Goal: Task Accomplishment & Management: Manage account settings

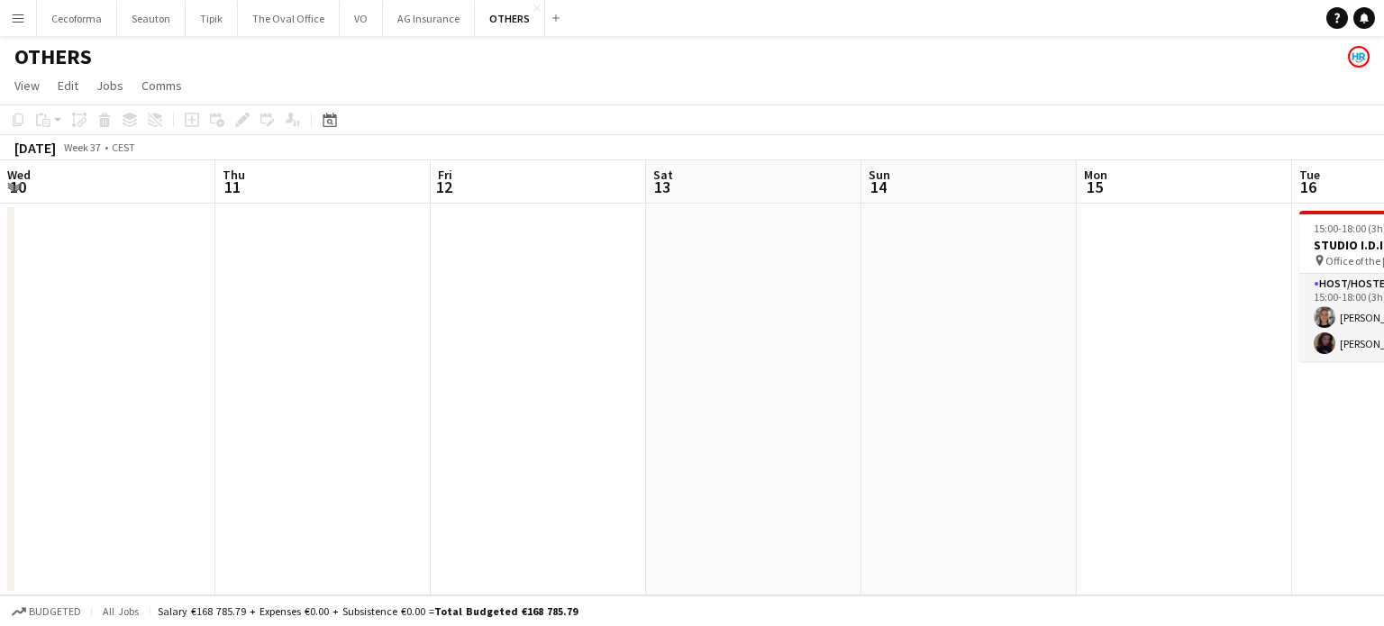
scroll to position [0, 730]
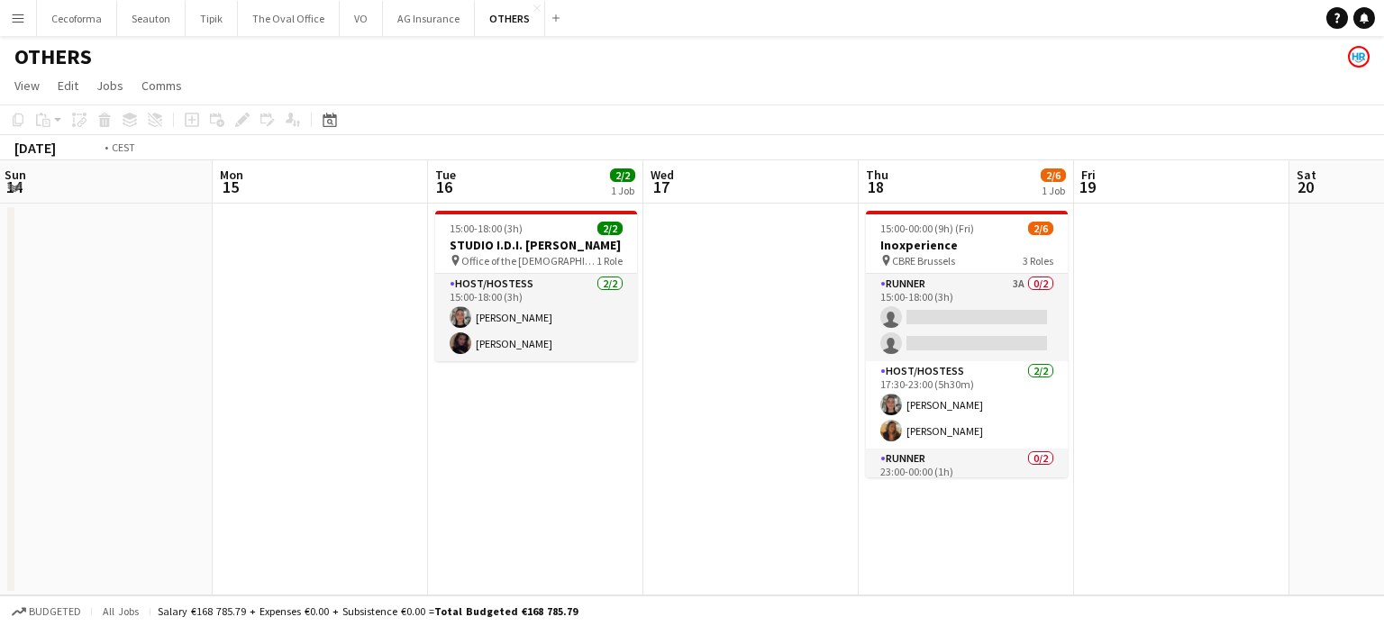
drag, startPoint x: 896, startPoint y: 568, endPoint x: 126, endPoint y: 475, distance: 775.2
click at [102, 484] on app-calendar-viewport "Wed 10 Thu 11 Fri 12 Sat 13 Sun 14 Mon 15 Tue 16 2/2 1 Job Wed 17 Thu 18 2/6 1 …" at bounding box center [692, 377] width 1384 height 435
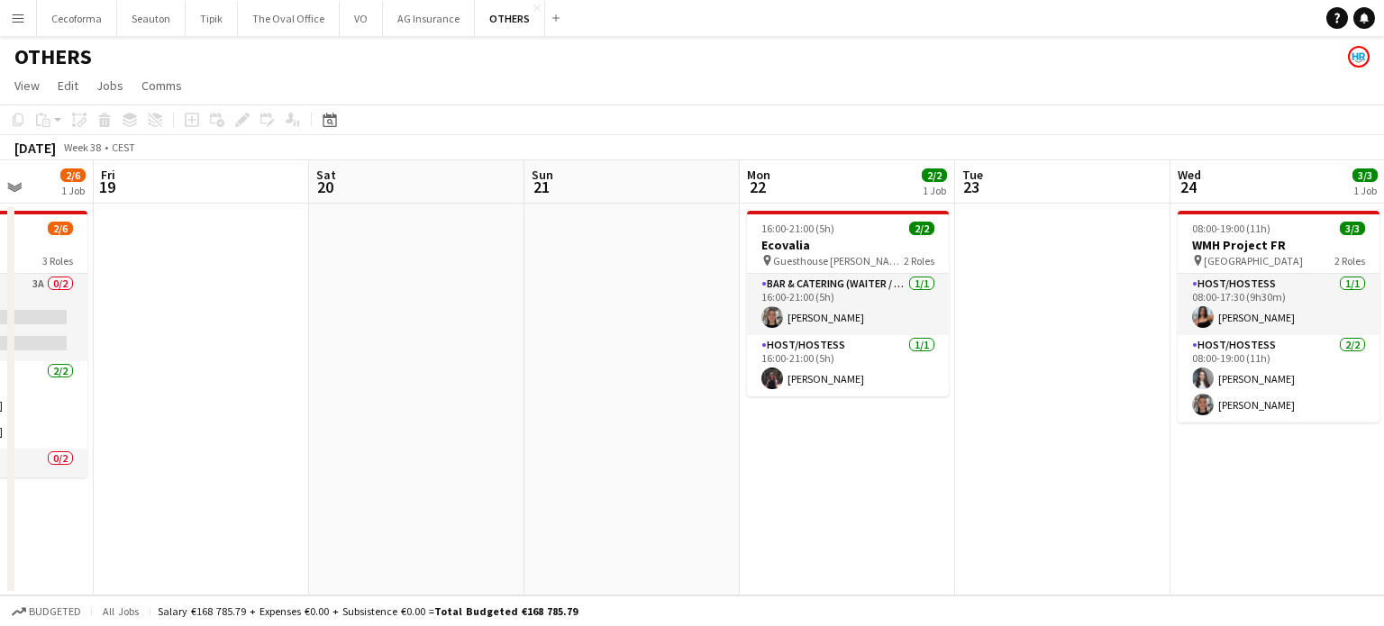
drag, startPoint x: 748, startPoint y: 473, endPoint x: 513, endPoint y: 481, distance: 235.4
click at [408, 443] on app-calendar-viewport "Mon 15 Tue 16 2/2 1 Job Wed 17 Thu 18 2/6 1 Job Fri 19 Sat 20 Sun 21 Mon 22 2/2…" at bounding box center [692, 377] width 1384 height 435
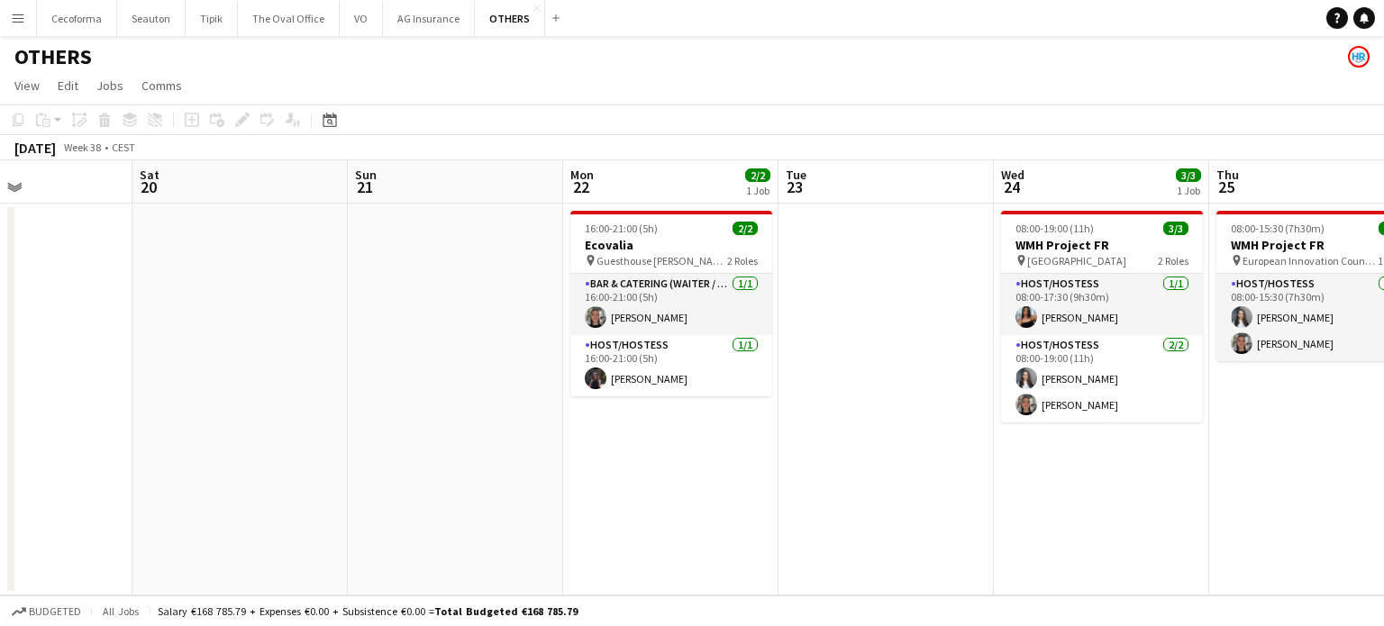
drag, startPoint x: 421, startPoint y: 461, endPoint x: 28, endPoint y: 445, distance: 393.2
click at [0, 445] on app-calendar-viewport "Wed 17 Thu 18 2/6 1 Job Fri 19 Sat 20 Sun 21 Mon 22 2/2 1 Job Tue 23 Wed 24 3/3…" at bounding box center [692, 377] width 1384 height 435
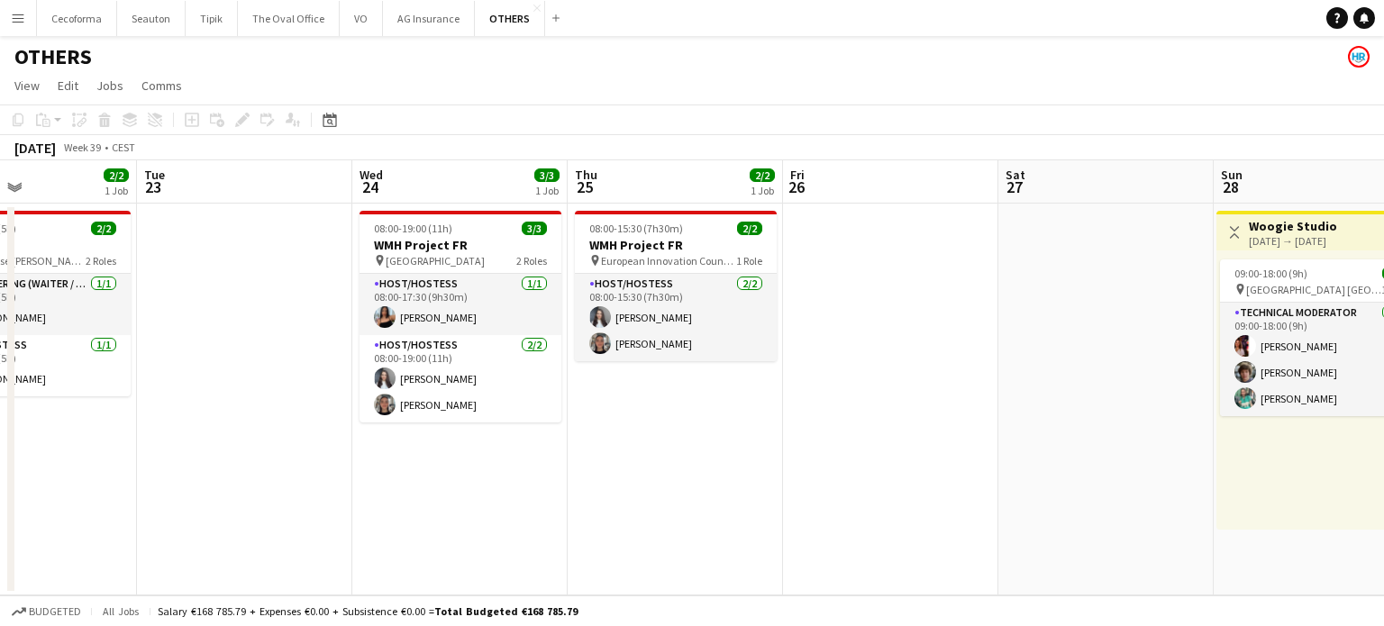
drag, startPoint x: 669, startPoint y: 494, endPoint x: 804, endPoint y: 472, distance: 136.9
click at [114, 442] on app-calendar-viewport "Fri 19 Sat 20 Sun 21 Mon 22 2/2 1 Job Tue 23 Wed 24 3/3 1 Job Thu 25 2/2 1 Job …" at bounding box center [692, 377] width 1384 height 435
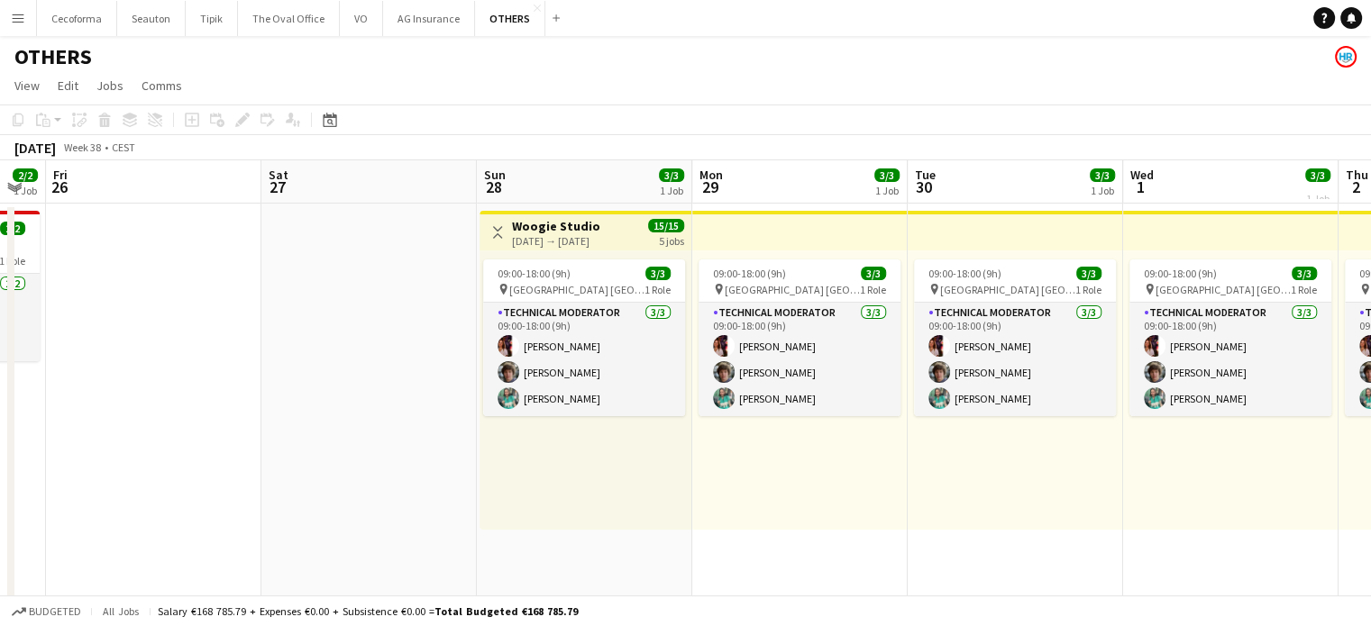
drag, startPoint x: 851, startPoint y: 486, endPoint x: 309, endPoint y: 464, distance: 542.1
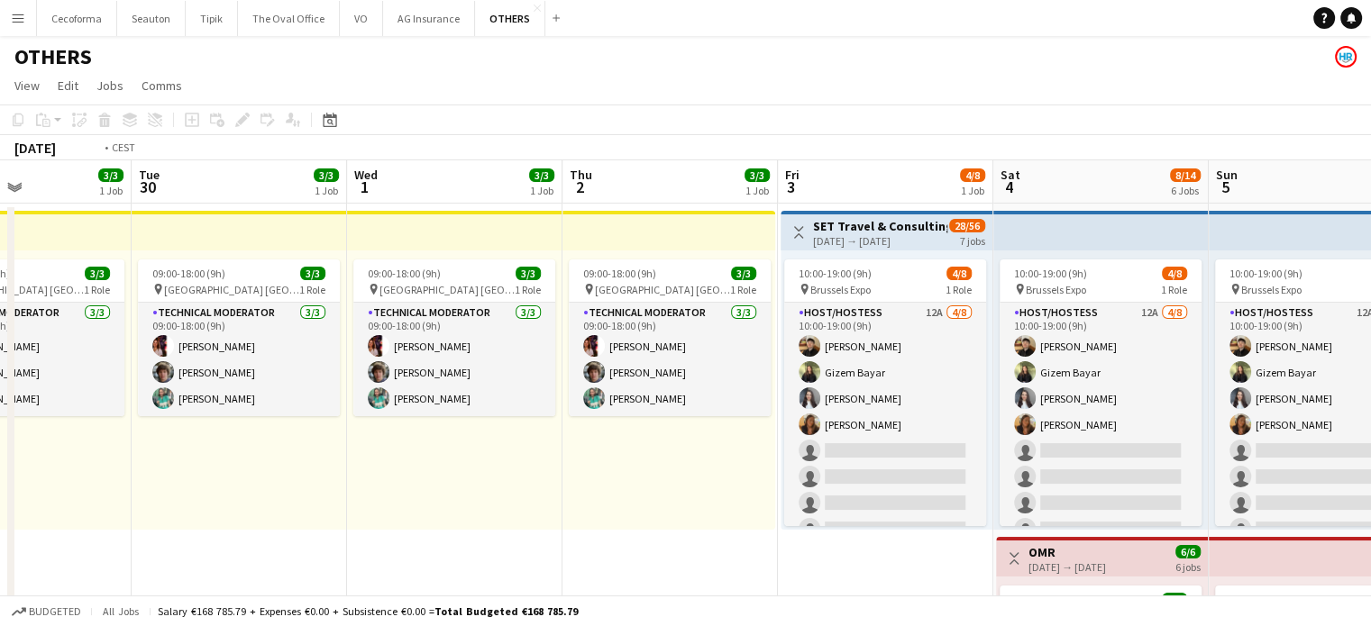
drag, startPoint x: 847, startPoint y: 504, endPoint x: 0, endPoint y: 417, distance: 851.6
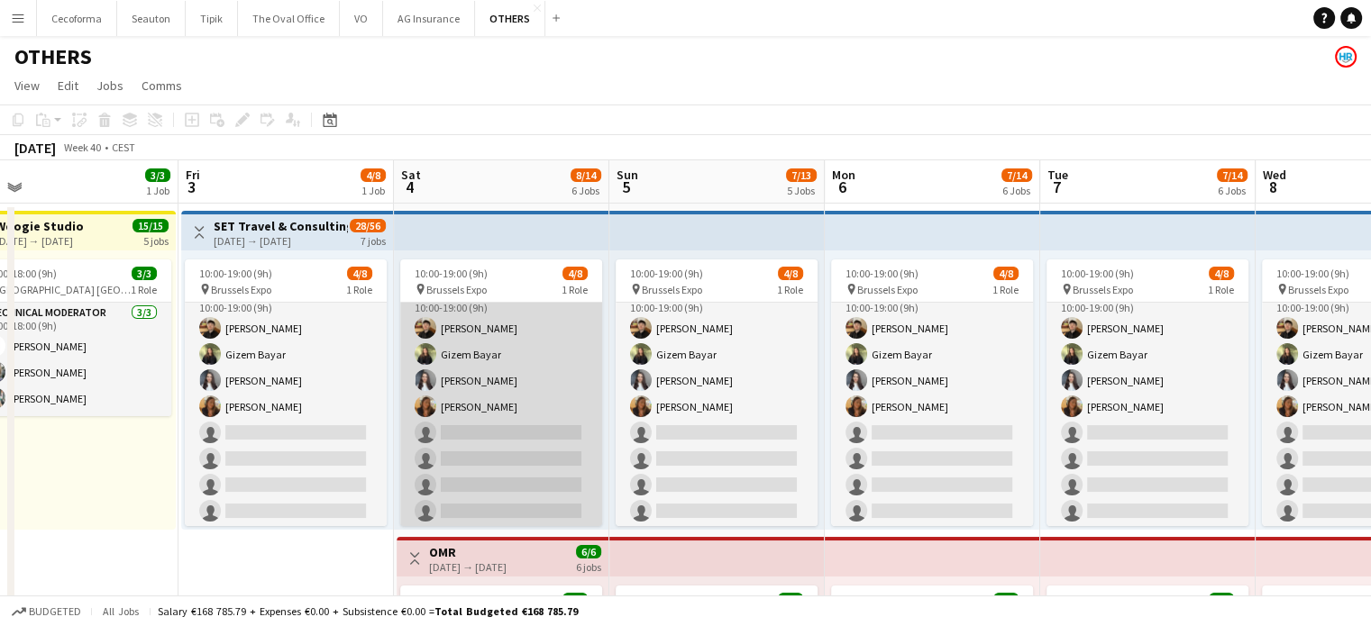
scroll to position [0, 0]
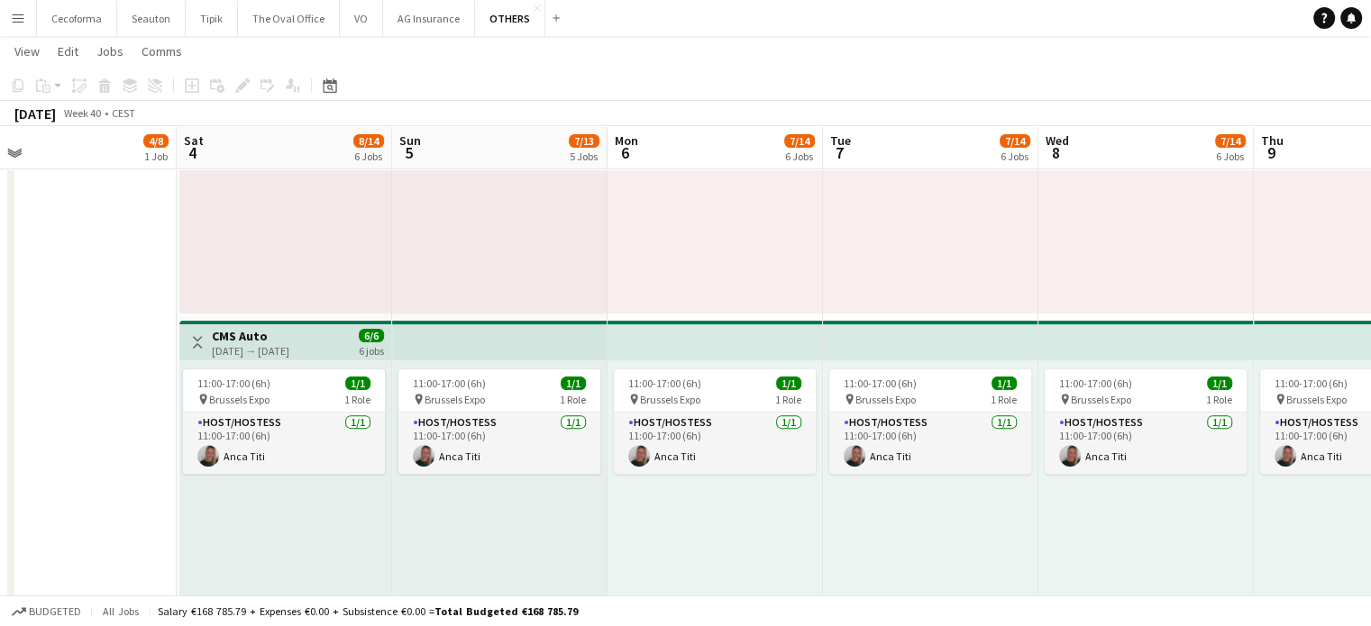
drag, startPoint x: 488, startPoint y: 503, endPoint x: 468, endPoint y: 497, distance: 20.8
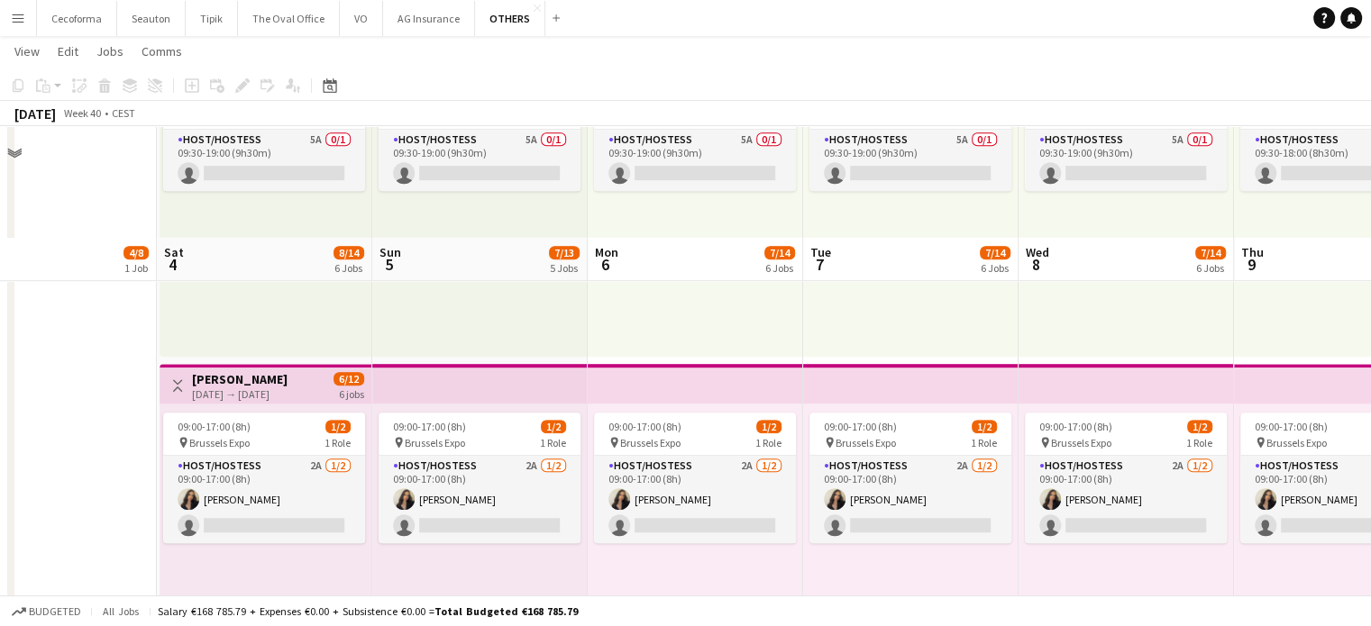
scroll to position [1262, 0]
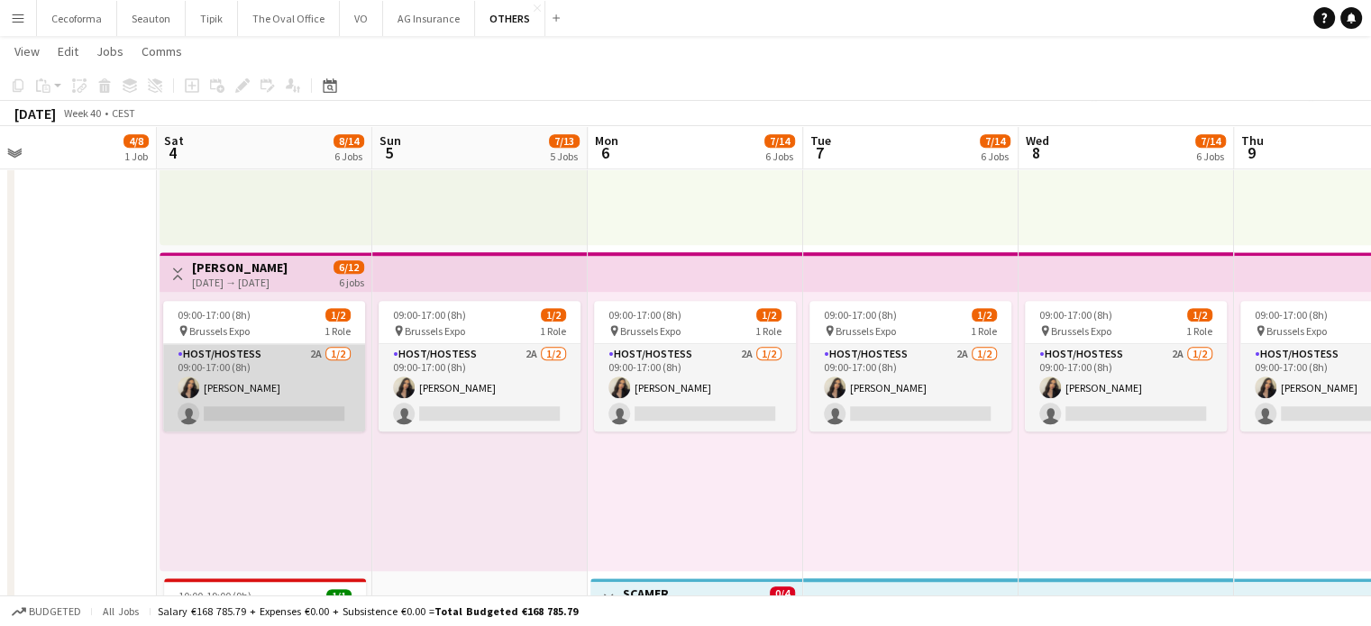
click at [303, 395] on app-card-role "Host/Hostess 2A [DATE] 09:00-17:00 (8h) [PERSON_NAME] single-neutral-actions" at bounding box center [264, 387] width 202 height 87
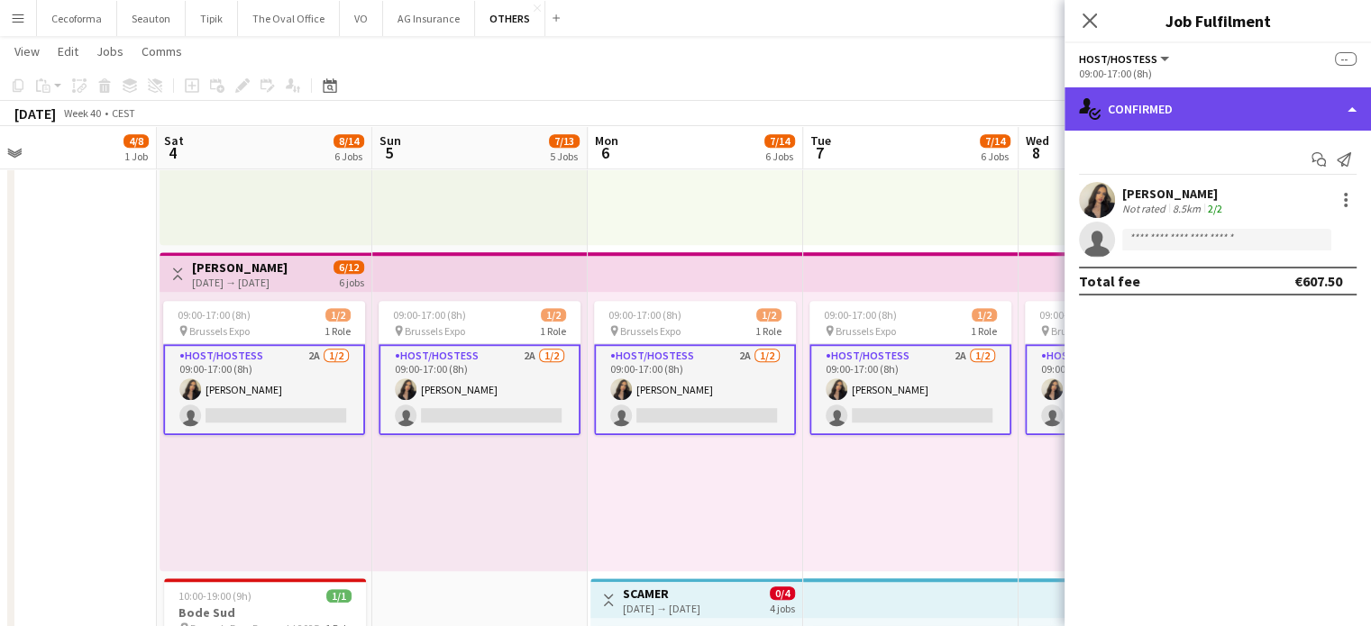
click at [1354, 106] on div "single-neutral-actions-check-2 Confirmed" at bounding box center [1217, 108] width 306 height 43
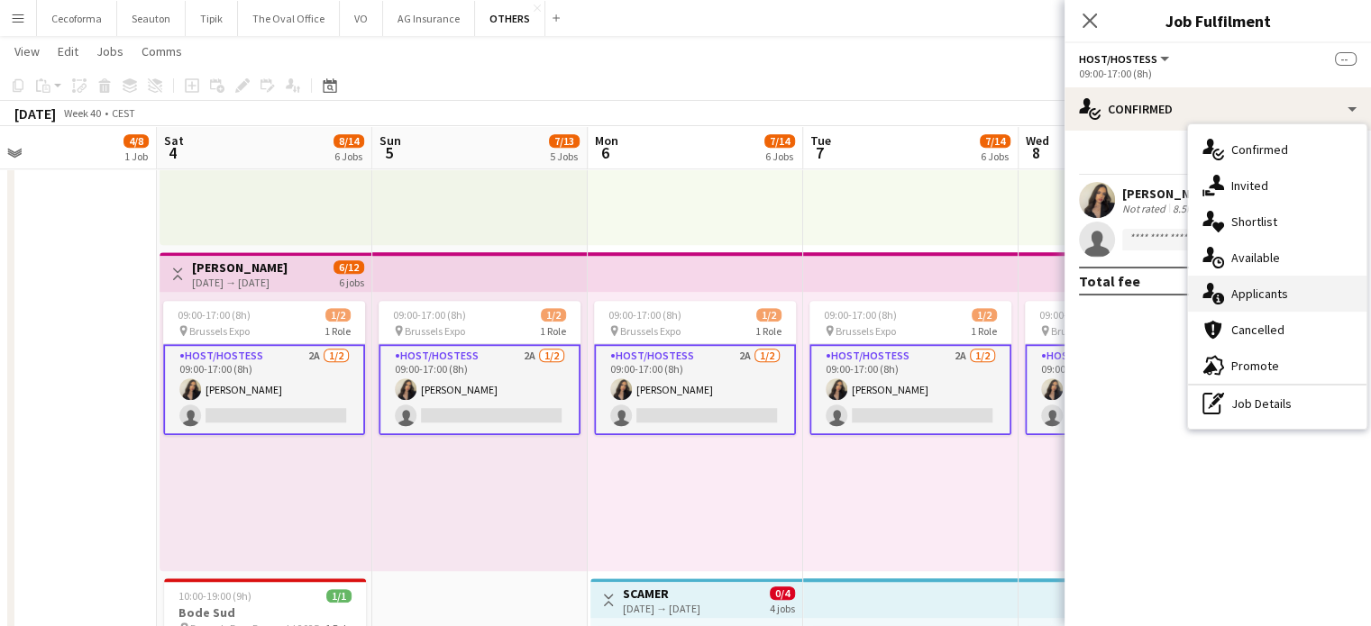
click at [1282, 293] on span "Applicants" at bounding box center [1259, 294] width 57 height 16
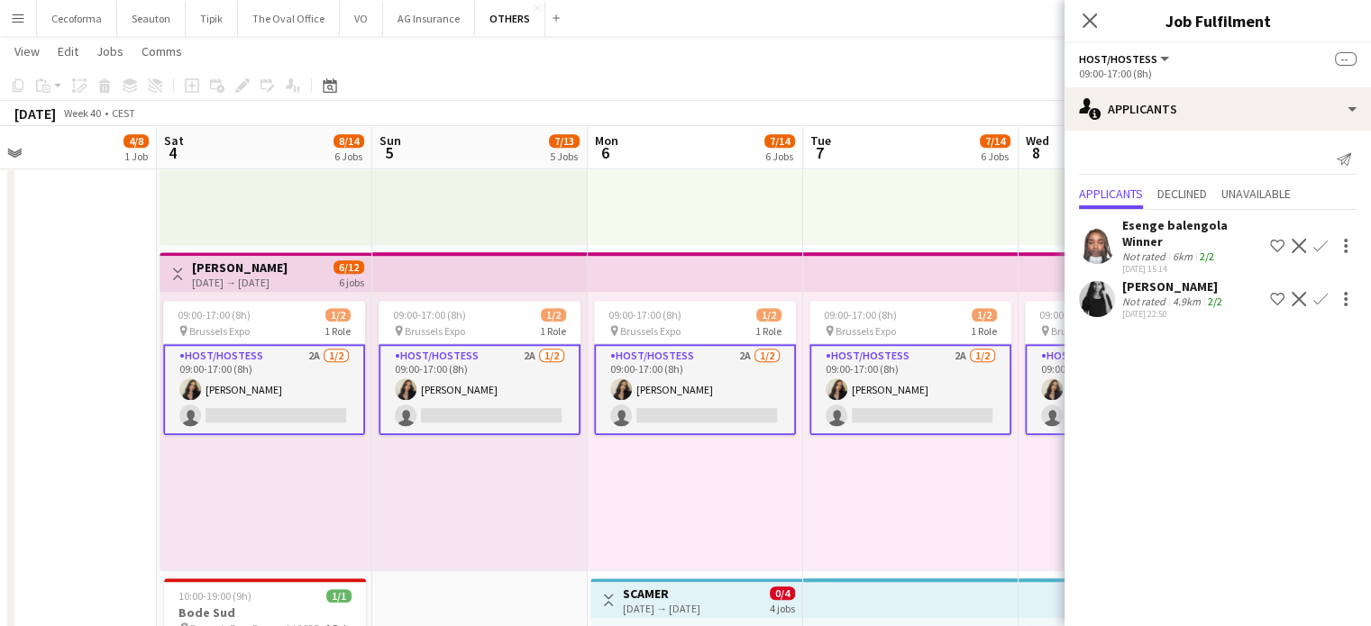
click at [826, 529] on div "09:00-17:00 (8h) 1/2 pin Brussels Expo 1 Role Host/Hostess 2A [DATE] 09:00-17:0…" at bounding box center [910, 431] width 215 height 279
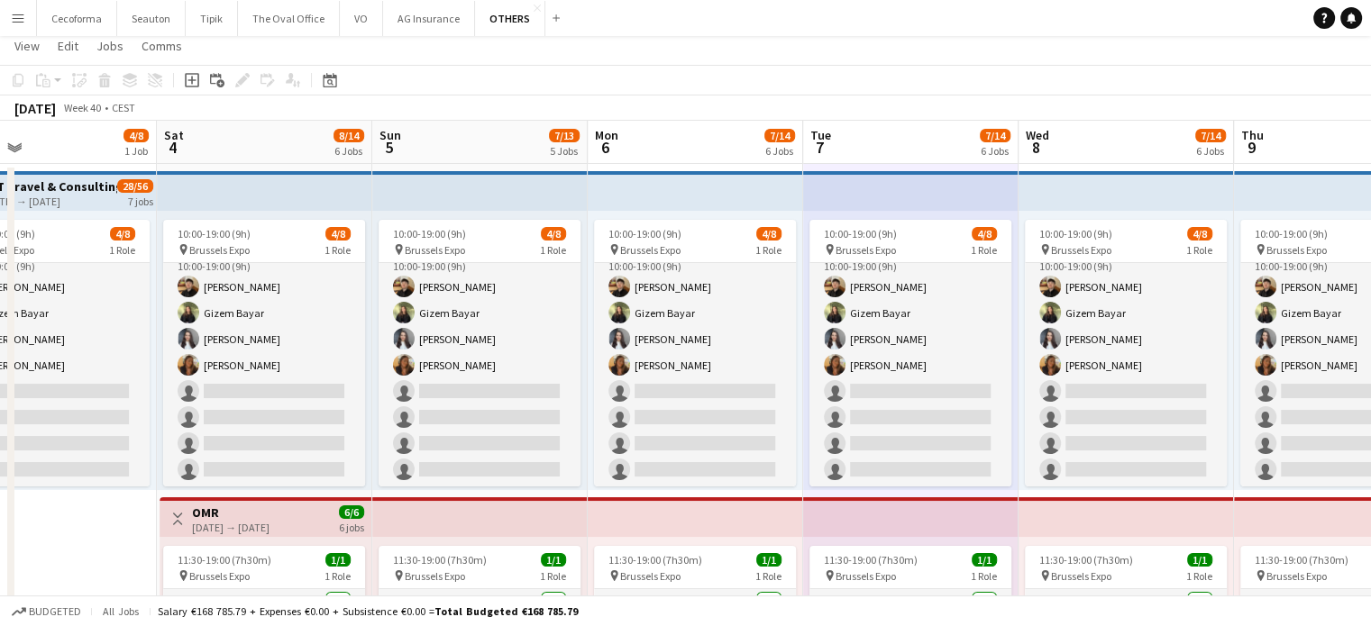
scroll to position [0, 0]
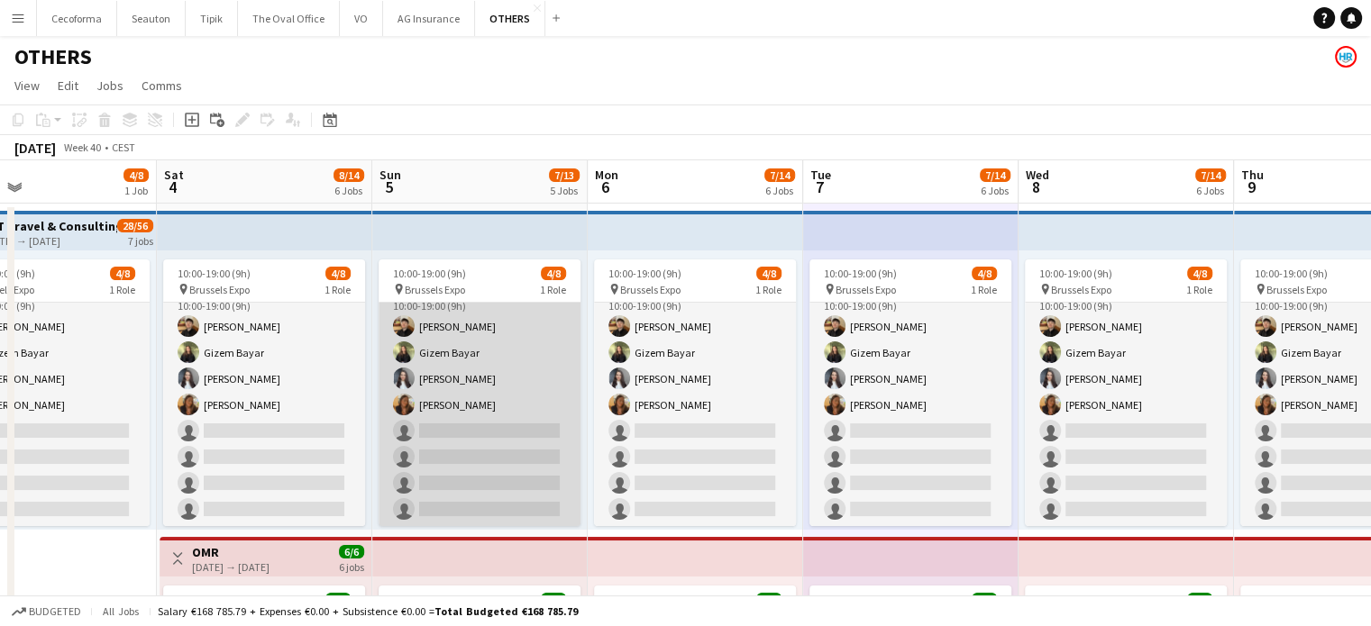
click at [474, 459] on app-card-role "Host/Hostess 12A [DATE] 10:00-19:00 (9h) [PERSON_NAME] Gizem [PERSON_NAME] [PER…" at bounding box center [480, 405] width 202 height 244
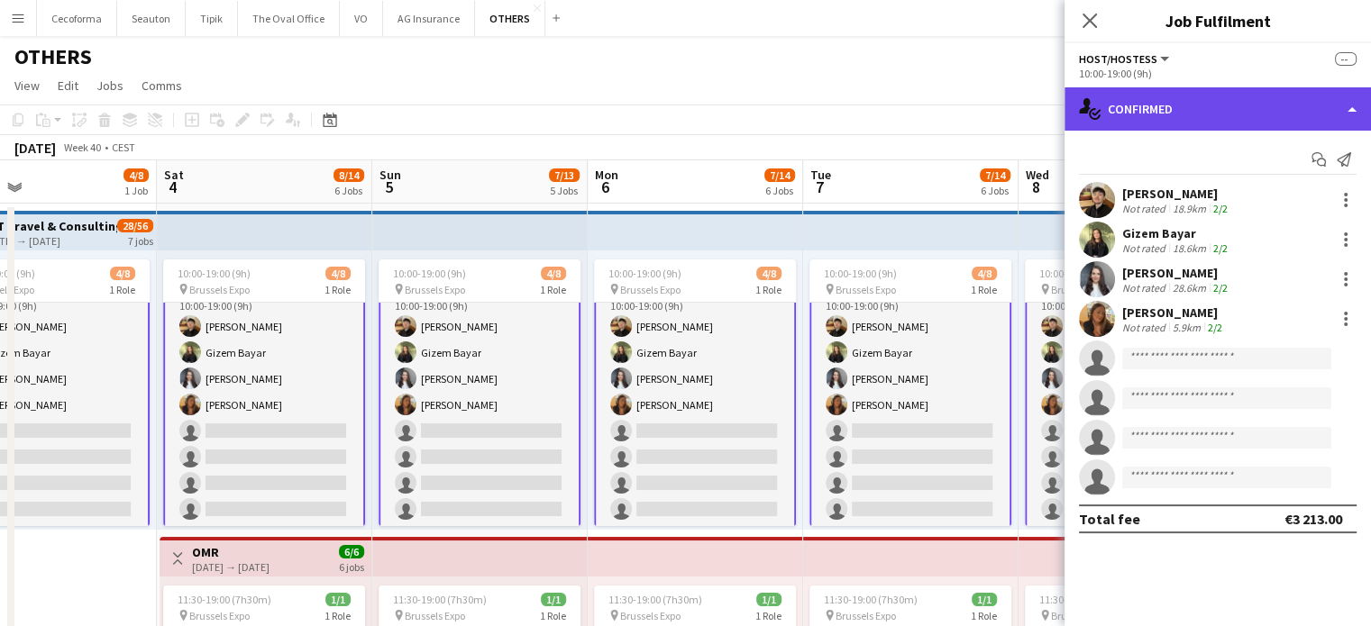
click at [1352, 107] on div "single-neutral-actions-check-2 Confirmed" at bounding box center [1217, 108] width 306 height 43
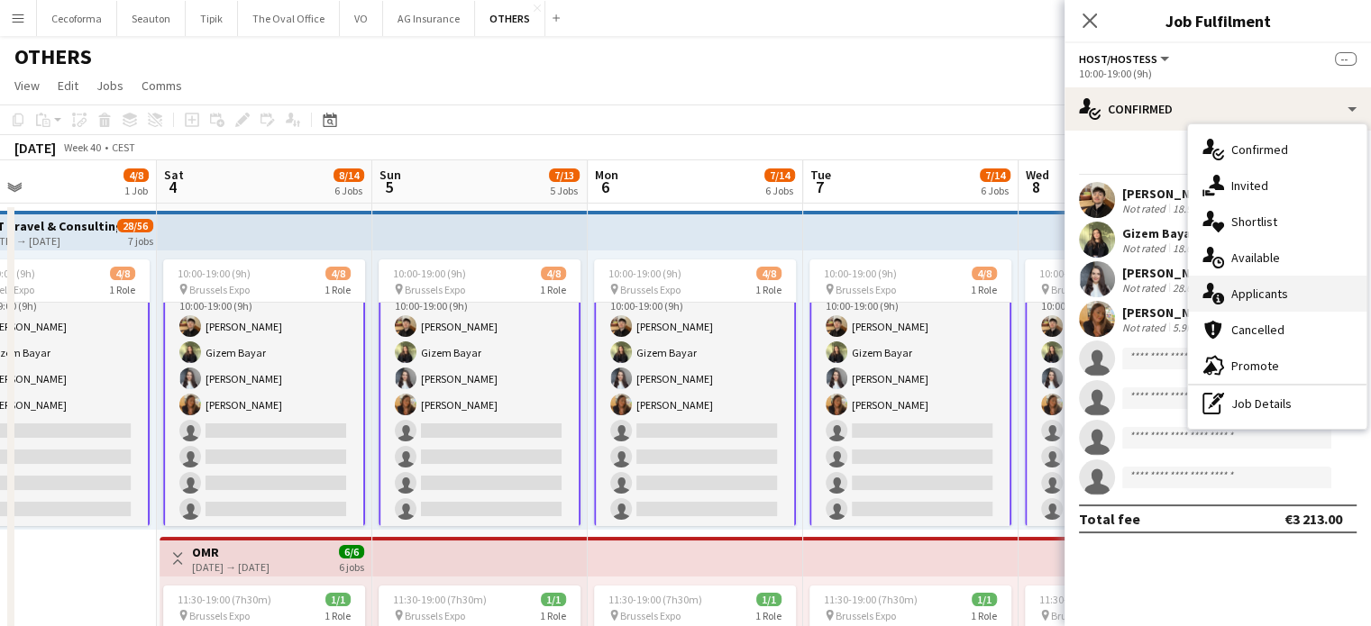
click at [1258, 294] on span "Applicants" at bounding box center [1259, 294] width 57 height 16
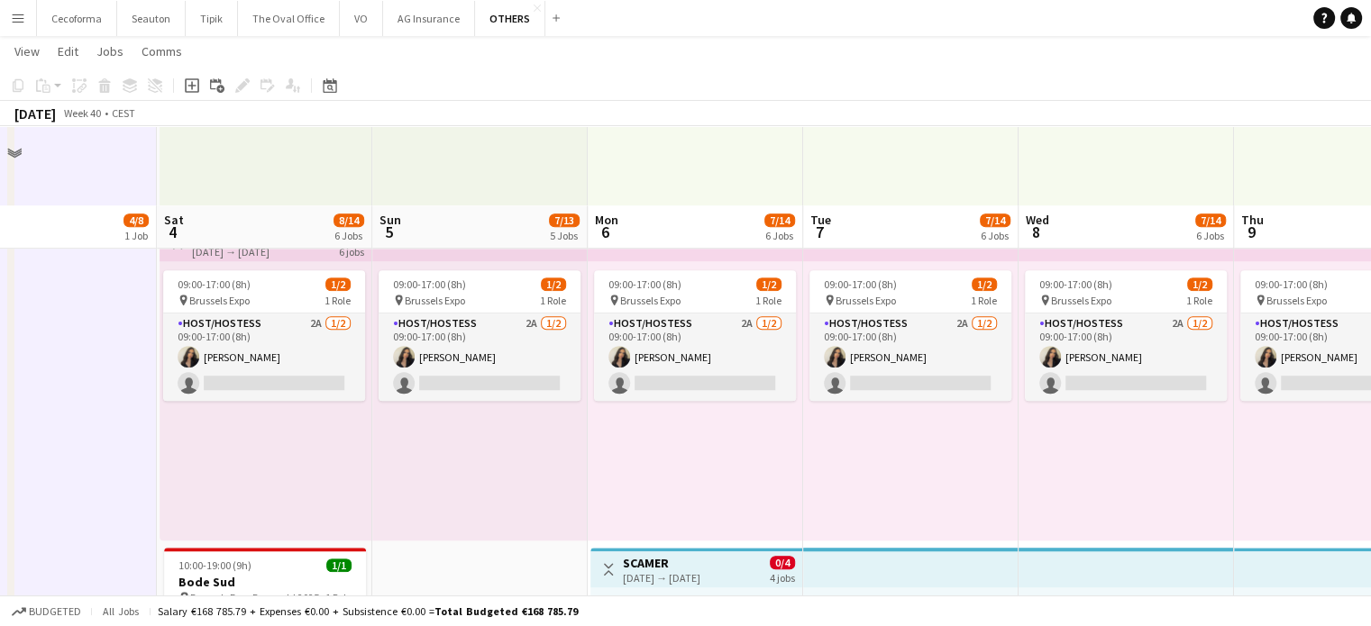
scroll to position [1191, 0]
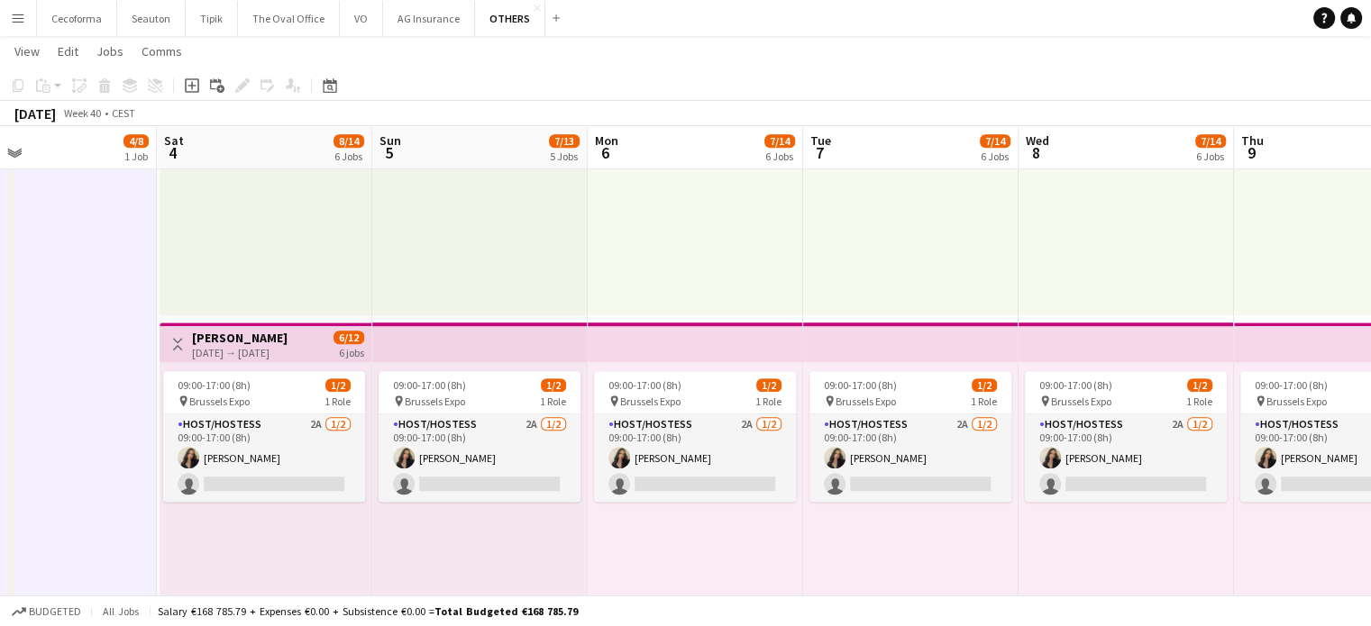
click at [728, 531] on div "09:00-17:00 (8h) 1/2 pin Brussels Expo 1 Role Host/Hostess 2A [DATE] 09:00-17:0…" at bounding box center [695, 501] width 215 height 279
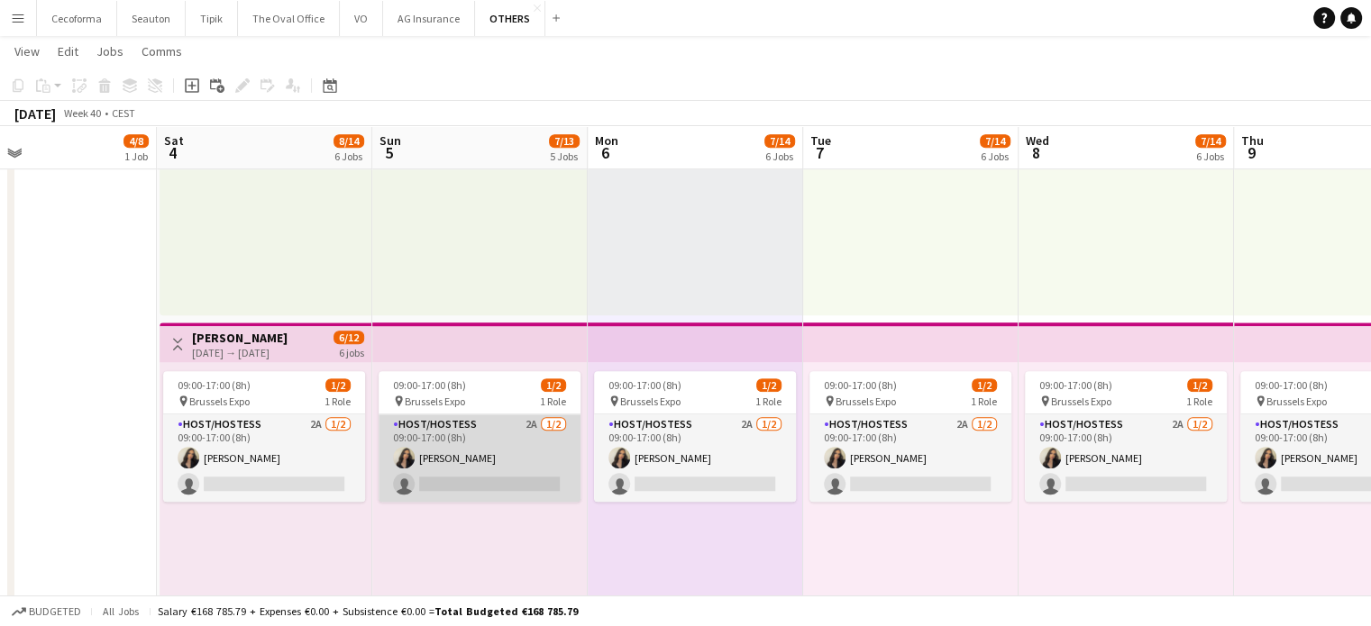
click at [520, 475] on app-card-role "Host/Hostess 2A [DATE] 09:00-17:00 (8h) [PERSON_NAME] single-neutral-actions" at bounding box center [480, 458] width 202 height 87
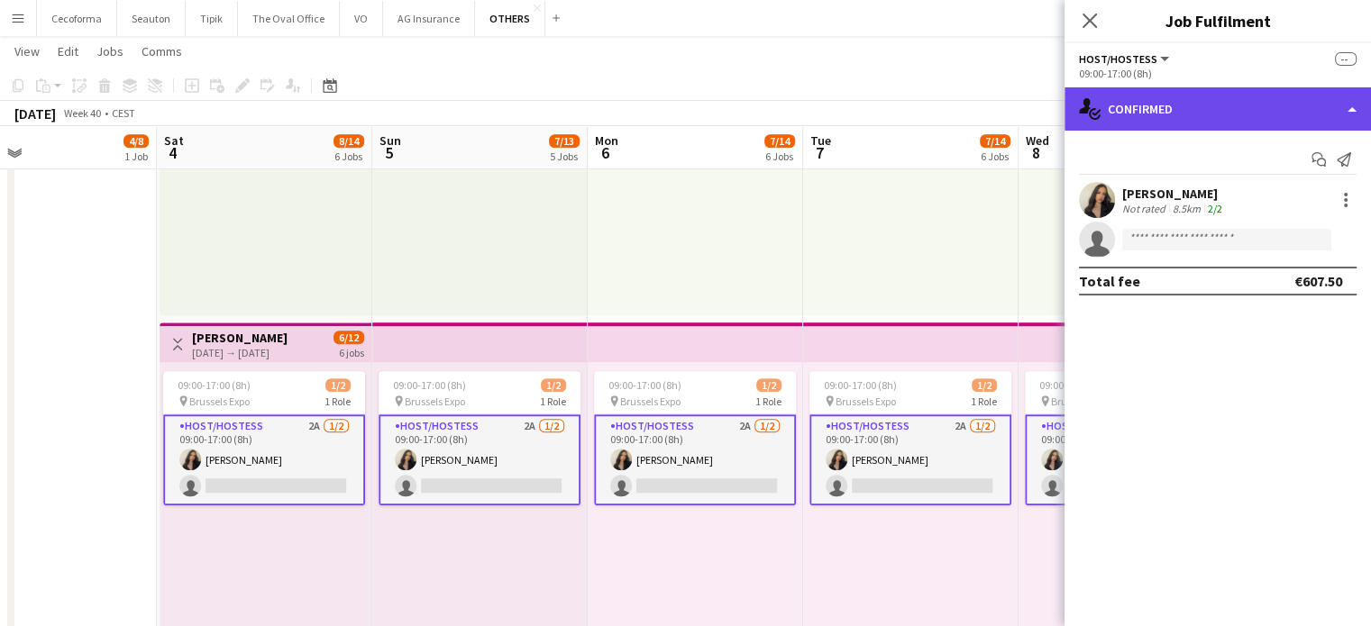
click at [1351, 111] on div "single-neutral-actions-check-2 Confirmed" at bounding box center [1217, 108] width 306 height 43
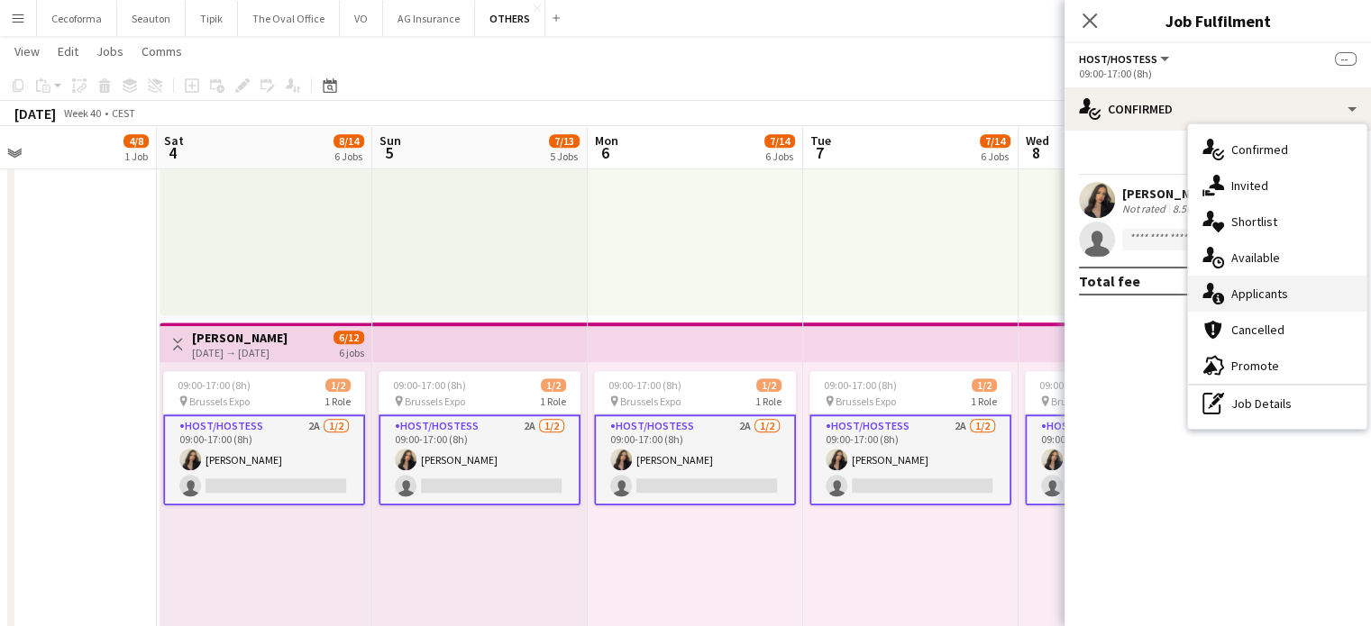
click at [1263, 290] on span "Applicants" at bounding box center [1259, 294] width 57 height 16
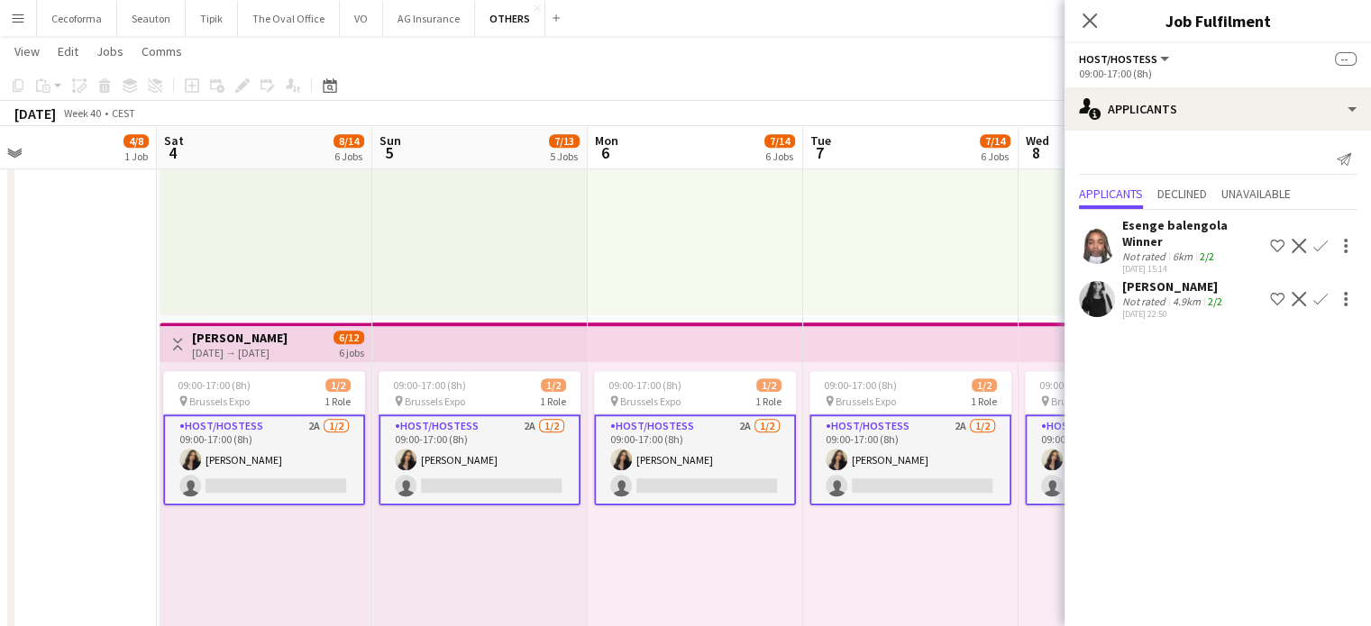
click at [639, 552] on div "09:00-17:00 (8h) 1/2 pin Brussels Expo 1 Role Host/Hostess 2A [DATE] 09:00-17:0…" at bounding box center [695, 501] width 215 height 279
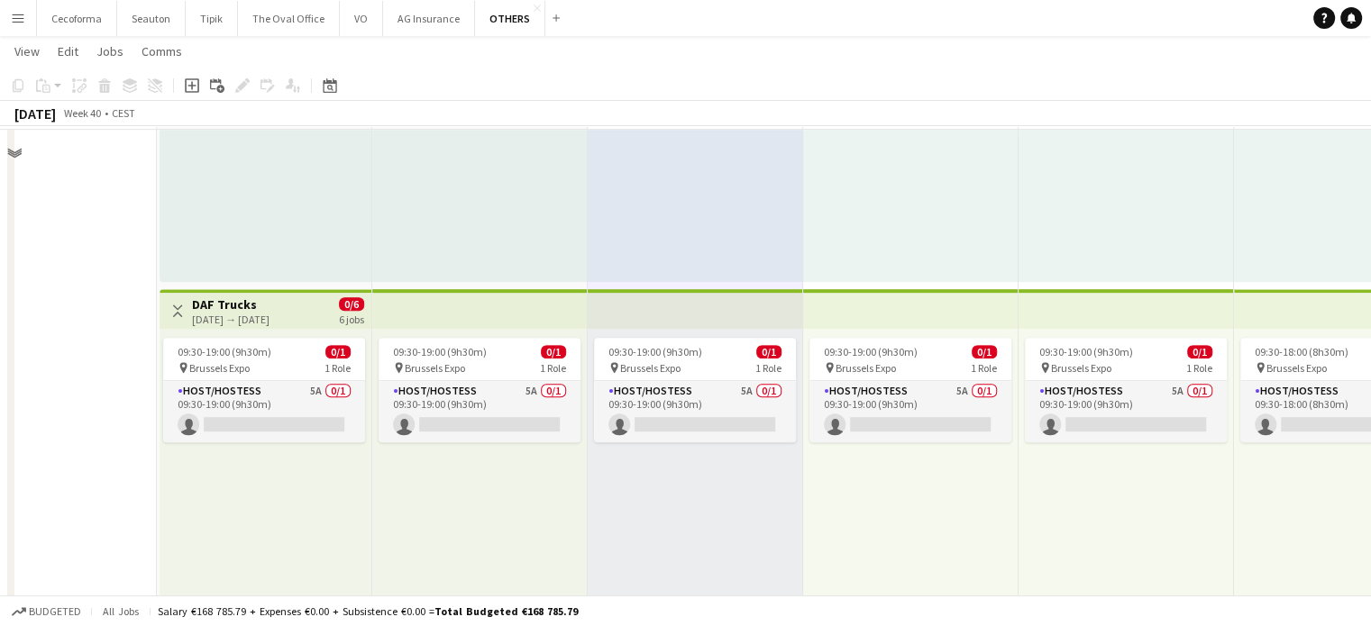
scroll to position [901, 0]
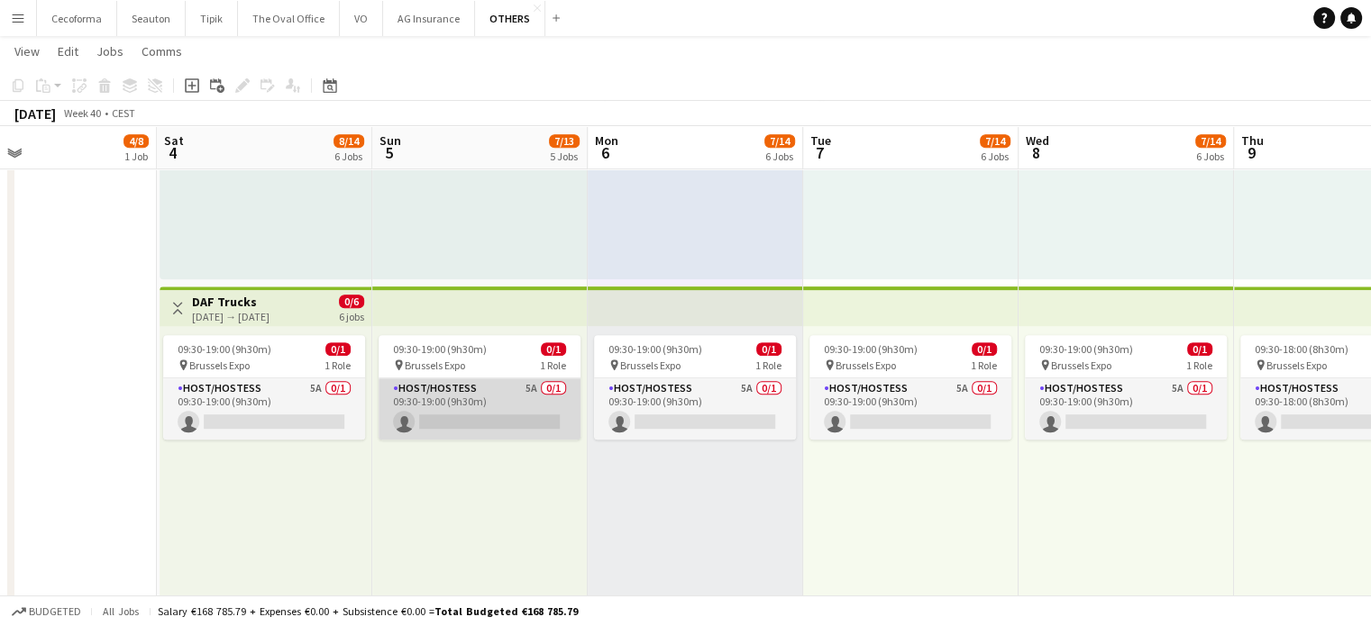
click at [516, 410] on app-card-role "Host/Hostess 5A 0/1 09:30-19:00 (9h30m) single-neutral-actions" at bounding box center [480, 409] width 202 height 61
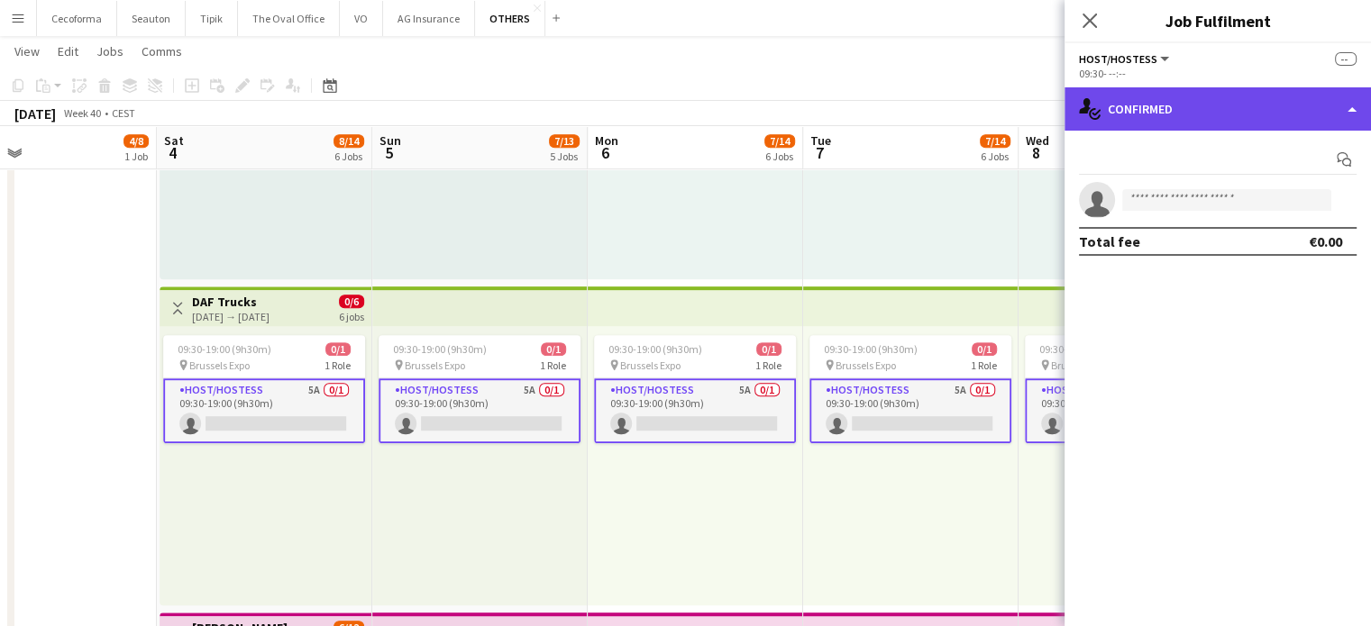
click at [1352, 111] on div "single-neutral-actions-check-2 Confirmed" at bounding box center [1217, 108] width 306 height 43
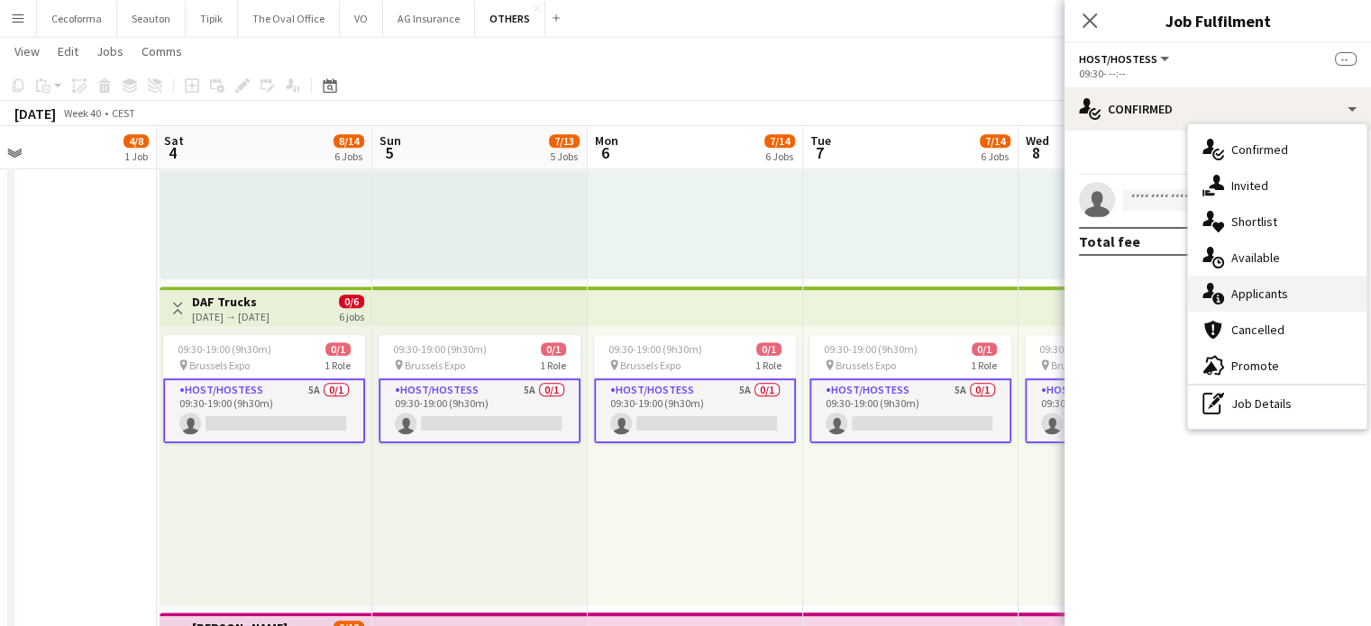
click at [1267, 295] on span "Applicants" at bounding box center [1259, 294] width 57 height 16
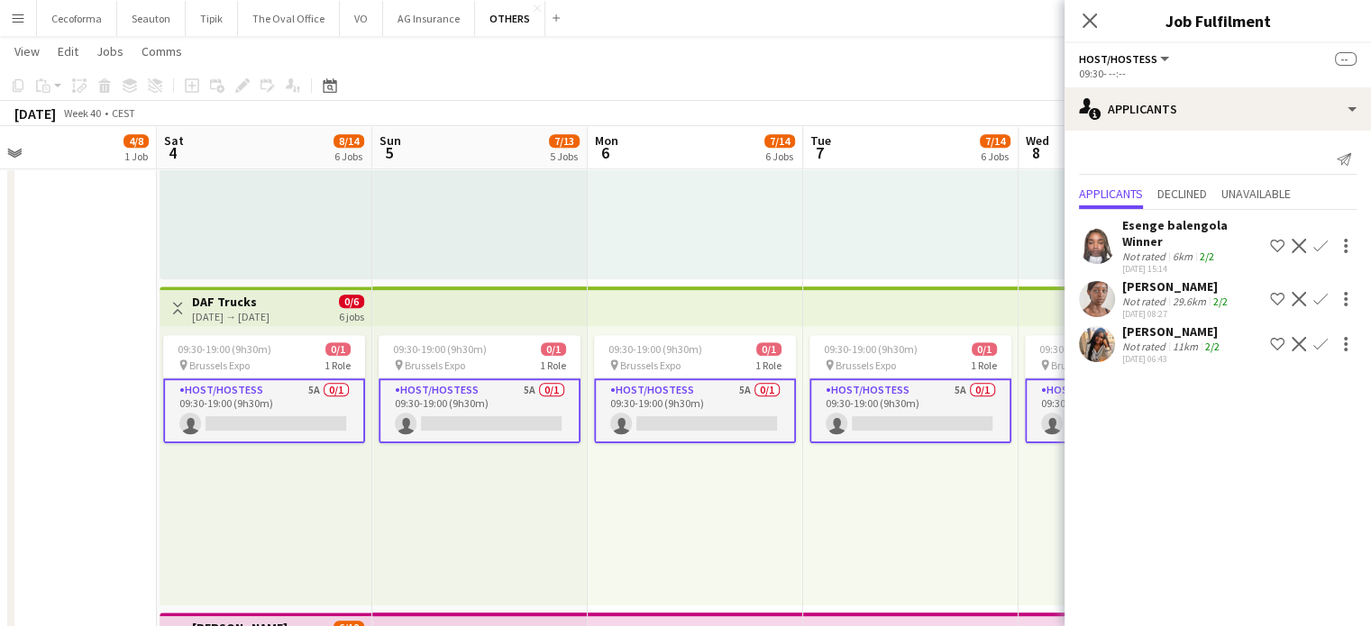
click at [691, 525] on div "09:30-19:00 (9h30m) 0/1 pin Brussels Expo 1 Role Host/Hostess 5A 0/1 09:30-19:0…" at bounding box center [695, 465] width 215 height 279
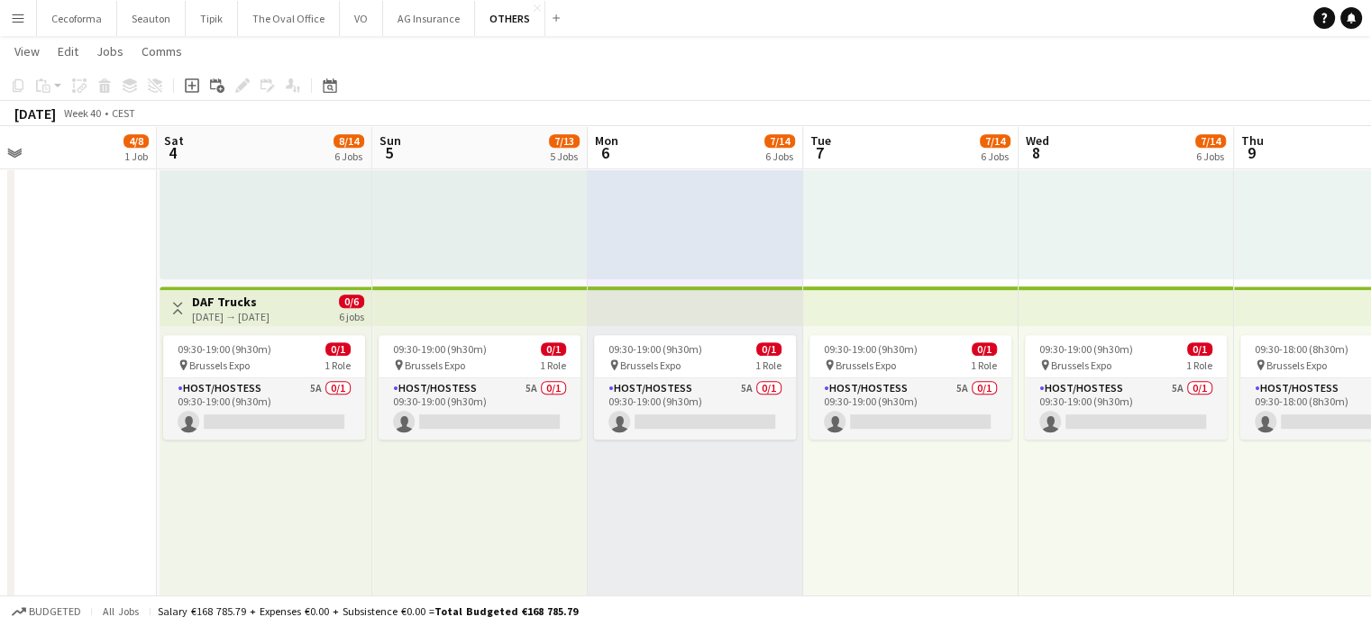
click at [1164, 515] on div "09:30-19:00 (9h30m) 0/1 pin Brussels Expo 1 Role Host/Hostess 5A 0/1 09:30-19:0…" at bounding box center [1125, 465] width 215 height 279
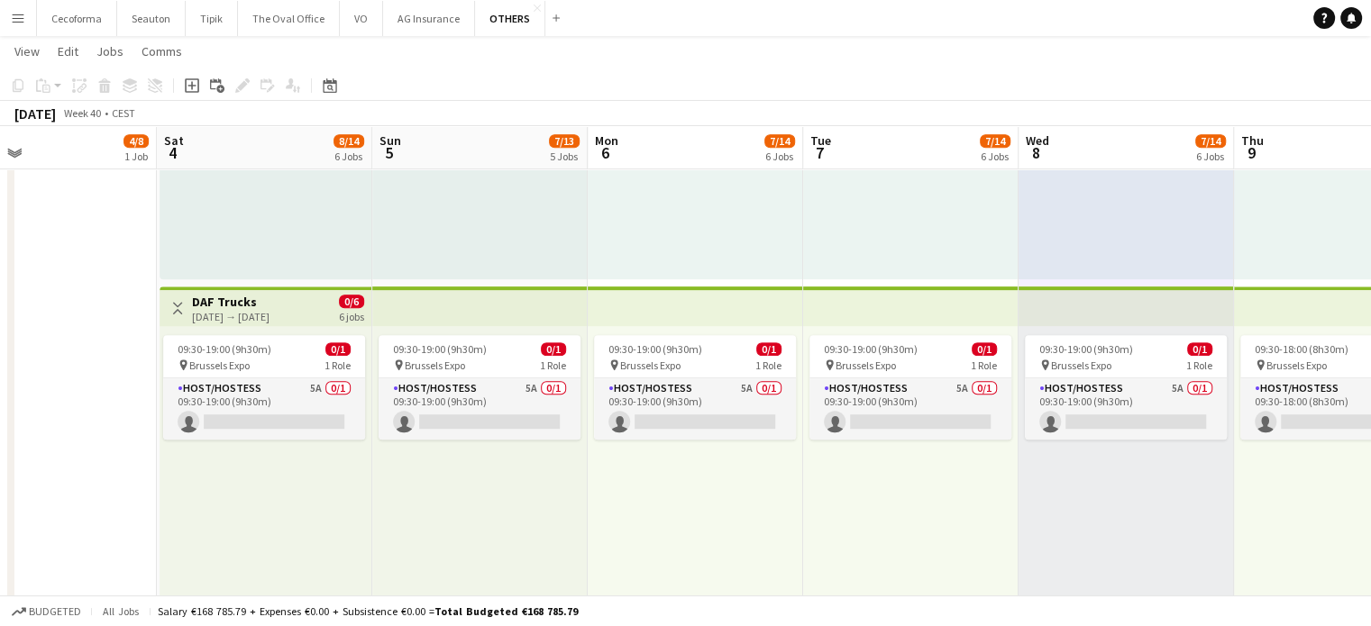
click at [970, 533] on div "09:30-19:00 (9h30m) 0/1 pin Brussels Expo 1 Role Host/Hostess 5A 0/1 09:30-19:0…" at bounding box center [910, 465] width 215 height 279
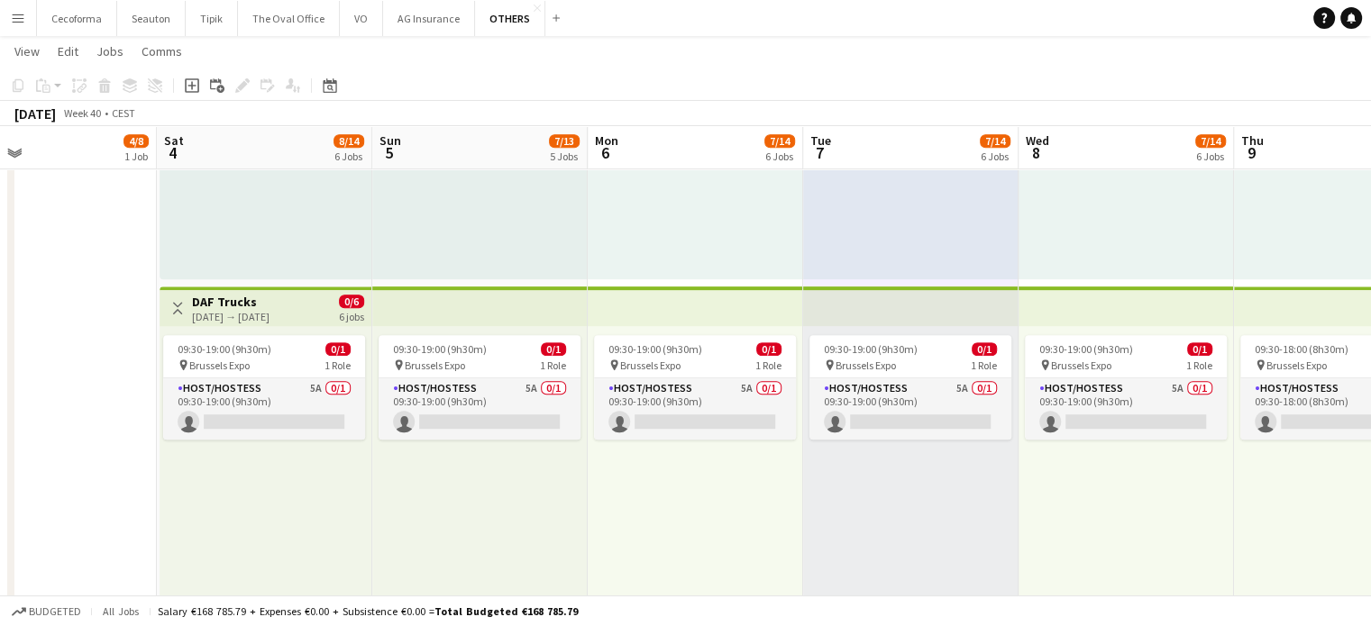
click at [779, 541] on div "09:30-19:00 (9h30m) 0/1 pin Brussels Expo 1 Role Host/Hostess 5A 0/1 09:30-19:0…" at bounding box center [695, 465] width 215 height 279
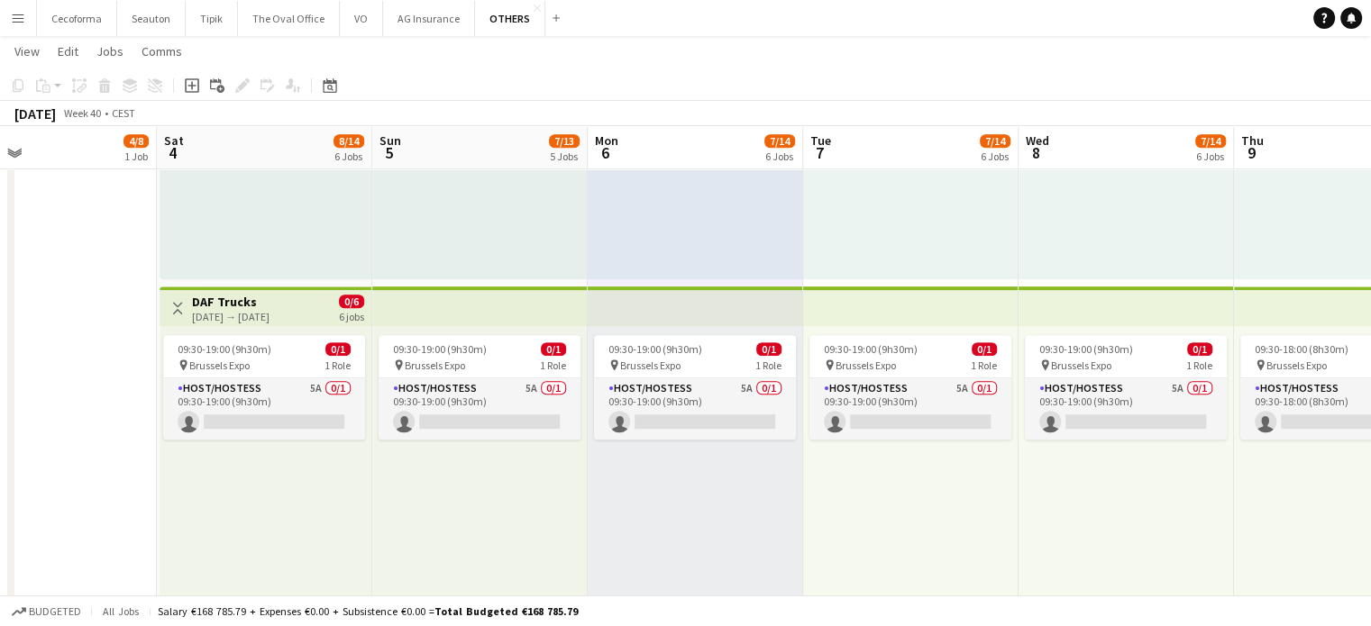
click at [545, 522] on div "09:30-19:00 (9h30m) 0/1 pin Brussels Expo 1 Role Host/Hostess 5A 0/1 09:30-19:0…" at bounding box center [479, 465] width 215 height 279
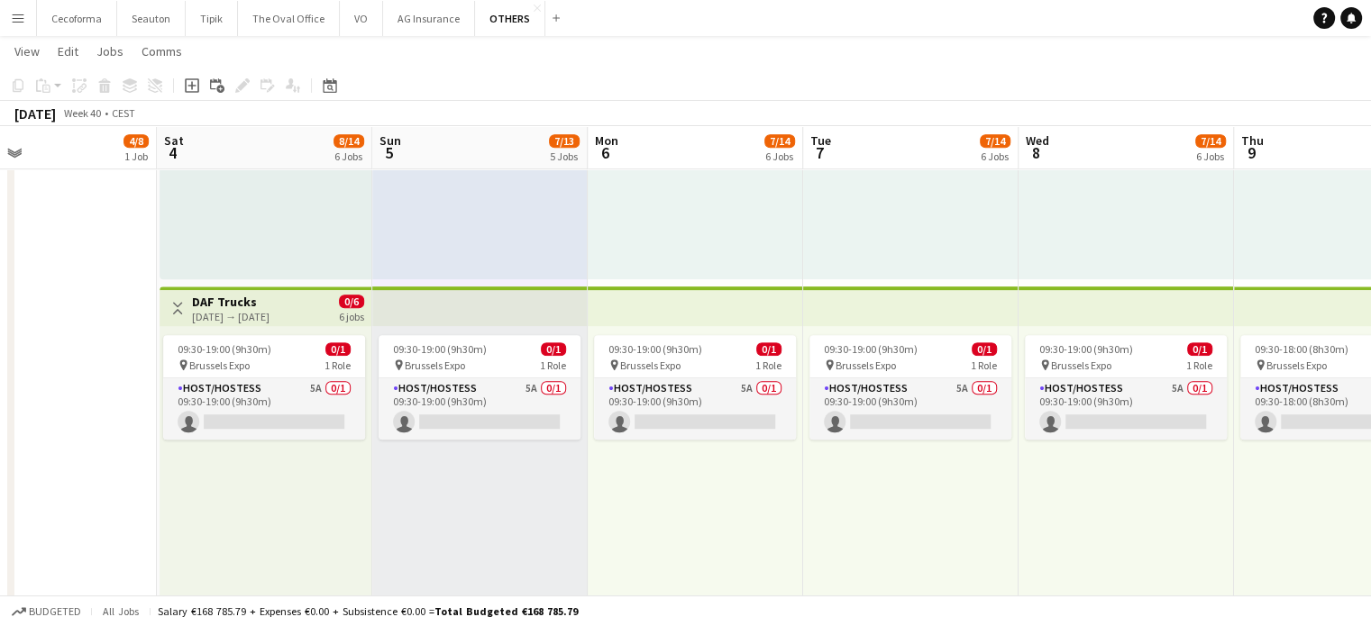
click at [274, 533] on div "09:30-19:00 (9h30m) 0/1 pin Brussels Expo 1 Role Host/Hostess 5A 0/1 09:30-19:0…" at bounding box center [266, 465] width 212 height 279
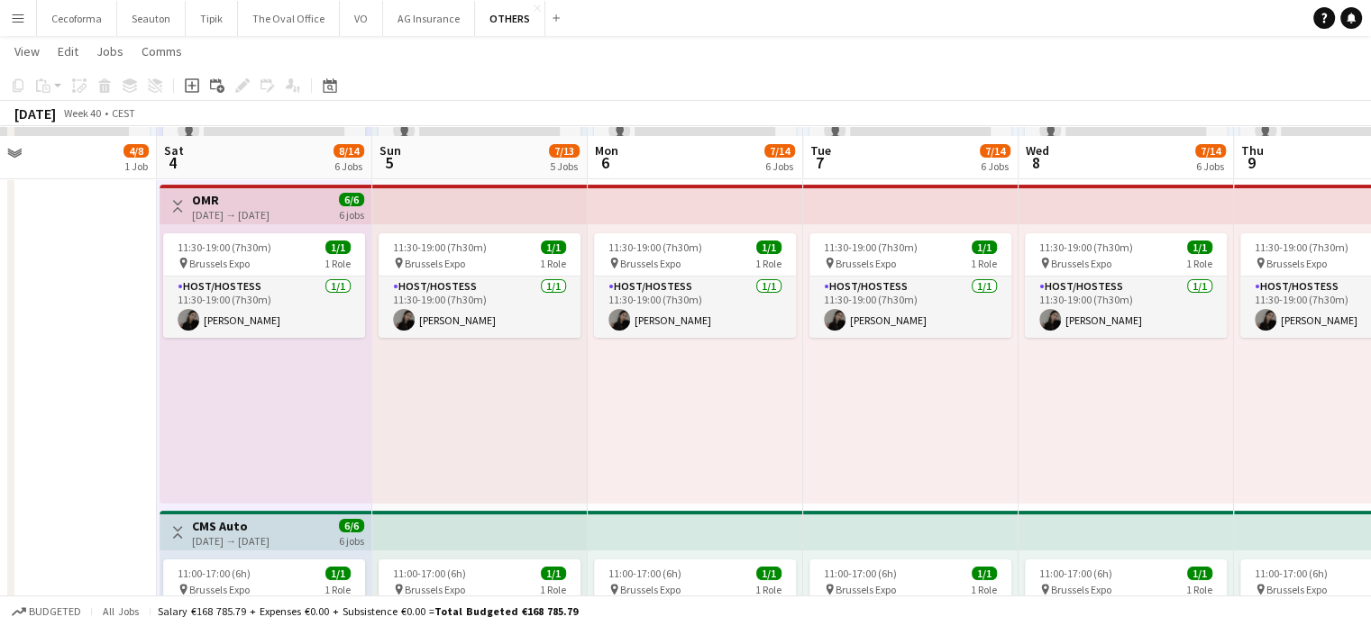
scroll to position [0, 0]
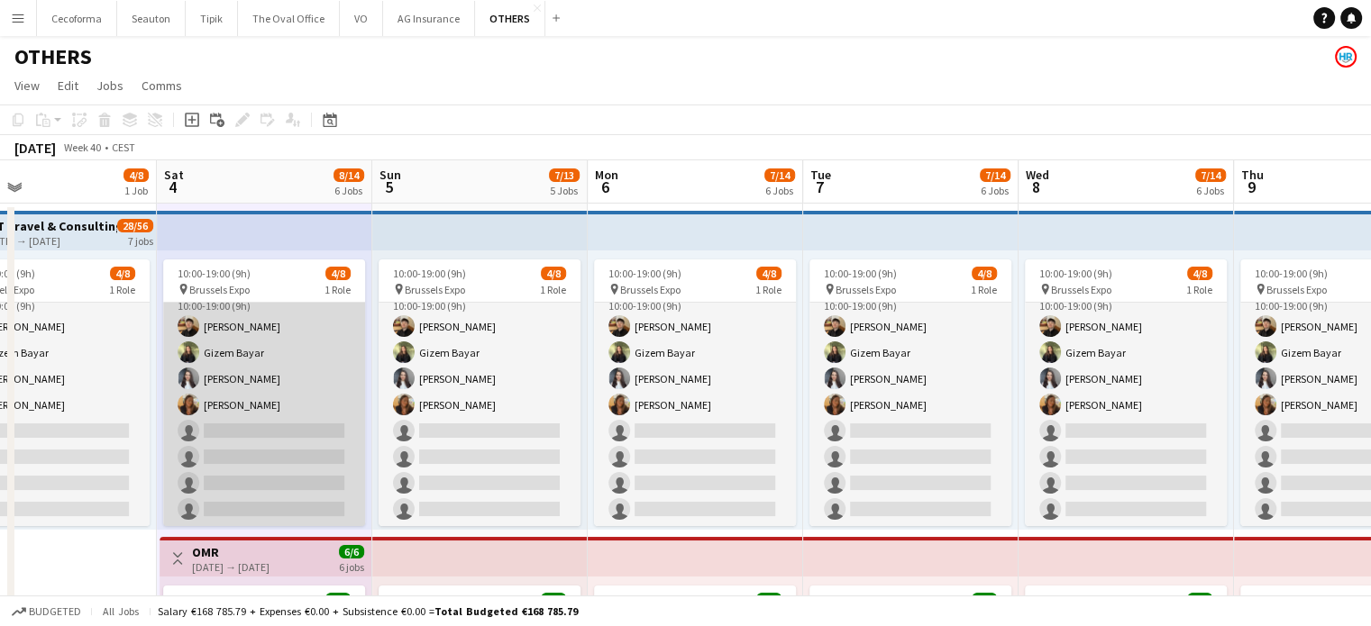
click at [258, 461] on app-card-role "Host/Hostess 12A [DATE] 10:00-19:00 (9h) [PERSON_NAME] Gizem [PERSON_NAME] [PER…" at bounding box center [264, 405] width 202 height 244
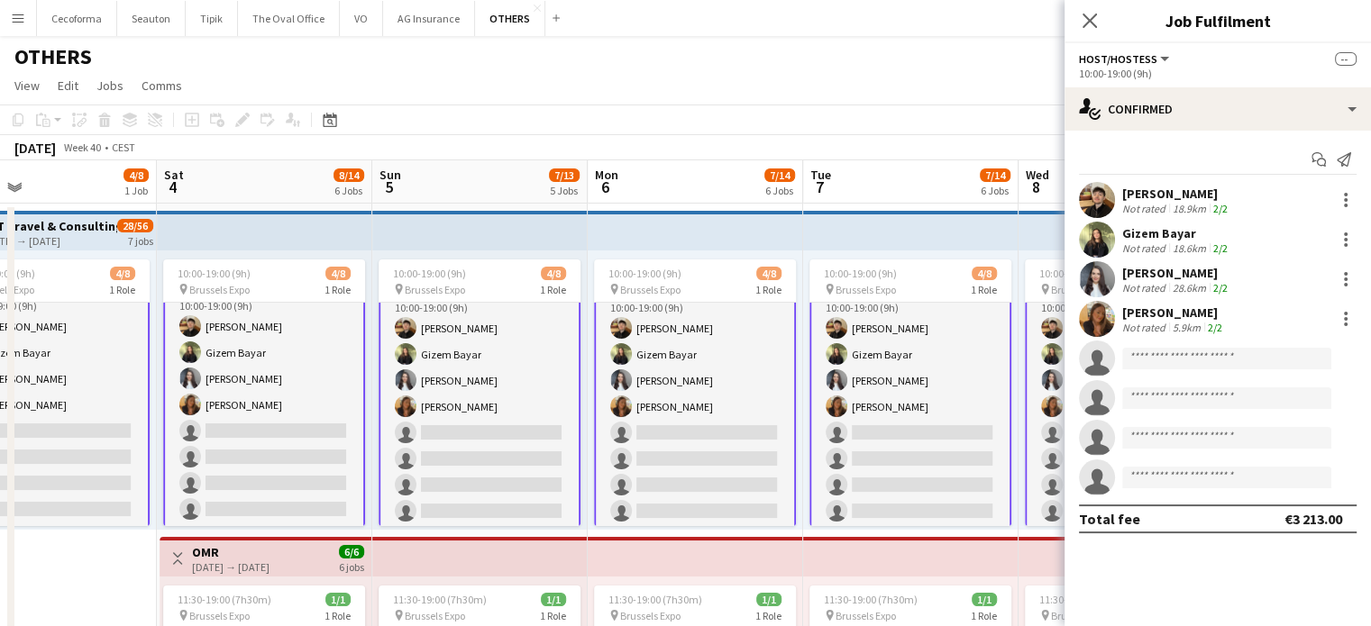
scroll to position [22, 0]
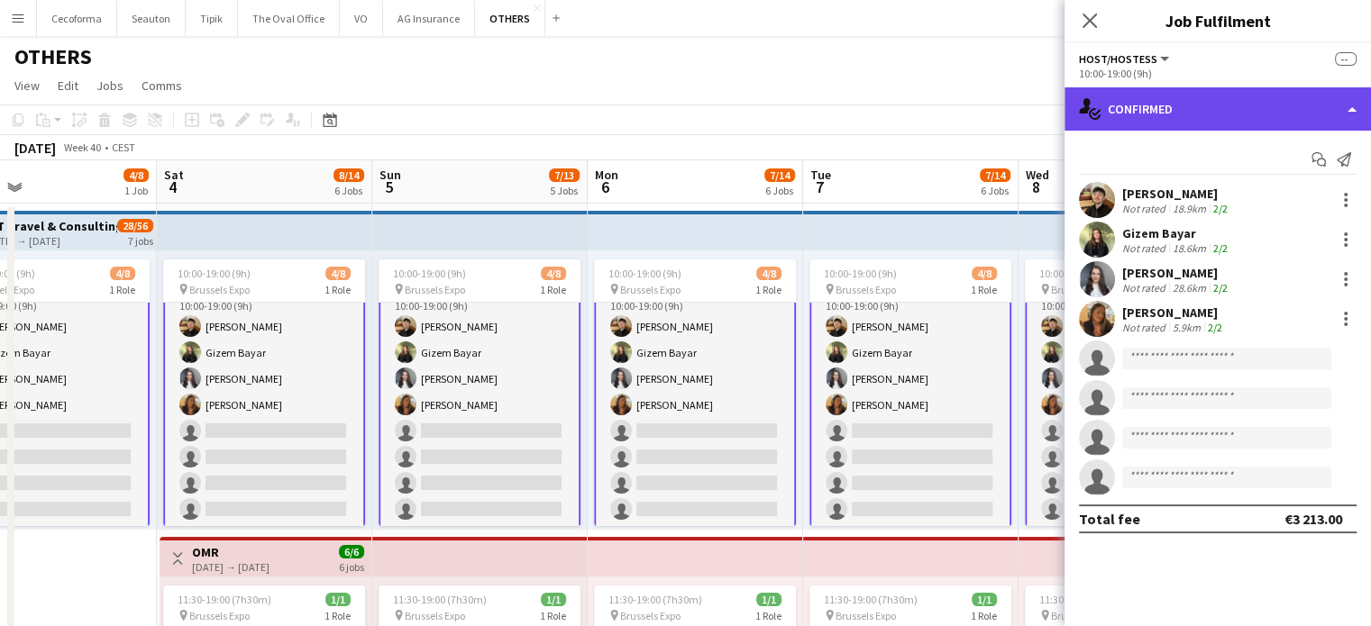
click at [1361, 107] on div "single-neutral-actions-check-2 Confirmed" at bounding box center [1217, 108] width 306 height 43
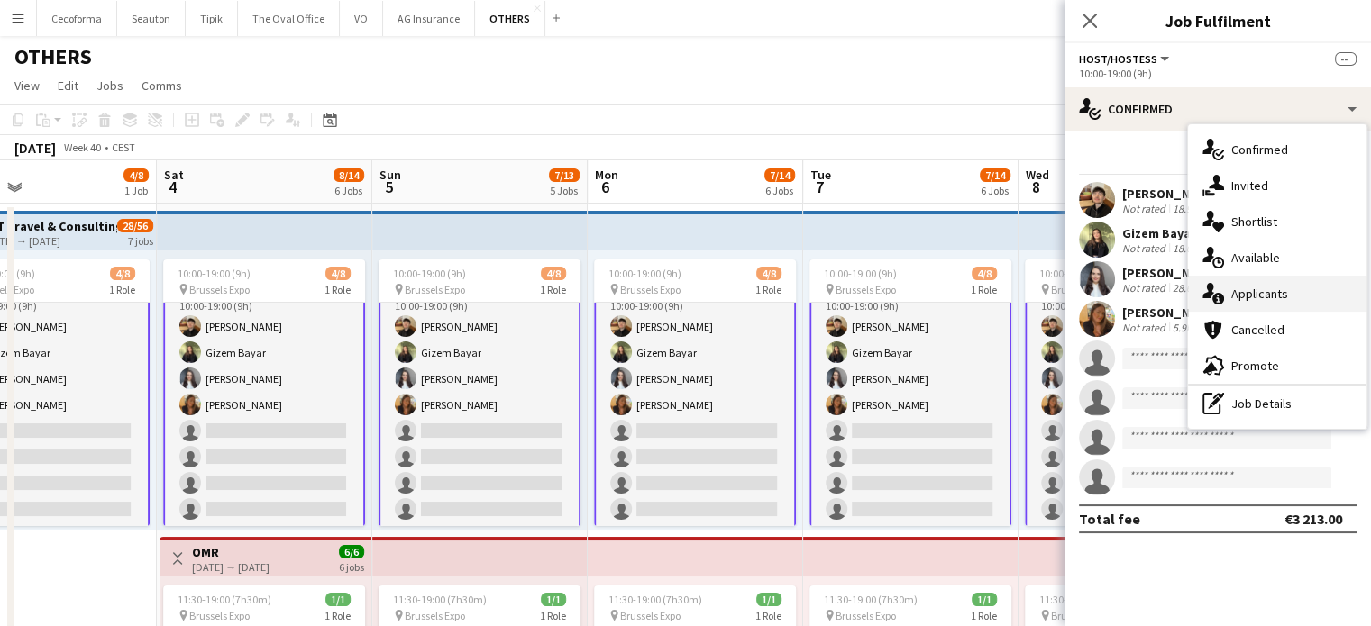
click at [1261, 297] on span "Applicants" at bounding box center [1259, 294] width 57 height 16
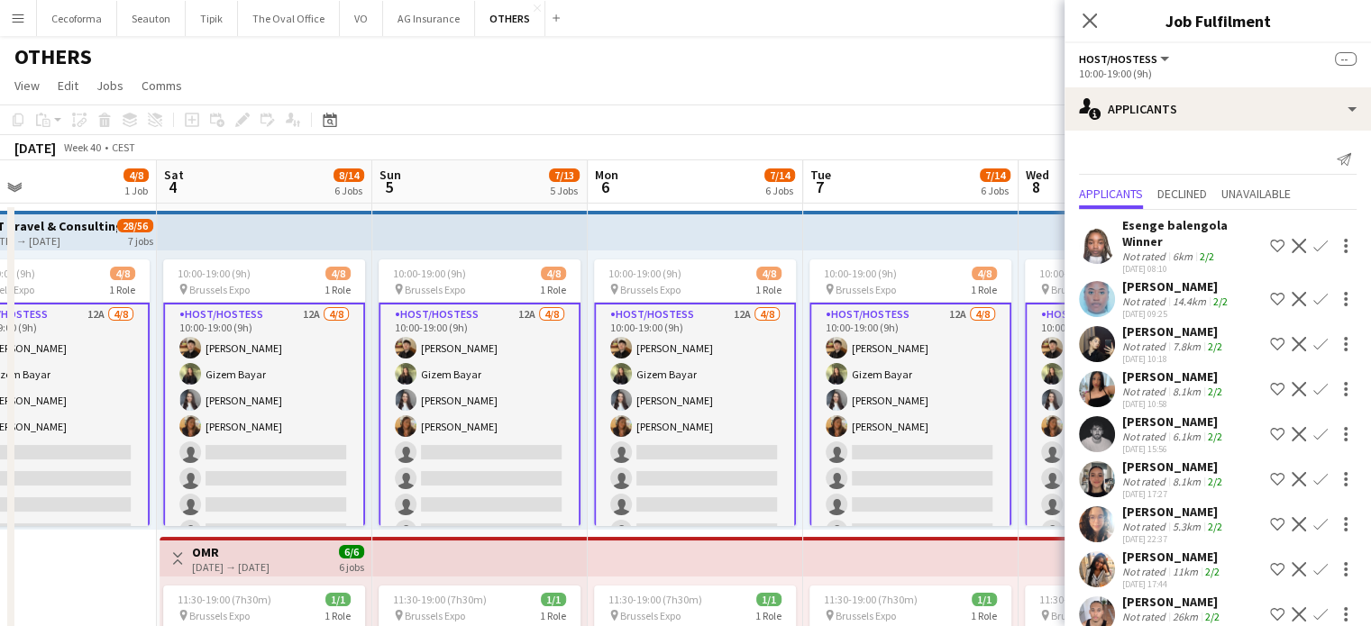
scroll to position [18, 0]
click at [1093, 23] on icon "Close pop-in" at bounding box center [1089, 20] width 17 height 17
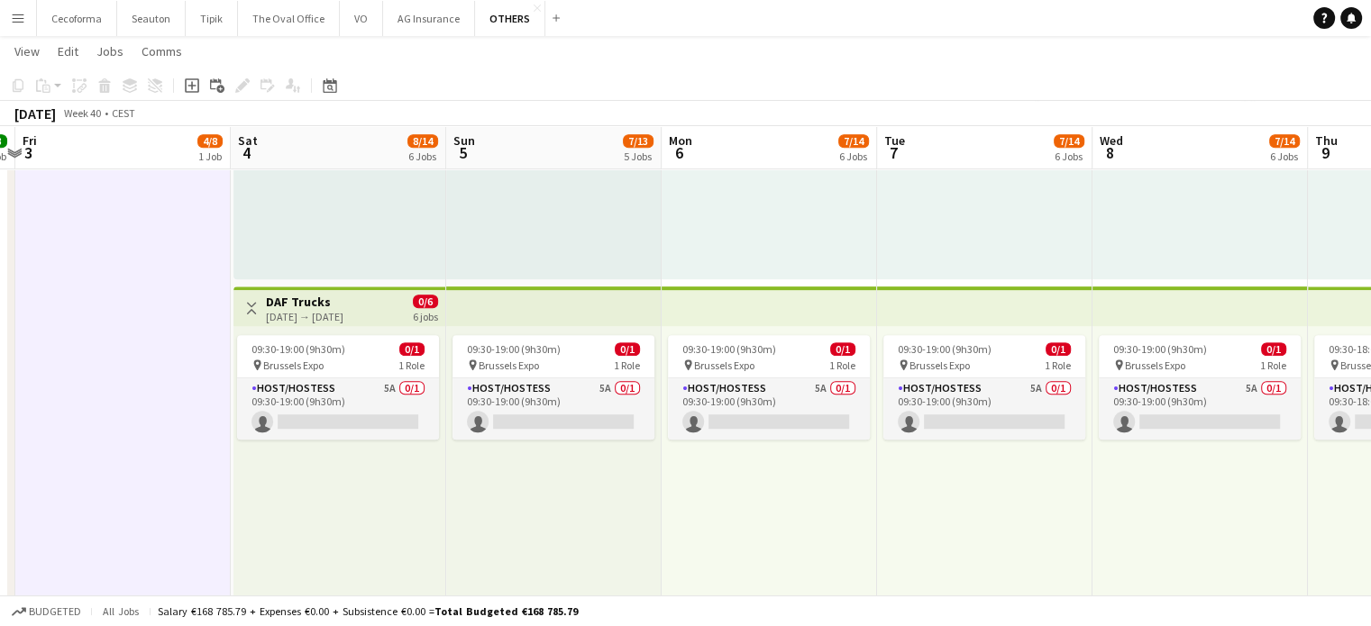
scroll to position [0, 397]
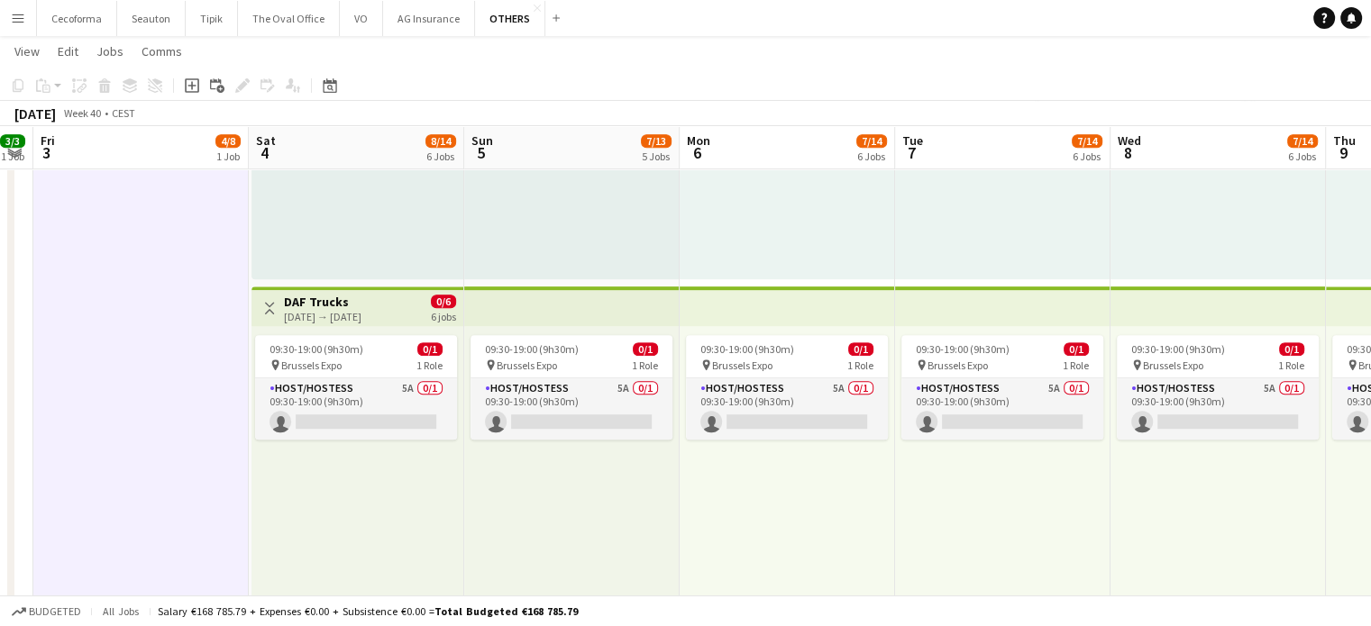
drag, startPoint x: 907, startPoint y: 525, endPoint x: 999, endPoint y: 517, distance: 92.3
click at [999, 517] on app-calendar-viewport "Wed 1 3/3 1 Job Thu 2 3/3 1 Job Fri 3 4/8 1 Job Sat 4 8/14 6 Jobs Sun 5 7/13 5 …" at bounding box center [685, 298] width 1371 height 2258
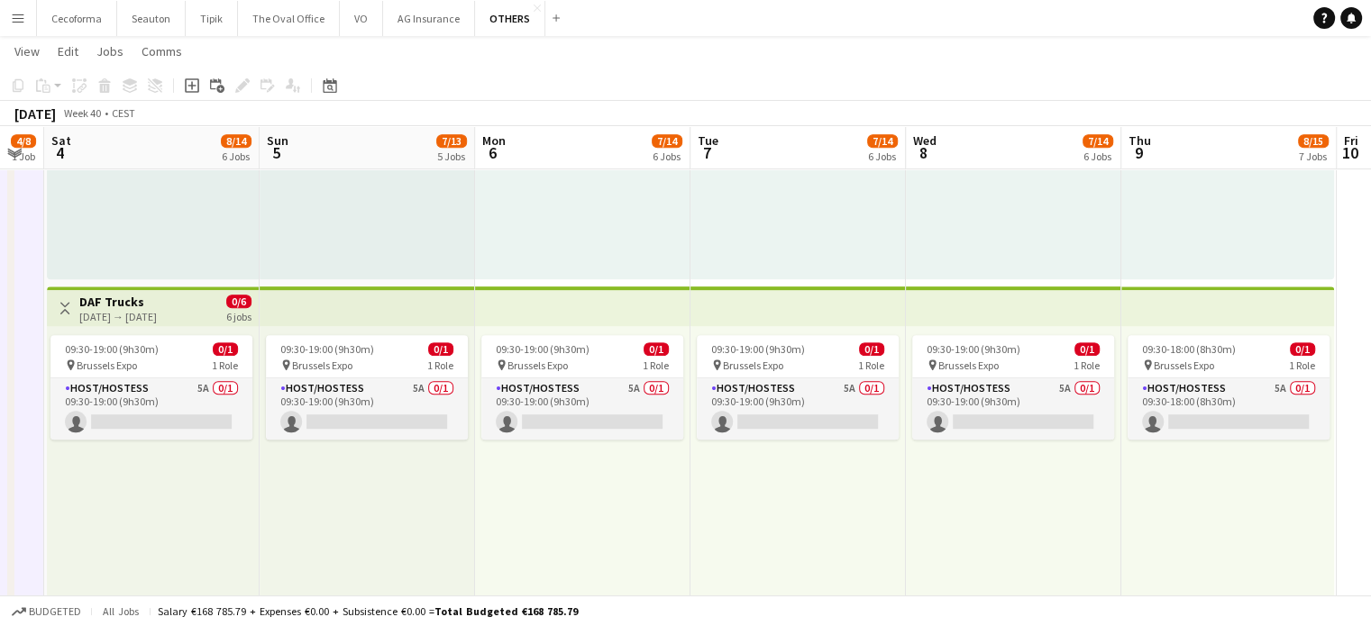
scroll to position [0, 527]
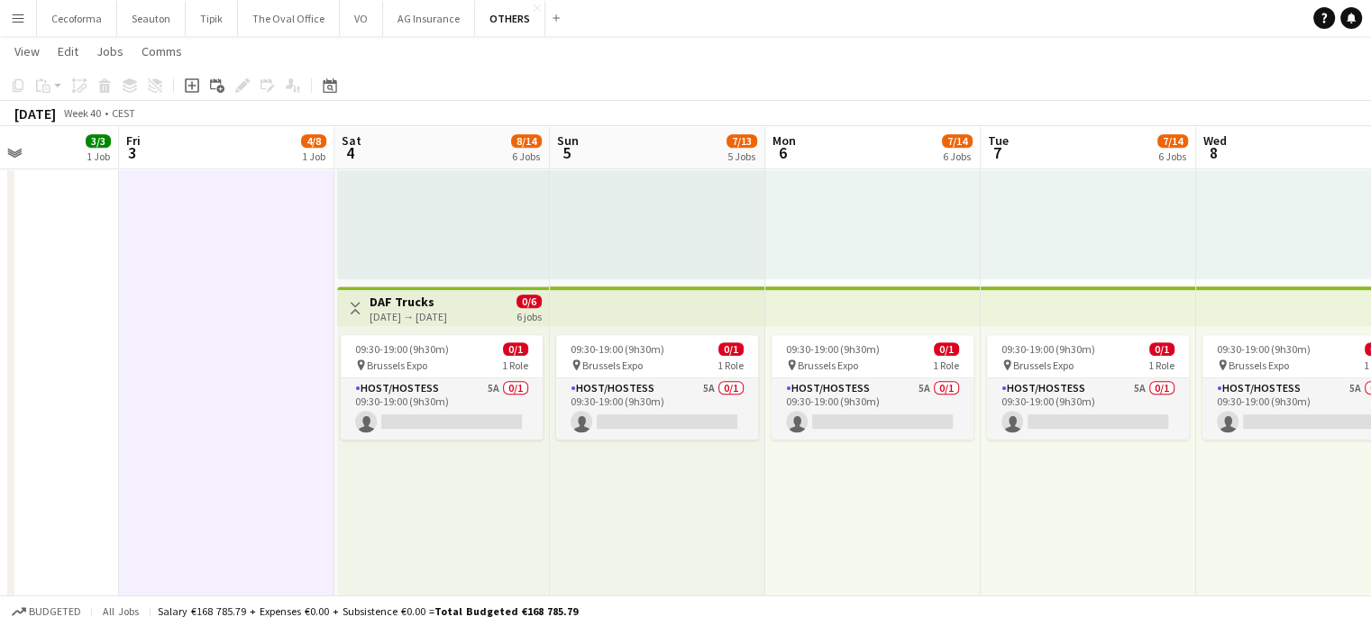
drag, startPoint x: 1050, startPoint y: 569, endPoint x: 1136, endPoint y: 589, distance: 88.1
click at [1136, 589] on app-calendar-viewport "Tue 30 3/3 1 Job Wed 1 3/3 1 Job Thu 2 3/3 1 Job Fri 3 4/8 1 Job Sat 4 8/14 6 J…" at bounding box center [685, 298] width 1371 height 2258
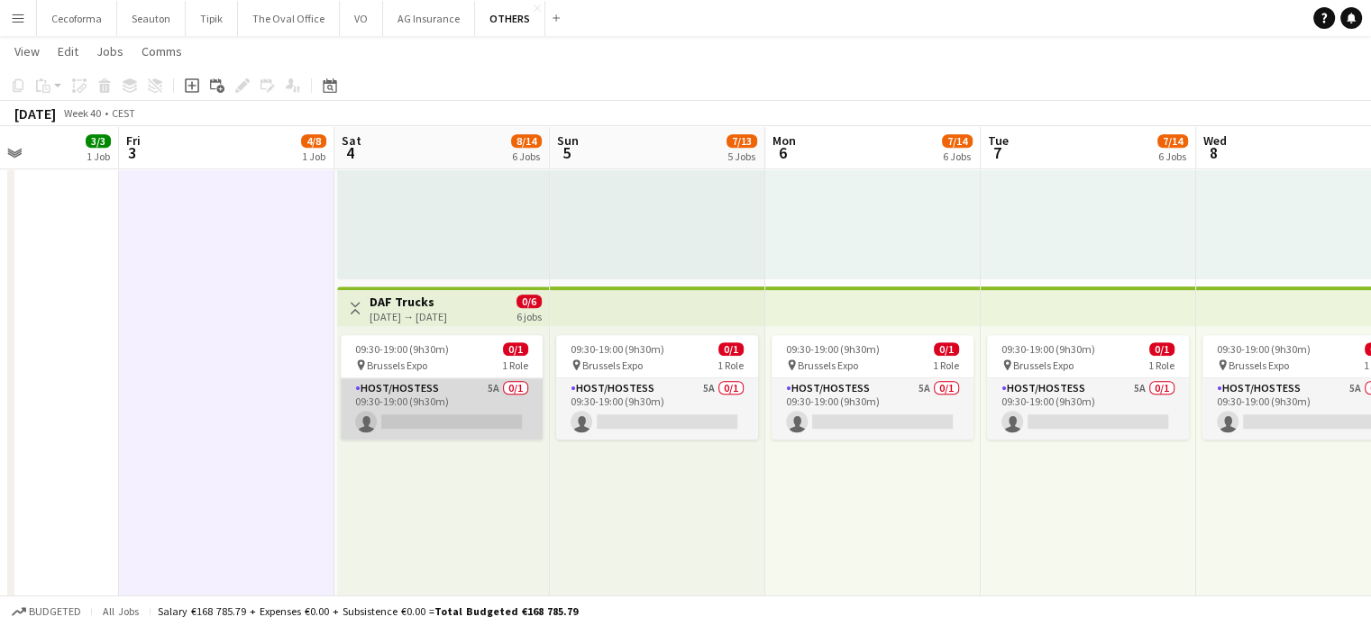
click at [425, 415] on app-card-role "Host/Hostess 5A 0/1 09:30-19:00 (9h30m) single-neutral-actions" at bounding box center [442, 409] width 202 height 61
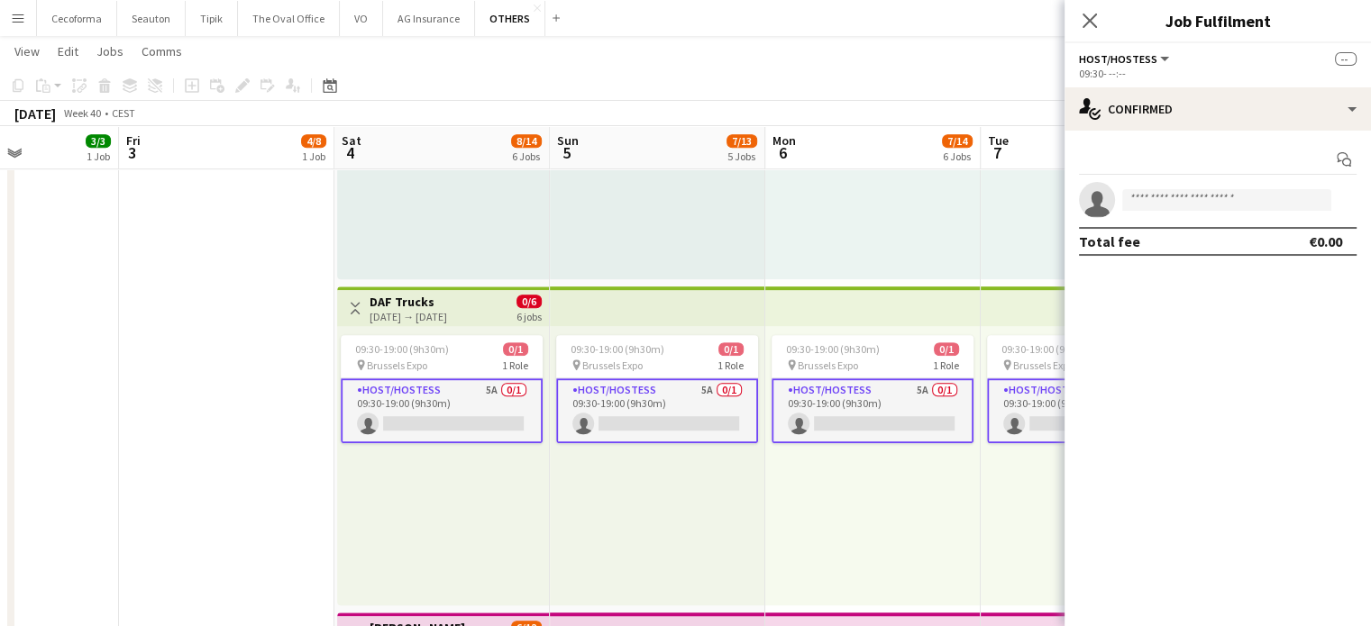
click at [412, 312] on div "[DATE] → [DATE]" at bounding box center [409, 317] width 78 height 14
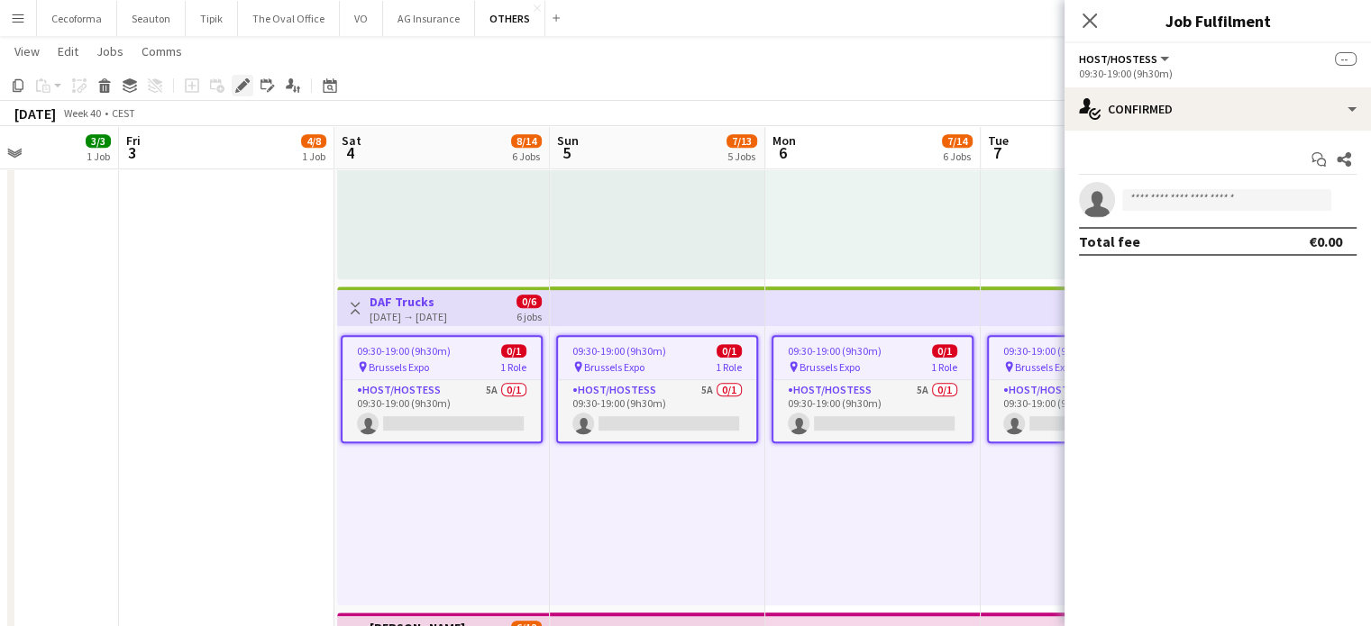
click at [243, 85] on icon at bounding box center [242, 86] width 10 height 10
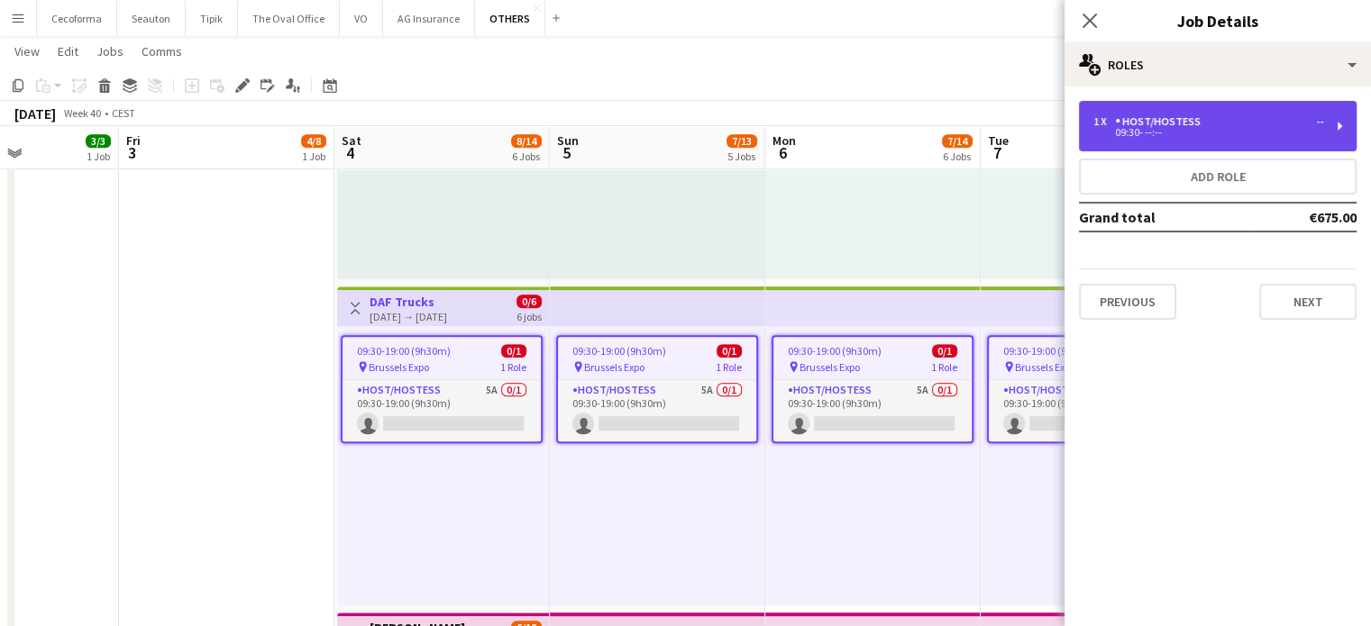
click at [1138, 131] on div "09:30- --:--" at bounding box center [1208, 132] width 230 height 9
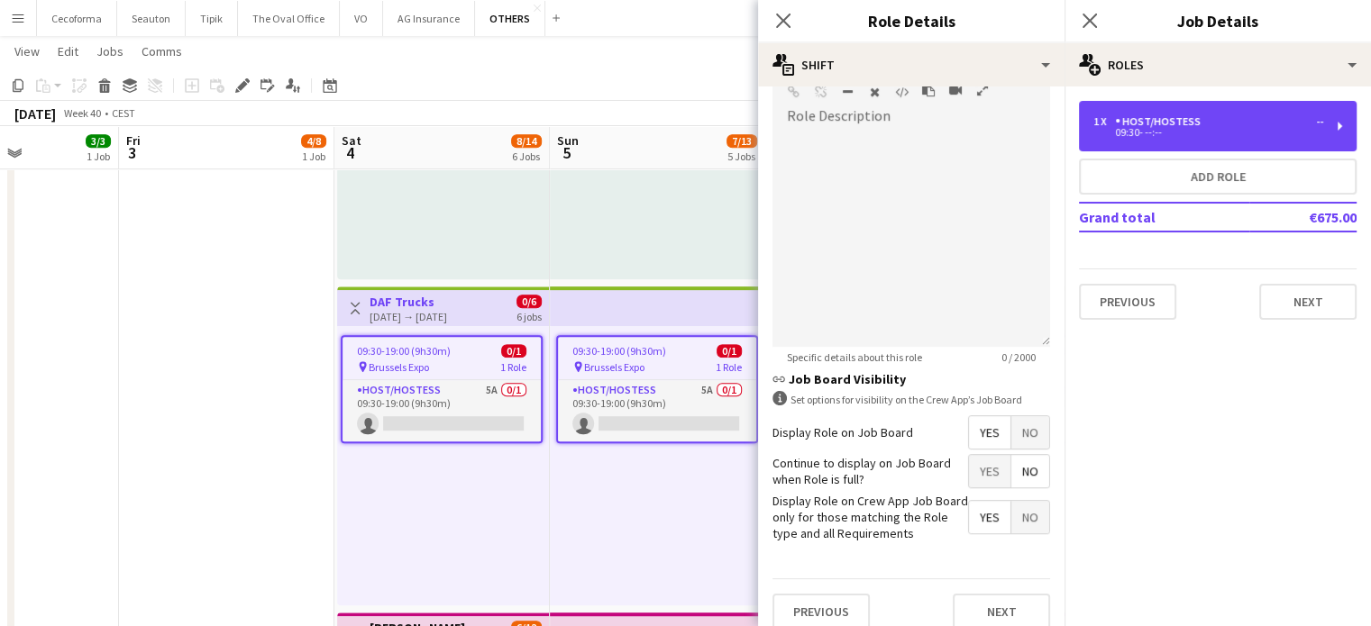
scroll to position [589, 0]
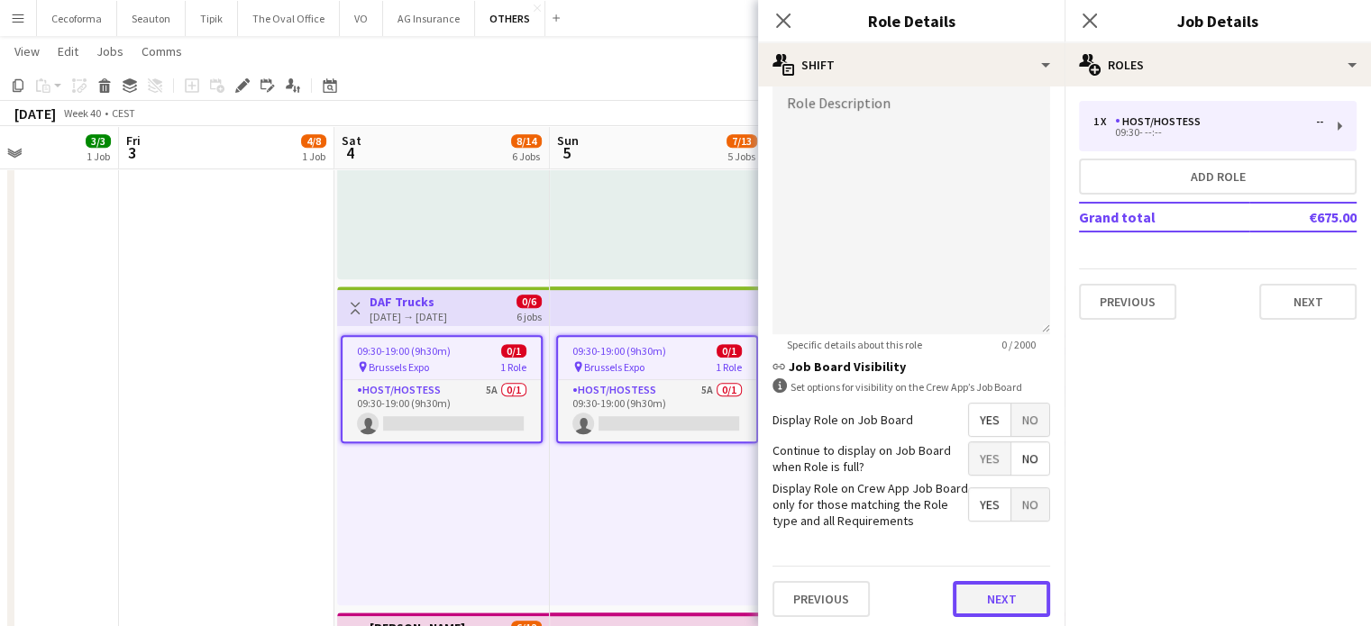
click at [1016, 589] on button "Next" at bounding box center [1001, 599] width 97 height 36
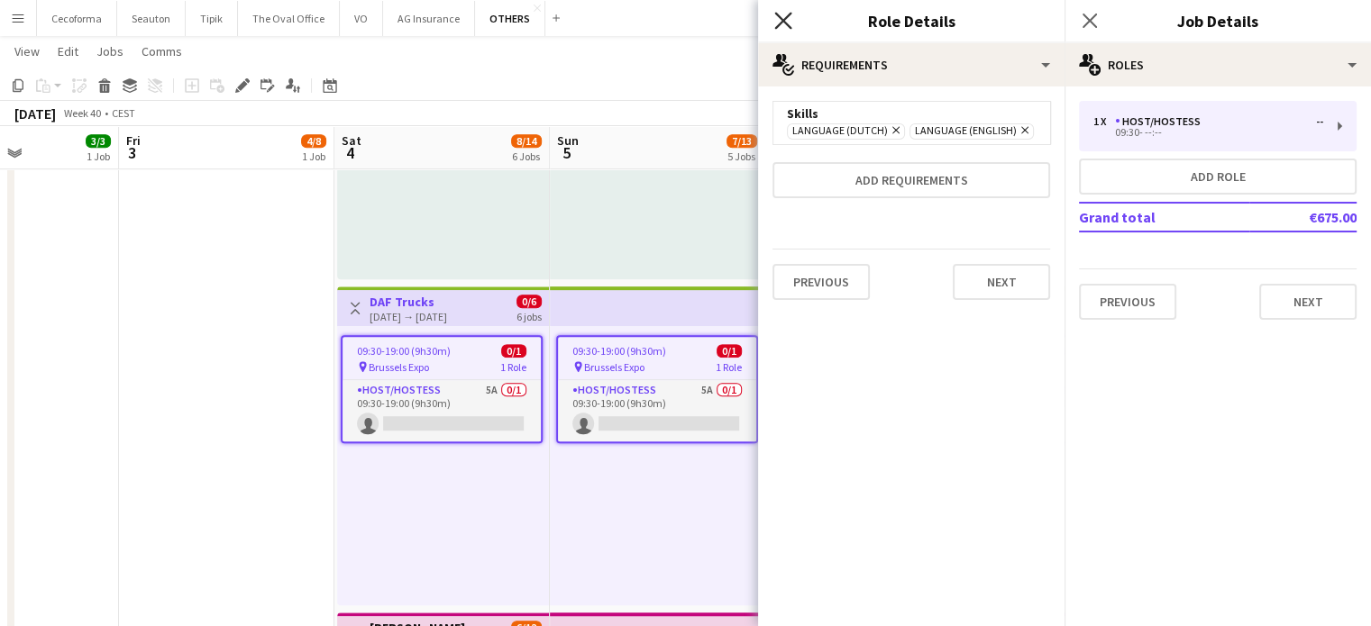
click at [779, 21] on icon "Close pop-in" at bounding box center [782, 20] width 17 height 17
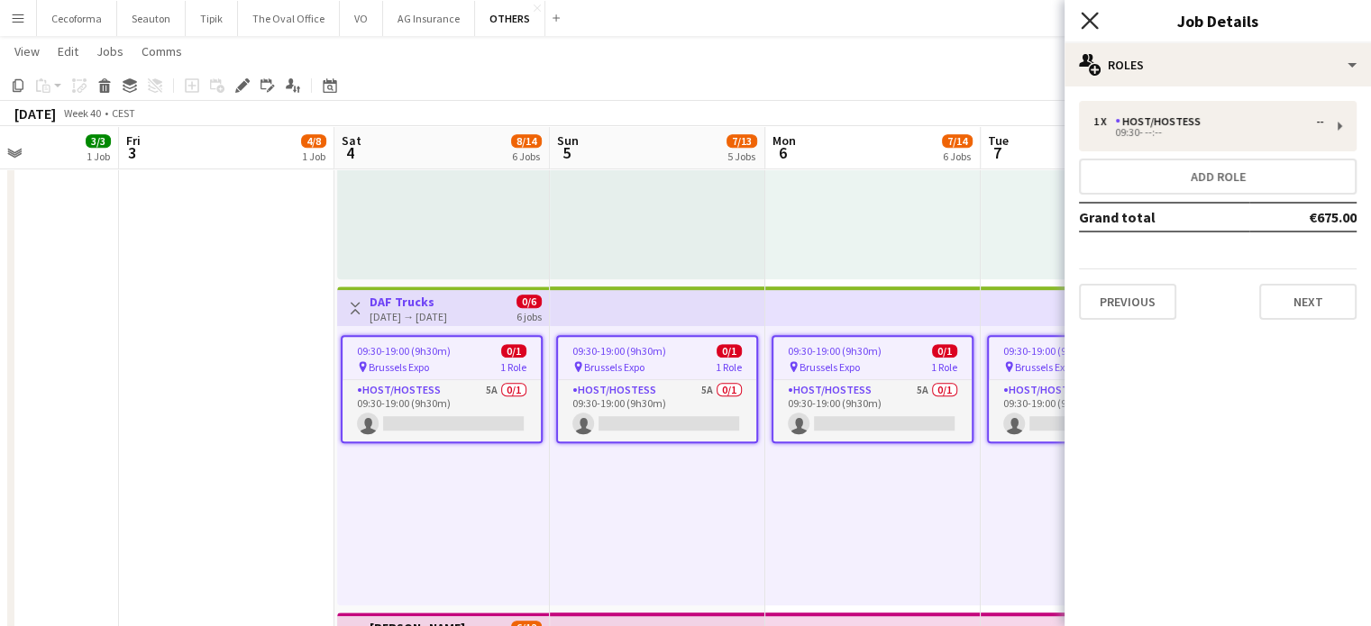
click at [1081, 22] on icon "Close pop-in" at bounding box center [1089, 20] width 17 height 17
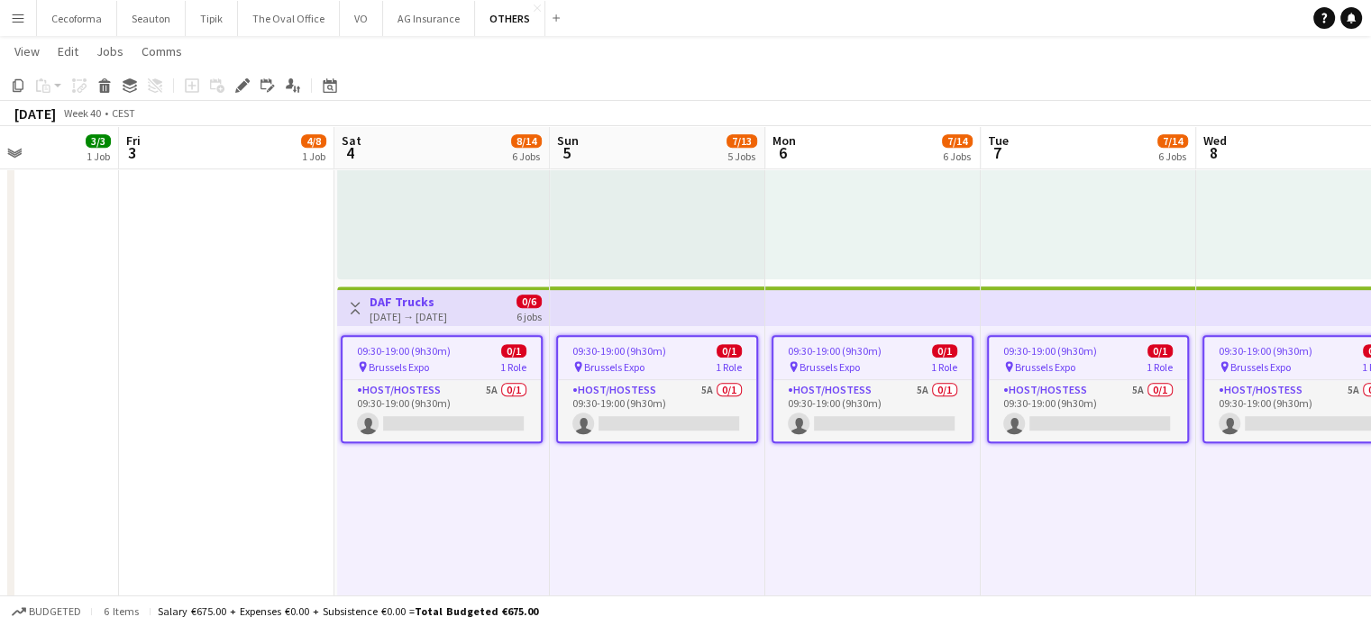
click at [400, 522] on div "09:30-19:00 (9h30m) 0/1 pin Brussels Expo 1 Role Host/Hostess 5A 0/1 09:30-19:0…" at bounding box center [443, 465] width 212 height 279
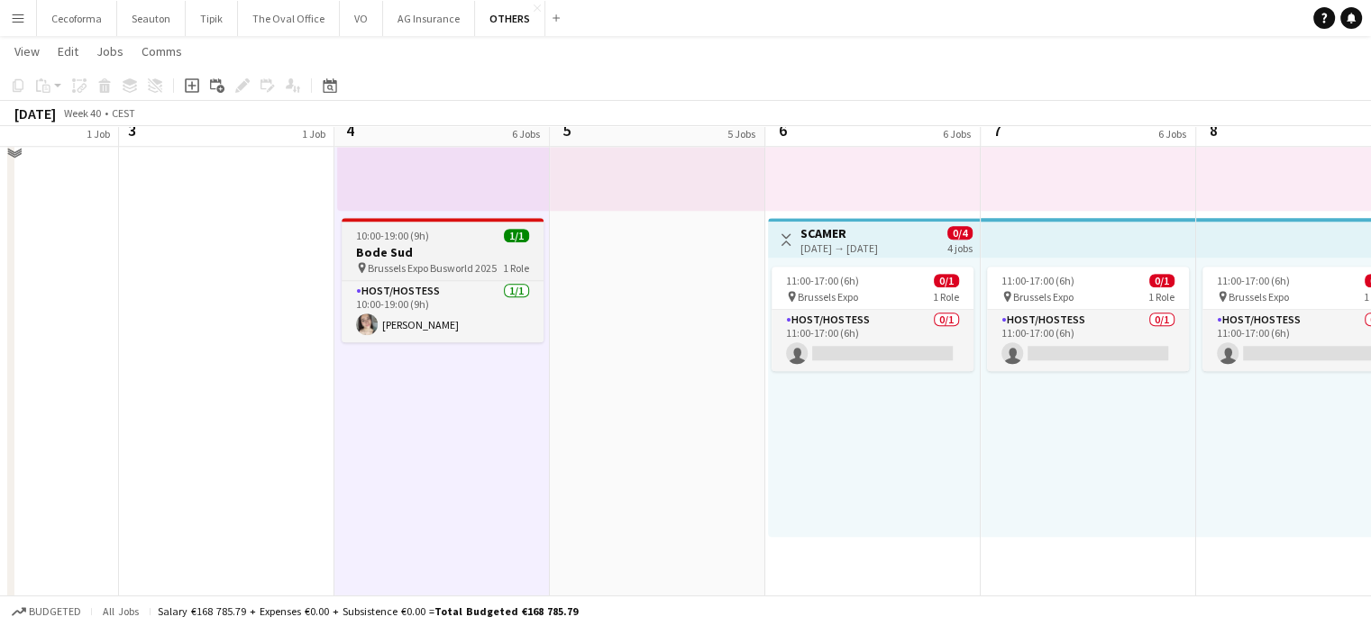
scroll to position [1532, 0]
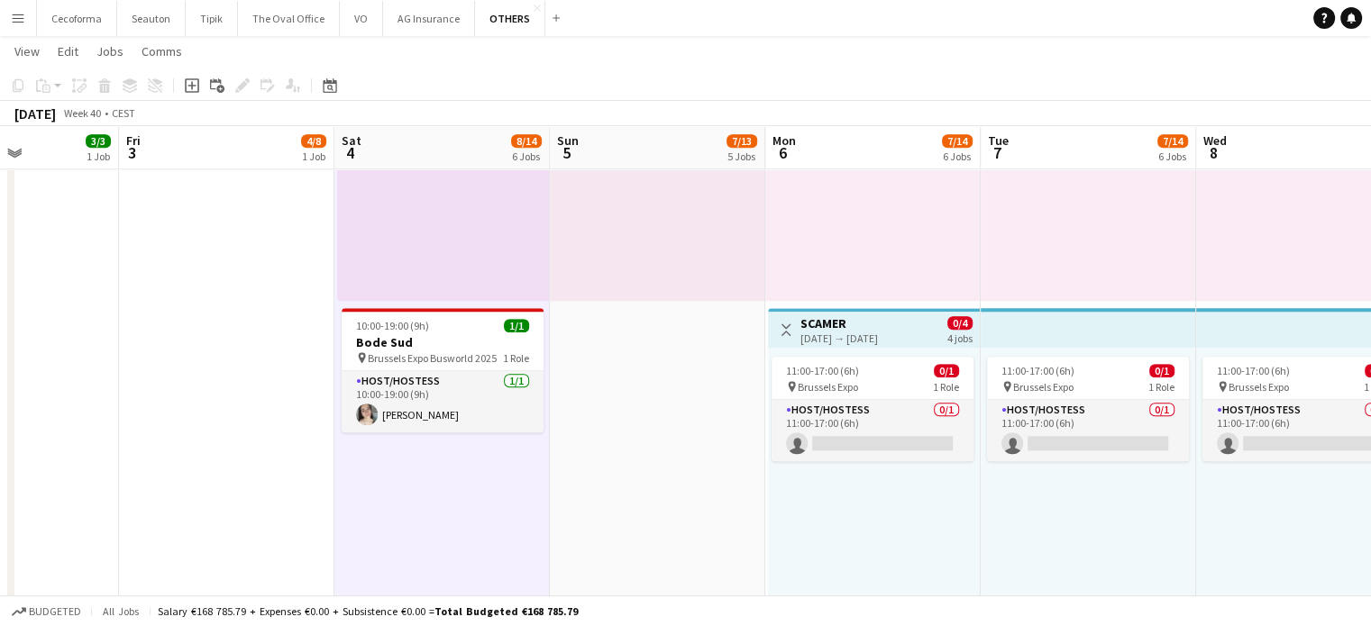
drag, startPoint x: 922, startPoint y: 614, endPoint x: 433, endPoint y: 576, distance: 490.8
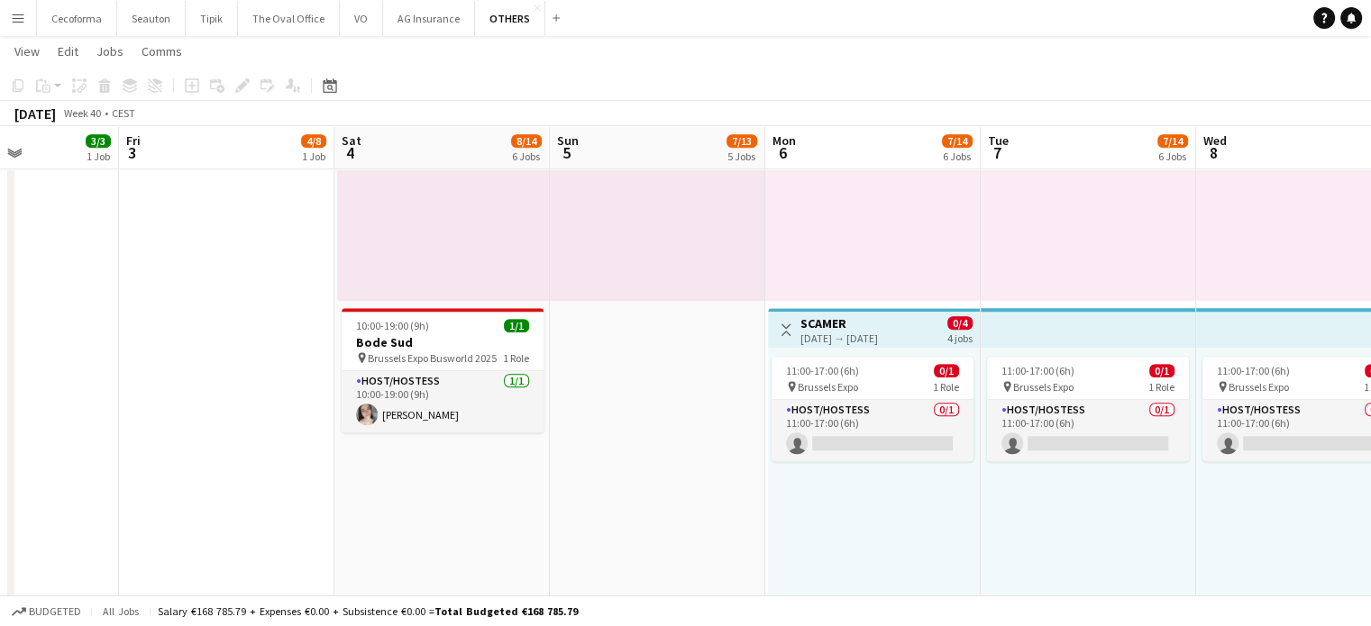
click at [817, 50] on app-page-menu "View Day view expanded Day view collapsed Month view Date picker Jump to [DATE]…" at bounding box center [685, 53] width 1371 height 34
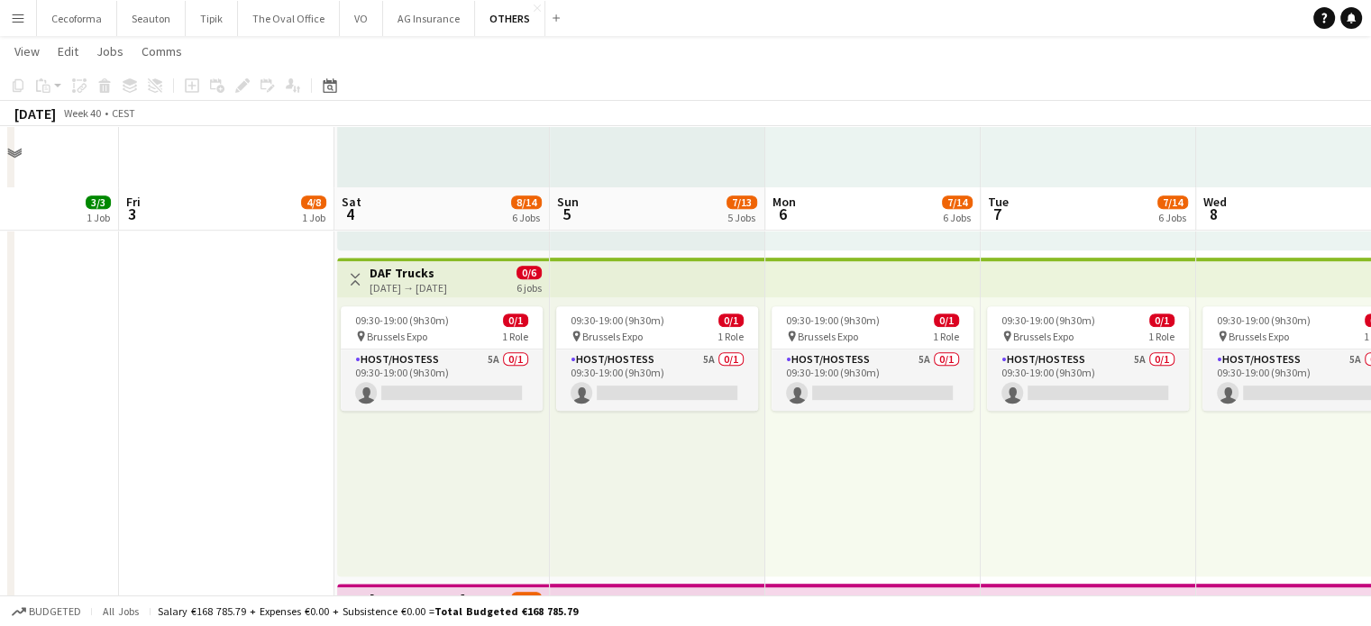
scroll to position [991, 0]
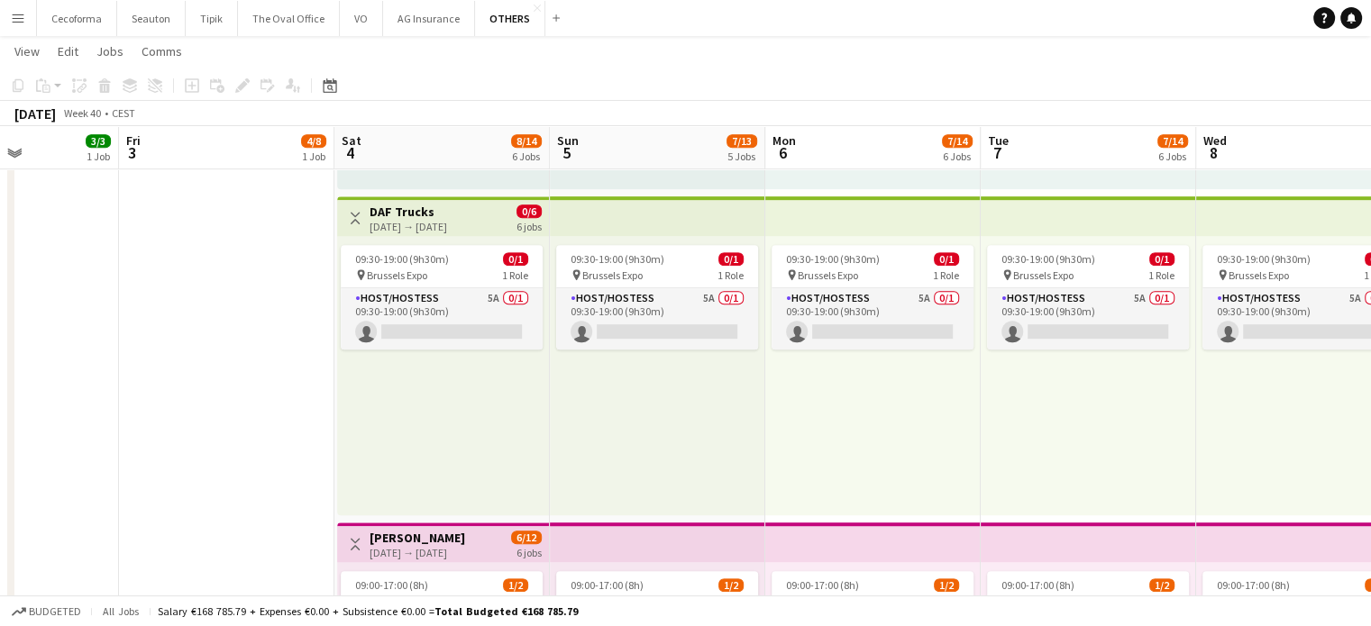
click at [422, 217] on h3 "DAF Trucks" at bounding box center [409, 212] width 78 height 16
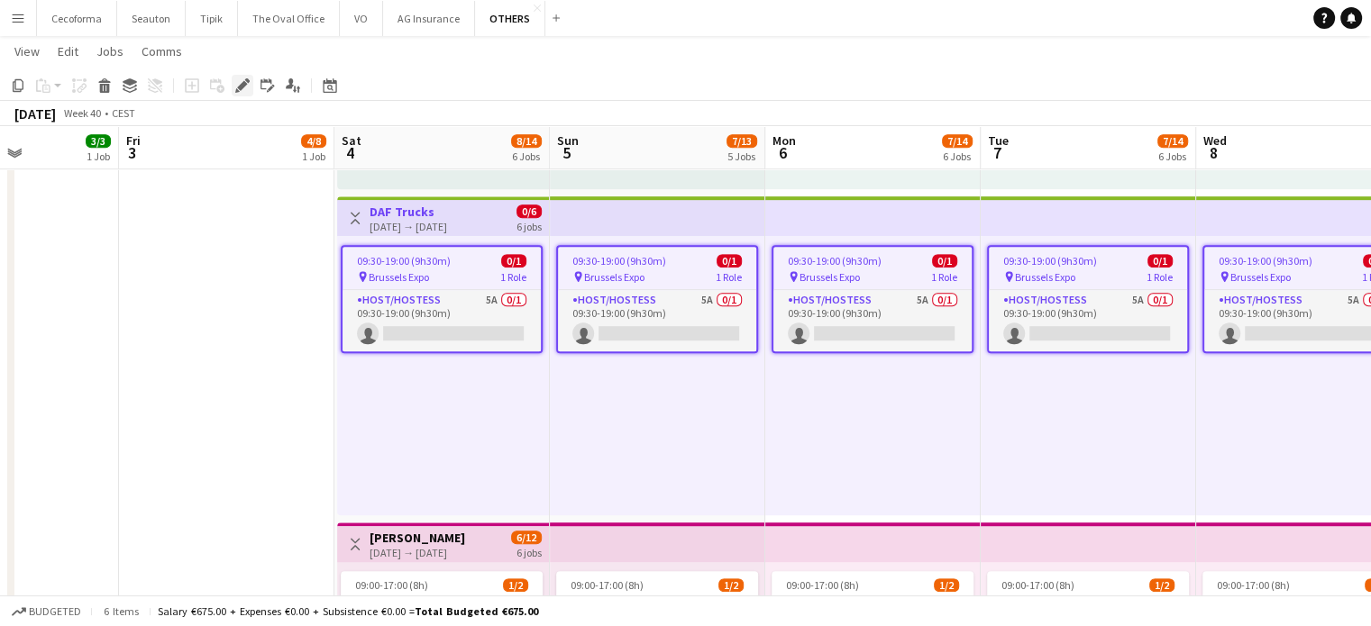
click at [242, 79] on icon "Edit" at bounding box center [242, 85] width 14 height 14
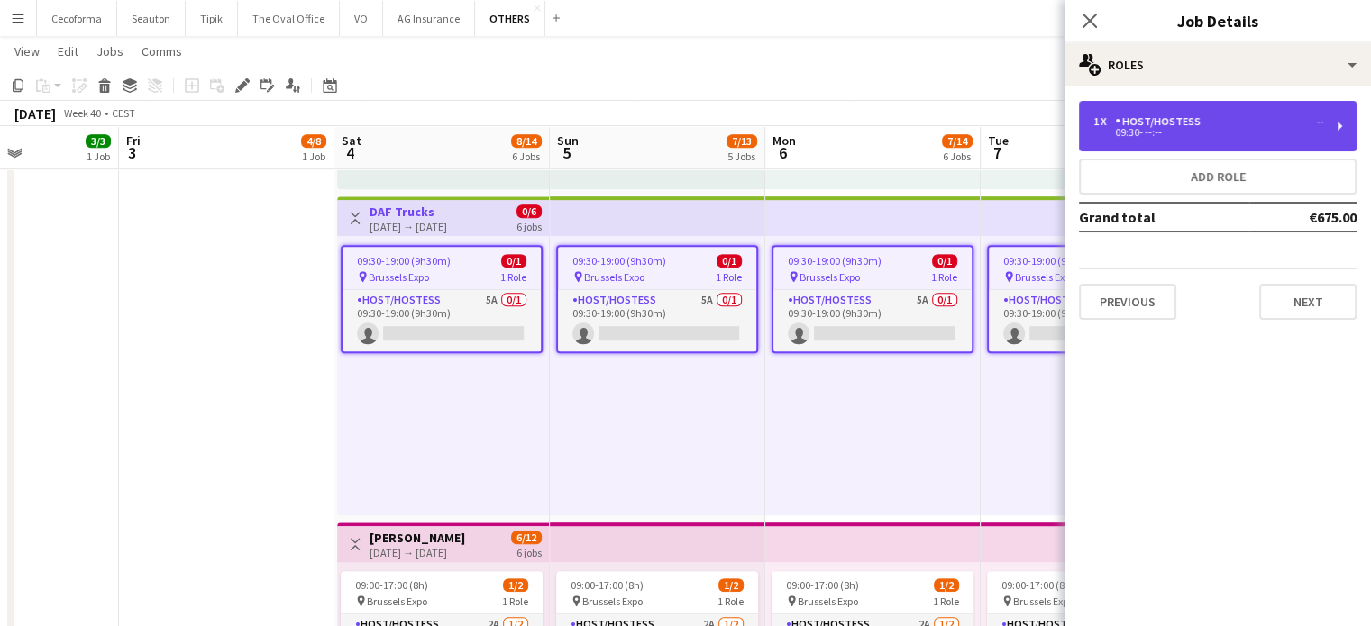
click at [1143, 130] on div "09:30- --:--" at bounding box center [1208, 132] width 230 height 9
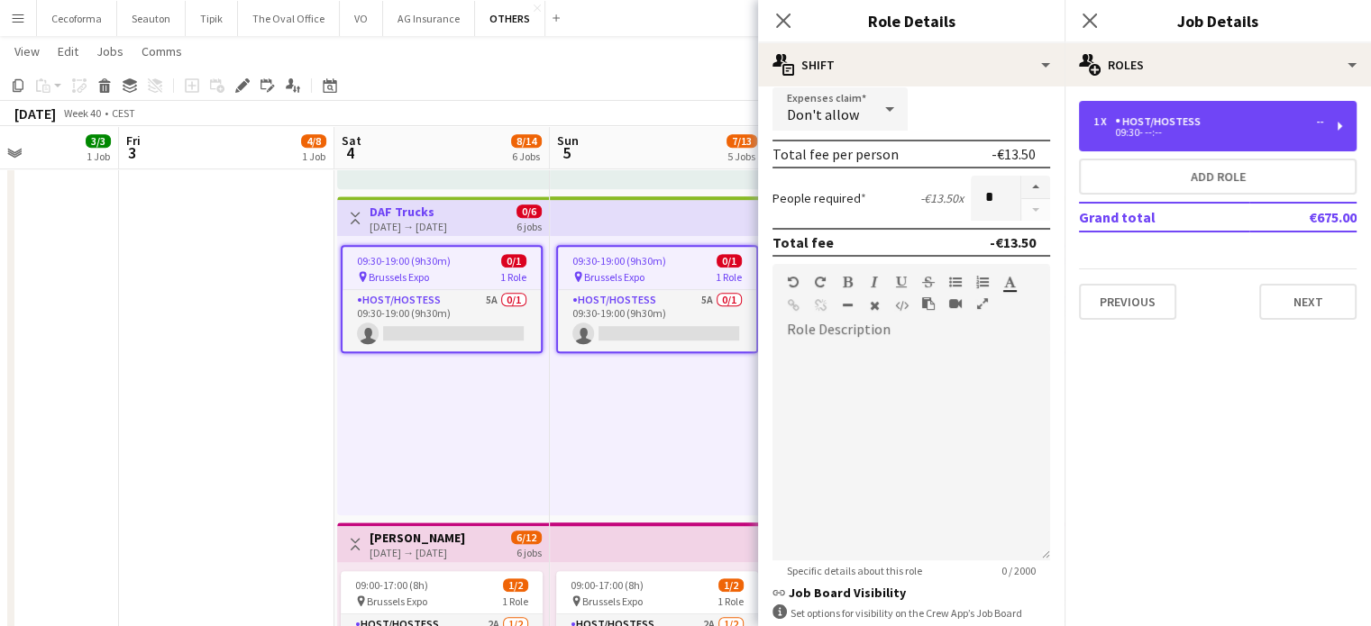
scroll to position [360, 0]
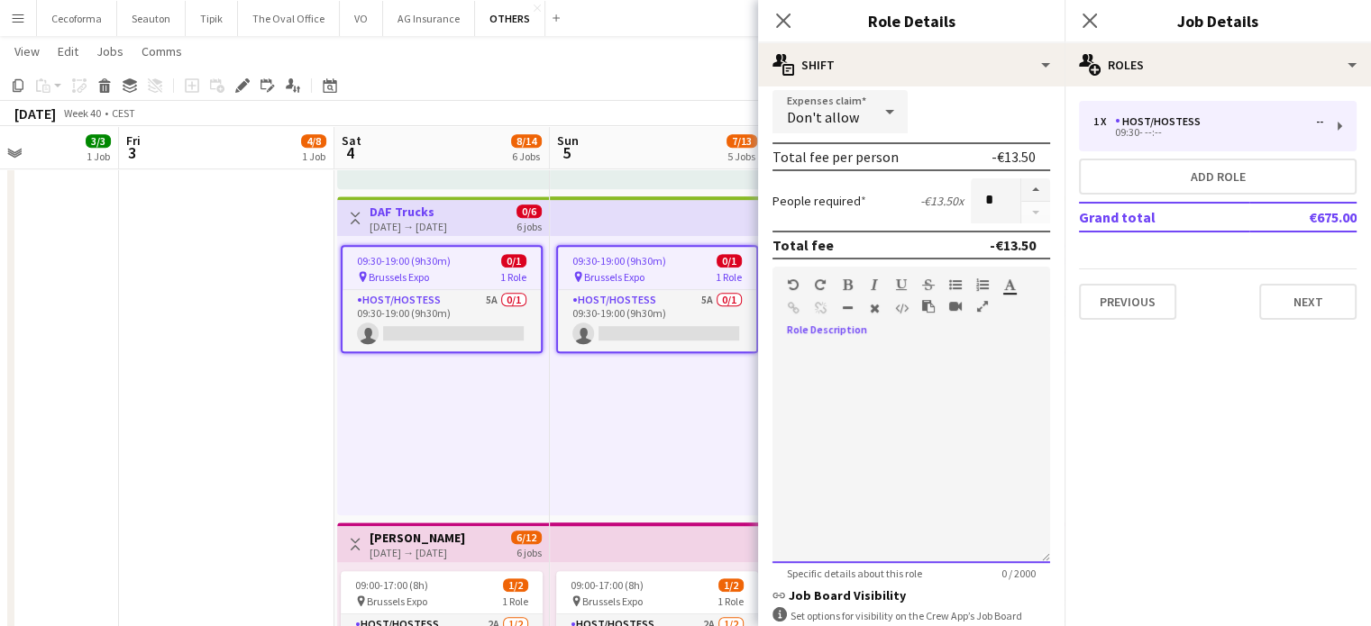
click at [796, 352] on span at bounding box center [786, 346] width 29 height 25
paste div
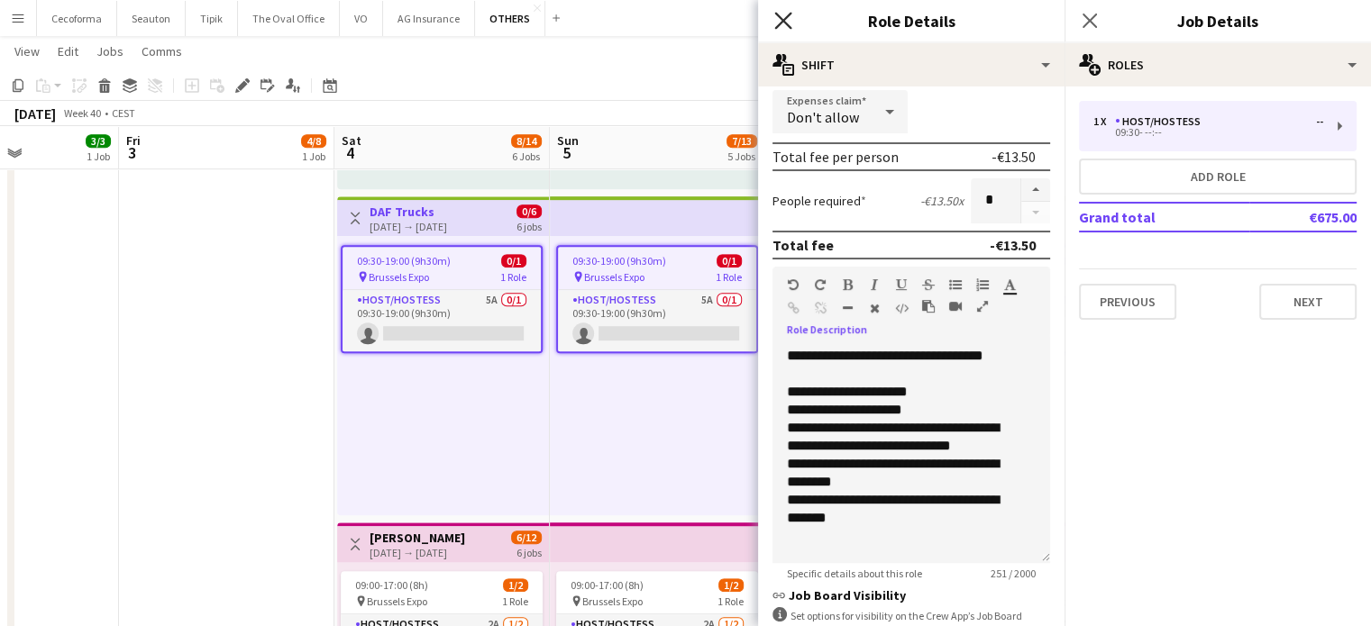
click at [774, 15] on icon "Close pop-in" at bounding box center [782, 20] width 17 height 17
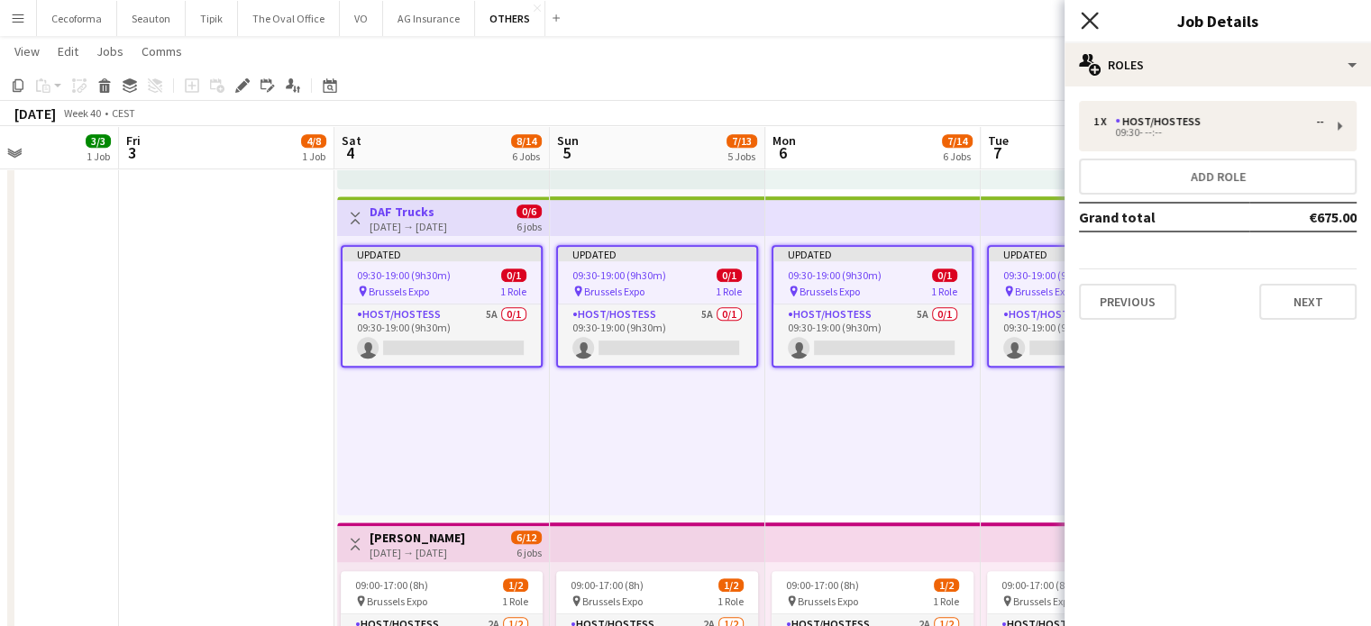
click at [1092, 23] on icon at bounding box center [1089, 20] width 17 height 17
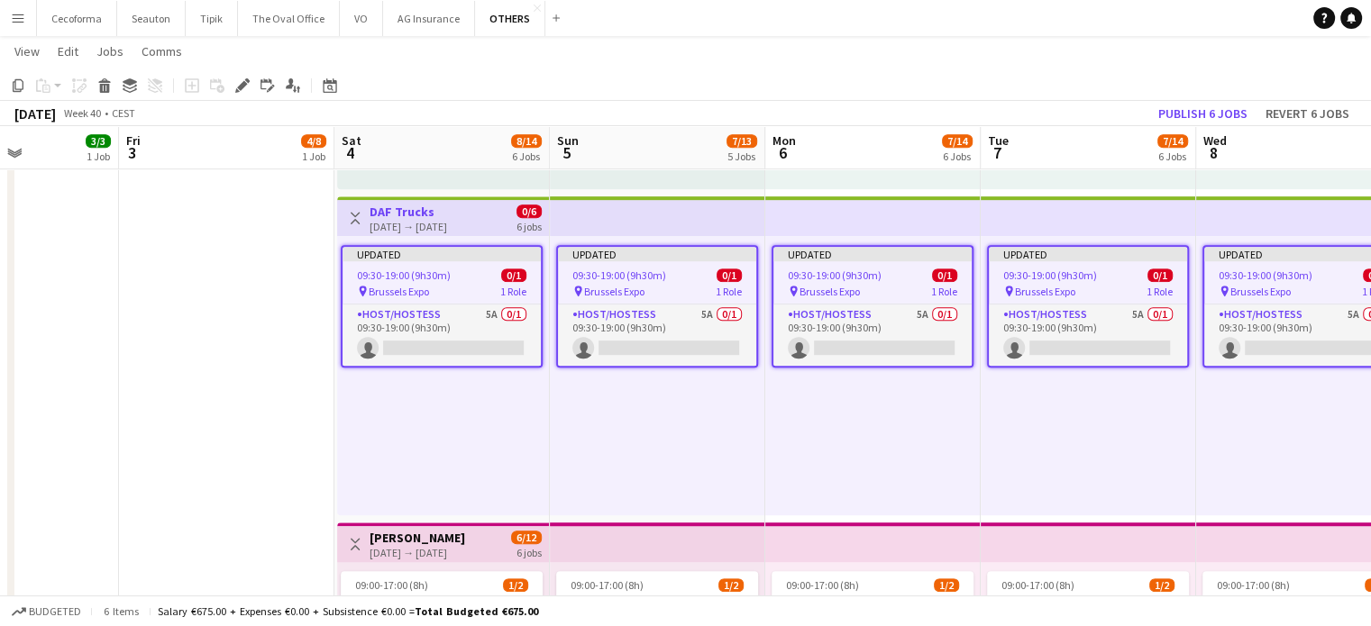
click at [775, 479] on div "Updated 09:30-19:00 (9h30m) 0/1 pin Brussels Expo 1 Role Host/Hostess 5A 0/1 09…" at bounding box center [872, 375] width 215 height 279
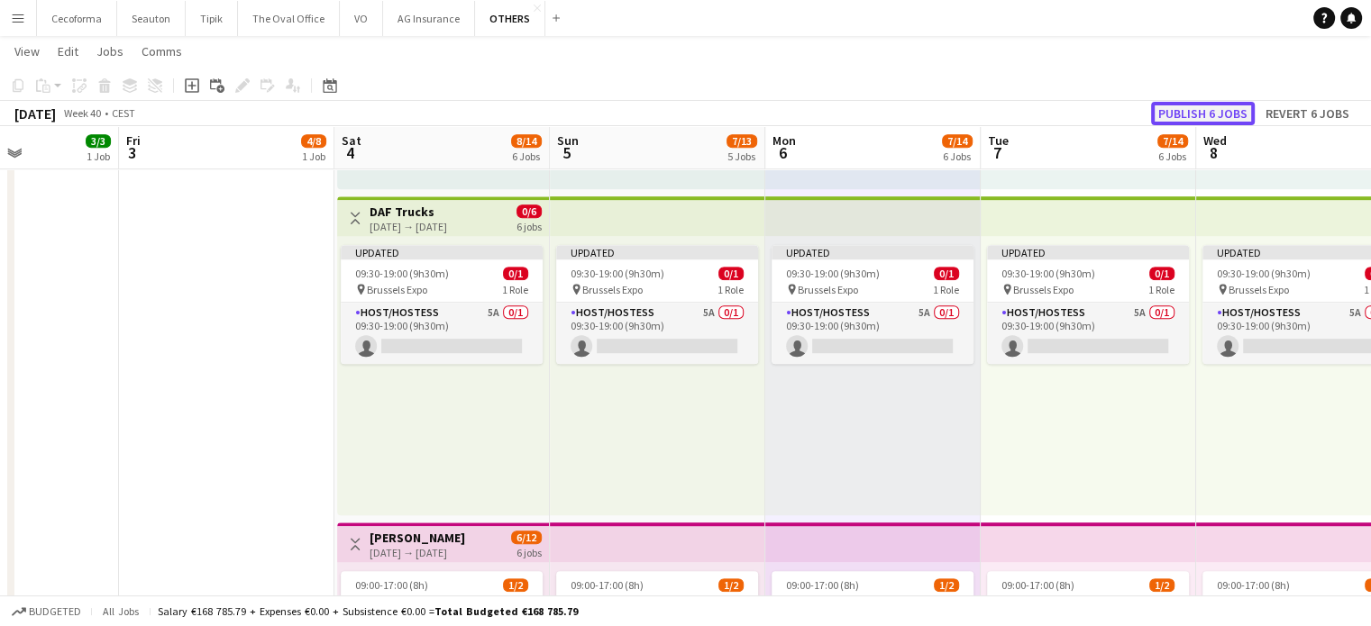
click at [1199, 115] on button "Publish 6 jobs" at bounding box center [1203, 113] width 104 height 23
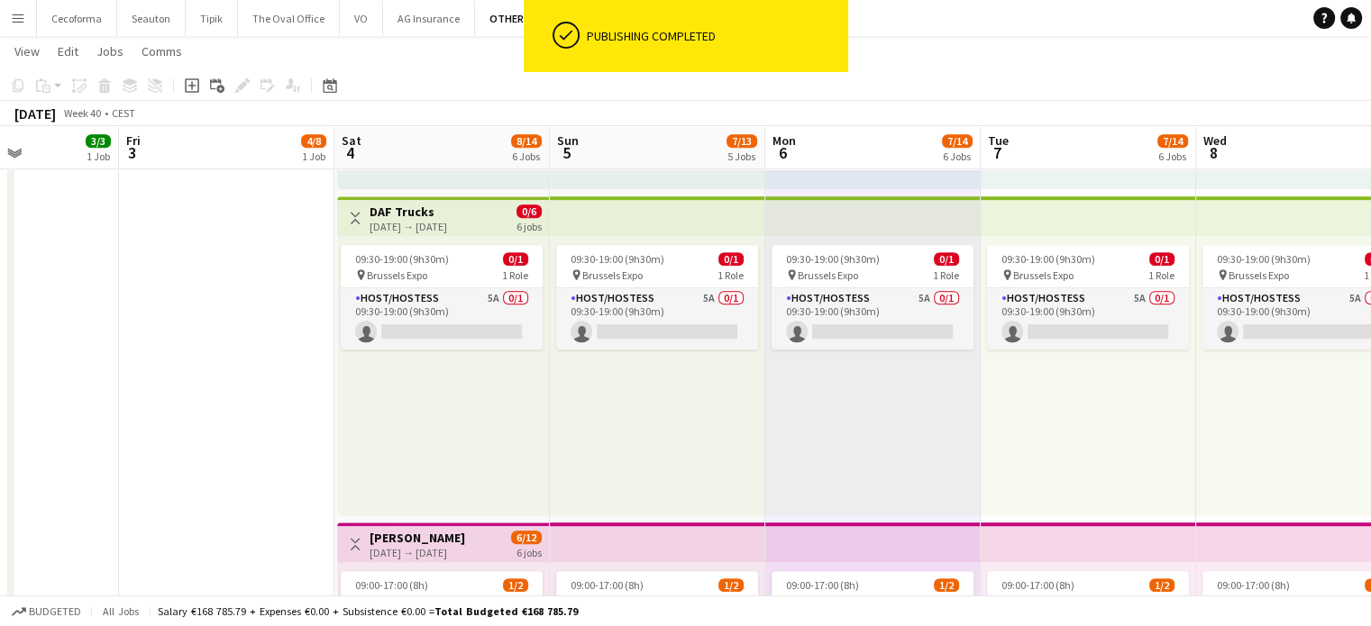
click at [710, 454] on div "09:30-19:00 (9h30m) 0/1 pin Brussels Expo 1 Role Host/Hostess 5A 0/1 09:30-19:0…" at bounding box center [657, 375] width 215 height 279
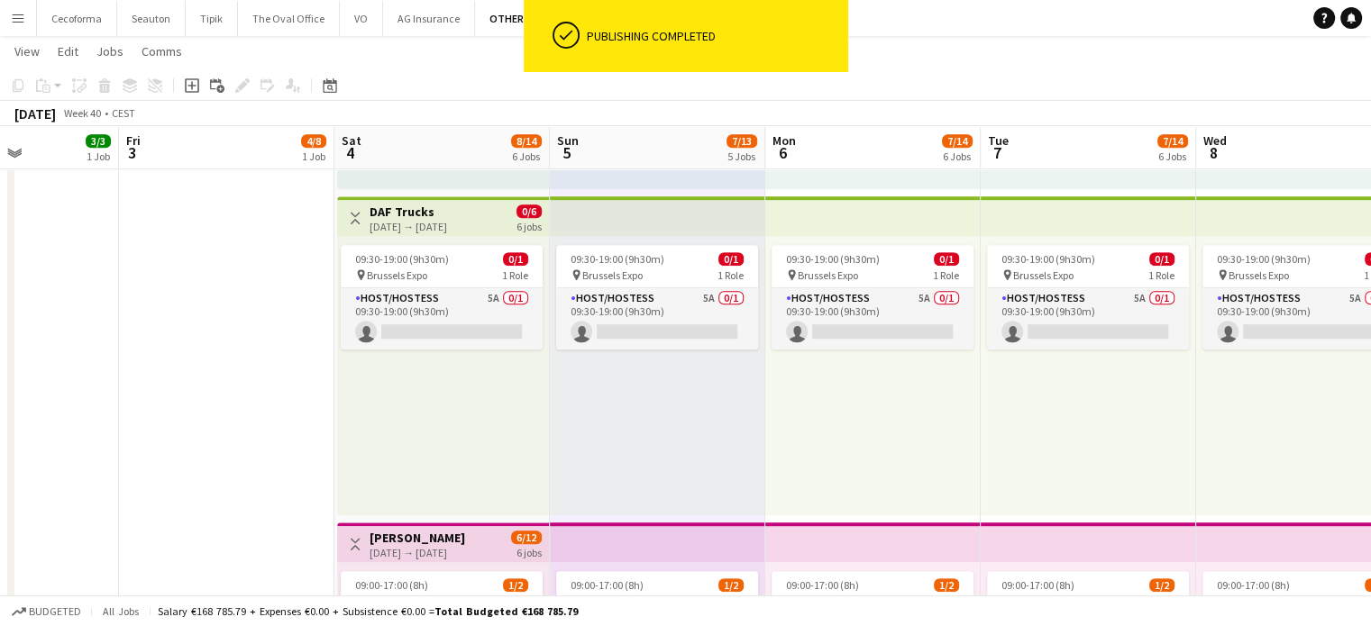
click at [275, 437] on app-date-cell "Toggle View SET Travel & Consulting GmbH [DATE] → [DATE] 28/56 7 jobs 10:00-19:…" at bounding box center [226, 274] width 215 height 2127
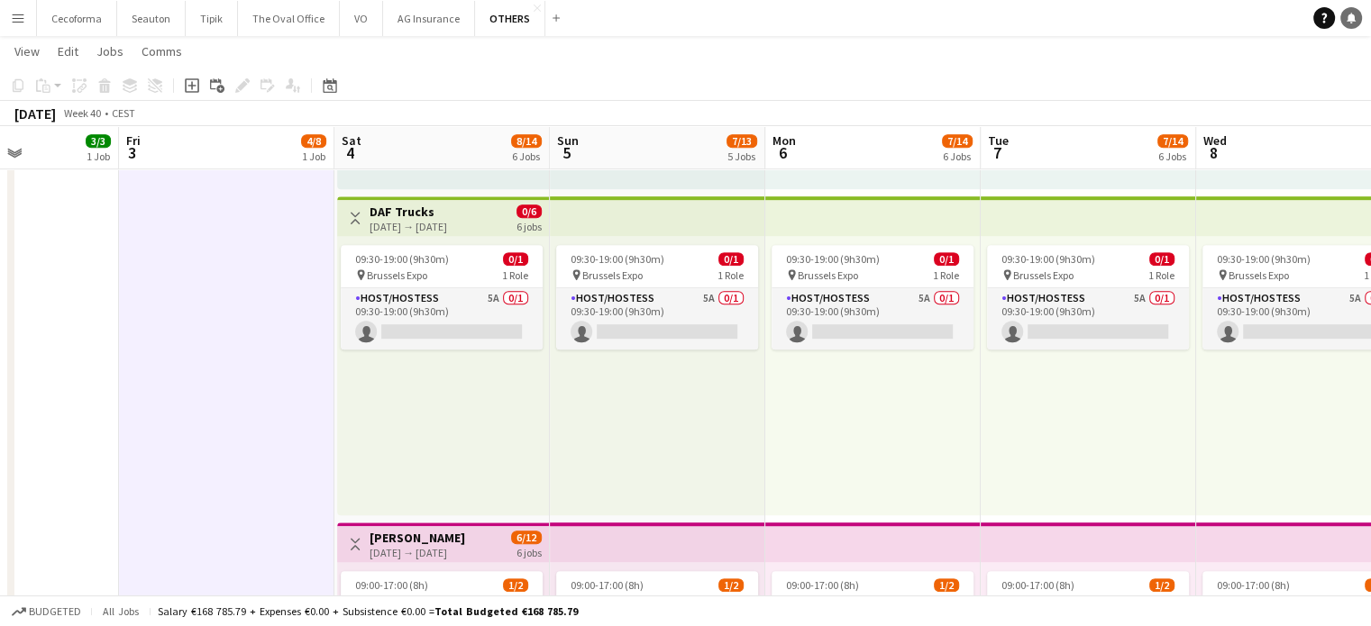
click at [1350, 15] on icon at bounding box center [1350, 17] width 9 height 9
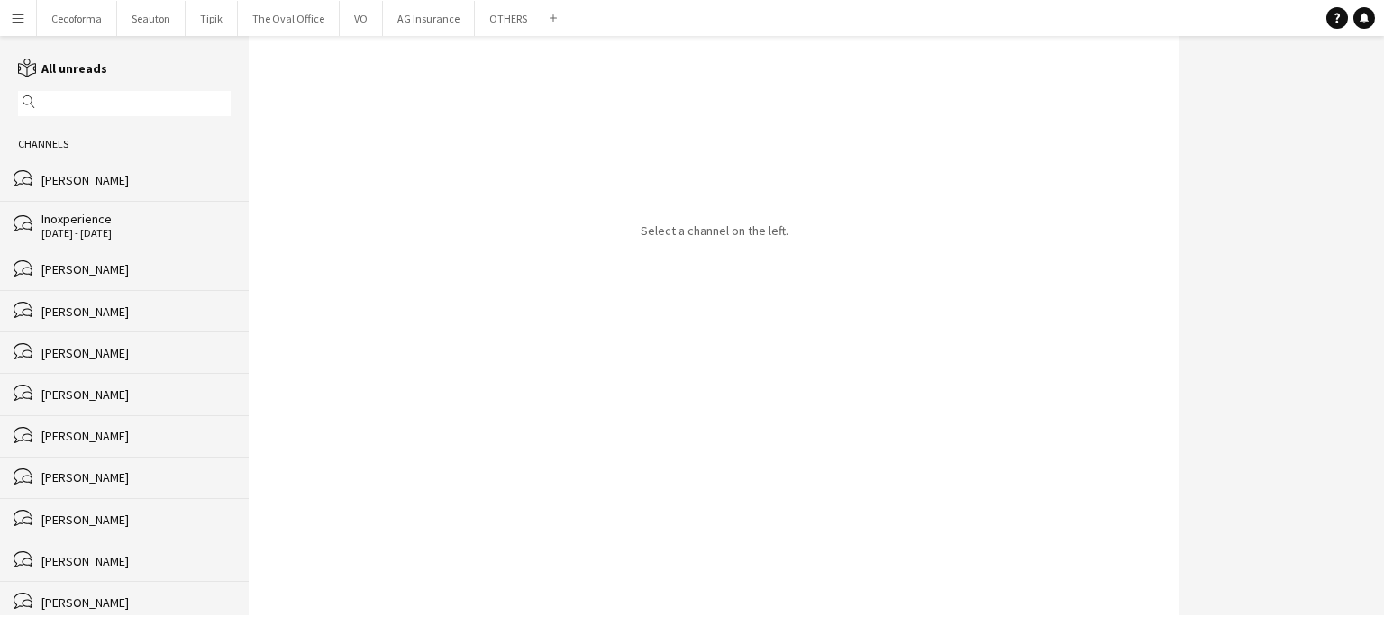
click at [85, 270] on div "[PERSON_NAME]" at bounding box center [135, 269] width 189 height 16
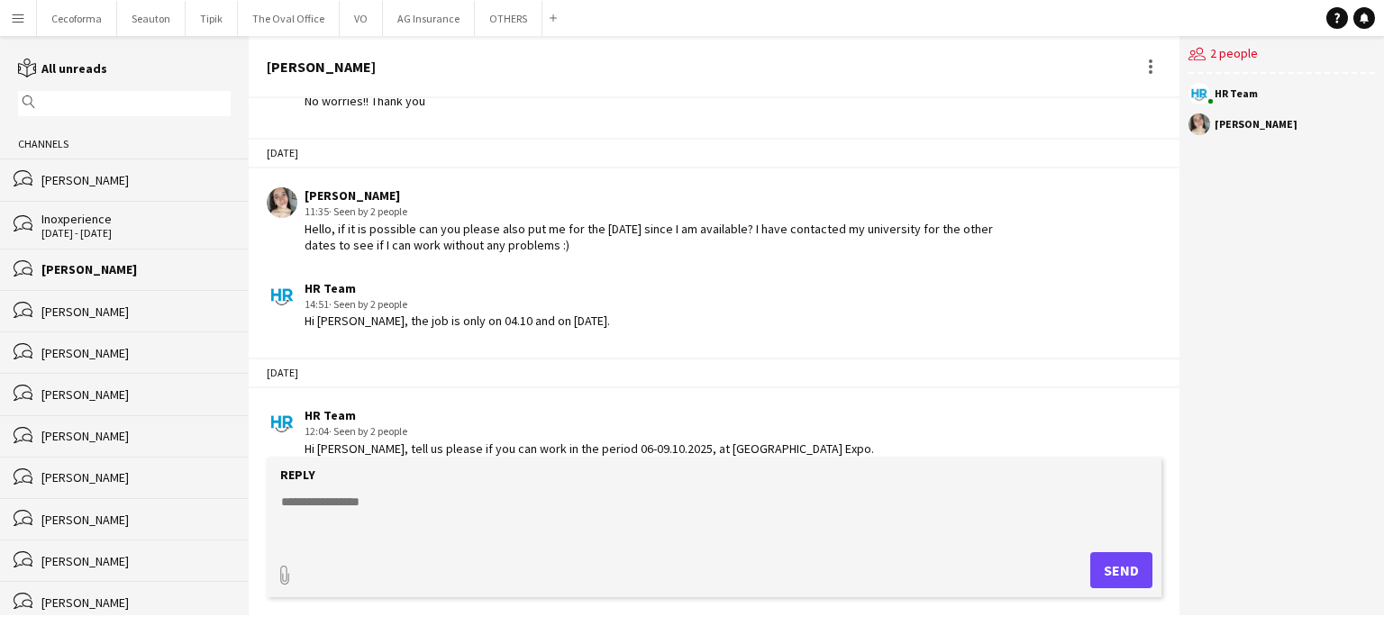
scroll to position [1884, 0]
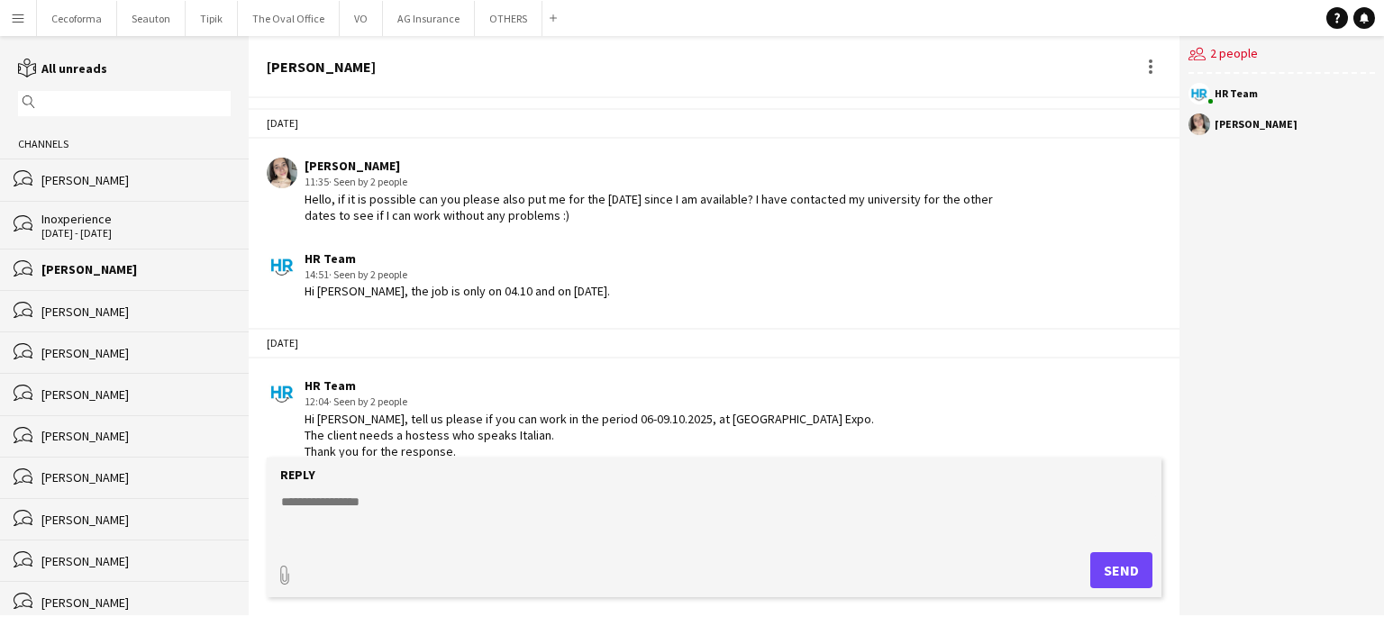
click at [823, 328] on div "[DATE]" at bounding box center [714, 343] width 931 height 31
click at [484, 22] on button "OTHERS Close" at bounding box center [509, 18] width 68 height 35
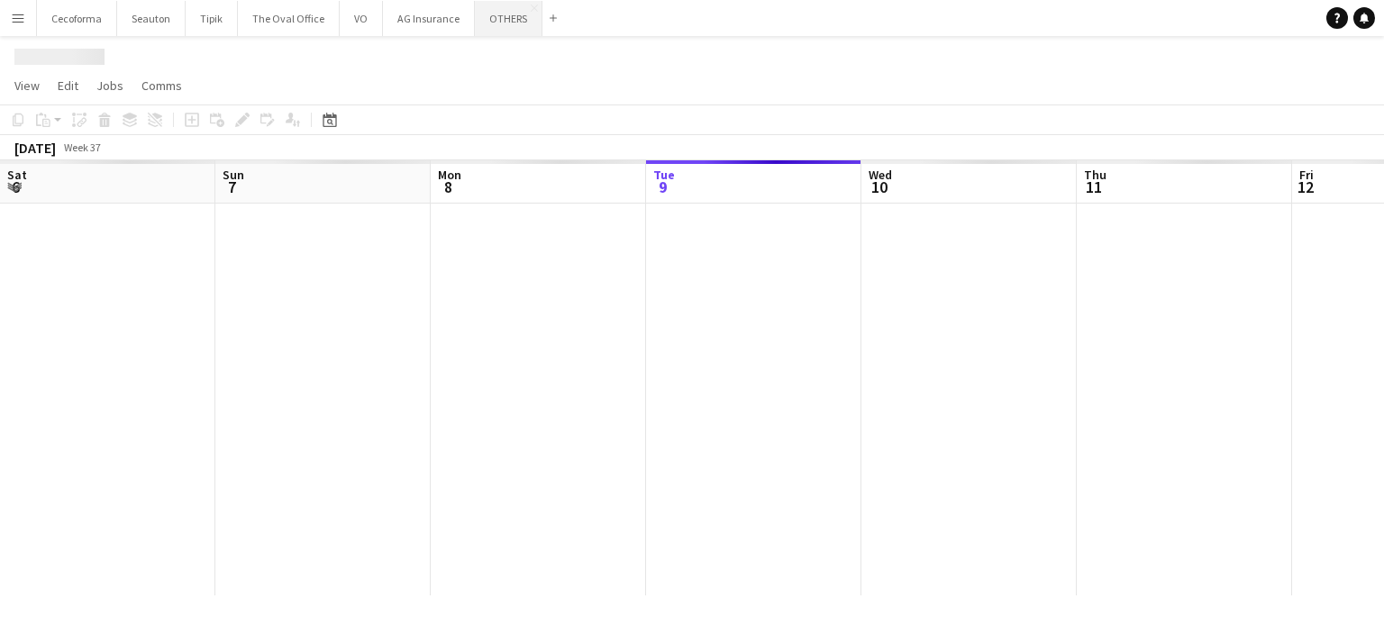
scroll to position [0, 431]
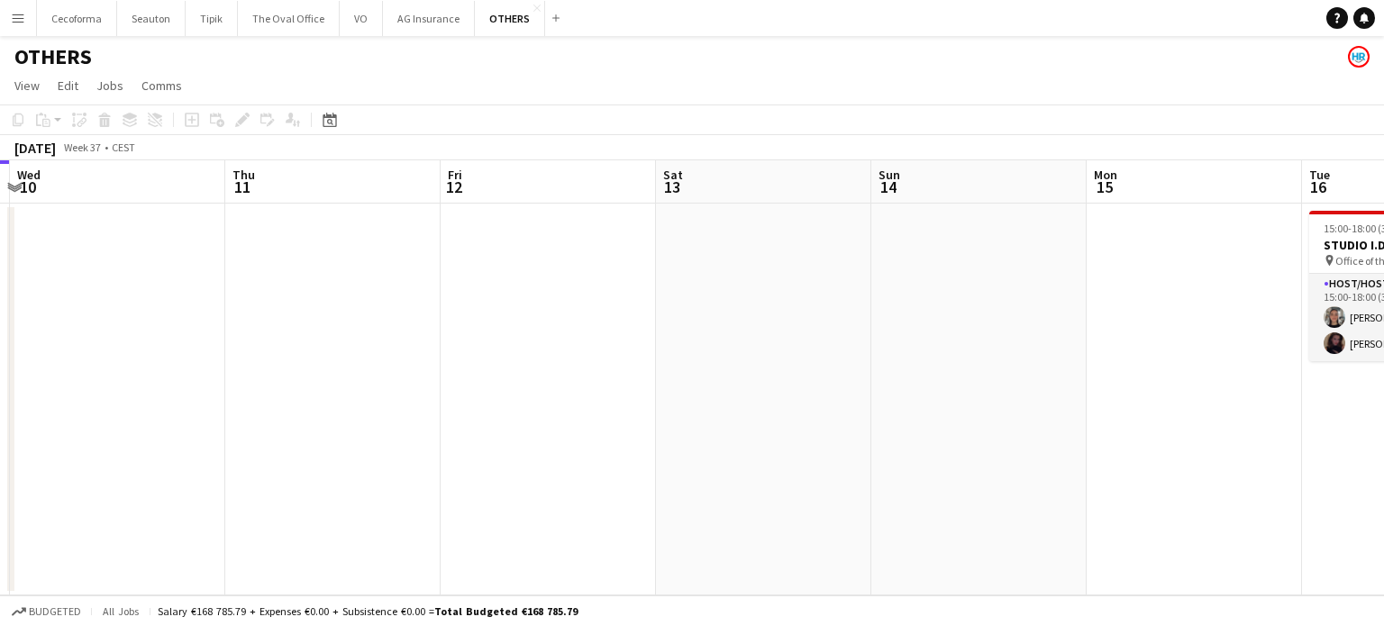
drag, startPoint x: 947, startPoint y: 420, endPoint x: 464, endPoint y: 452, distance: 484.1
click at [460, 452] on app-calendar-viewport "Sat 6 Sun 7 Mon 8 Tue 9 Wed 10 Thu 11 Fri 12 Sat 13 Sun 14 Mon 15 Tue 16 2/2 1 …" at bounding box center [692, 377] width 1384 height 435
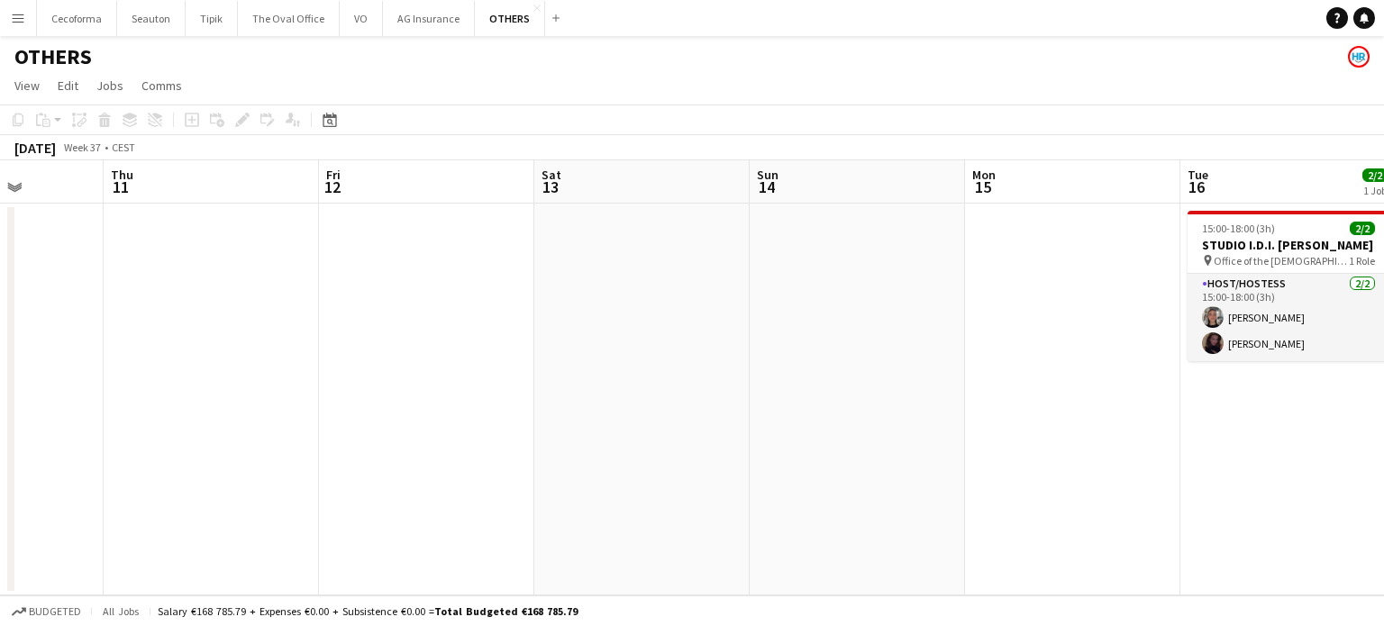
drag, startPoint x: 879, startPoint y: 423, endPoint x: 259, endPoint y: 406, distance: 620.3
click at [259, 406] on app-calendar-viewport "Mon 8 Tue 9 Wed 10 Thu 11 Fri 12 Sat 13 Sun 14 Mon 15 Tue 16 2/2 1 Job Wed 17 T…" at bounding box center [692, 377] width 1384 height 435
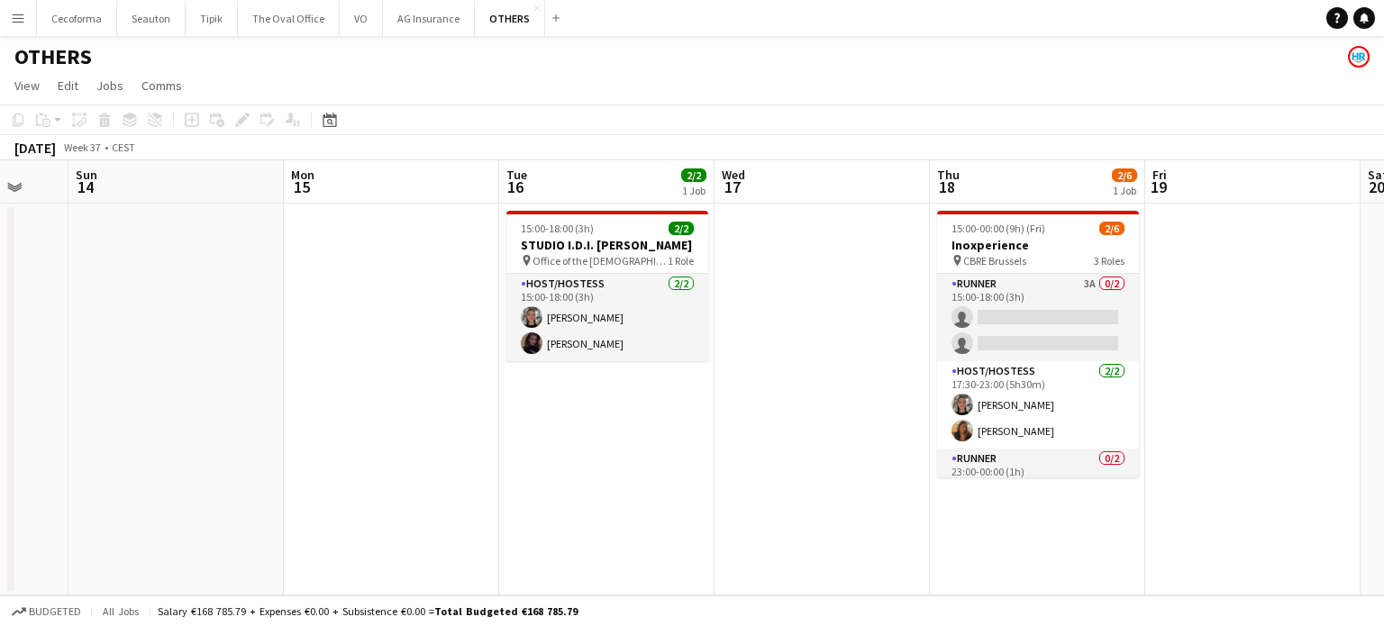
click at [214, 410] on app-calendar-viewport "Wed 10 Thu 11 Fri 12 Sat 13 Sun 14 Mon 15 Tue 16 2/2 1 Job Wed 17 Thu 18 2/6 1 …" at bounding box center [692, 377] width 1384 height 435
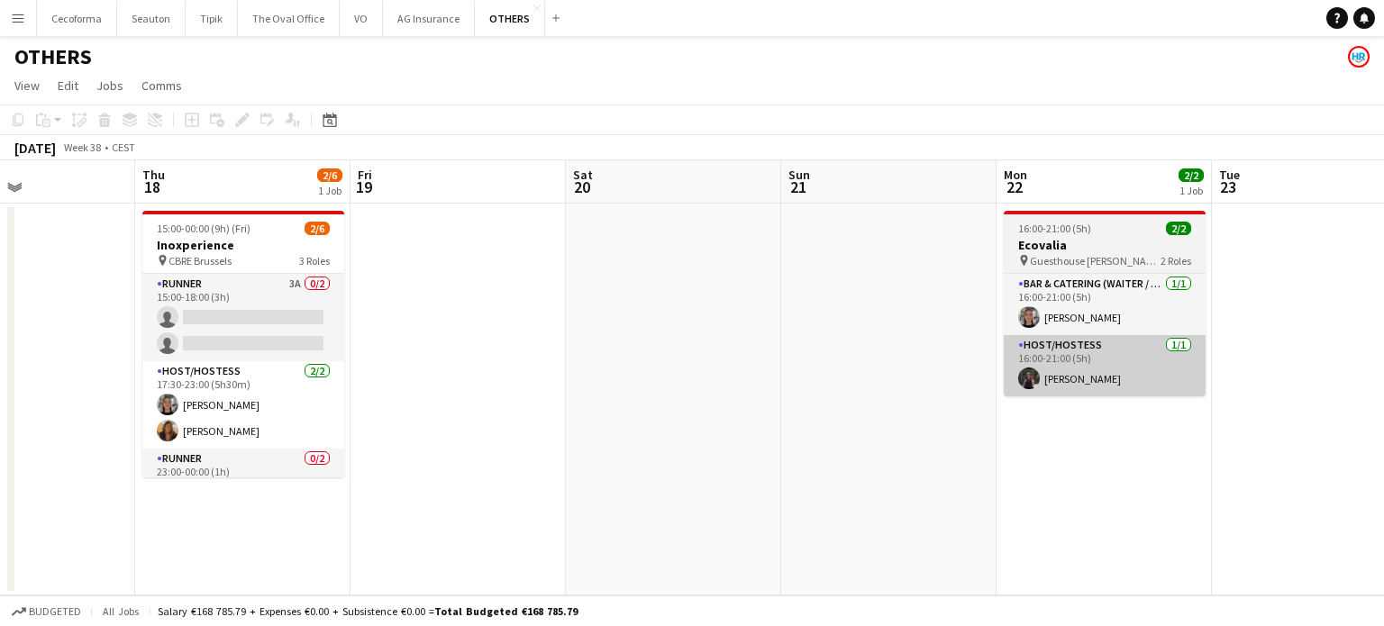
drag, startPoint x: 908, startPoint y: 418, endPoint x: 707, endPoint y: 392, distance: 203.6
click at [495, 384] on app-calendar-viewport "Sun 14 Mon 15 Tue 16 2/2 1 Job Wed 17 Thu 18 2/6 1 Job Fri 19 Sat 20 Sun 21 Mon…" at bounding box center [692, 377] width 1384 height 435
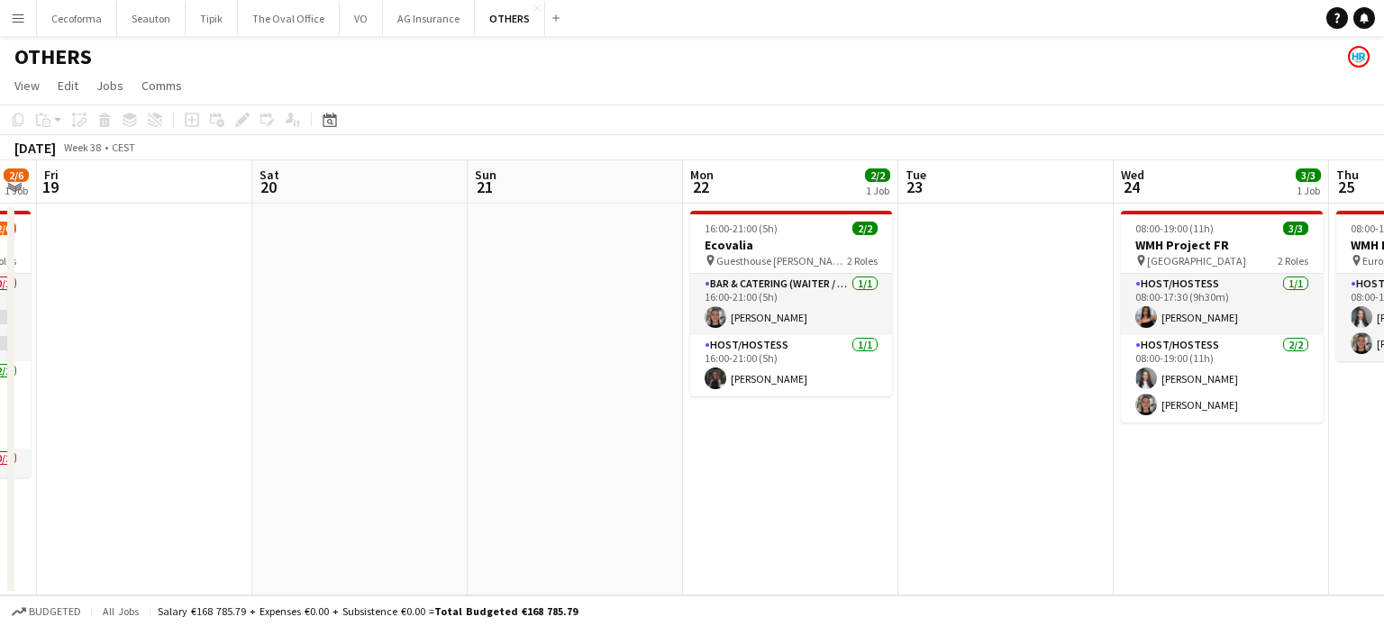
click at [278, 388] on app-calendar-viewport "Mon 15 Tue 16 2/2 1 Job Wed 17 Thu 18 2/6 1 Job Fri 19 Sat 20 Sun 21 Mon 22 2/2…" at bounding box center [692, 377] width 1384 height 435
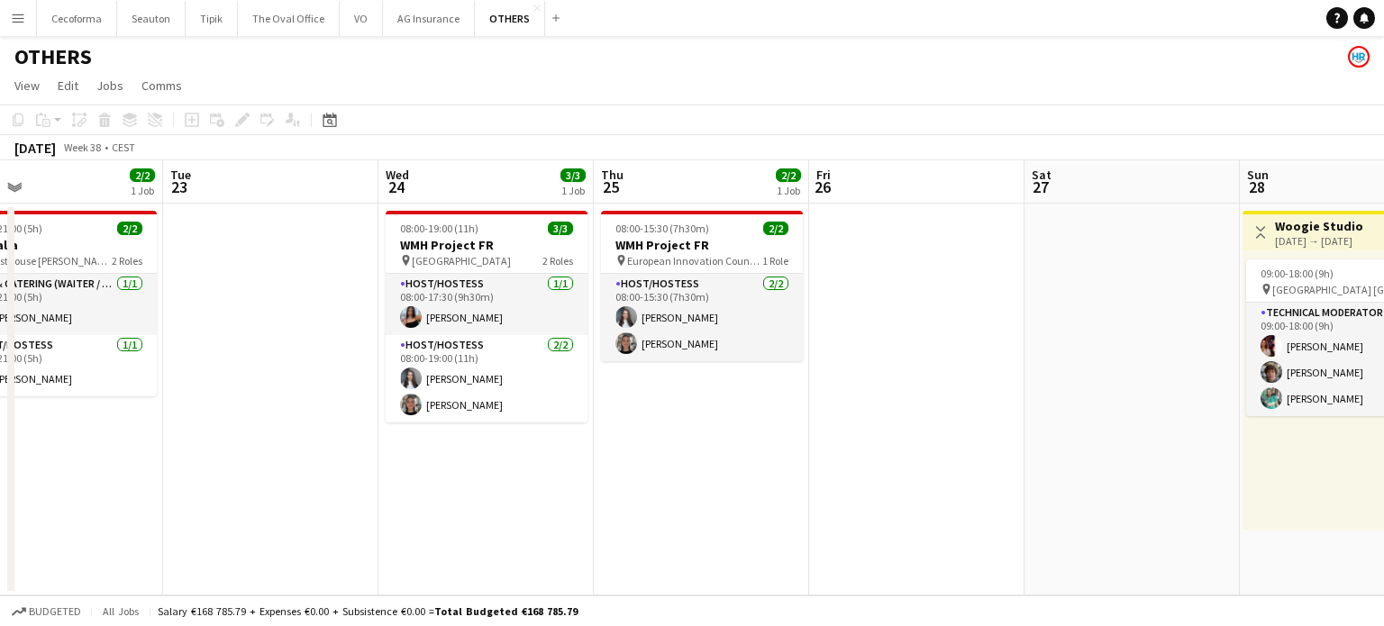
drag, startPoint x: 725, startPoint y: 442, endPoint x: 222, endPoint y: 389, distance: 505.6
click at [235, 392] on app-calendar-viewport "Fri 19 Sat 20 Sun 21 Mon 22 2/2 1 Job Tue 23 Wed 24 3/3 1 Job Thu 25 2/2 1 Job …" at bounding box center [692, 377] width 1384 height 435
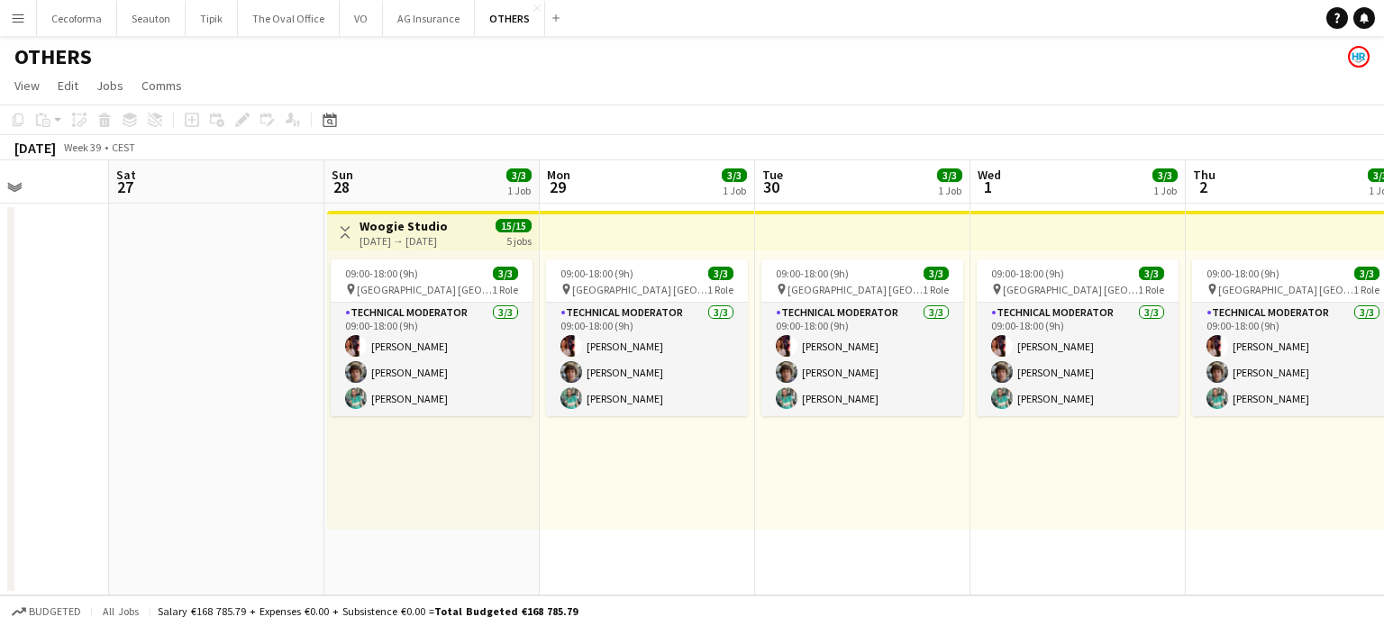
drag, startPoint x: 396, startPoint y: 421, endPoint x: 0, endPoint y: 346, distance: 402.6
click at [0, 350] on app-calendar-viewport "Tue 23 Wed 24 3/3 1 Job Thu 25 2/2 1 Job Fri 26 Sat 27 Sun 28 3/3 1 Job Mon 29 …" at bounding box center [692, 377] width 1384 height 435
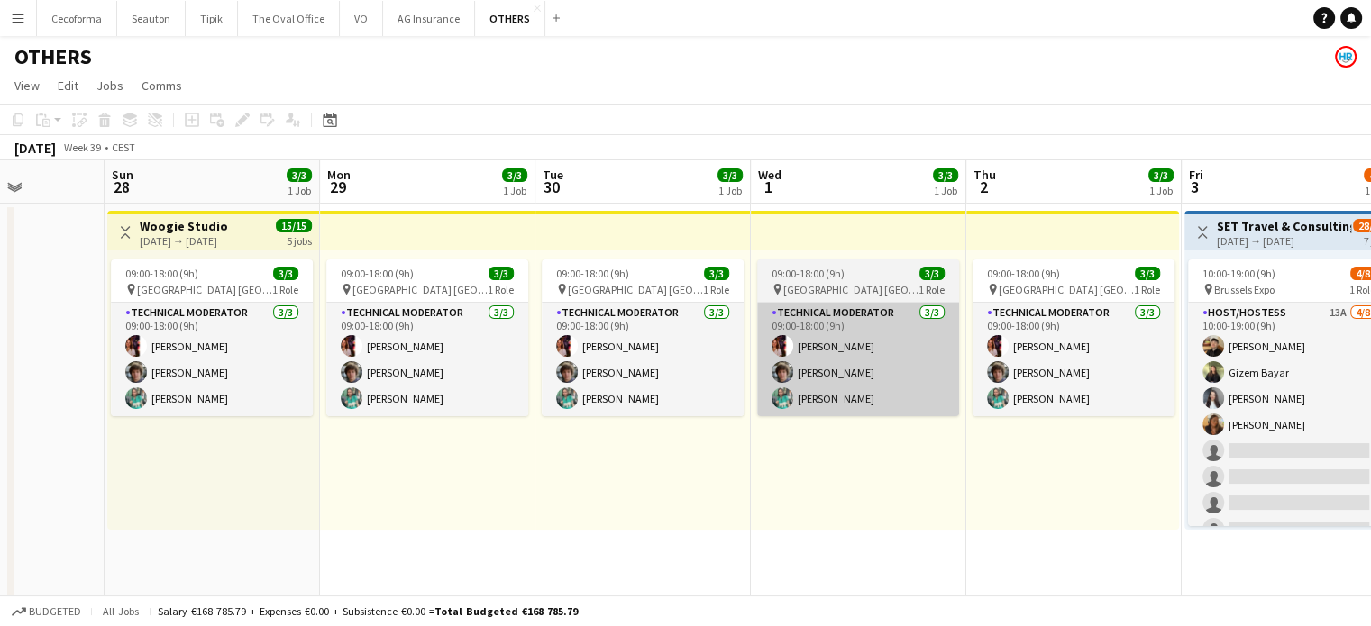
drag, startPoint x: 481, startPoint y: 459, endPoint x: 151, endPoint y: 386, distance: 337.8
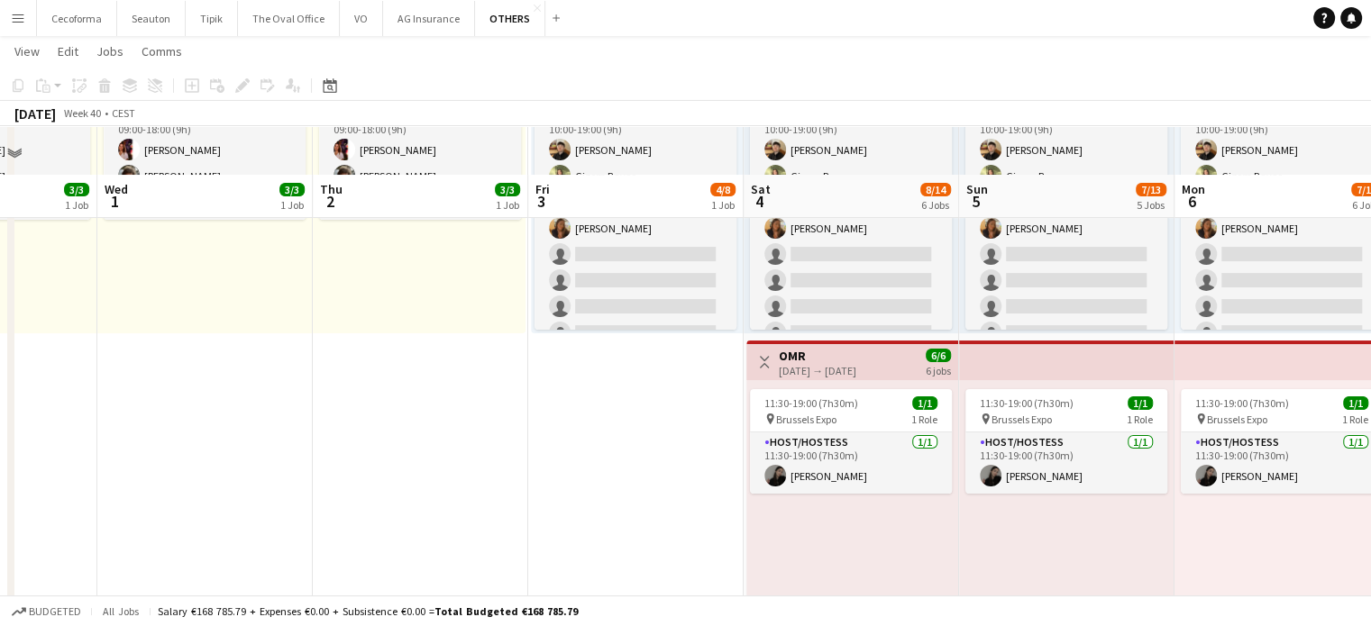
scroll to position [270, 0]
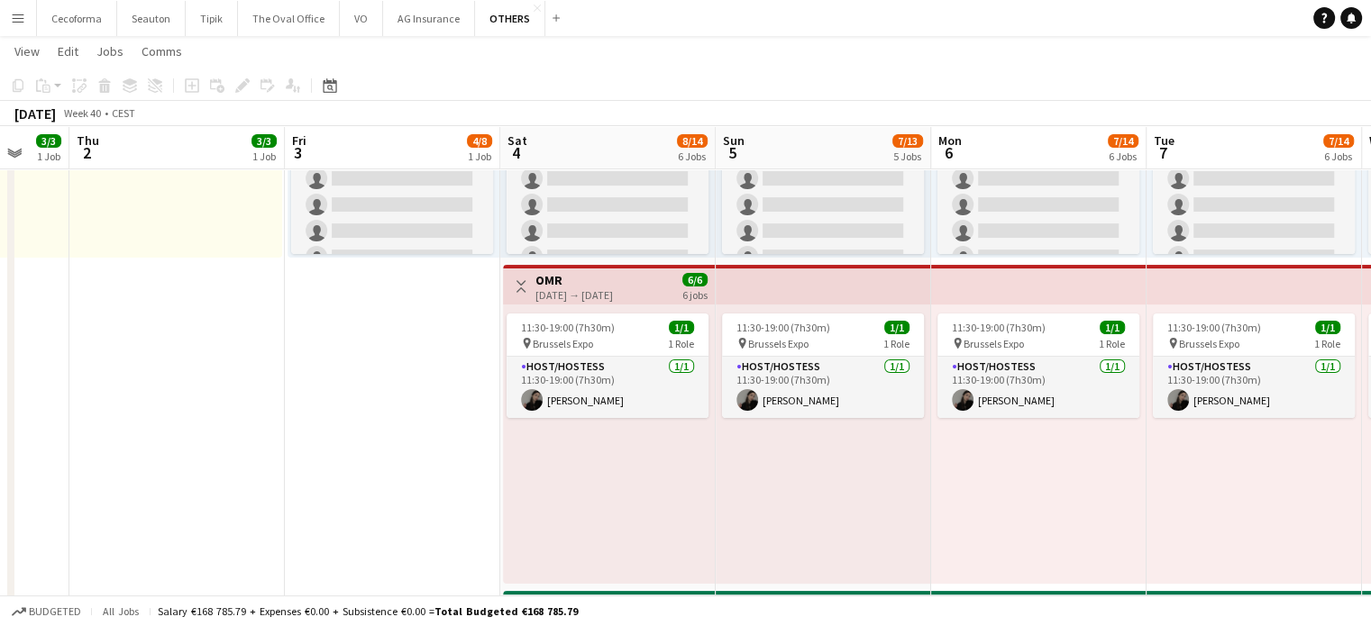
drag, startPoint x: 414, startPoint y: 449, endPoint x: 328, endPoint y: 435, distance: 86.7
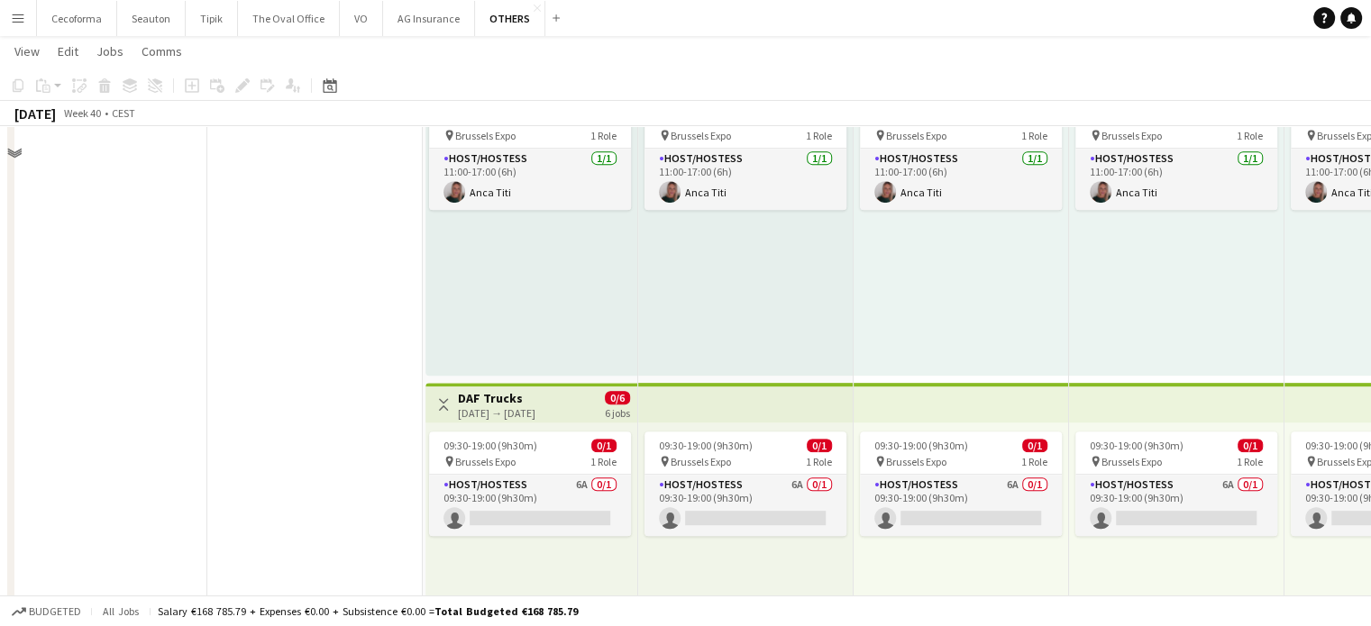
scroll to position [901, 0]
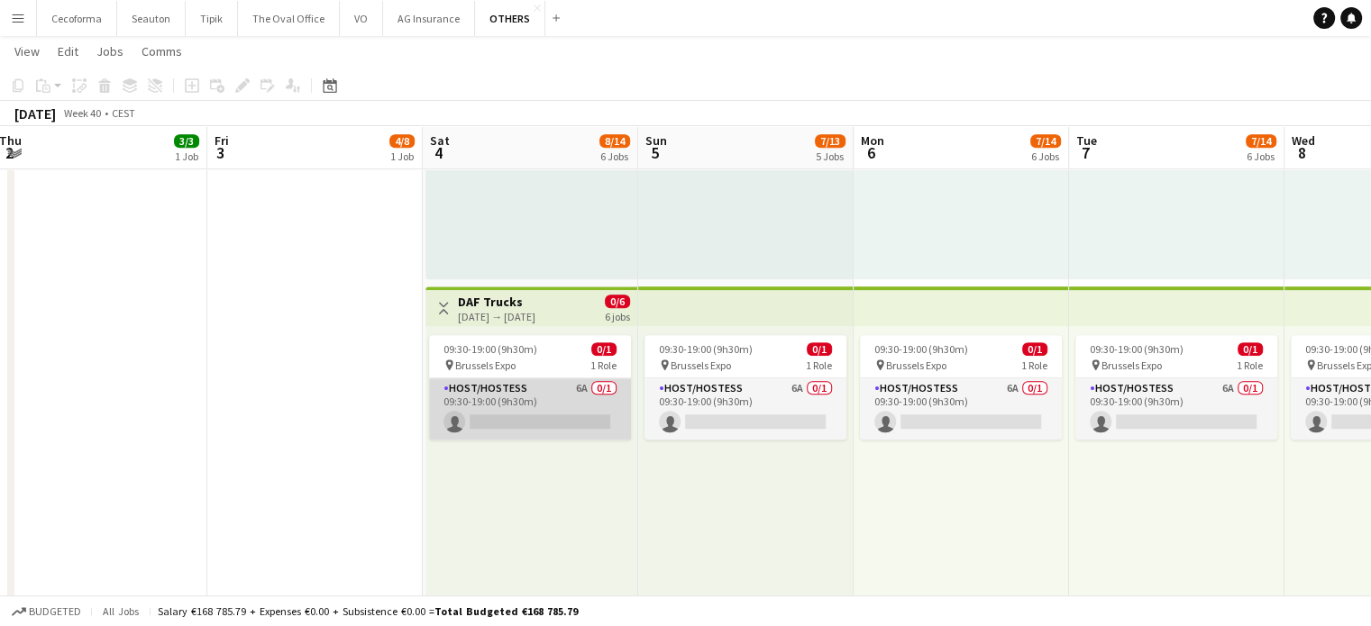
click at [554, 418] on app-card-role "Host/Hostess 6A 0/1 09:30-19:00 (9h30m) single-neutral-actions" at bounding box center [530, 409] width 202 height 61
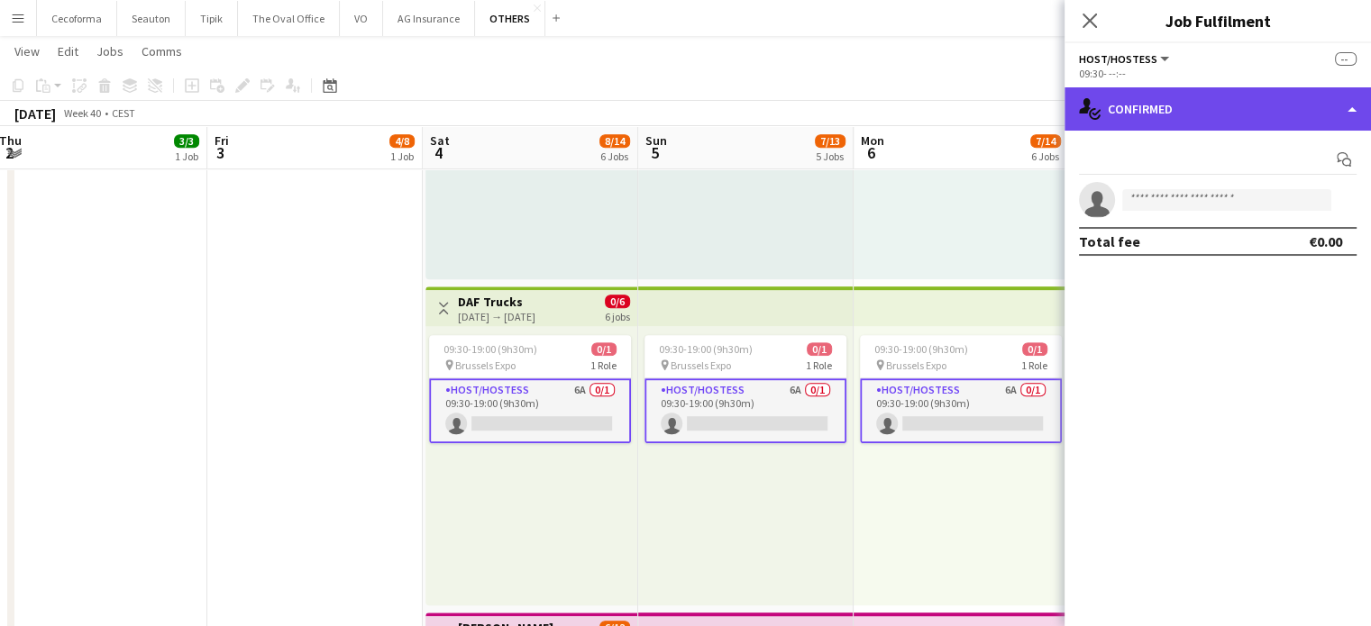
click at [1355, 116] on div "single-neutral-actions-check-2 Confirmed" at bounding box center [1217, 108] width 306 height 43
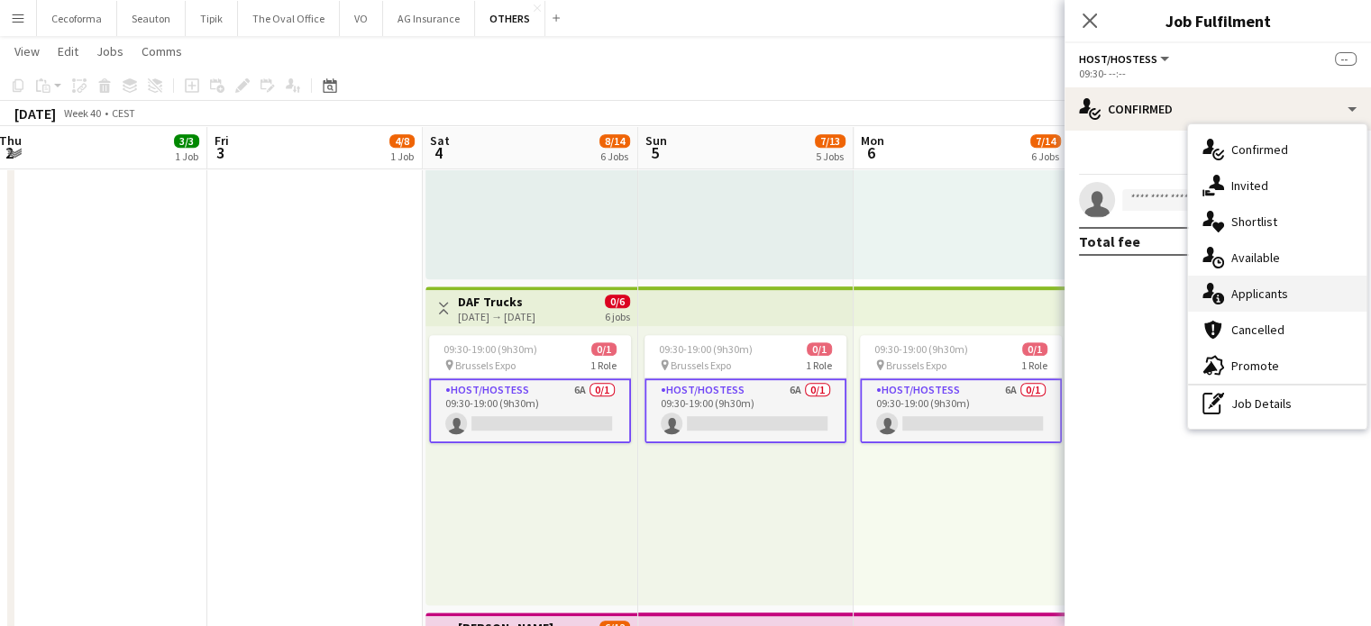
click at [1264, 295] on span "Applicants" at bounding box center [1259, 294] width 57 height 16
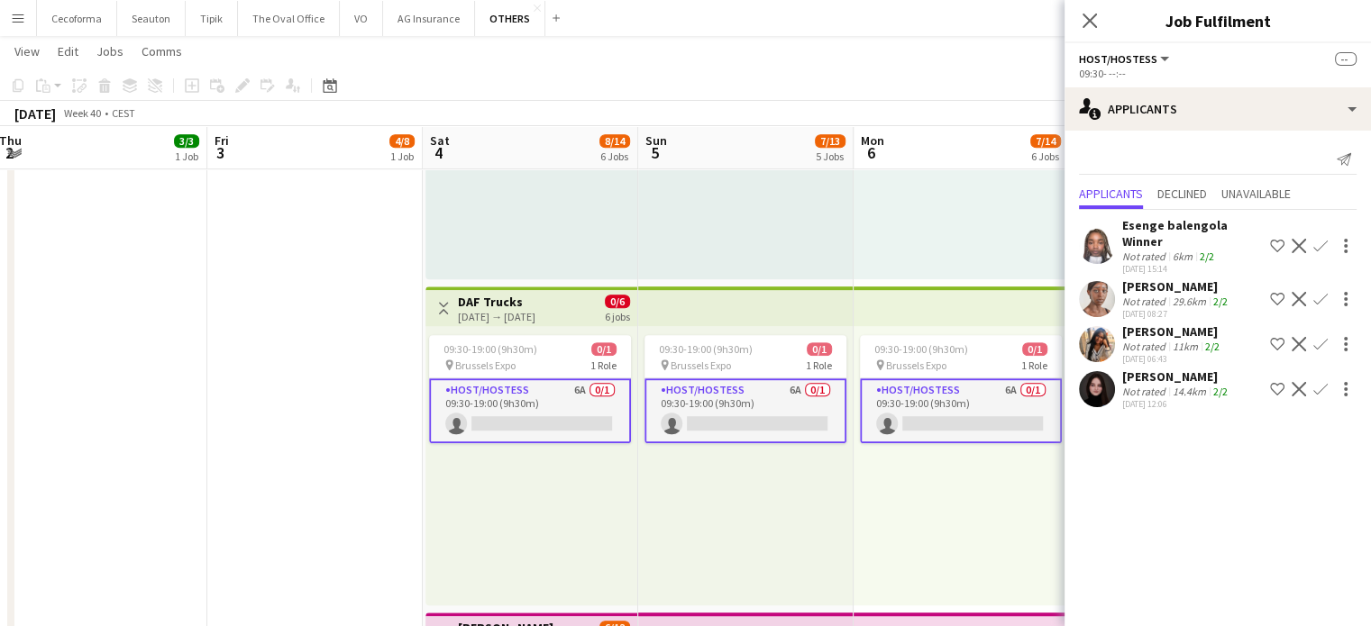
click at [566, 422] on app-card-role "Host/Hostess 6A 0/1 09:30-19:00 (9h30m) single-neutral-actions" at bounding box center [530, 411] width 202 height 65
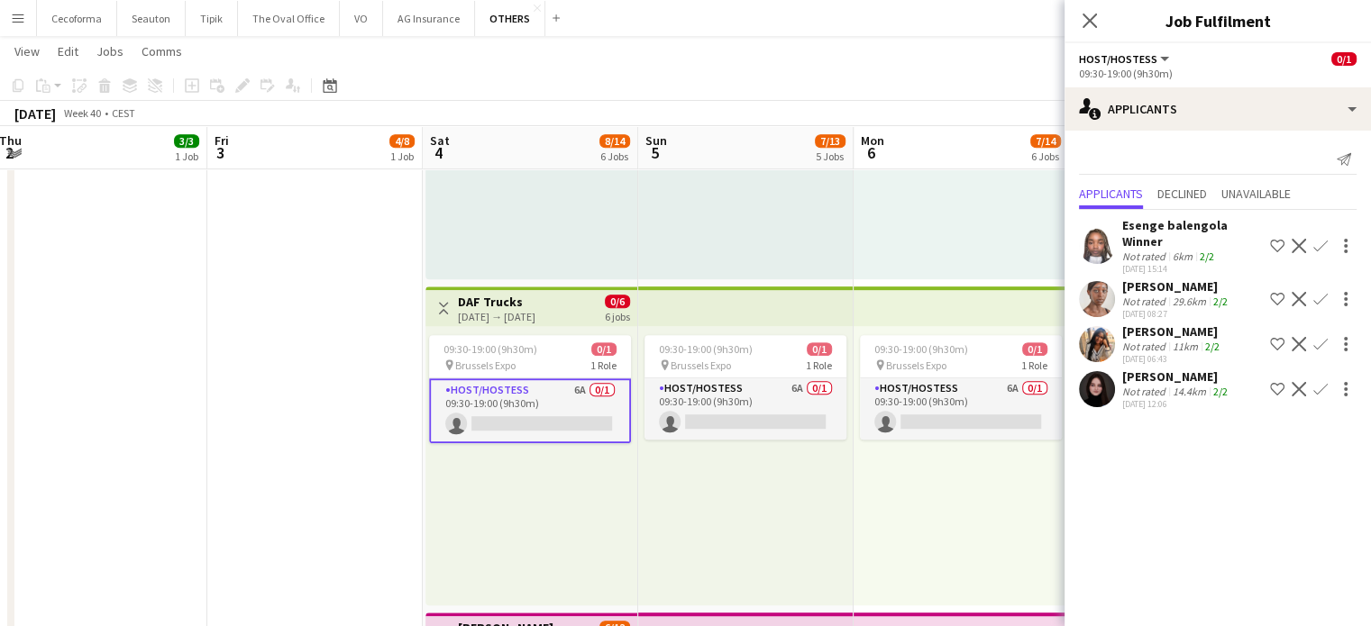
click at [566, 422] on app-card-role "Host/Hostess 6A 0/1 09:30-19:00 (9h30m) single-neutral-actions" at bounding box center [530, 411] width 202 height 65
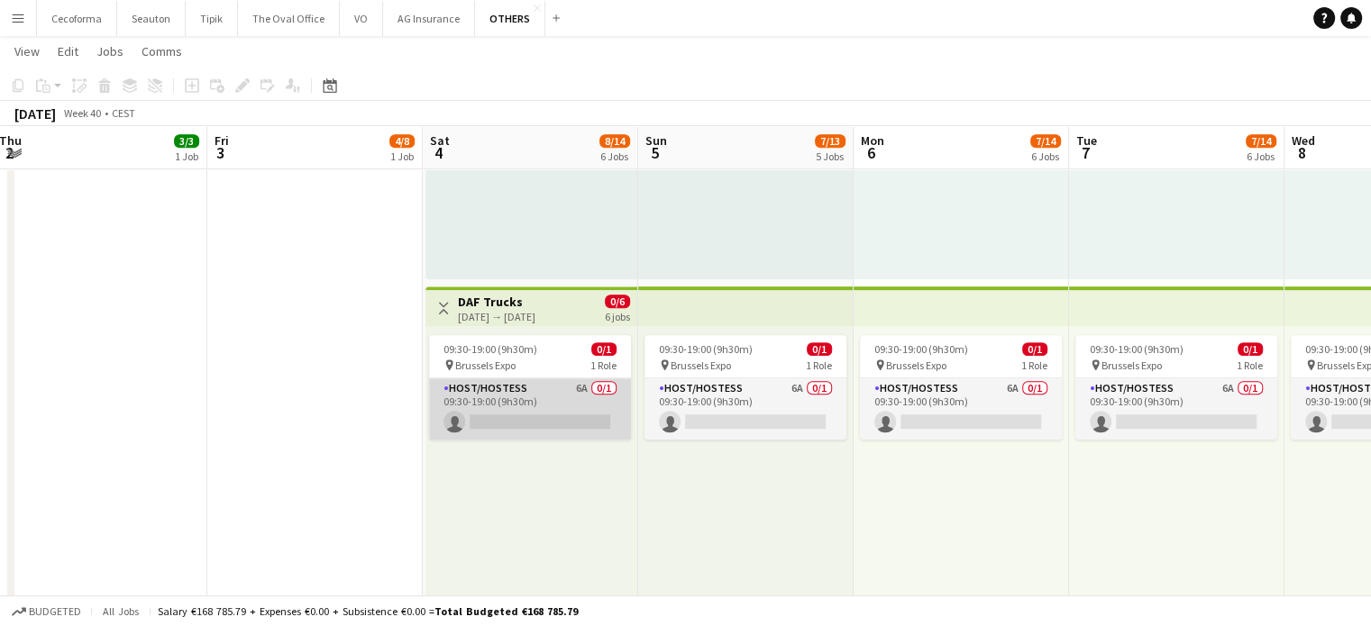
click at [566, 422] on app-card-role "Host/Hostess 6A 0/1 09:30-19:00 (9h30m) single-neutral-actions" at bounding box center [530, 409] width 202 height 61
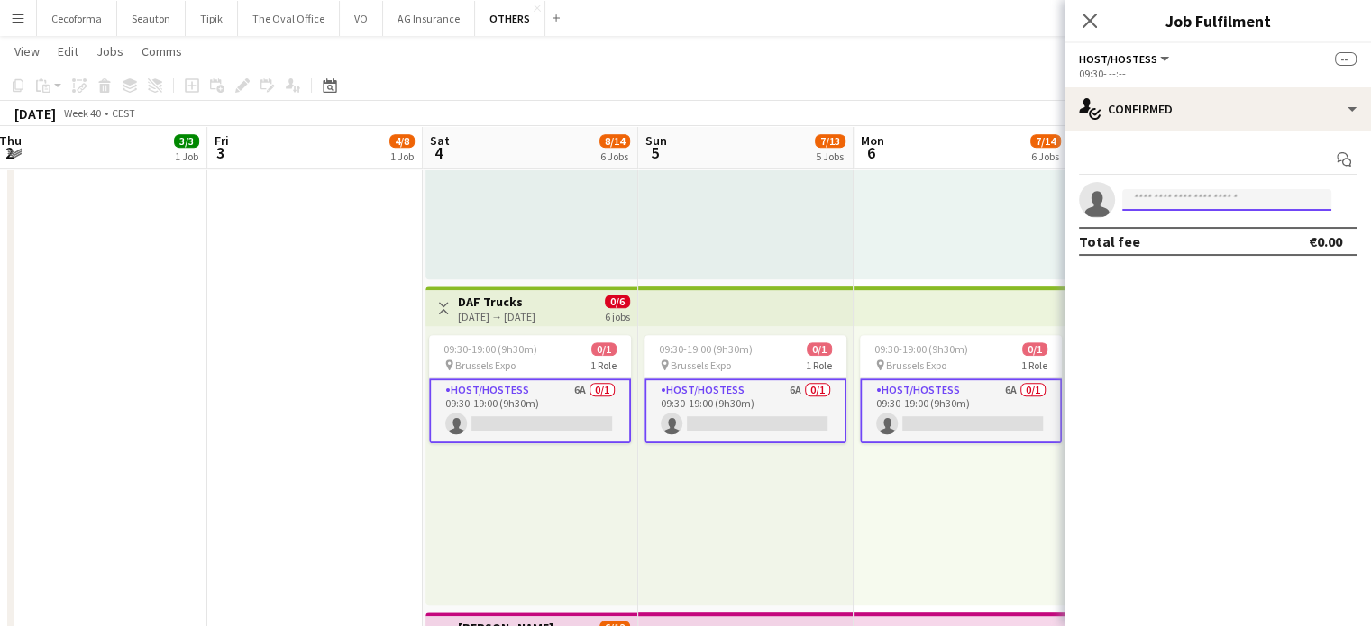
click at [1208, 199] on input at bounding box center [1226, 200] width 209 height 22
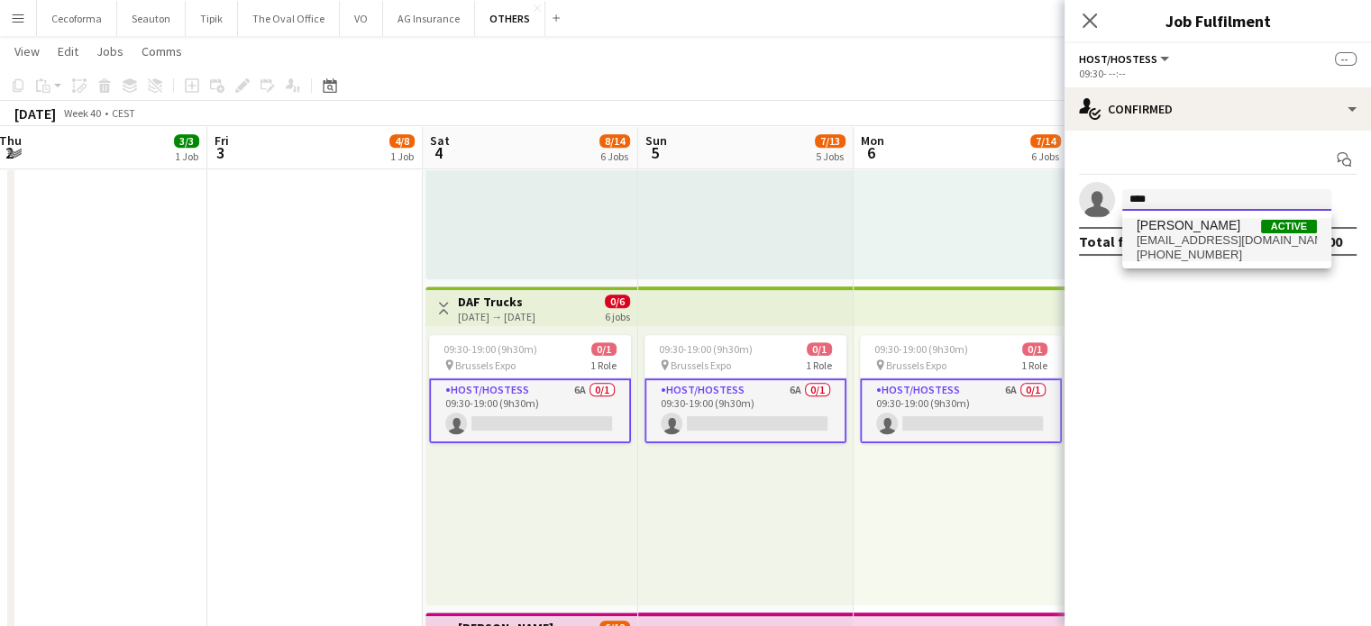
type input "****"
click at [1180, 234] on span "[EMAIL_ADDRESS][DOMAIN_NAME]" at bounding box center [1226, 240] width 180 height 14
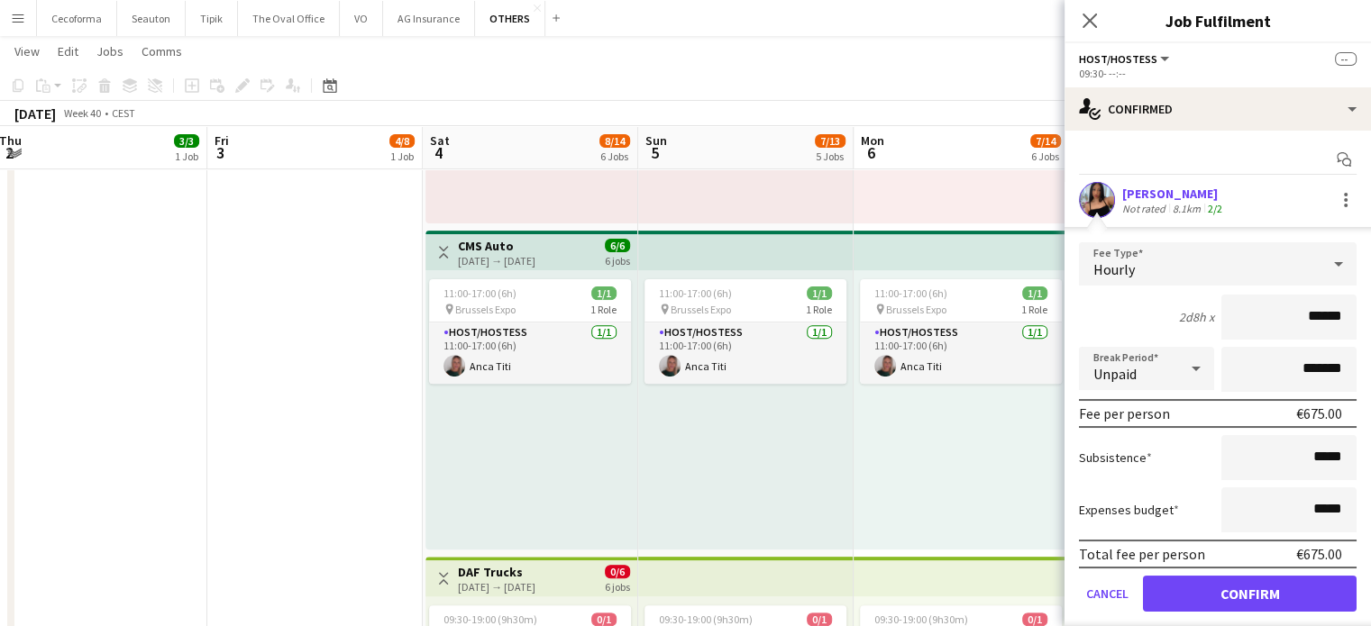
scroll to position [50, 0]
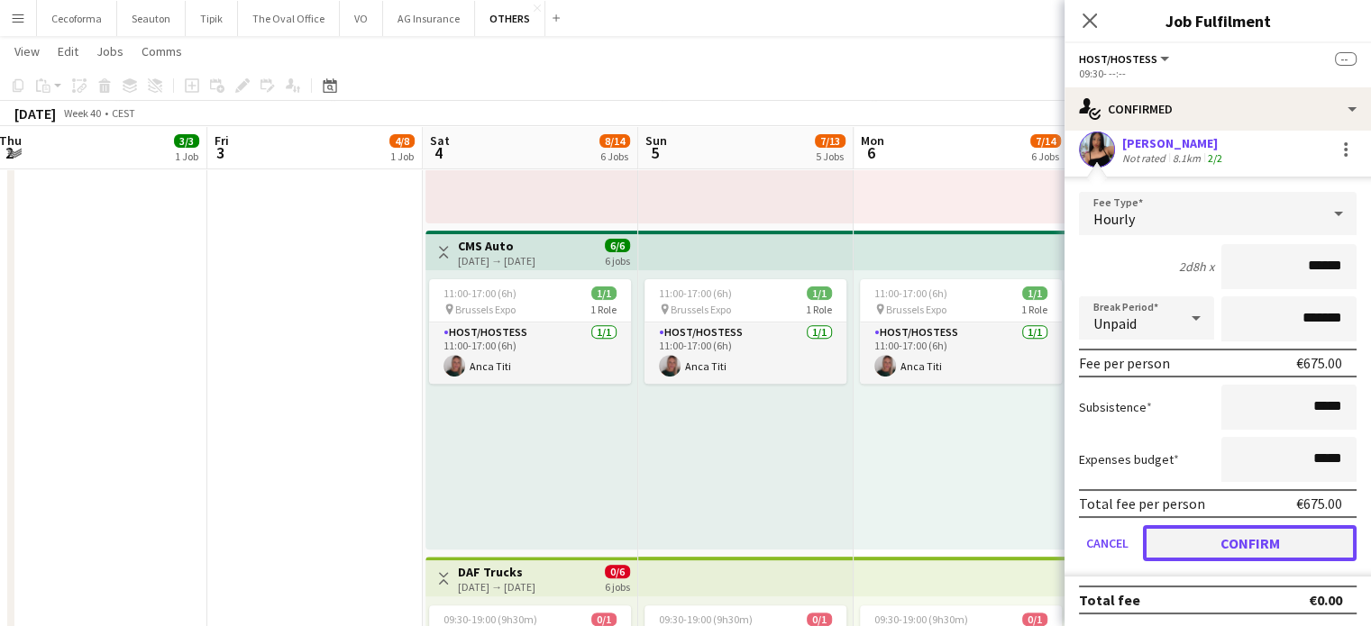
click at [1230, 542] on button "Confirm" at bounding box center [1250, 543] width 214 height 36
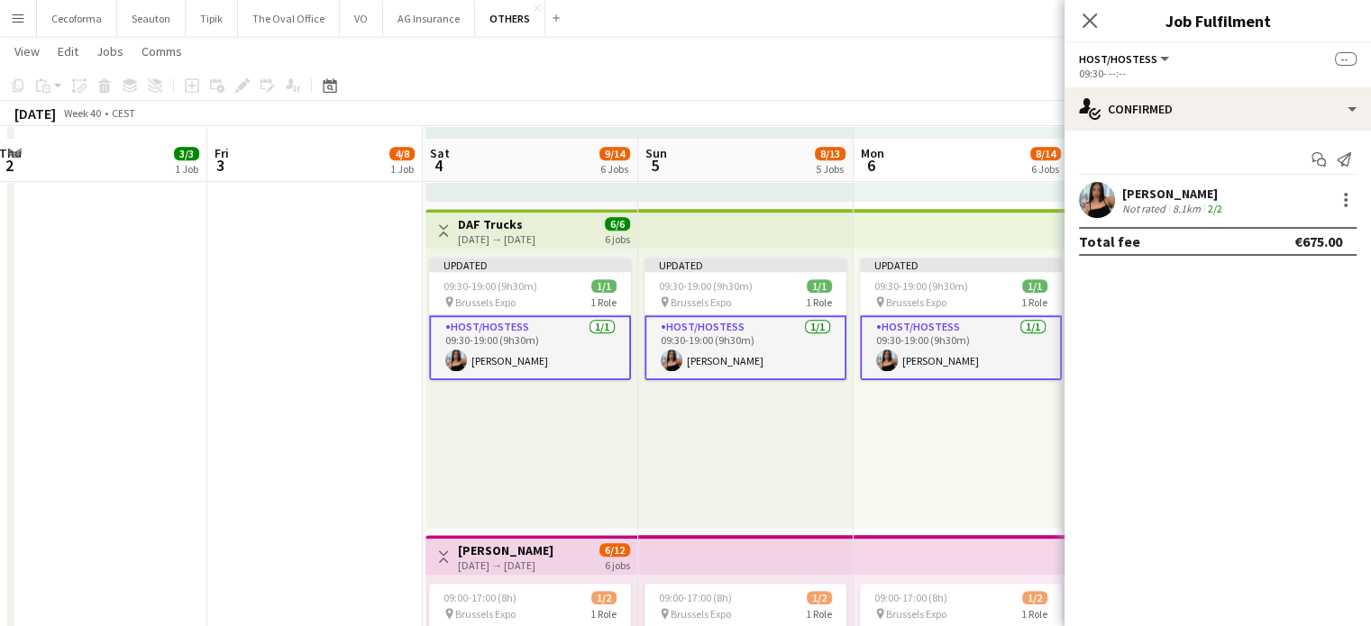
scroll to position [991, 0]
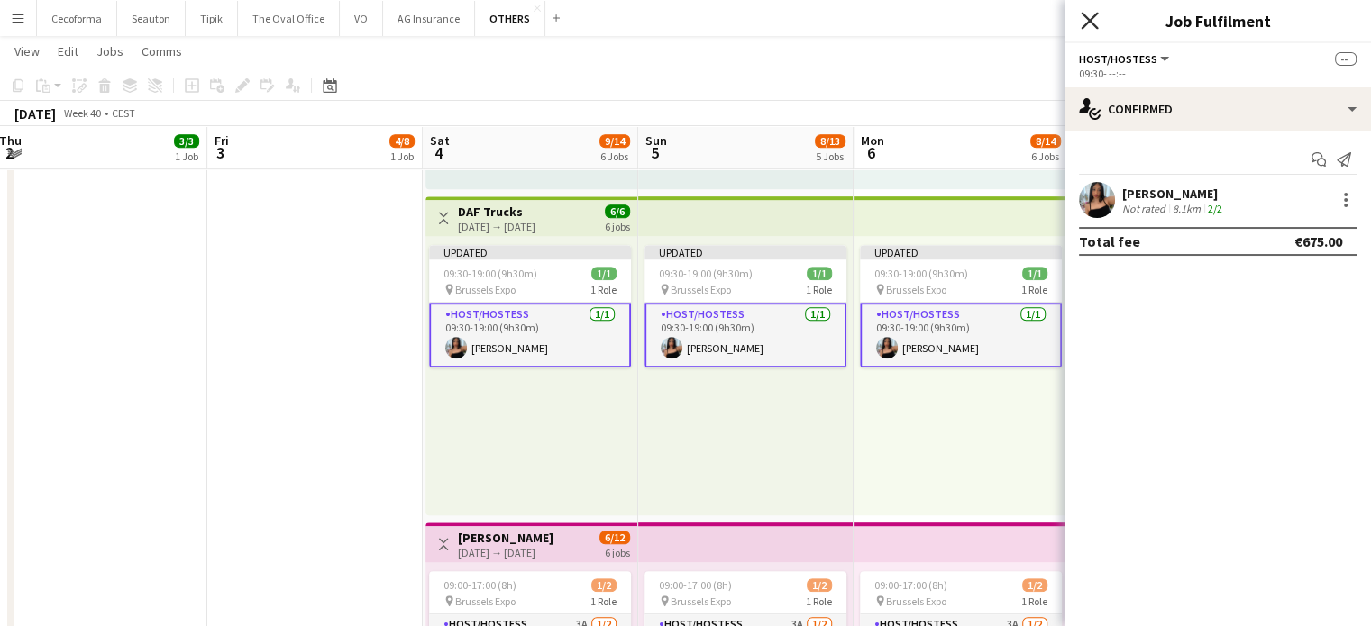
click at [1085, 19] on icon "Close pop-in" at bounding box center [1089, 20] width 17 height 17
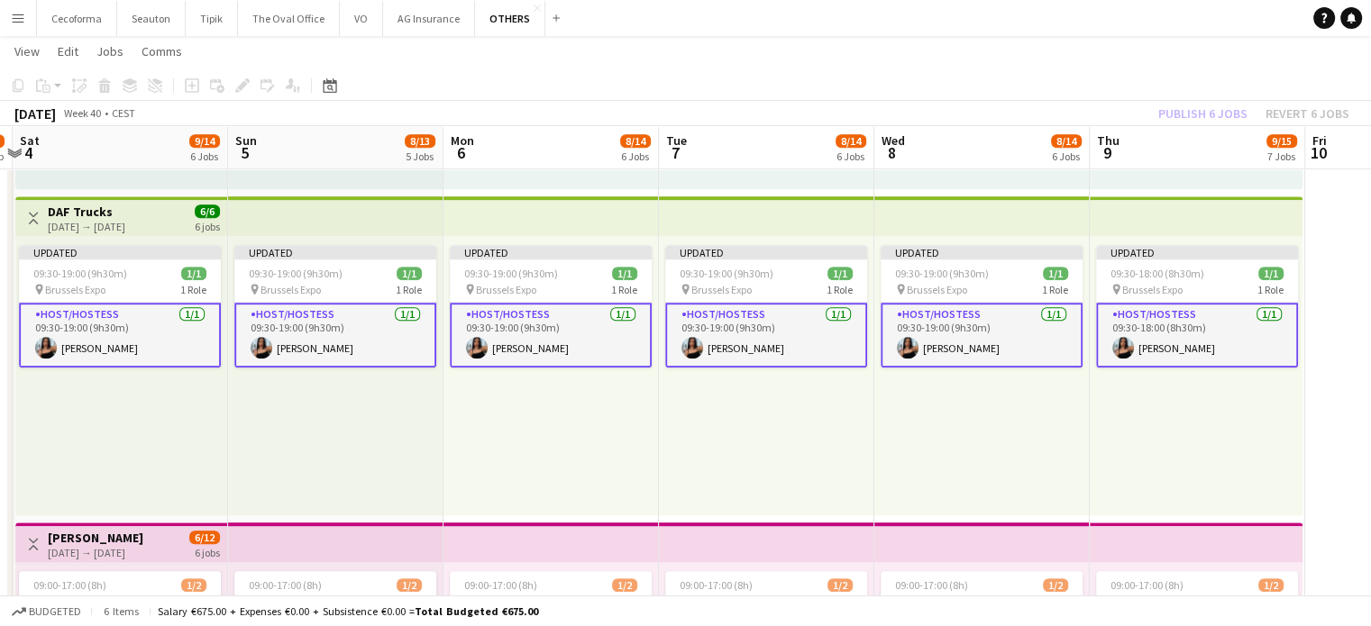
drag, startPoint x: 819, startPoint y: 488, endPoint x: 407, endPoint y: 435, distance: 415.3
click at [407, 435] on app-calendar-viewport "Wed 1 3/3 1 Job Thu 2 3/3 1 Job Fri 3 4/8 1 Job Sat 4 9/14 6 Jobs Sun 5 8/13 5 …" at bounding box center [685, 208] width 1371 height 2258
click at [1125, 408] on div "Updated 09:30-18:00 (8h30m) 1/1 pin Brussels Expo 1 Role Host/Hostess [DATE] 09…" at bounding box center [1194, 375] width 213 height 279
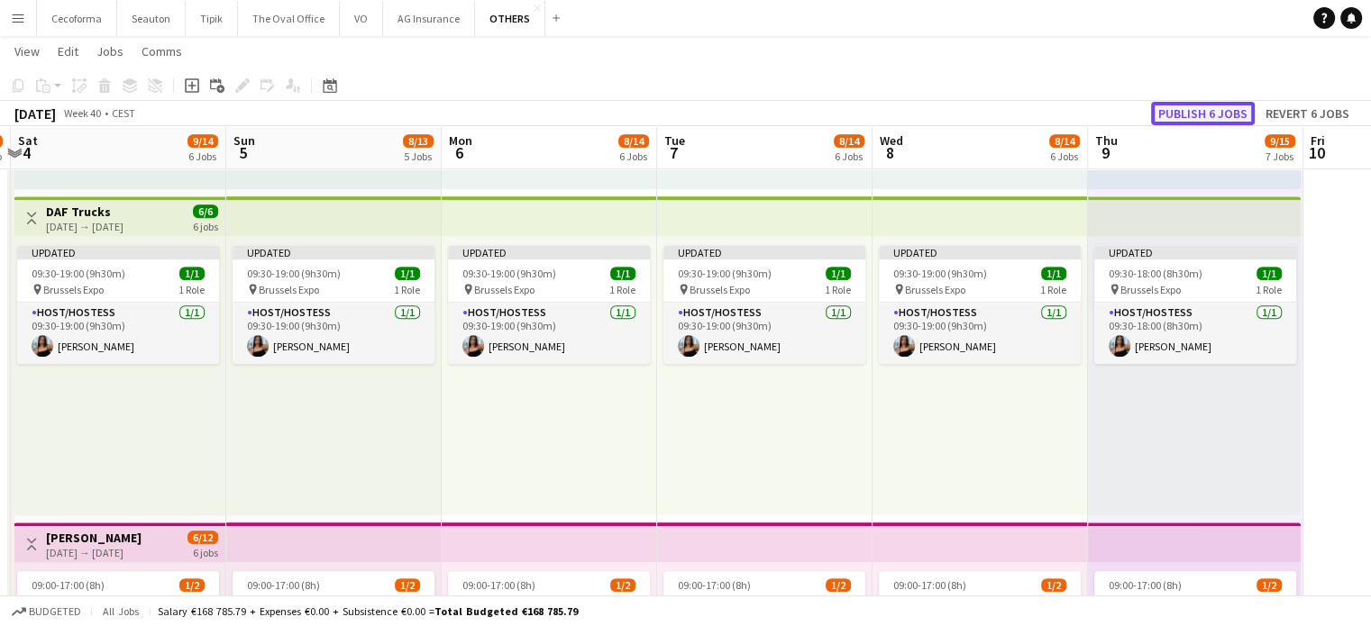
click at [1190, 111] on button "Publish 6 jobs" at bounding box center [1203, 113] width 104 height 23
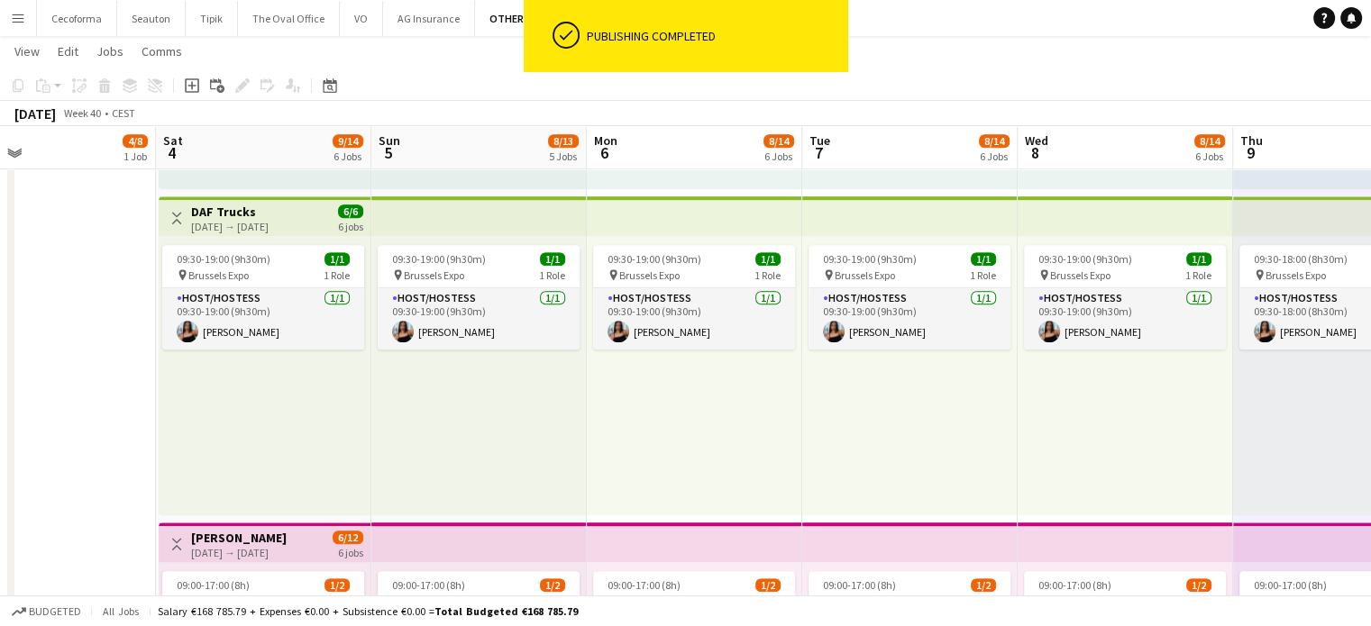
scroll to position [0, 541]
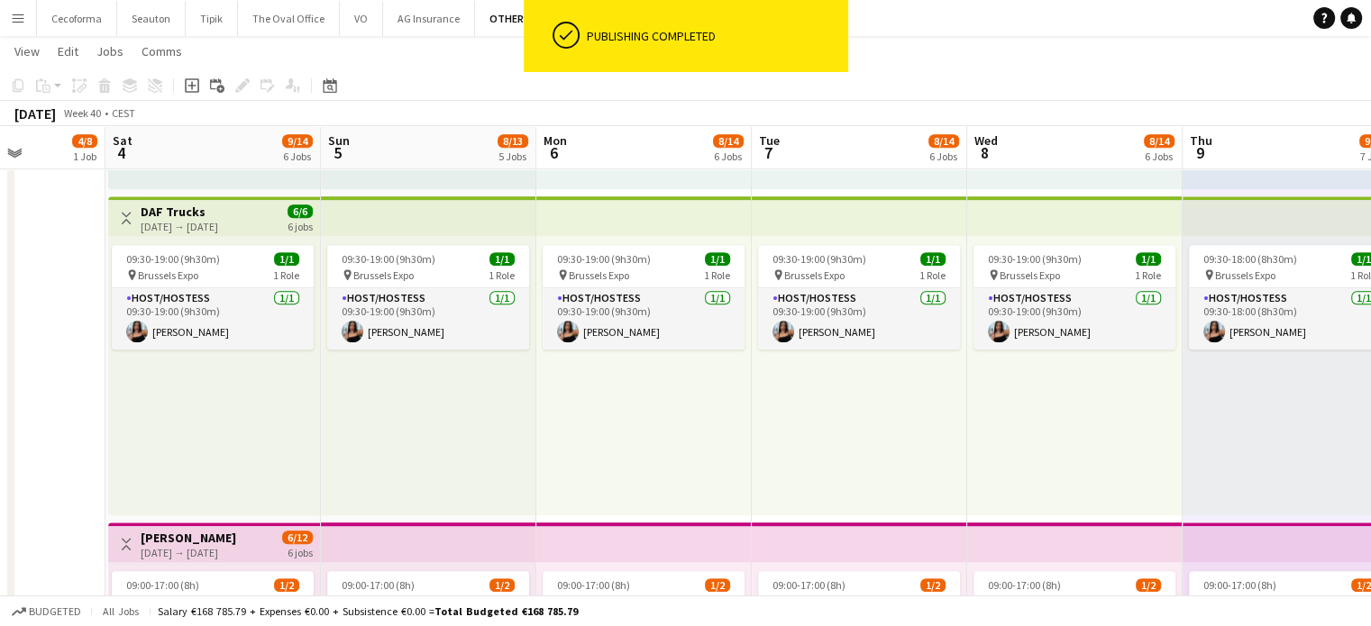
drag, startPoint x: 518, startPoint y: 453, endPoint x: 829, endPoint y: 471, distance: 311.4
click at [829, 471] on app-calendar-viewport "Wed 1 3/3 1 Job Thu 2 3/3 1 Job Fri 3 4/8 1 Job Sat 4 9/14 6 Jobs Sun 5 8/13 5 …" at bounding box center [685, 208] width 1371 height 2258
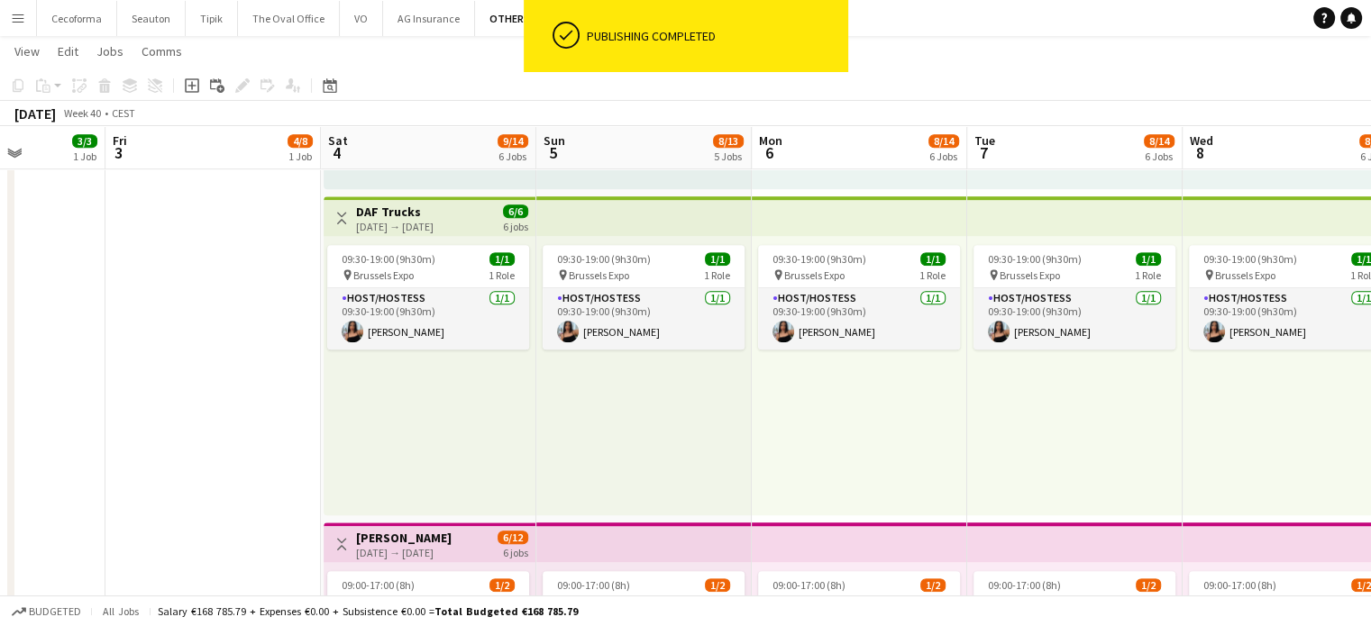
click at [389, 481] on div "09:30-19:00 (9h30m) 1/1 pin Brussels Expo 1 Role Host/Hostess [DATE] 09:30-19:0…" at bounding box center [430, 375] width 212 height 279
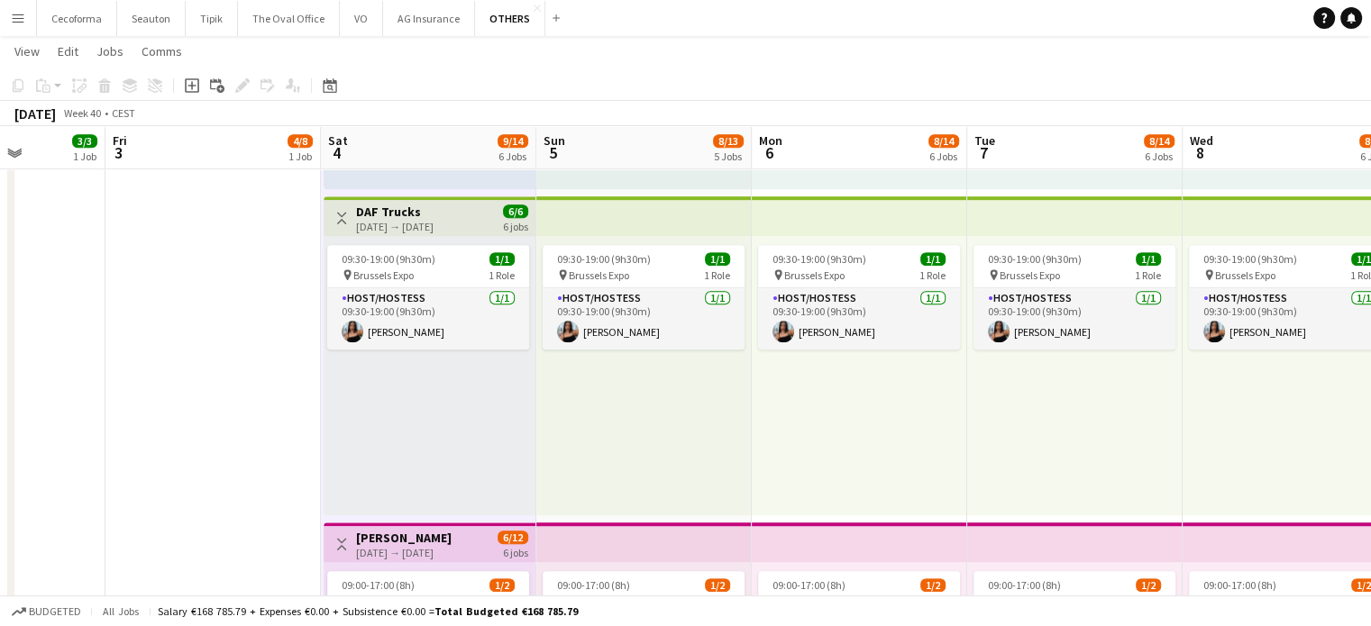
click at [196, 431] on app-date-cell "Toggle View SET Travel & Consulting GmbH [DATE] → [DATE] 28/56 7 jobs 10:00-19:…" at bounding box center [212, 274] width 215 height 2127
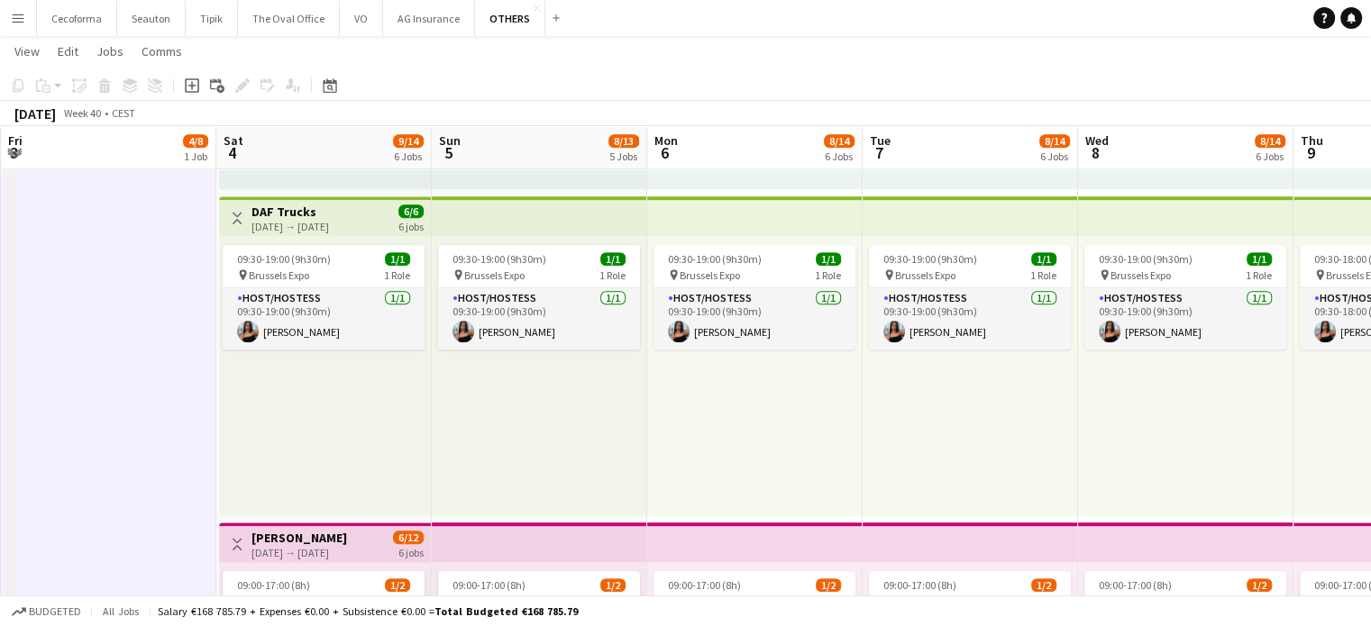
drag, startPoint x: 256, startPoint y: 419, endPoint x: 146, endPoint y: 406, distance: 110.7
click at [146, 406] on app-calendar-viewport "Tue 30 3/3 1 Job Wed 1 3/3 1 Job Thu 2 3/3 1 Job Fri 3 4/8 1 Job Sat 4 9/14 6 J…" at bounding box center [685, 208] width 1371 height 2258
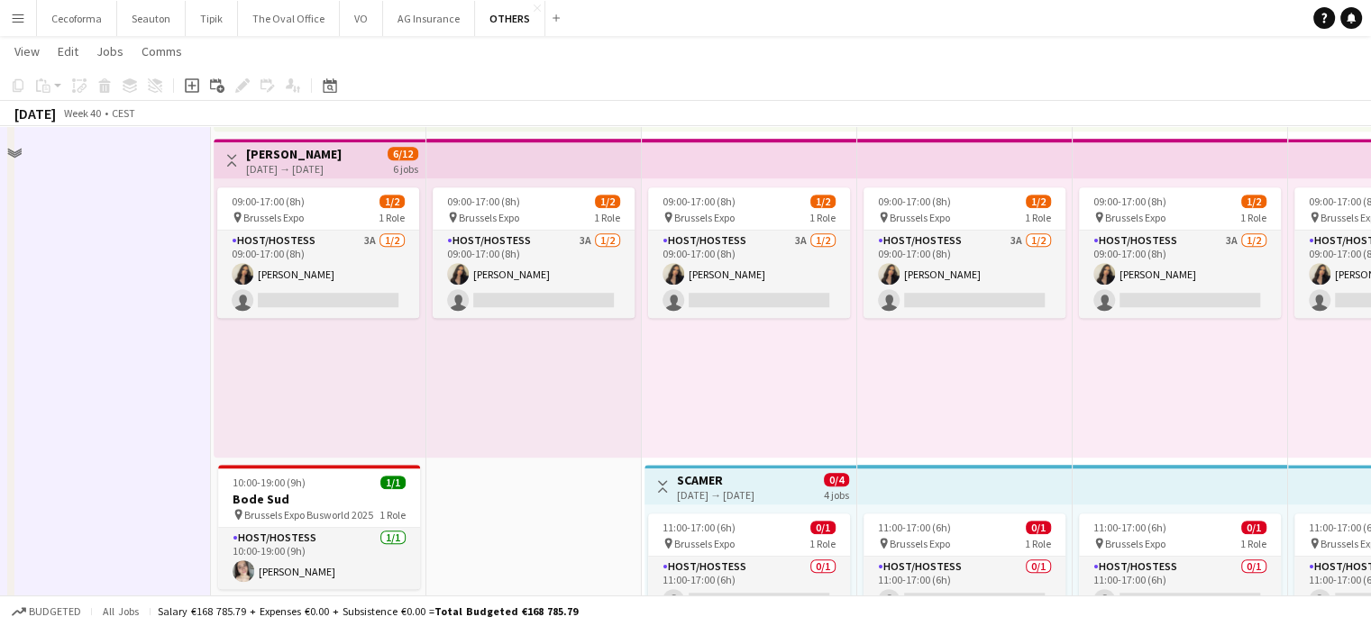
scroll to position [1262, 0]
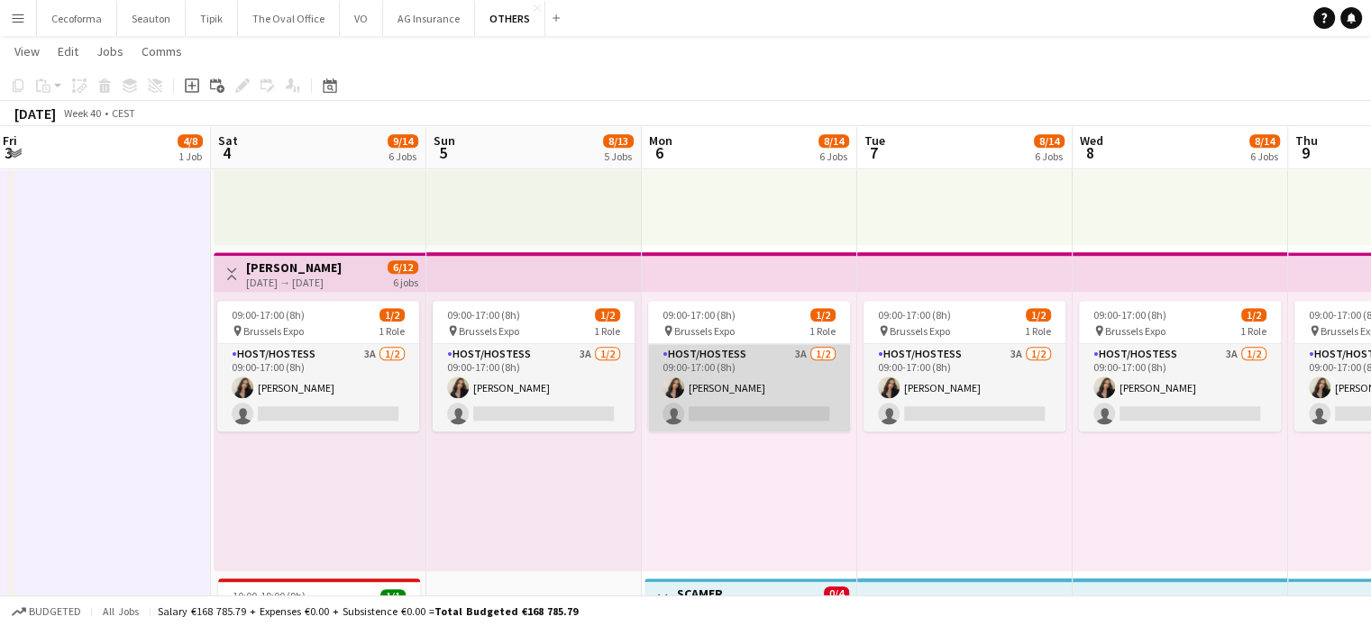
click at [747, 415] on app-card-role "Host/Hostess 3A [DATE] 09:00-17:00 (8h) [PERSON_NAME] single-neutral-actions" at bounding box center [749, 387] width 202 height 87
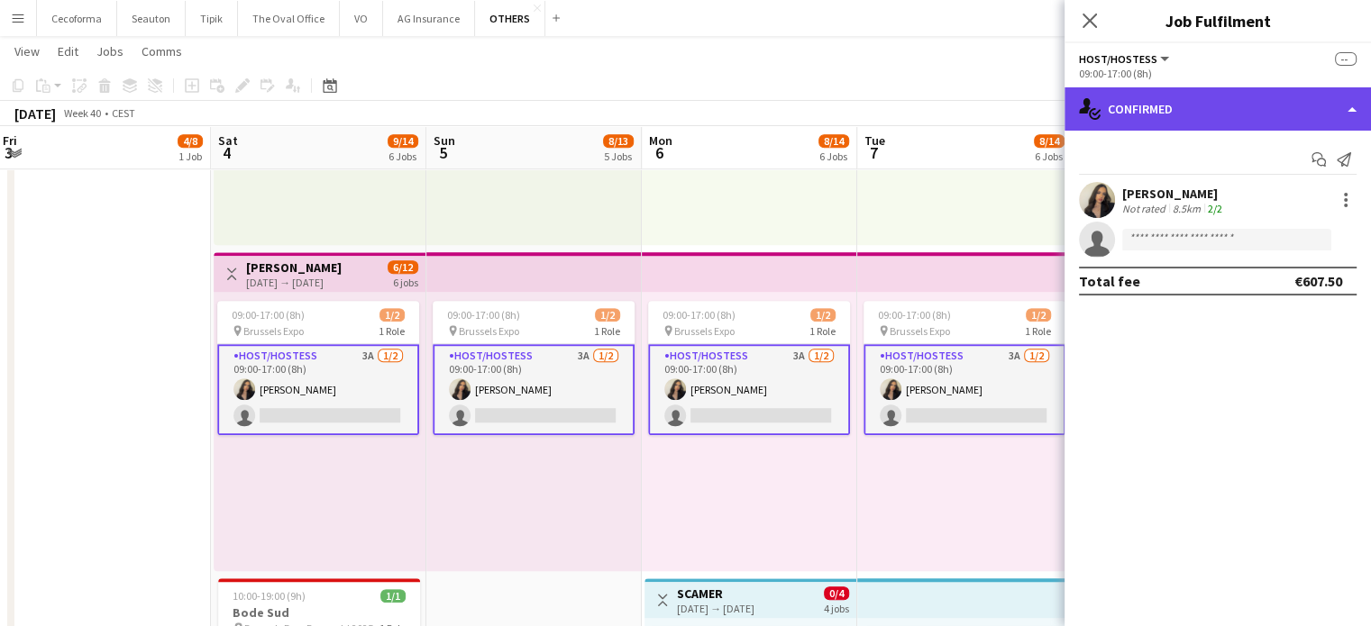
click at [1359, 106] on div "single-neutral-actions-check-2 Confirmed" at bounding box center [1217, 108] width 306 height 43
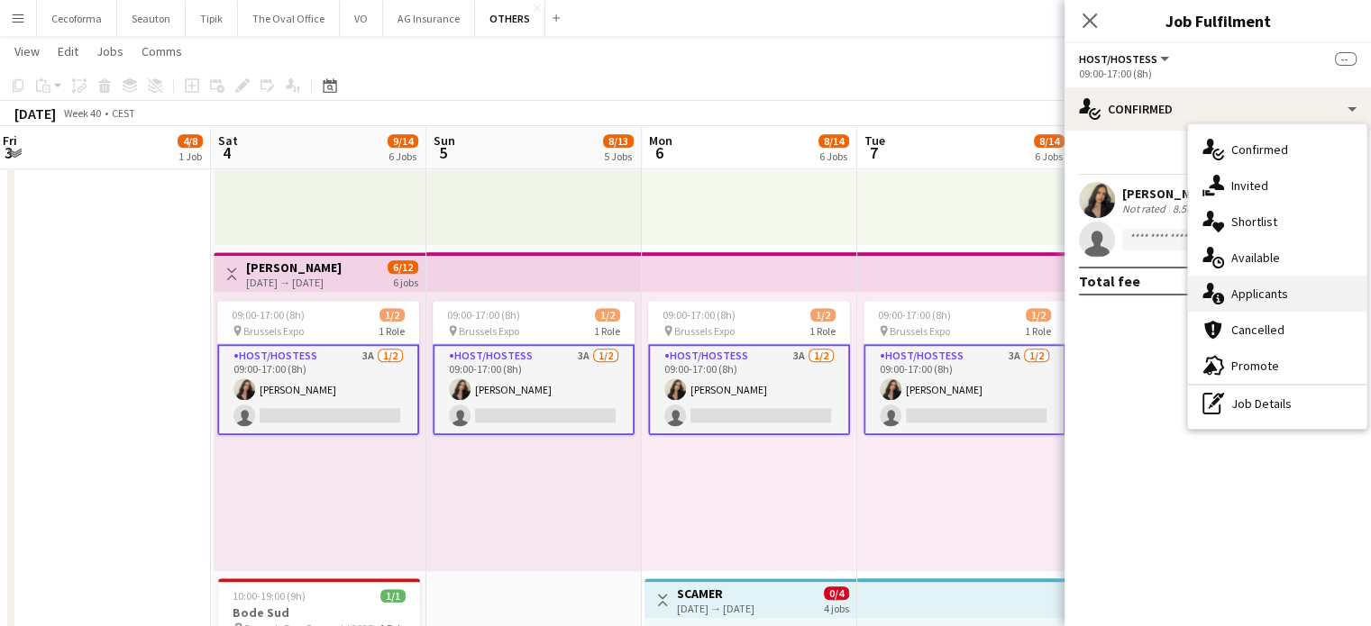
click at [1255, 292] on span "Applicants" at bounding box center [1259, 294] width 57 height 16
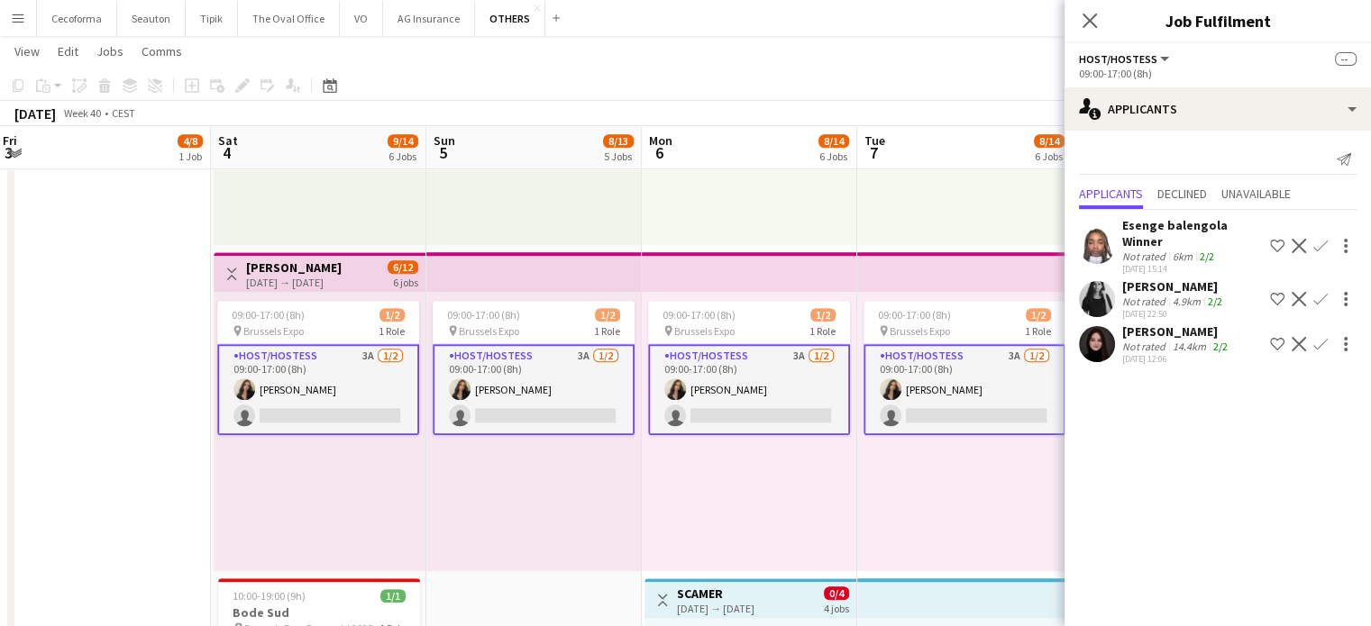
click at [18, 484] on app-date-cell "Toggle View SET Travel & Consulting GmbH [DATE] → [DATE] 28/56 7 jobs 10:00-19:…" at bounding box center [102, 3] width 215 height 2127
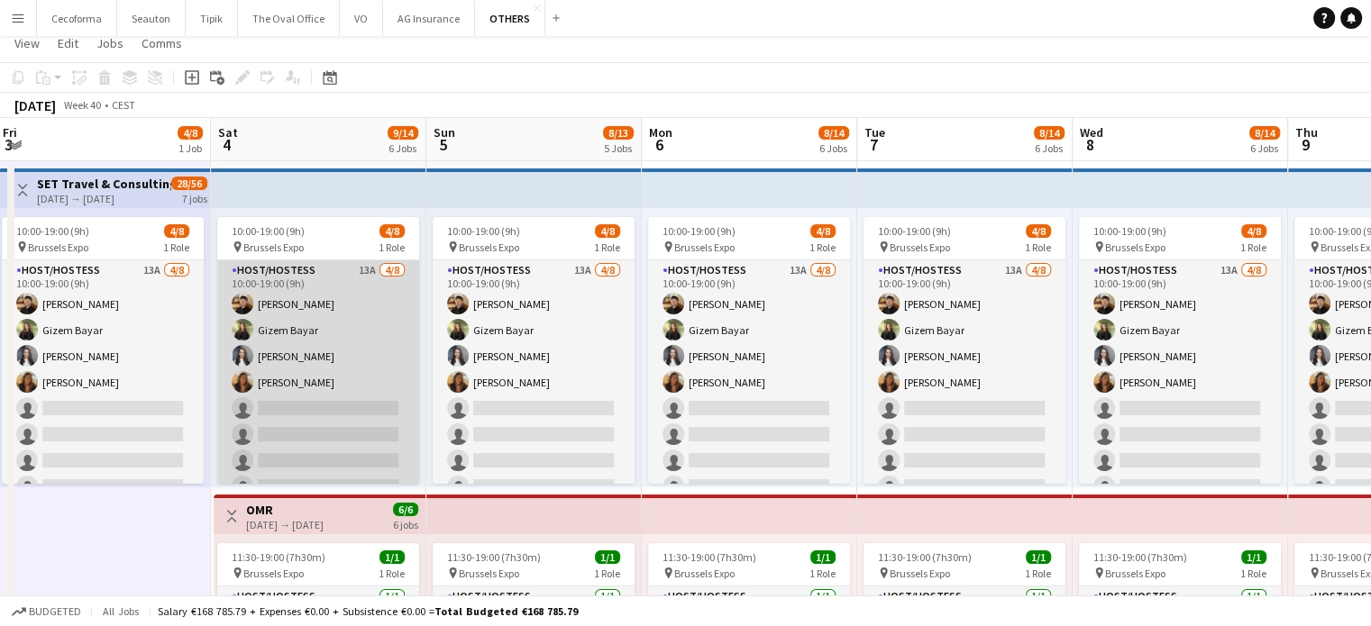
scroll to position [0, 0]
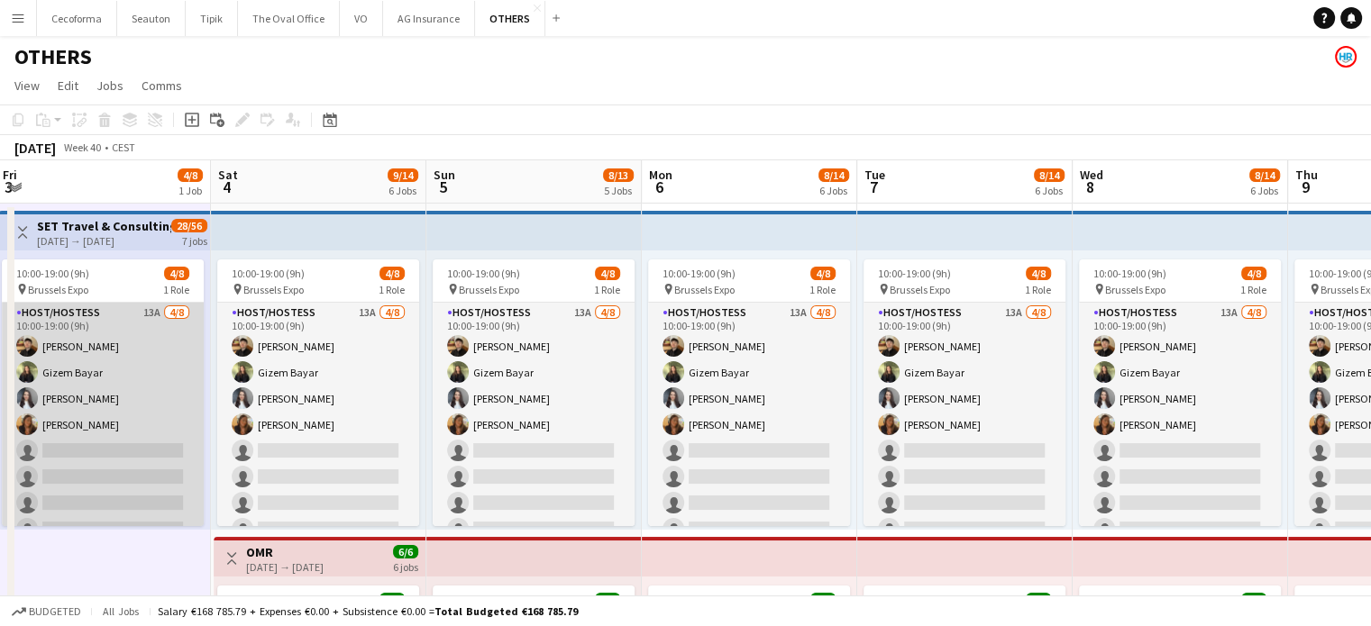
click at [118, 471] on app-card-role "Host/Hostess 13A [DATE] 10:00-19:00 (9h) [PERSON_NAME] Gizem [PERSON_NAME] [PER…" at bounding box center [103, 425] width 202 height 244
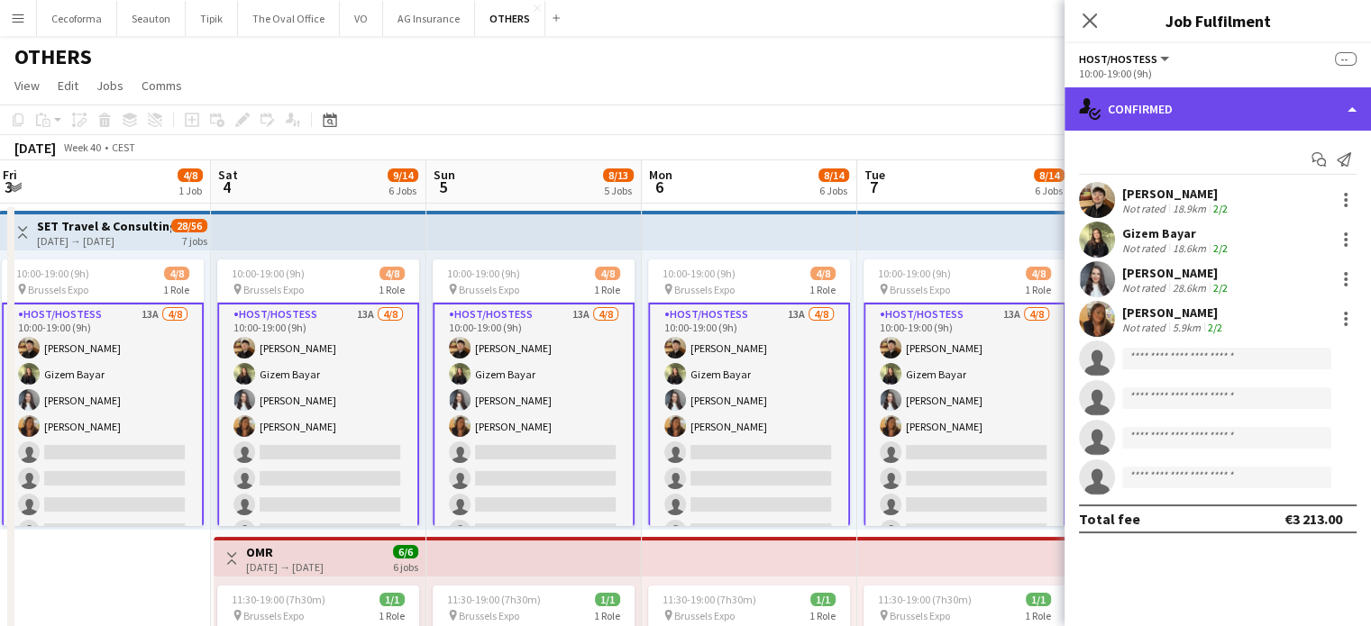
click at [1352, 111] on div "single-neutral-actions-check-2 Confirmed" at bounding box center [1217, 108] width 306 height 43
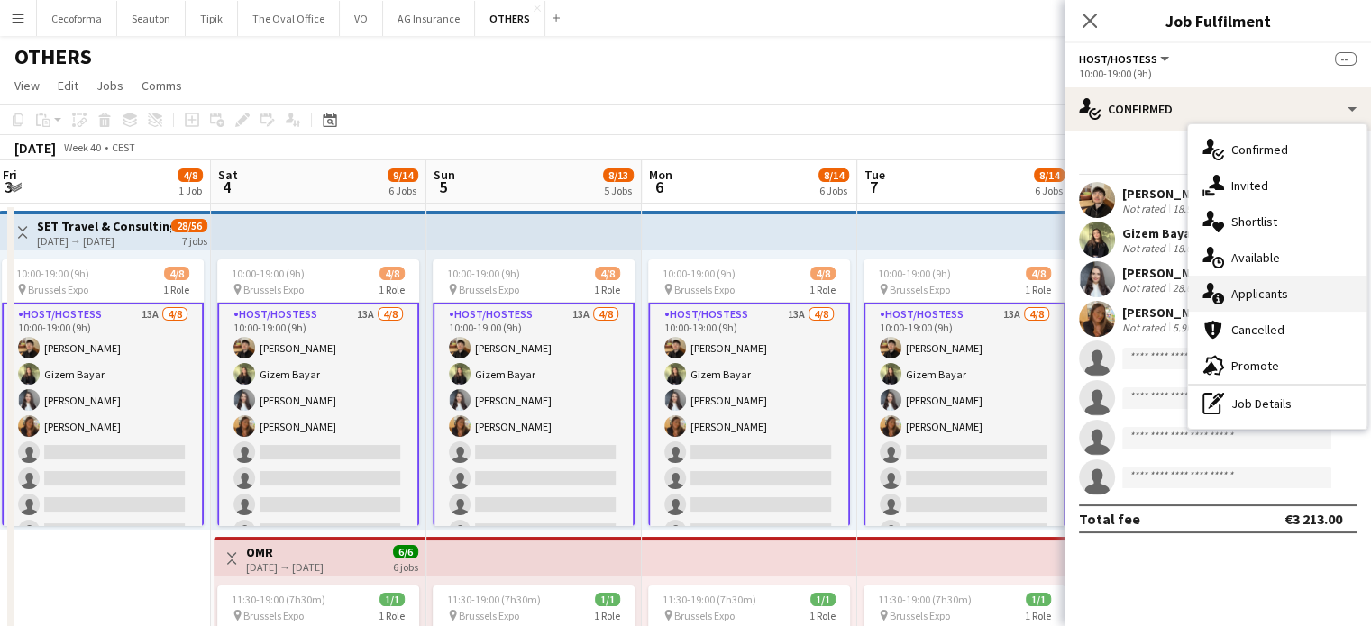
click at [1257, 295] on span "Applicants" at bounding box center [1259, 294] width 57 height 16
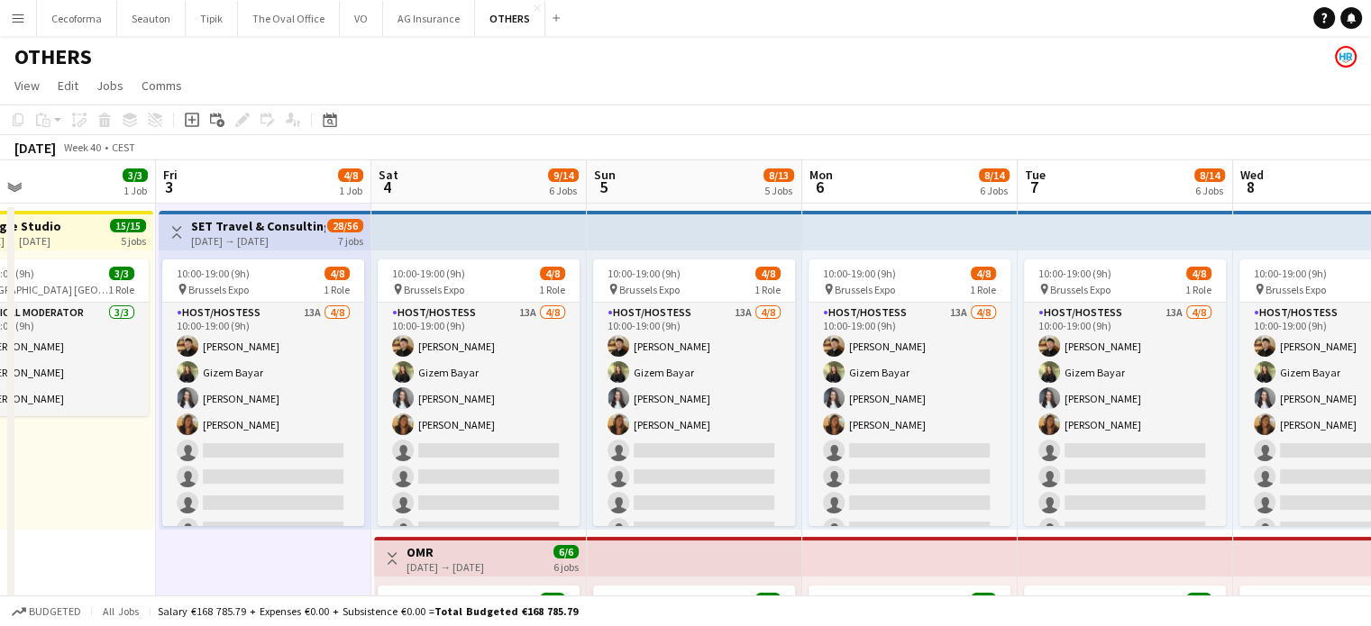
scroll to position [0, 489]
drag, startPoint x: 165, startPoint y: 558, endPoint x: 326, endPoint y: 569, distance: 161.7
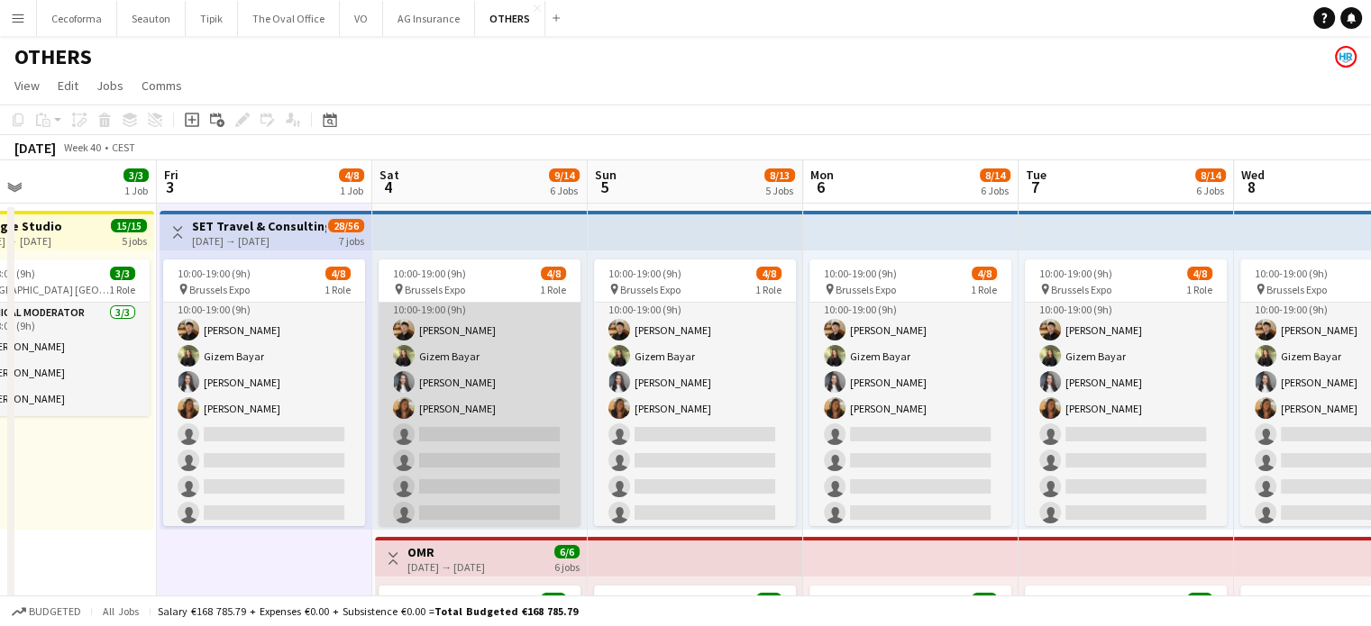
scroll to position [20, 0]
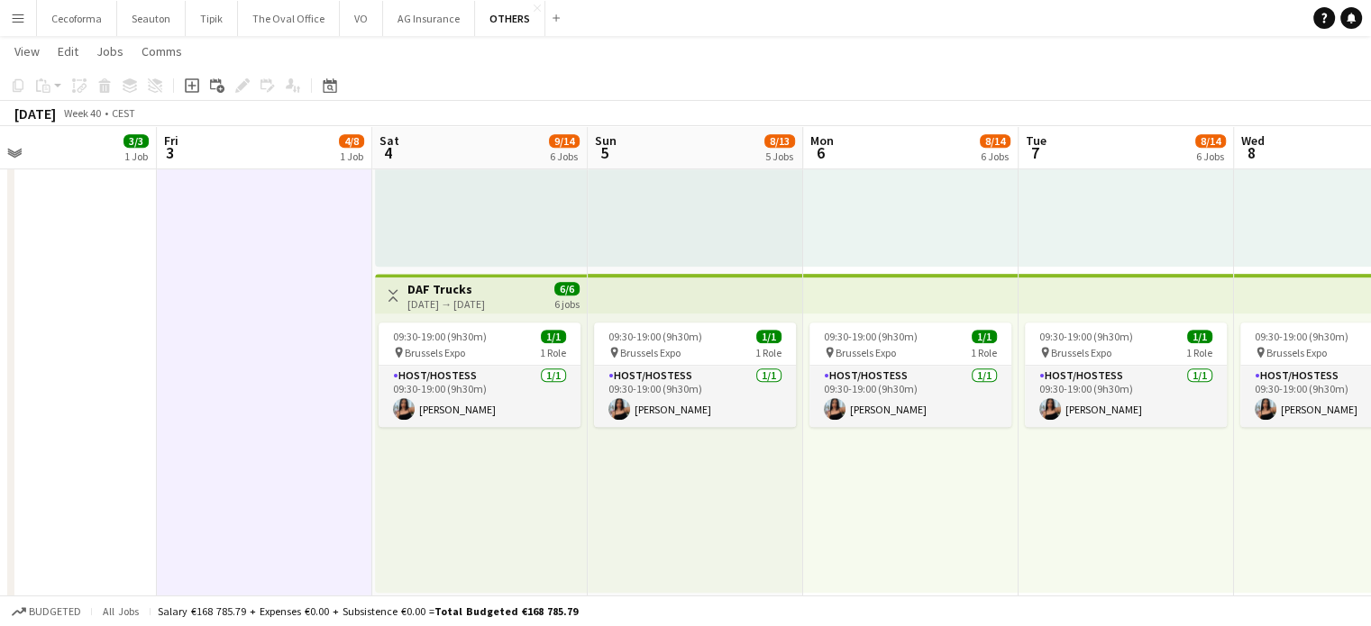
scroll to position [991, 0]
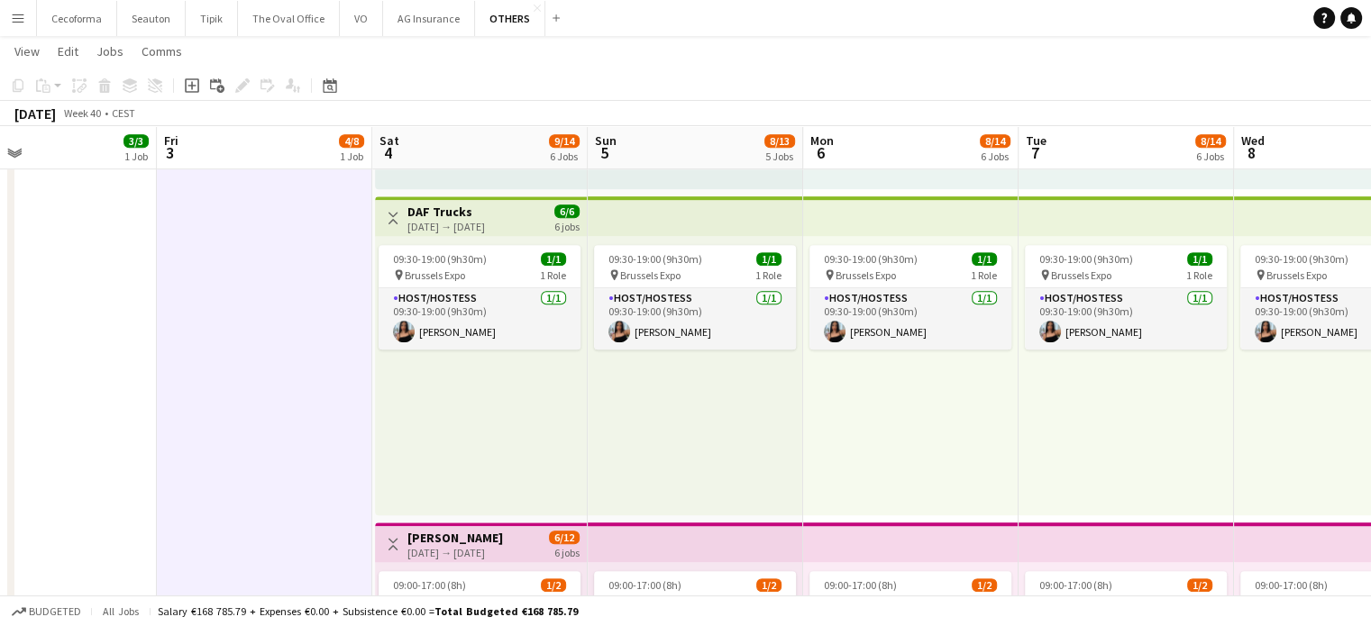
click at [533, 481] on div "09:30-19:00 (9h30m) 1/1 pin Brussels Expo 1 Role Host/Hostess [DATE] 09:30-19:0…" at bounding box center [481, 375] width 212 height 279
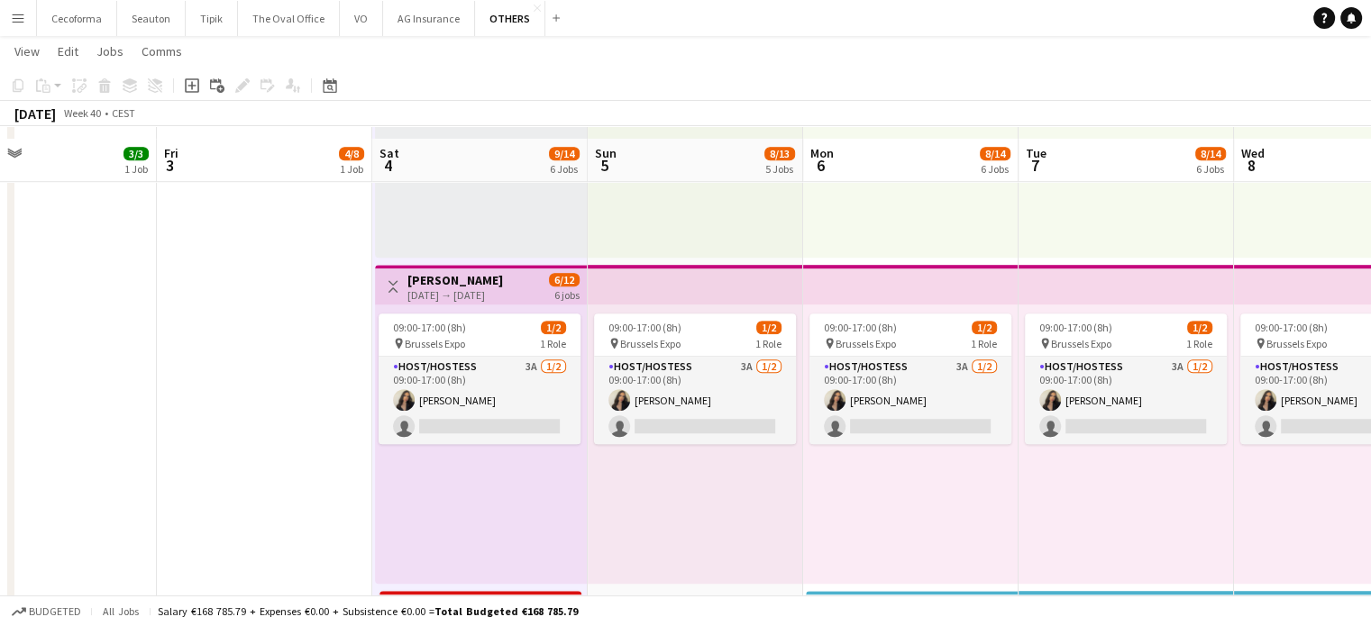
scroll to position [1262, 0]
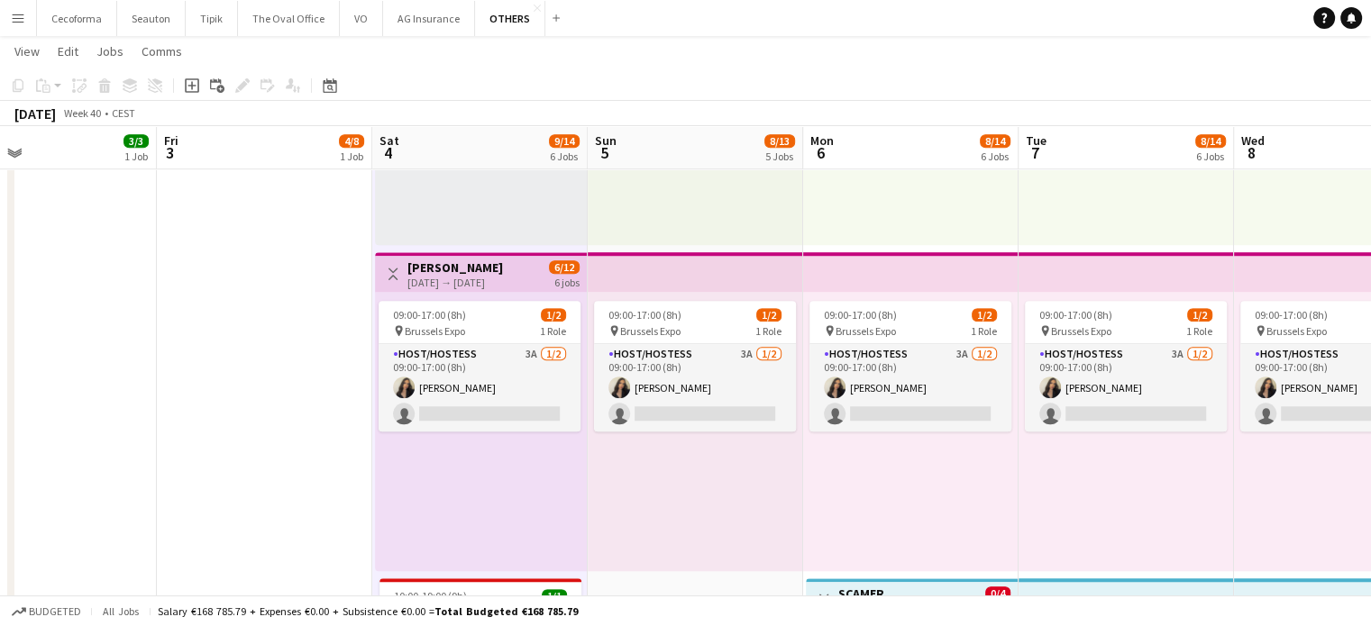
click at [274, 486] on app-date-cell "Toggle View SET Travel & Consulting GmbH [DATE] → [DATE] 28/56 7 jobs 10:00-19:…" at bounding box center [264, 3] width 215 height 2127
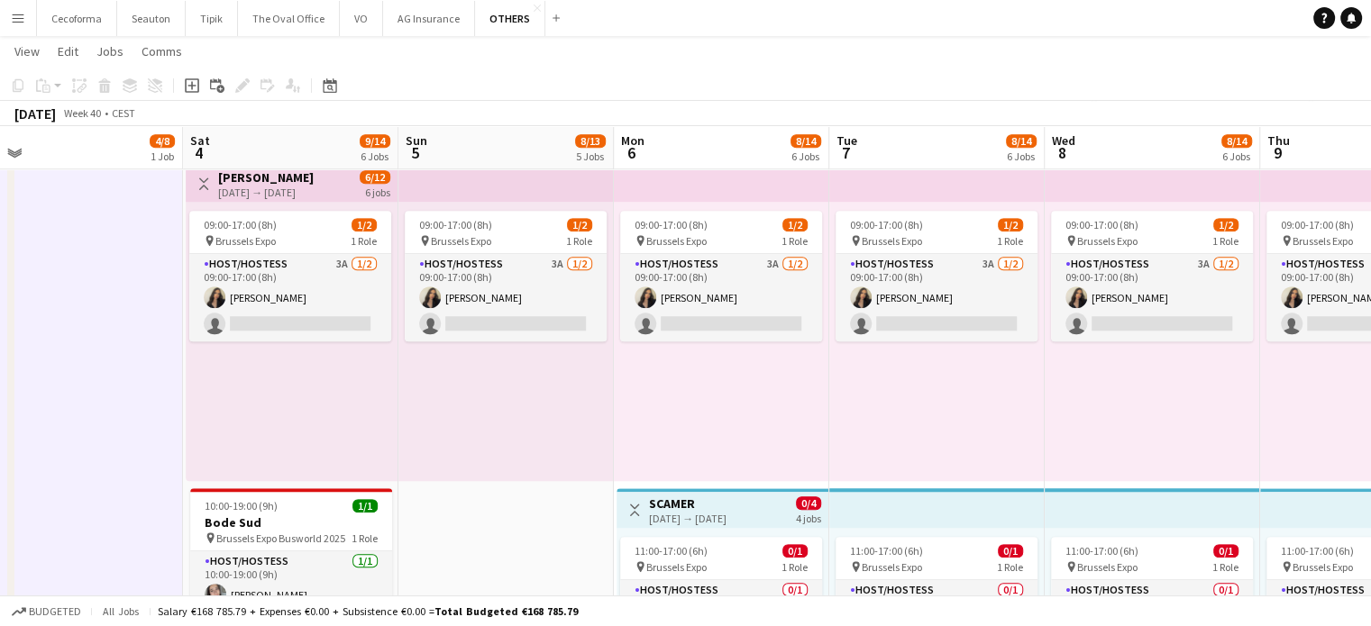
scroll to position [0, 753]
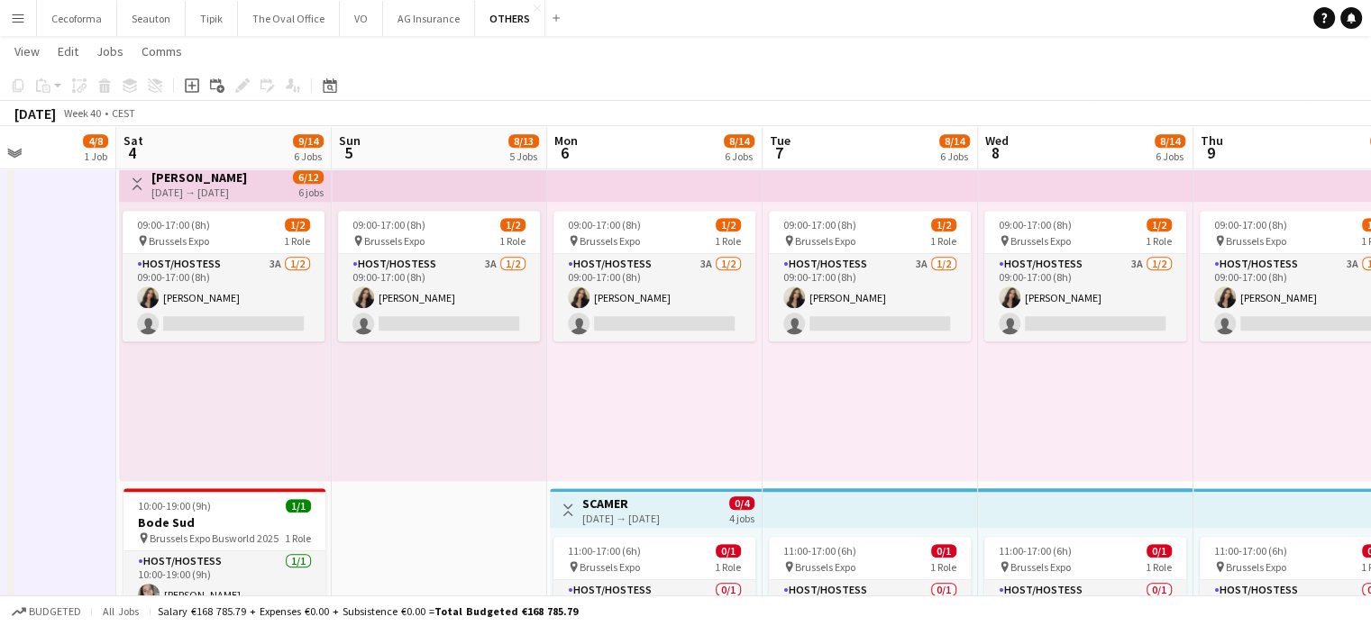
drag, startPoint x: 264, startPoint y: 429, endPoint x: 0, endPoint y: 435, distance: 264.1
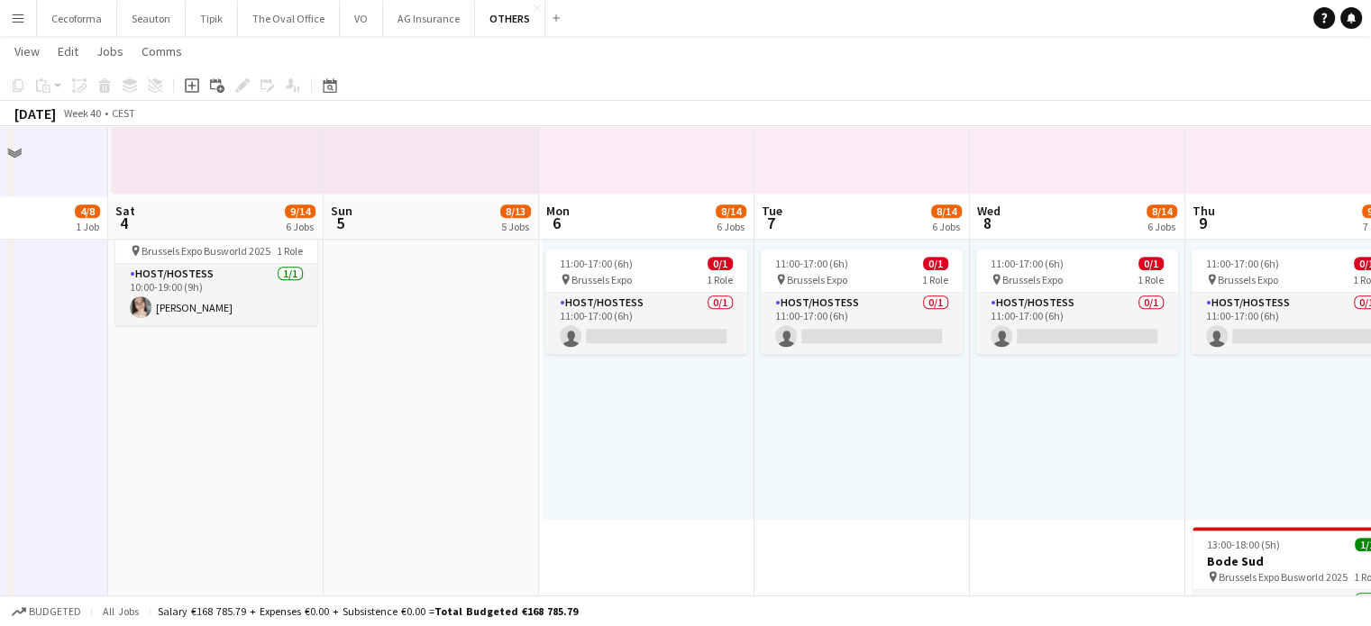
scroll to position [1712, 0]
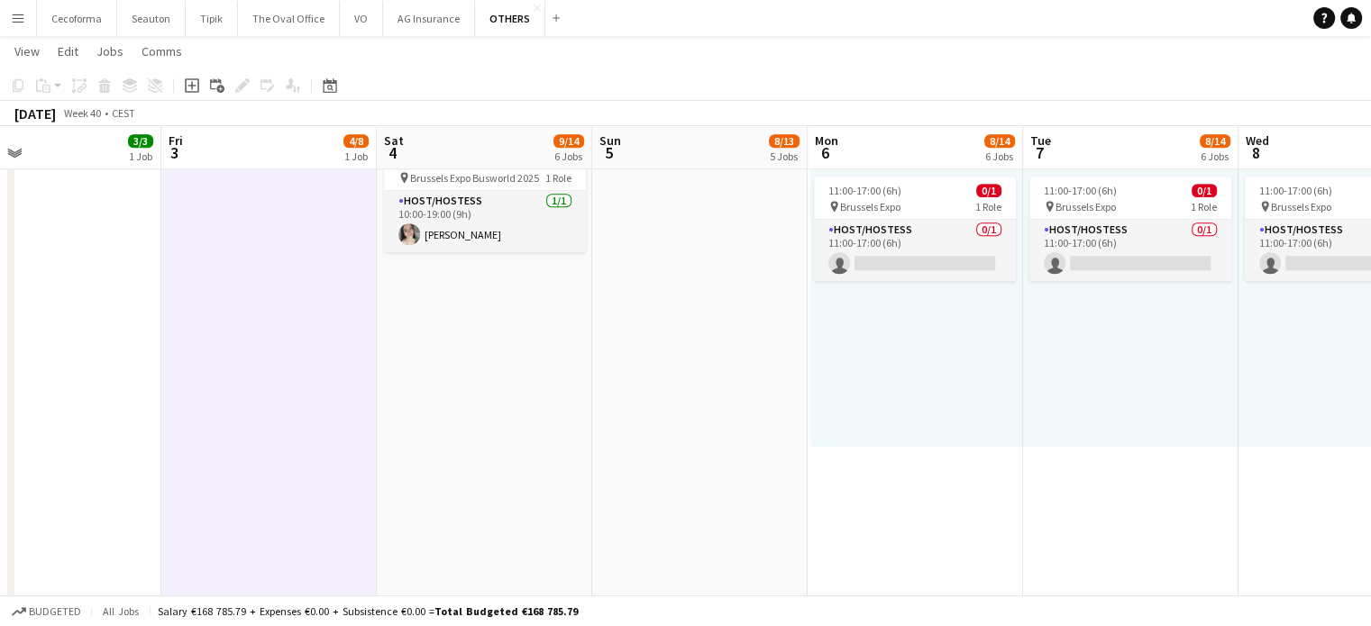
drag, startPoint x: 813, startPoint y: 482, endPoint x: 642, endPoint y: 480, distance: 171.2
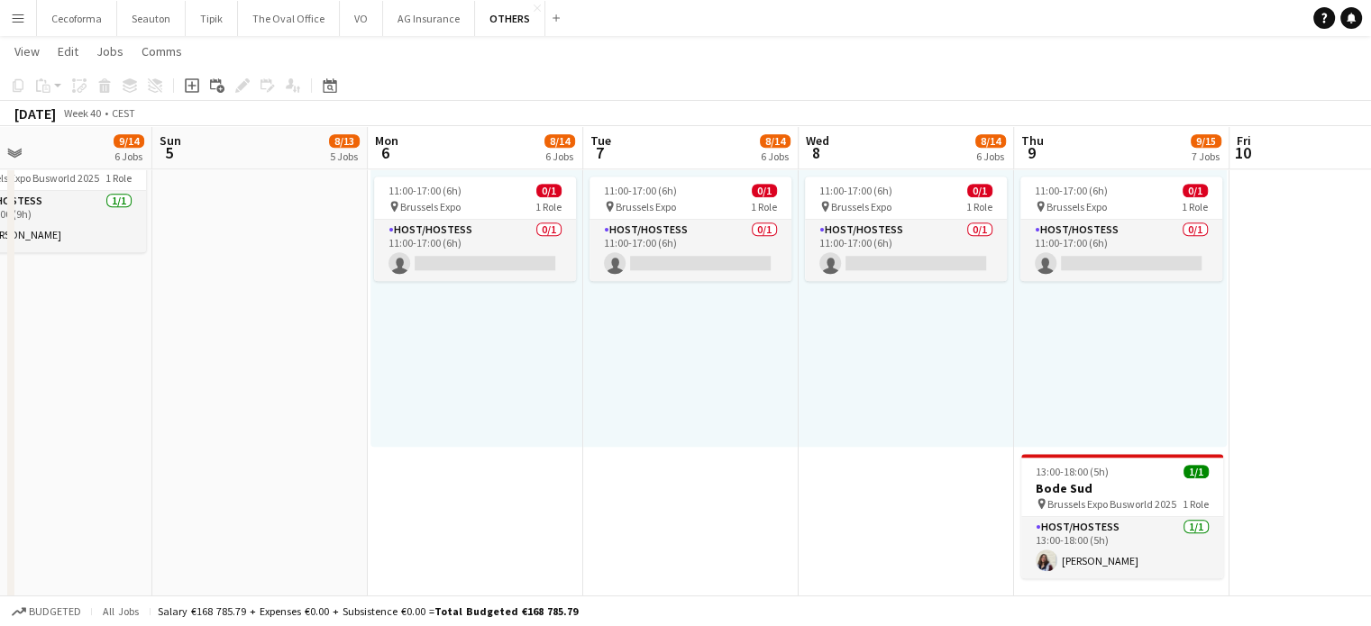
scroll to position [0, 533]
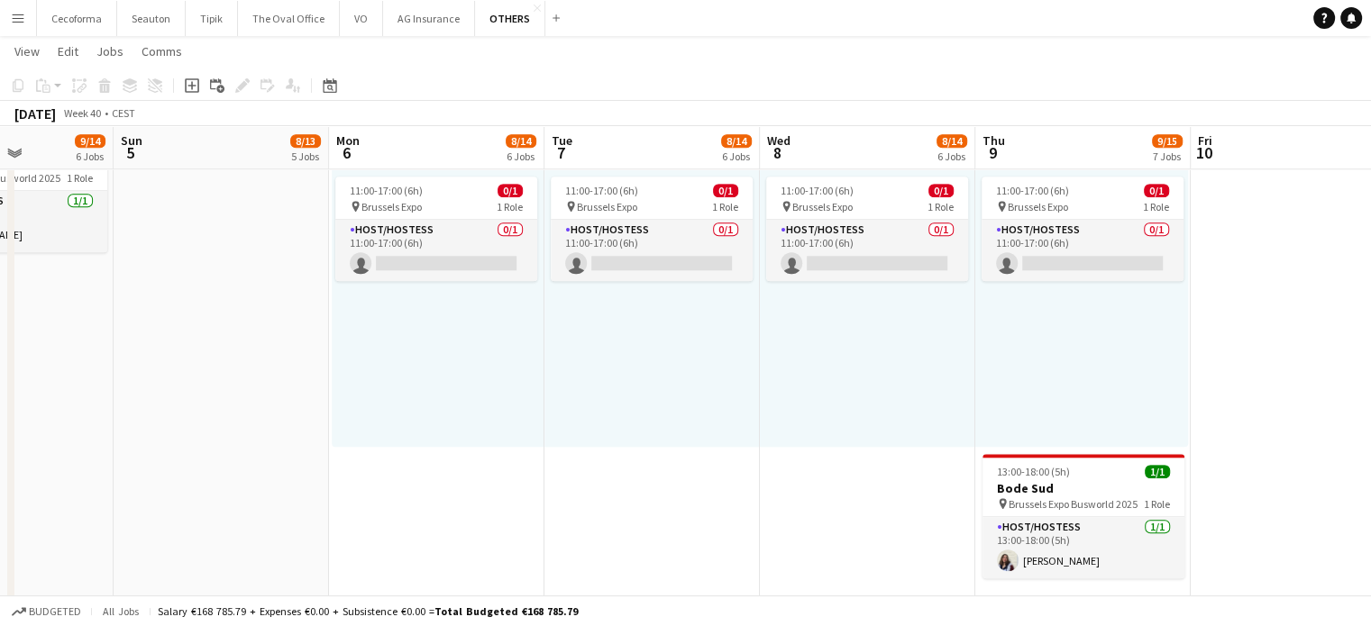
drag, startPoint x: 649, startPoint y: 476, endPoint x: 766, endPoint y: 476, distance: 117.2
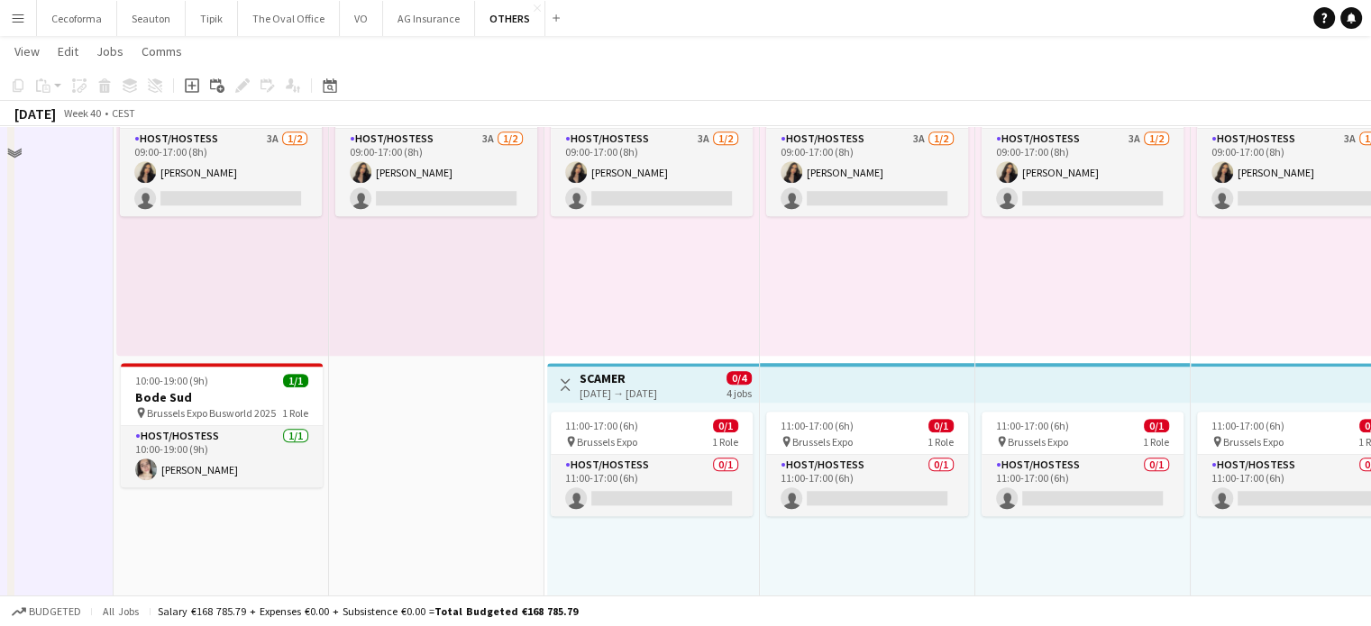
scroll to position [1262, 0]
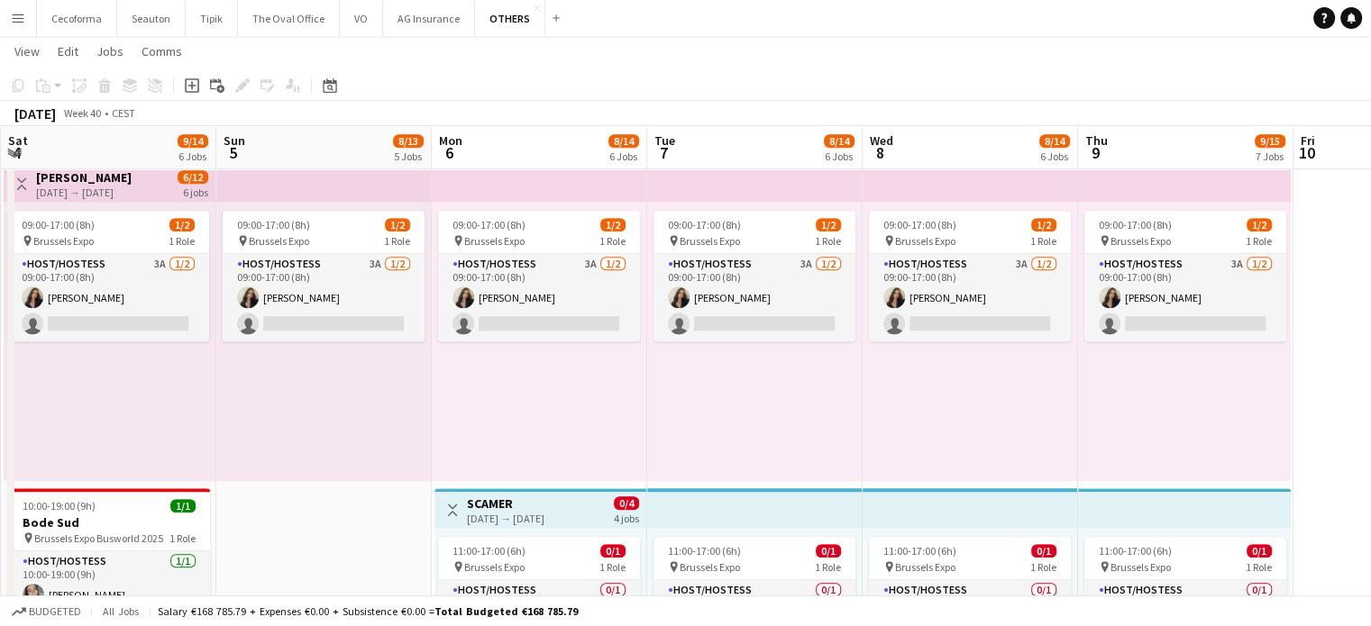
drag, startPoint x: 821, startPoint y: 425, endPoint x: 761, endPoint y: 424, distance: 60.4
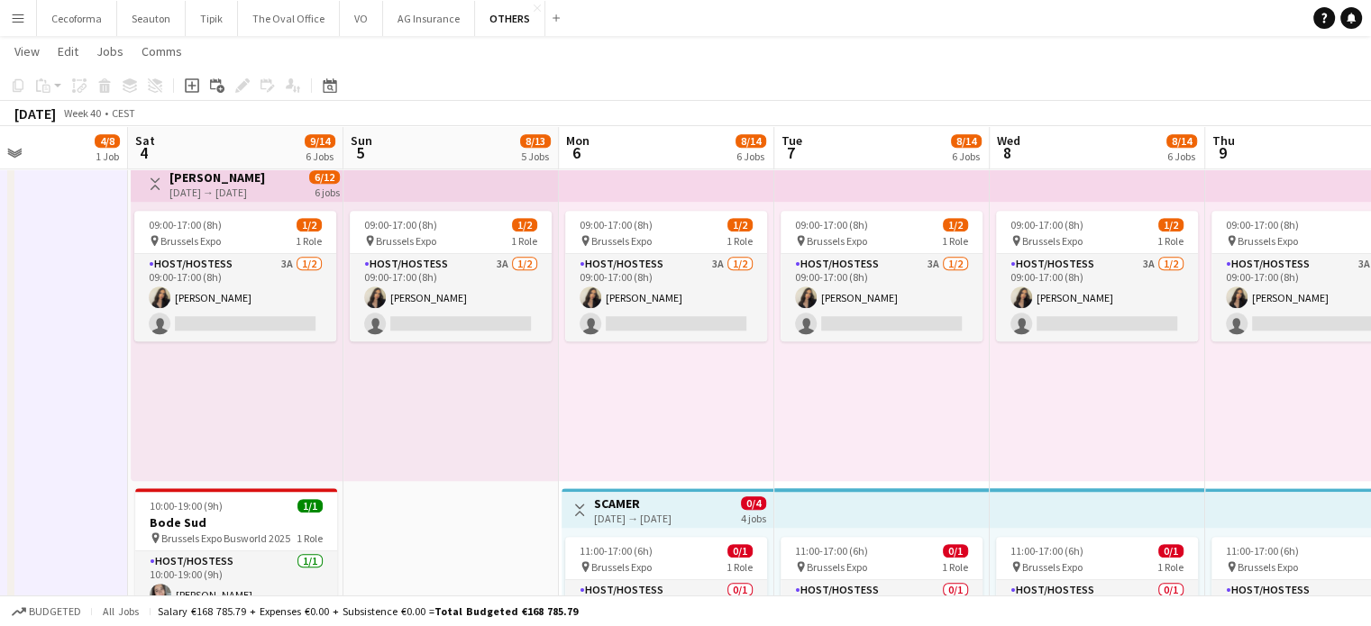
drag, startPoint x: 922, startPoint y: 423, endPoint x: 995, endPoint y: 424, distance: 73.0
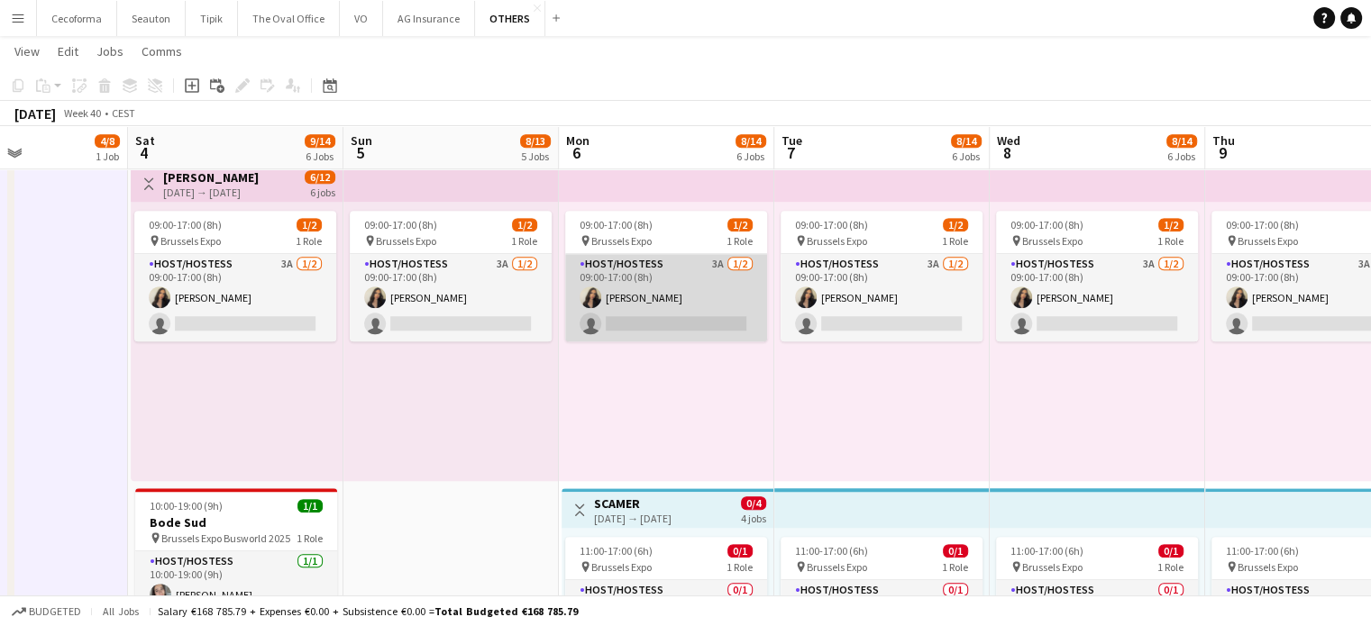
click at [695, 316] on app-card-role "Host/Hostess 3A [DATE] 09:00-17:00 (8h) [PERSON_NAME] single-neutral-actions" at bounding box center [666, 297] width 202 height 87
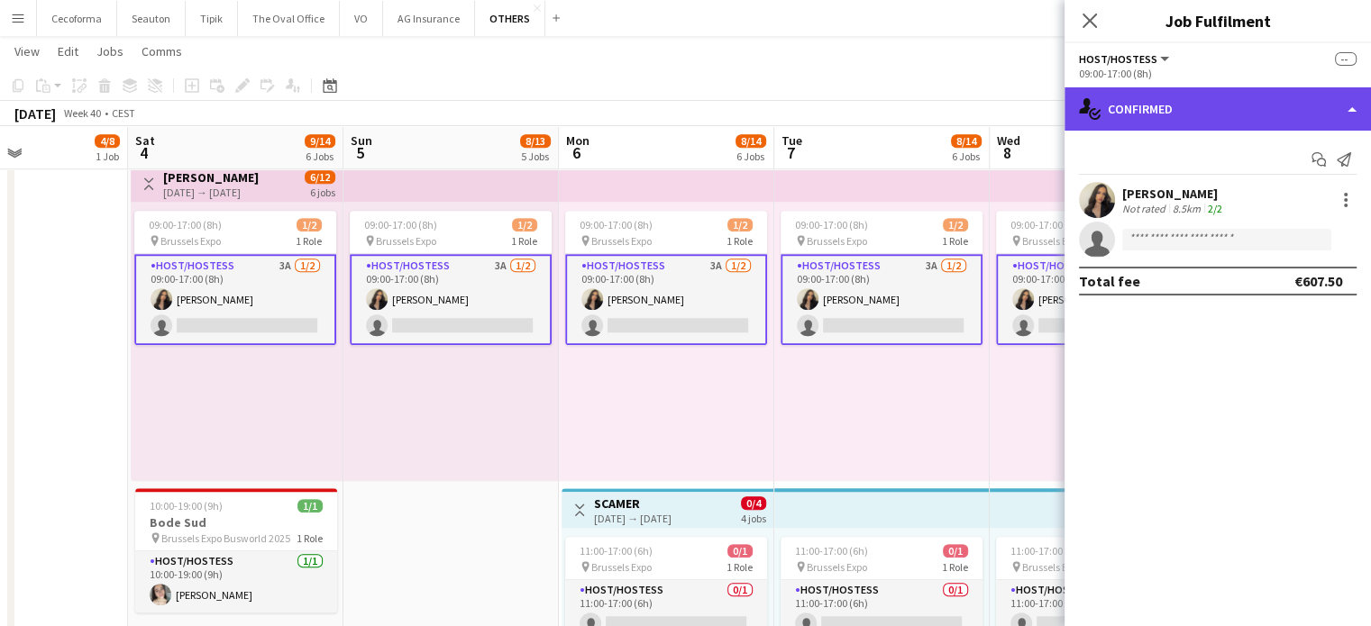
click at [1352, 107] on div "single-neutral-actions-check-2 Confirmed" at bounding box center [1217, 108] width 306 height 43
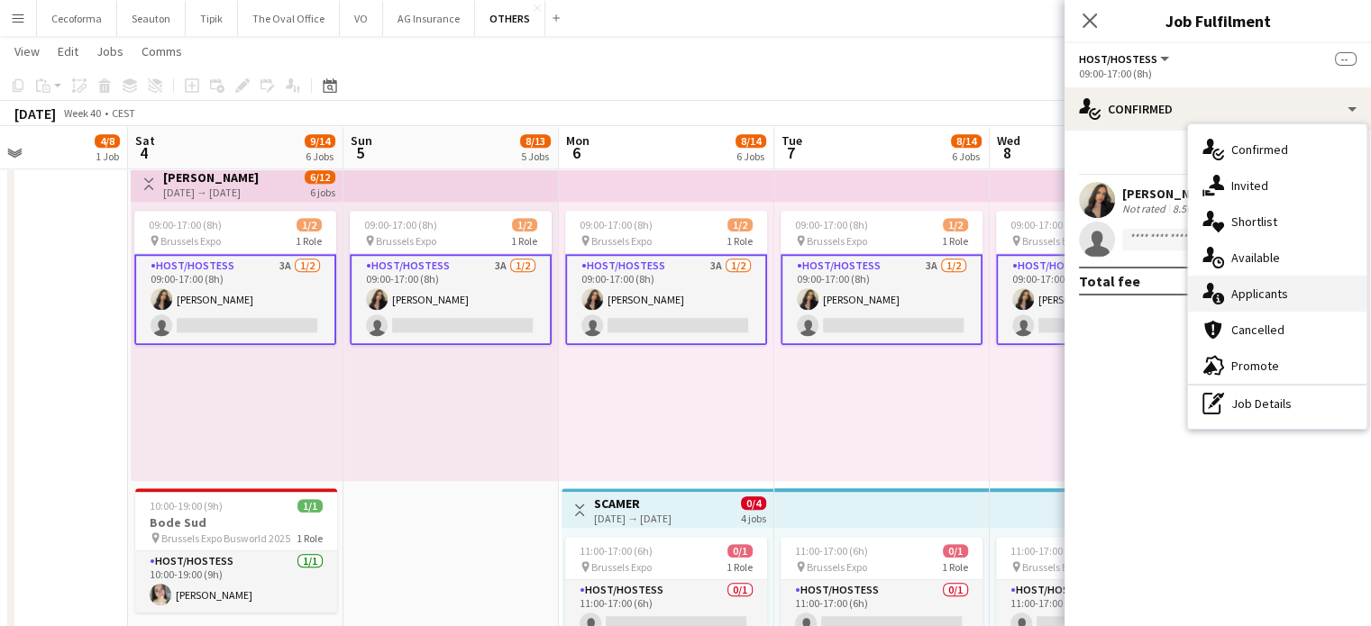
click at [1252, 295] on span "Applicants" at bounding box center [1259, 294] width 57 height 16
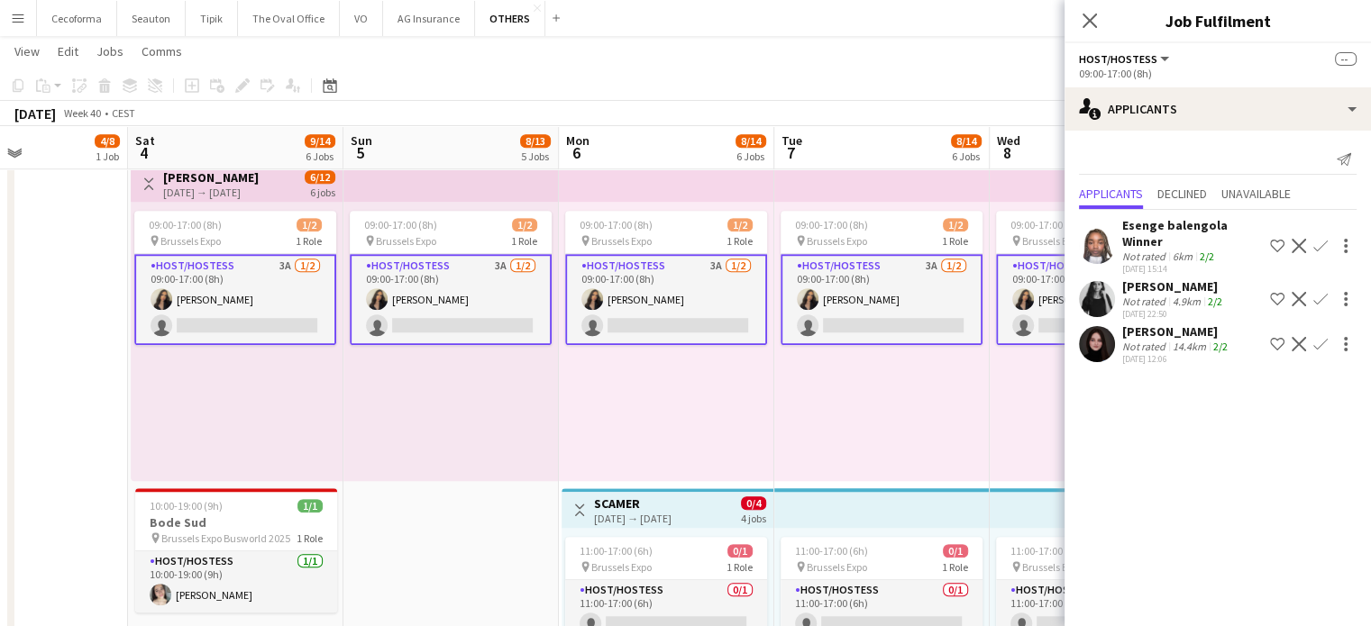
click at [881, 419] on div "09:00-17:00 (8h) 1/2 pin Brussels Expo 1 Role Host/Hostess 3A [DATE] 09:00-17:0…" at bounding box center [881, 341] width 215 height 279
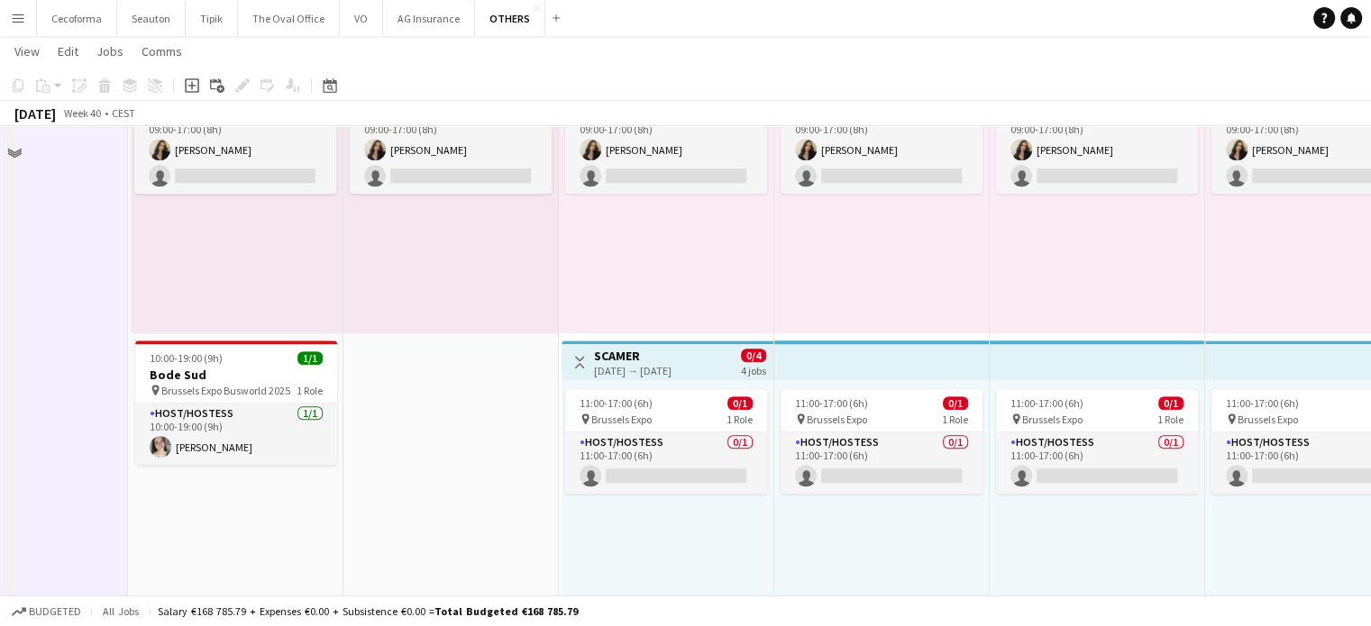
scroll to position [1532, 0]
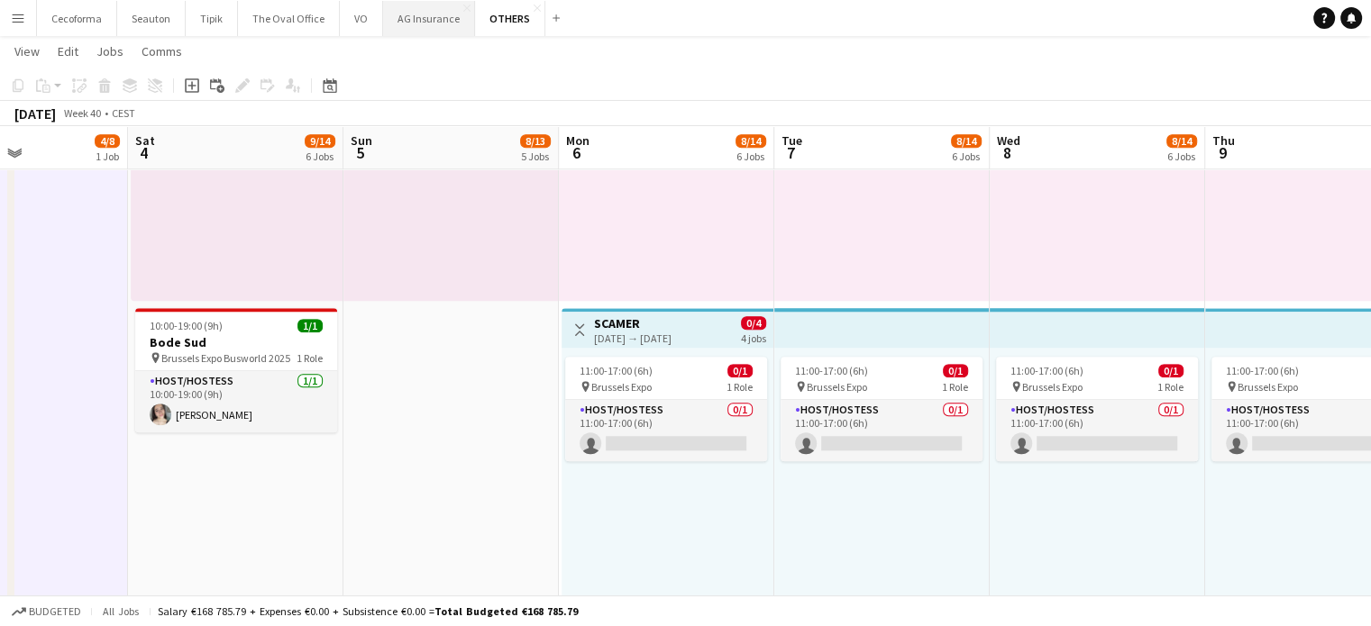
click at [415, 7] on button "AG Insurance Close" at bounding box center [429, 18] width 92 height 35
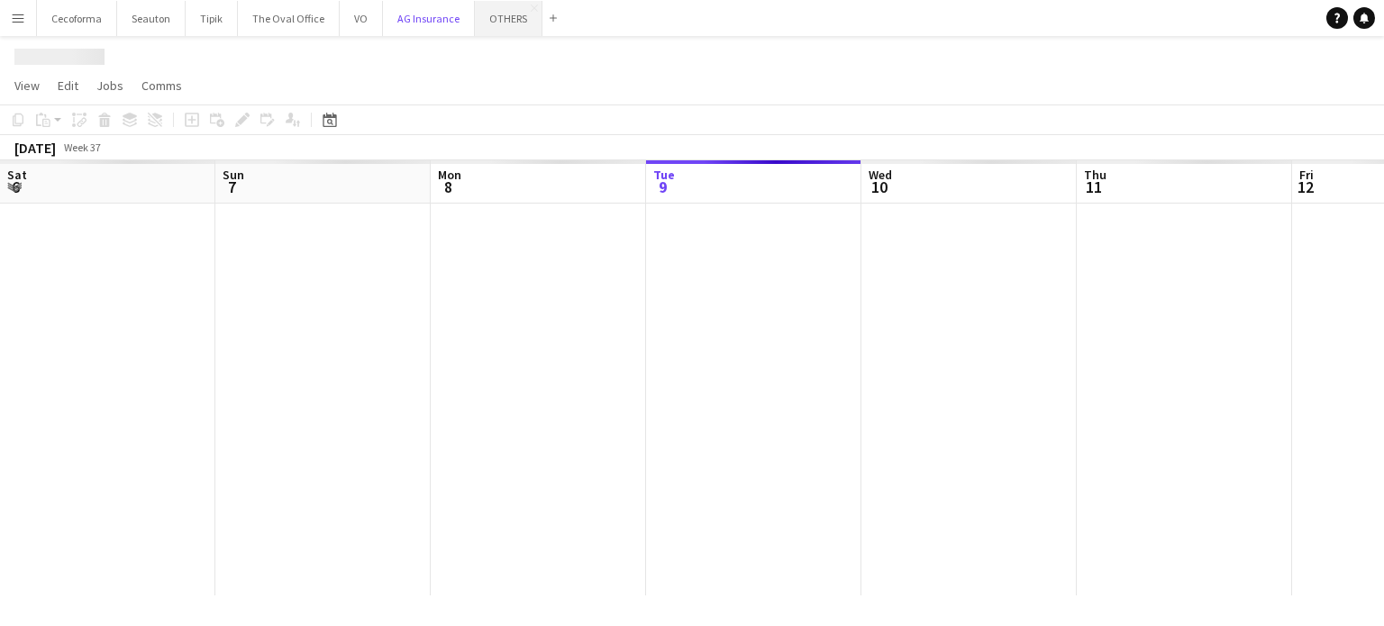
scroll to position [0, 431]
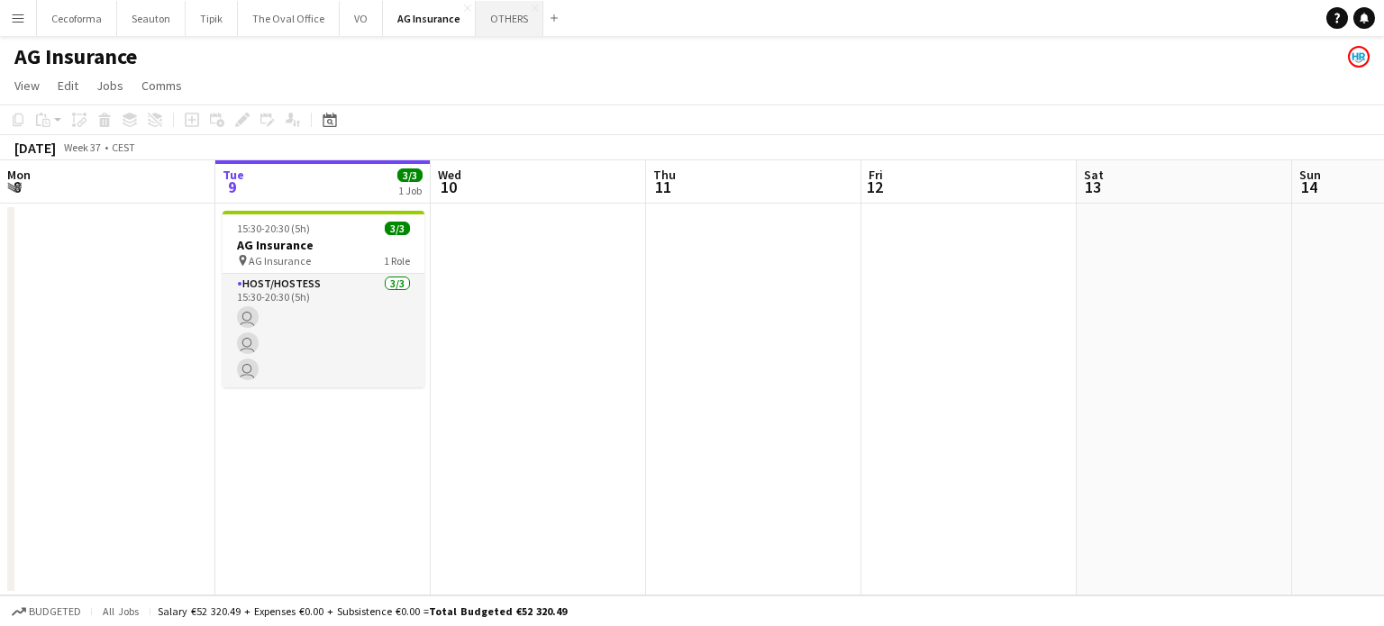
click at [487, 21] on button "OTHERS Close" at bounding box center [510, 18] width 68 height 35
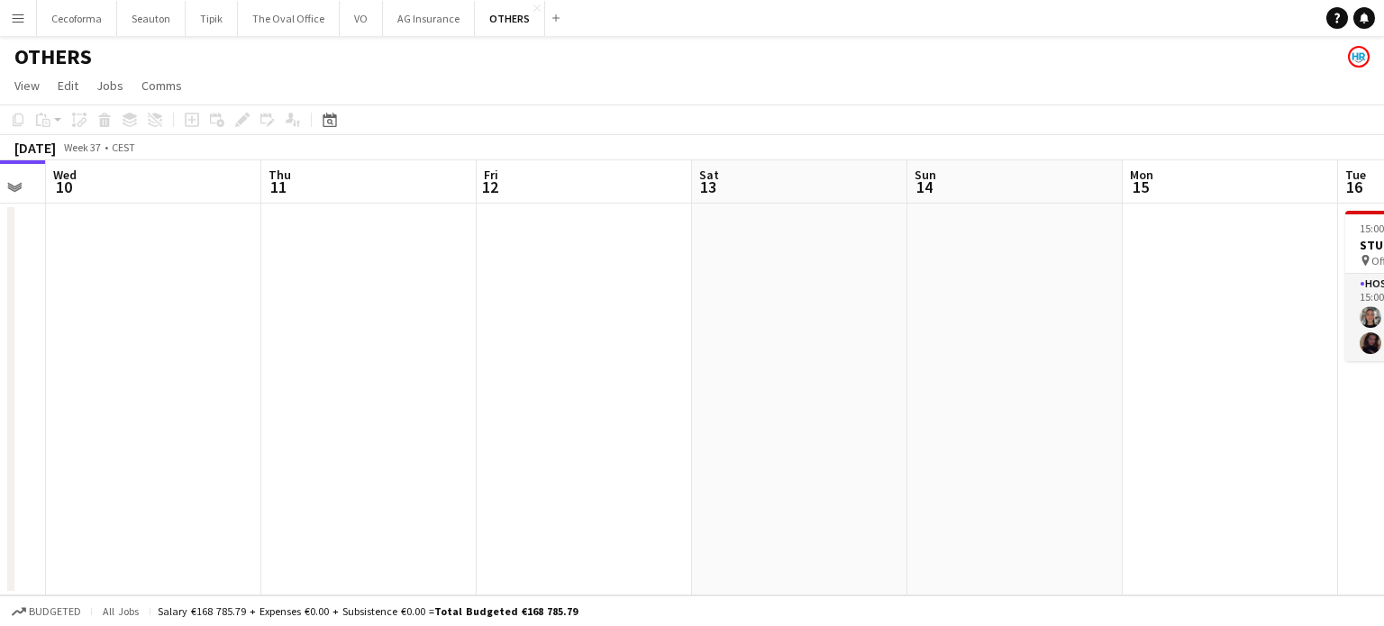
drag, startPoint x: 907, startPoint y: 446, endPoint x: 225, endPoint y: 397, distance: 683.1
click at [238, 398] on app-calendar-viewport "Sat 6 Sun 7 Mon 8 Tue 9 Wed 10 Thu 11 Fri 12 Sat 13 Sun 14 Mon 15 Tue 16 2/2 1 …" at bounding box center [692, 377] width 1384 height 435
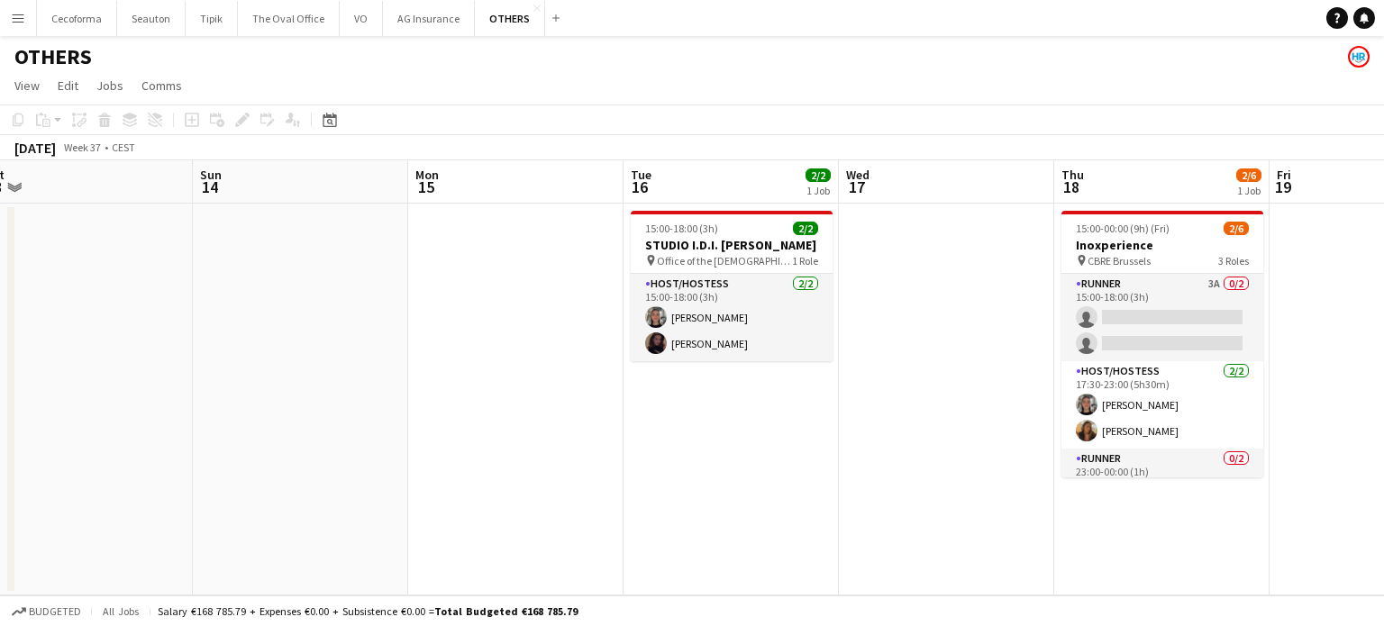
drag, startPoint x: 189, startPoint y: 429, endPoint x: 68, endPoint y: 417, distance: 121.3
click at [68, 417] on app-calendar-viewport "Wed 10 Thu 11 Fri 12 Sat 13 Sun 14 Mon 15 Tue 16 2/2 1 Job Wed 17 Thu 18 2/6 1 …" at bounding box center [692, 377] width 1384 height 435
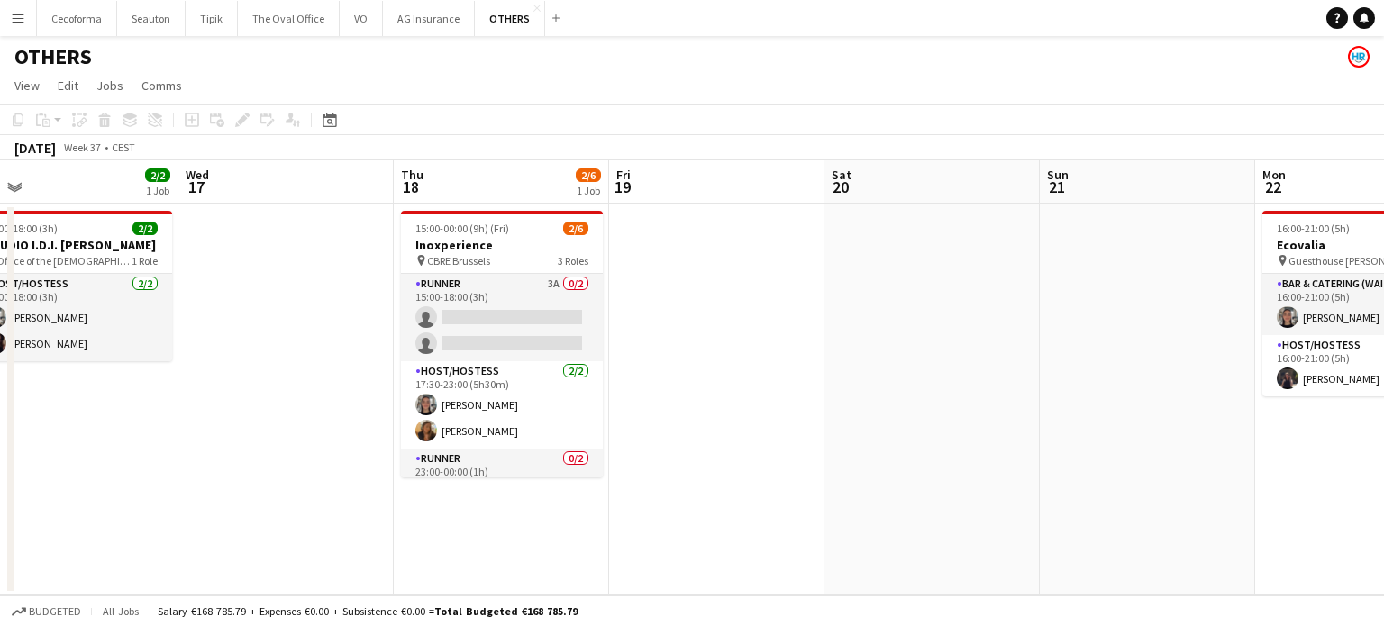
drag, startPoint x: 655, startPoint y: 455, endPoint x: 36, endPoint y: 388, distance: 622.7
click at [44, 389] on app-calendar-viewport "Fri 12 Sat 13 Sun 14 Mon 15 Tue 16 2/2 1 Job Wed 17 Thu 18 2/6 1 Job Fri 19 Sat…" at bounding box center [692, 377] width 1384 height 435
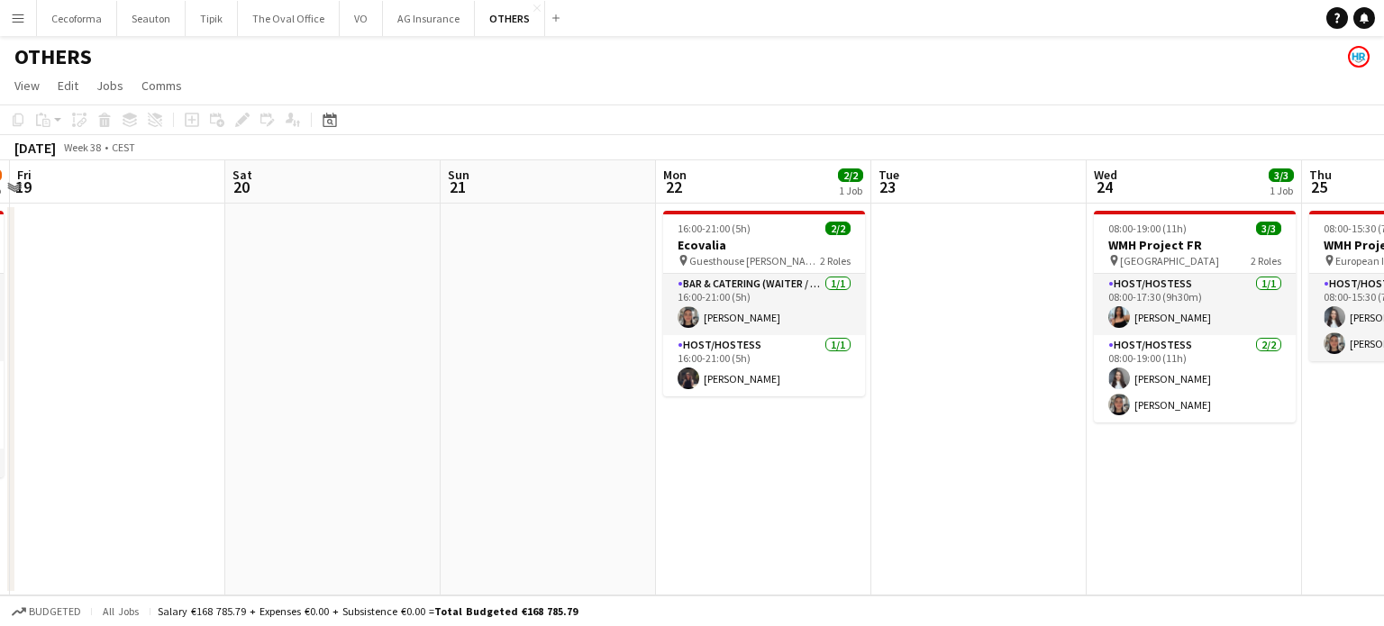
drag, startPoint x: 375, startPoint y: 435, endPoint x: 312, endPoint y: 427, distance: 63.6
click at [280, 423] on app-calendar-viewport "Tue 16 2/2 1 Job Wed 17 Thu 18 2/6 1 Job Fri 19 Sat 20 Sun 21 Mon 22 2/2 1 Job …" at bounding box center [692, 377] width 1384 height 435
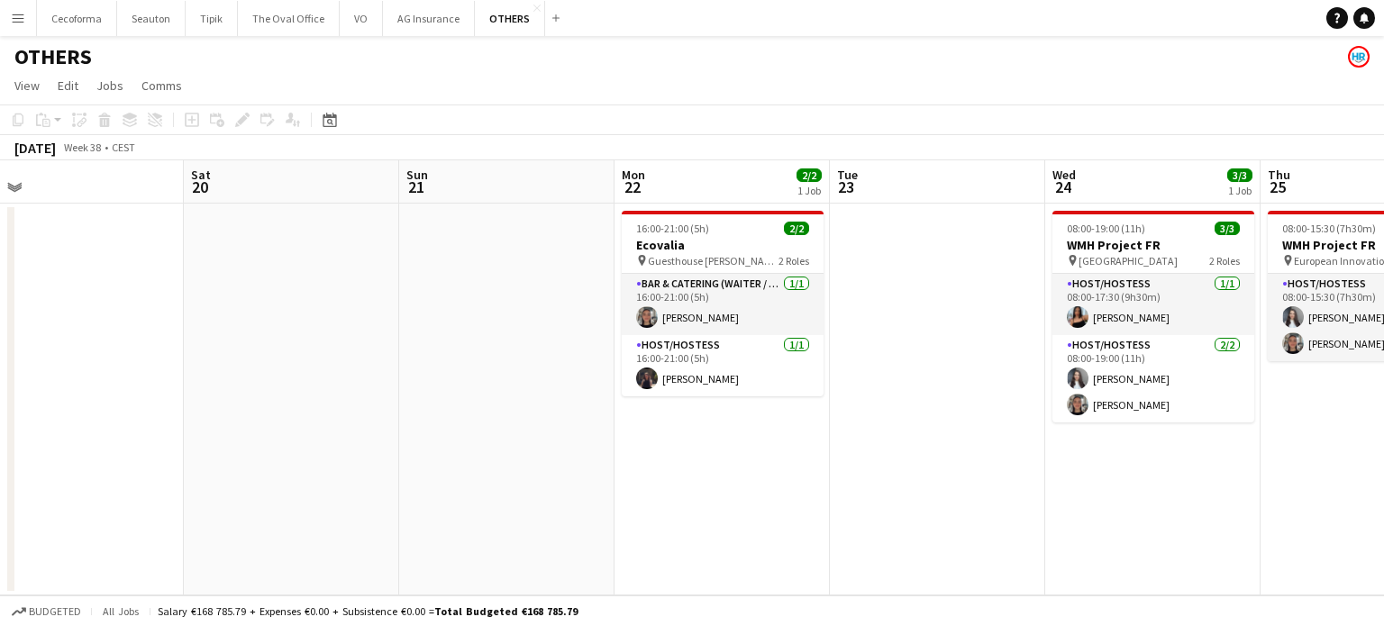
drag, startPoint x: 643, startPoint y: 511, endPoint x: 224, endPoint y: 435, distance: 425.9
click at [245, 439] on app-calendar-viewport "Tue 16 2/2 1 Job Wed 17 Thu 18 2/6 1 Job Fri 19 Sat 20 Sun 21 Mon 22 2/2 1 Job …" at bounding box center [692, 377] width 1384 height 435
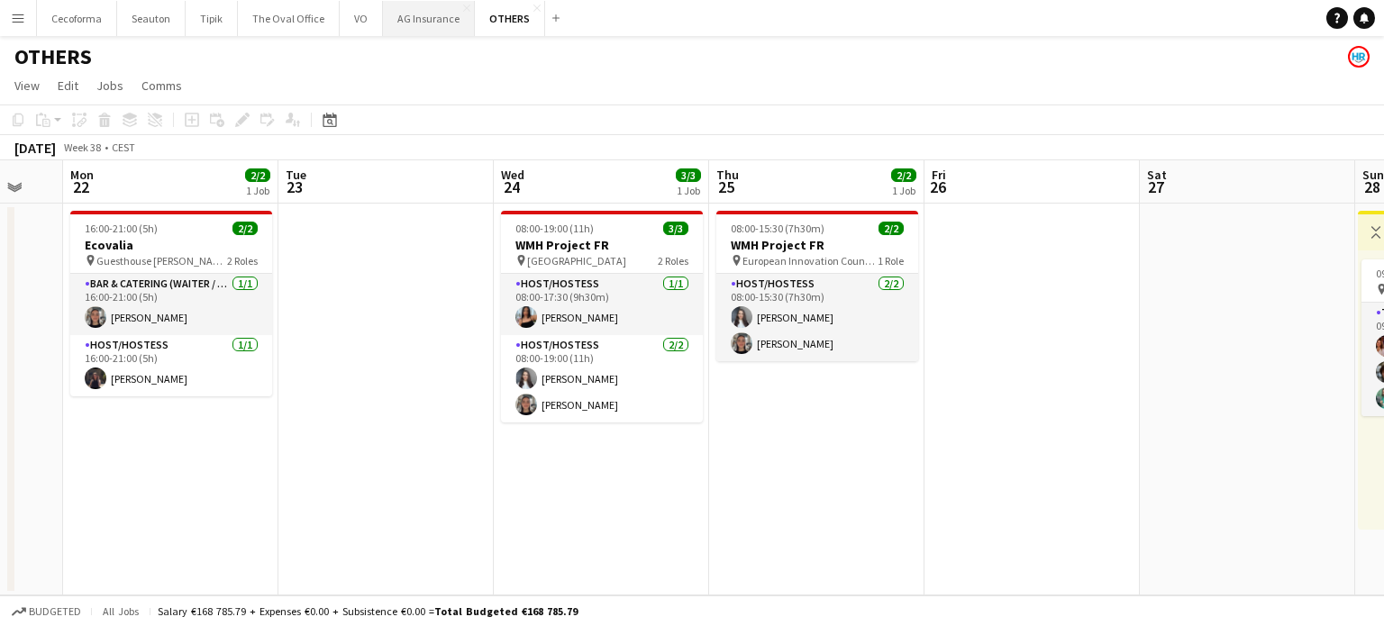
click at [415, 17] on button "AG Insurance Close" at bounding box center [429, 18] width 92 height 35
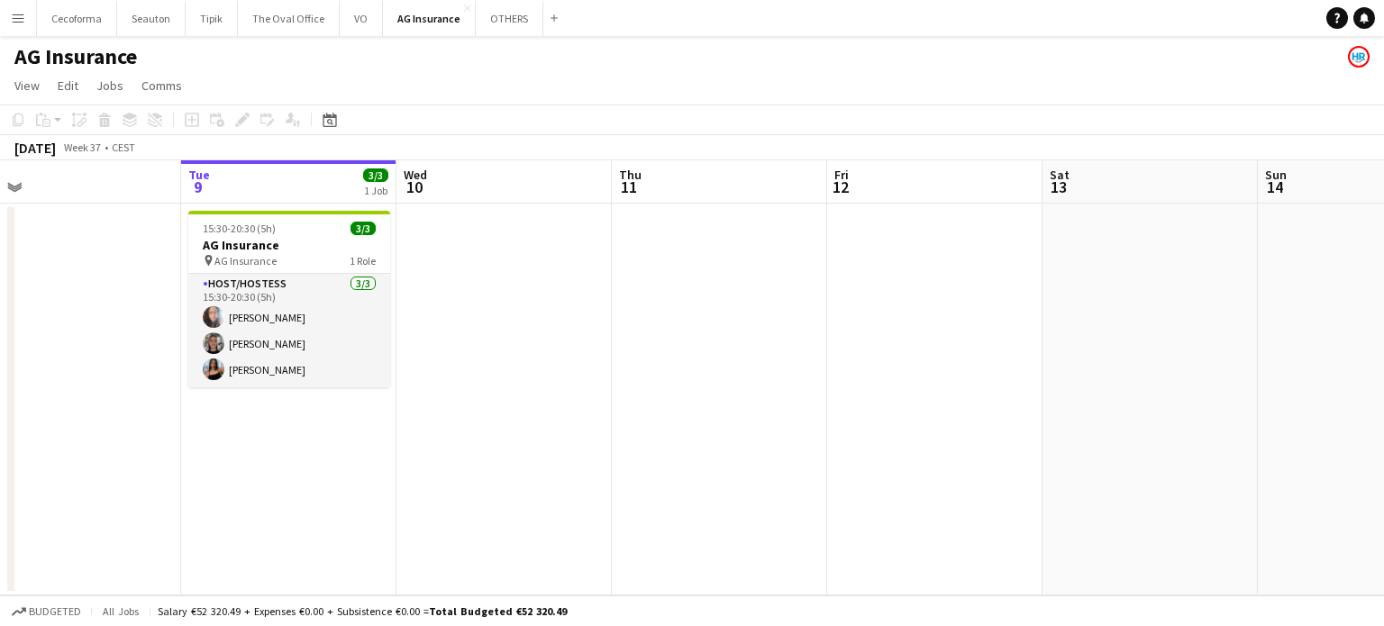
drag, startPoint x: 894, startPoint y: 377, endPoint x: 235, endPoint y: 367, distance: 658.9
click at [247, 370] on app-calendar-viewport "Sat 6 Sun 7 Mon 8 Tue 9 3/3 1 Job Wed 10 Thu 11 Fri 12 Sat 13 Sun 14 Mon 15 Tue…" at bounding box center [692, 377] width 1384 height 435
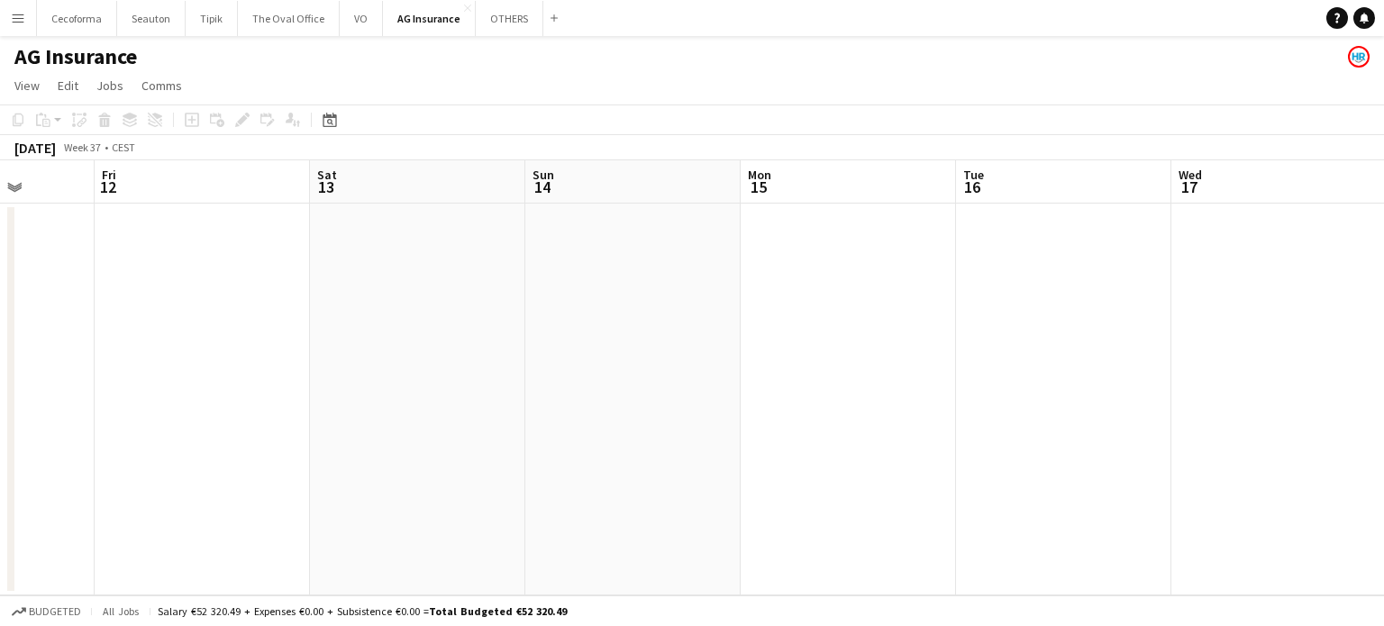
click at [100, 391] on app-calendar-viewport "Mon 8 Tue 9 3/3 1 Job Wed 10 Thu 11 Fri 12 Sat 13 Sun 14 Mon 15 Tue 16 Wed 17 T…" at bounding box center [692, 377] width 1384 height 435
drag, startPoint x: 671, startPoint y: 435, endPoint x: 147, endPoint y: 364, distance: 528.4
click at [109, 373] on app-calendar-viewport "Wed 10 Thu 11 Fri 12 Sat 13 Sun 14 Mon 15 Tue 16 Wed 17 Thu 18 Fri 19 Sat 20 Su…" at bounding box center [692, 377] width 1384 height 435
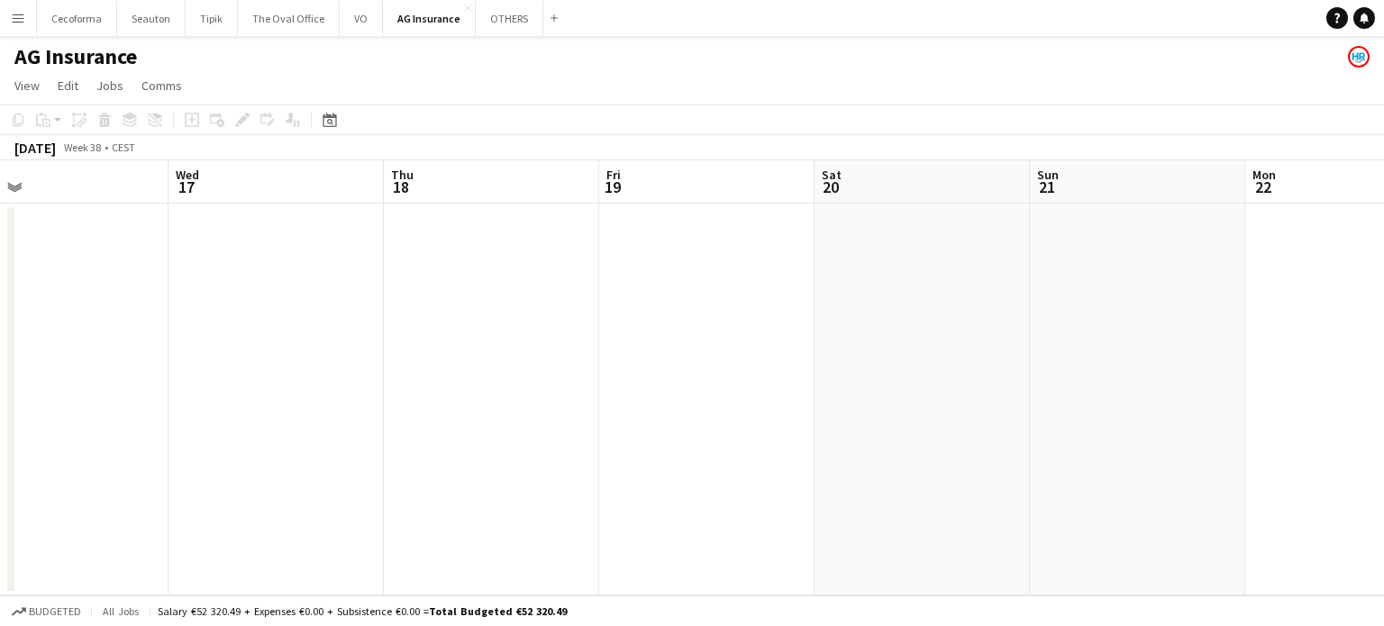
drag, startPoint x: 403, startPoint y: 397, endPoint x: 136, endPoint y: 355, distance: 270.0
click at [5, 352] on app-calendar-viewport "Sun 14 Mon 15 Tue 16 Wed 17 Thu 18 Fri 19 Sat 20 Sun 21 Mon 22 Tue 23 Wed 24 0/…" at bounding box center [692, 377] width 1384 height 435
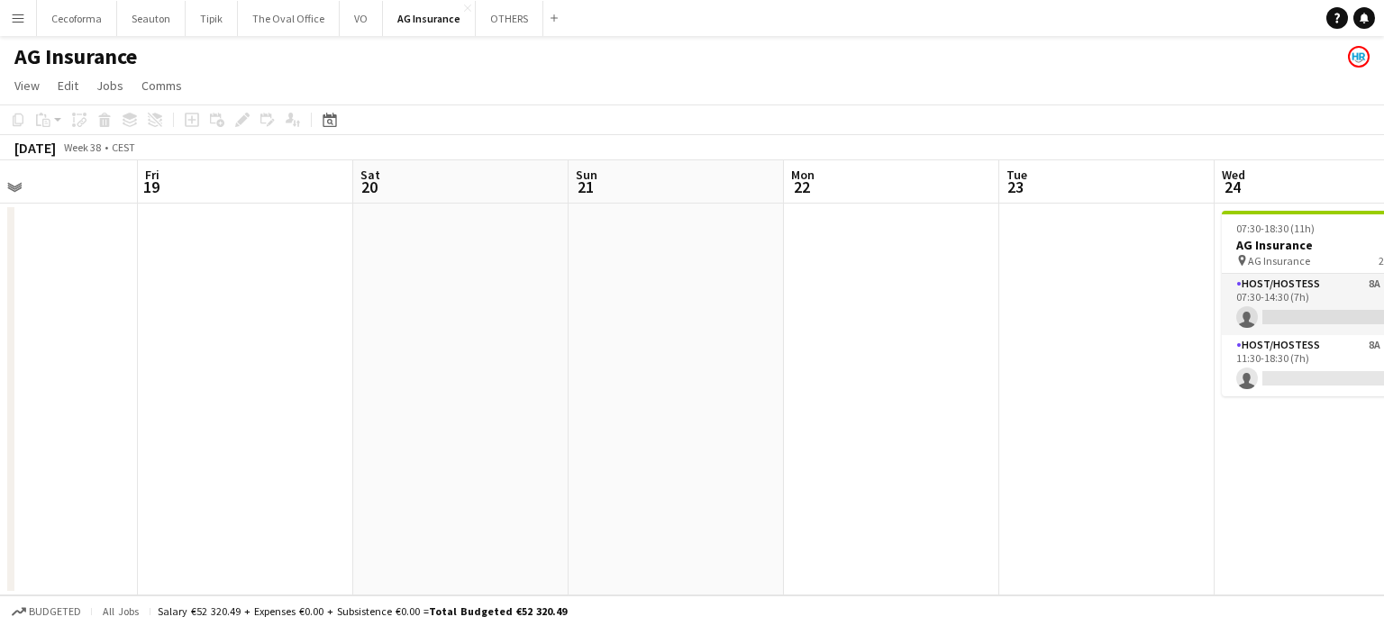
drag, startPoint x: 413, startPoint y: 418, endPoint x: 126, endPoint y: 347, distance: 295.3
click at [175, 360] on app-calendar-viewport "Tue 16 Wed 17 Thu 18 Fri 19 Sat 20 Sun 21 Mon 22 Tue 23 Wed 24 0/2 1 Job Thu 25…" at bounding box center [692, 377] width 1384 height 435
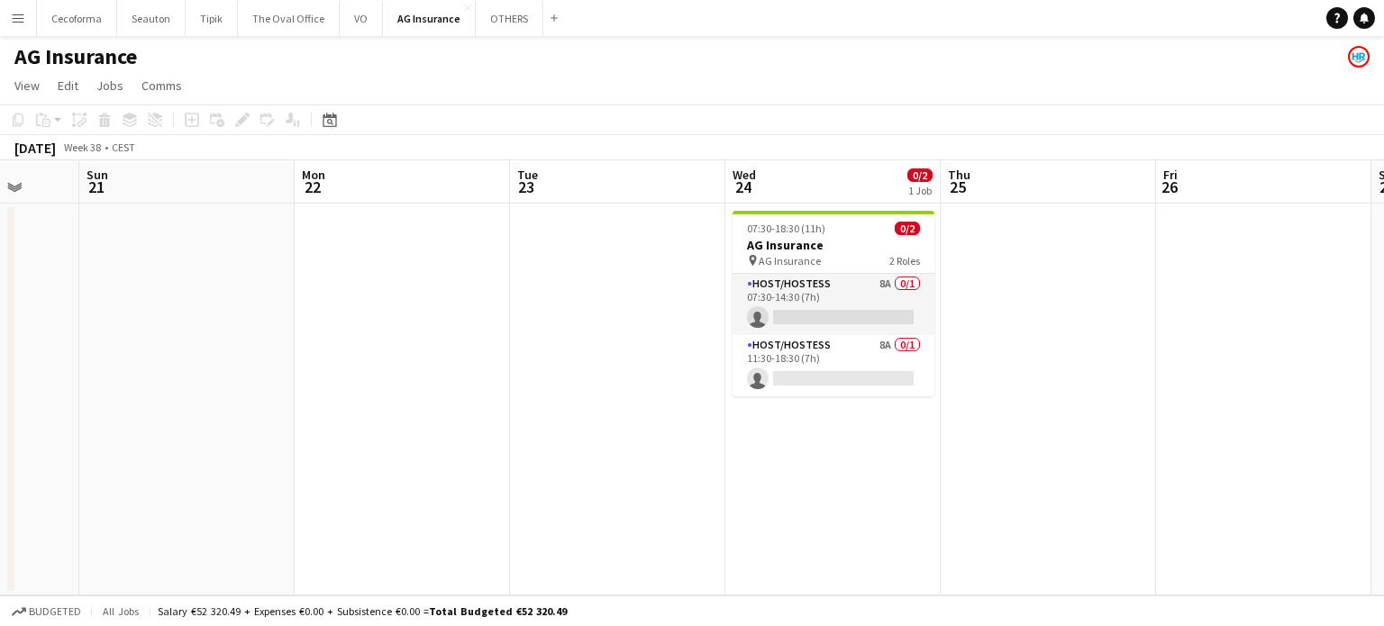
drag, startPoint x: 455, startPoint y: 381, endPoint x: 299, endPoint y: 359, distance: 157.5
click at [321, 364] on app-calendar-viewport "Thu 18 Fri 19 Sat 20 Sun 21 Mon 22 Tue 23 Wed 24 0/2 1 Job Thu 25 Fri 26 Sat 27…" at bounding box center [692, 377] width 1384 height 435
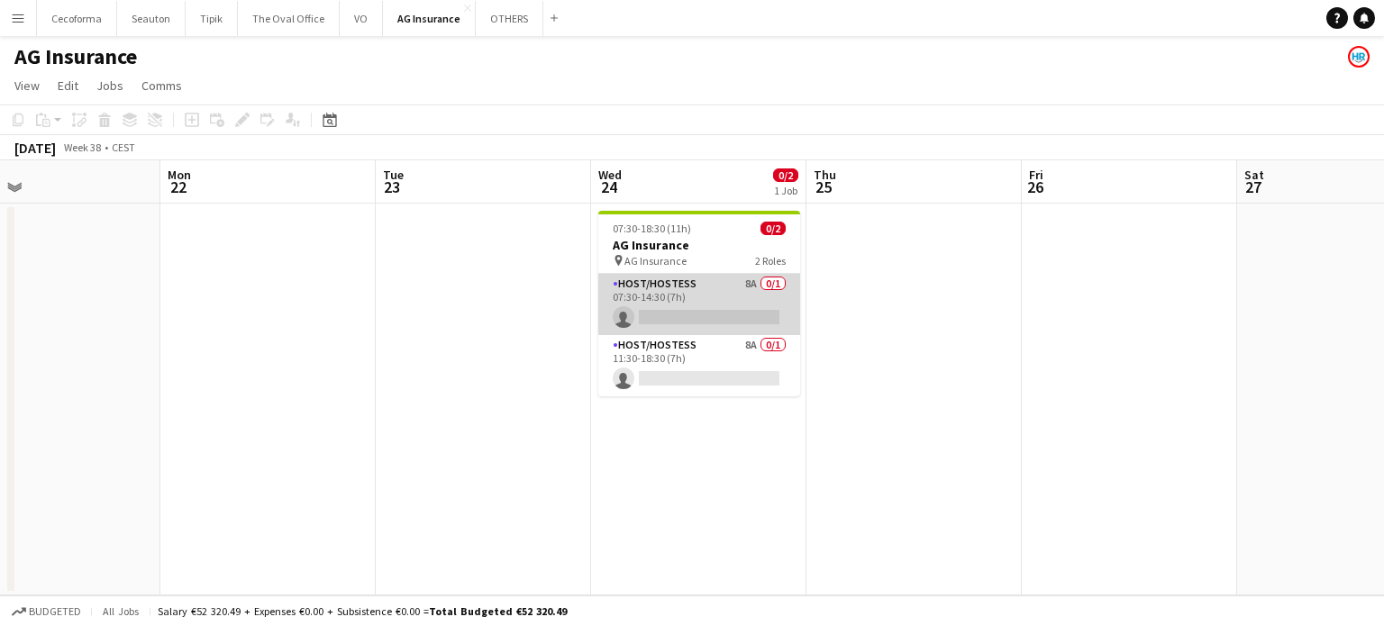
click at [681, 315] on app-card-role "Host/Hostess 8A 0/1 07:30-14:30 (7h) single-neutral-actions" at bounding box center [699, 304] width 202 height 61
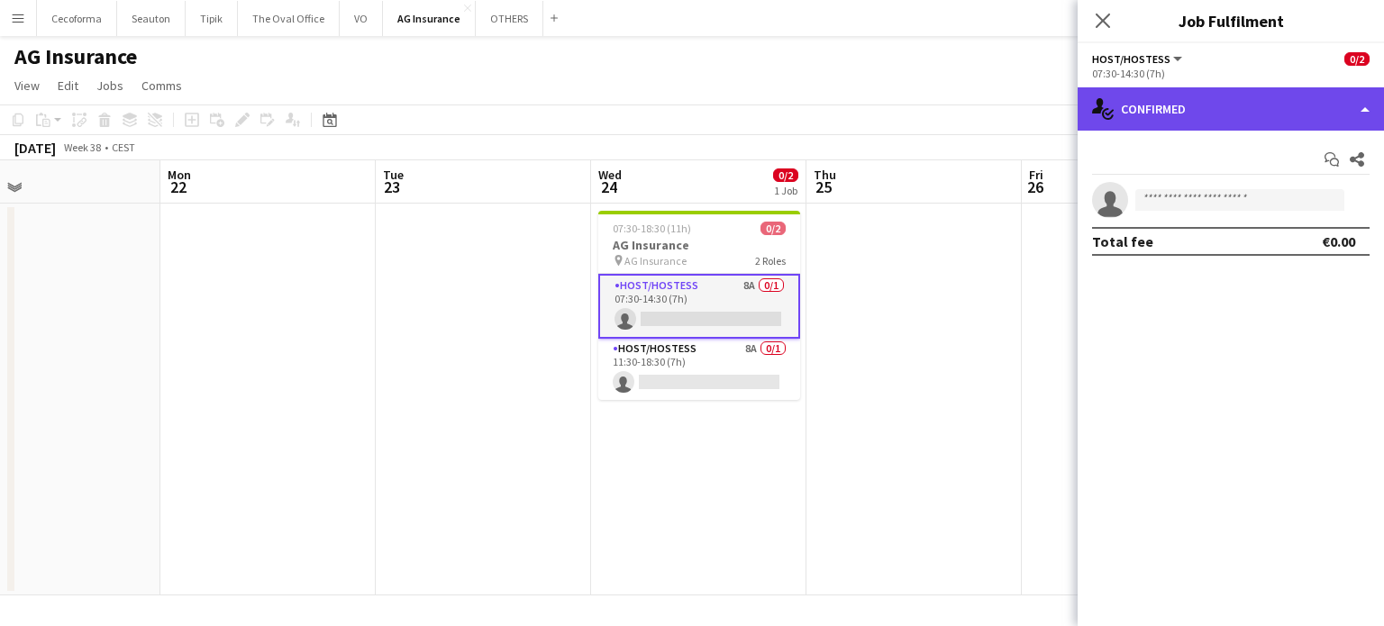
click at [1367, 109] on div "single-neutral-actions-check-2 Confirmed" at bounding box center [1231, 108] width 306 height 43
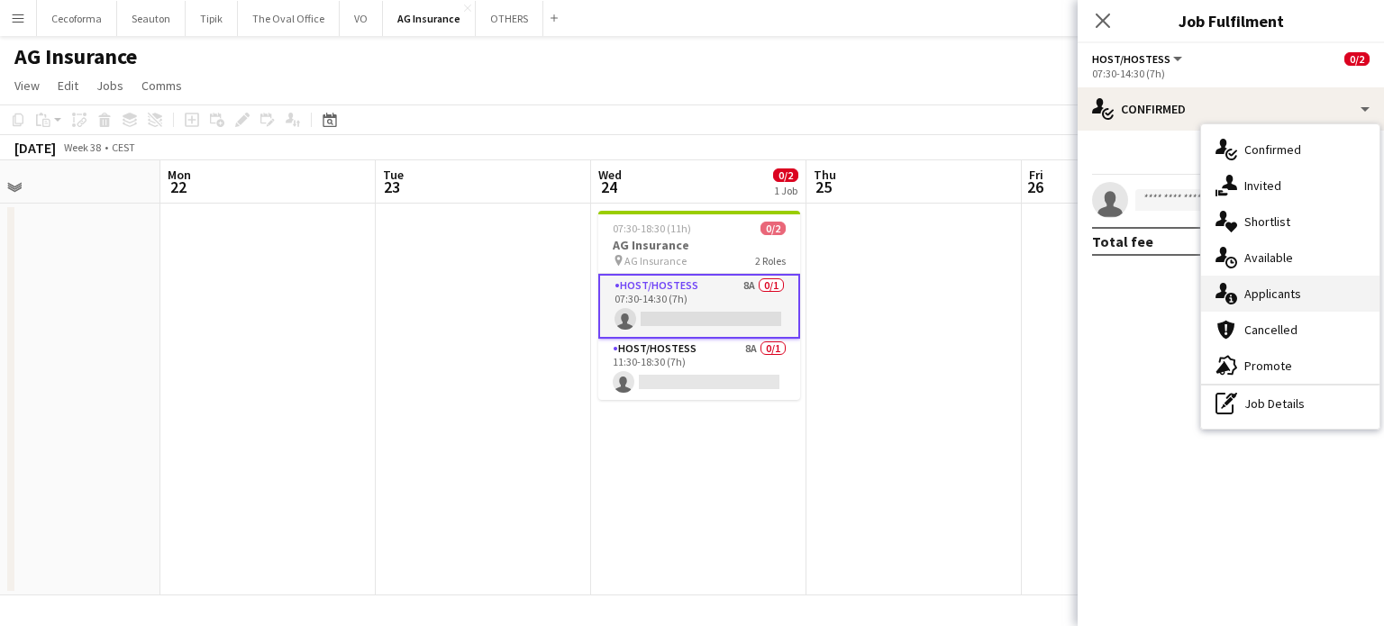
click at [1281, 297] on span "Applicants" at bounding box center [1273, 294] width 57 height 16
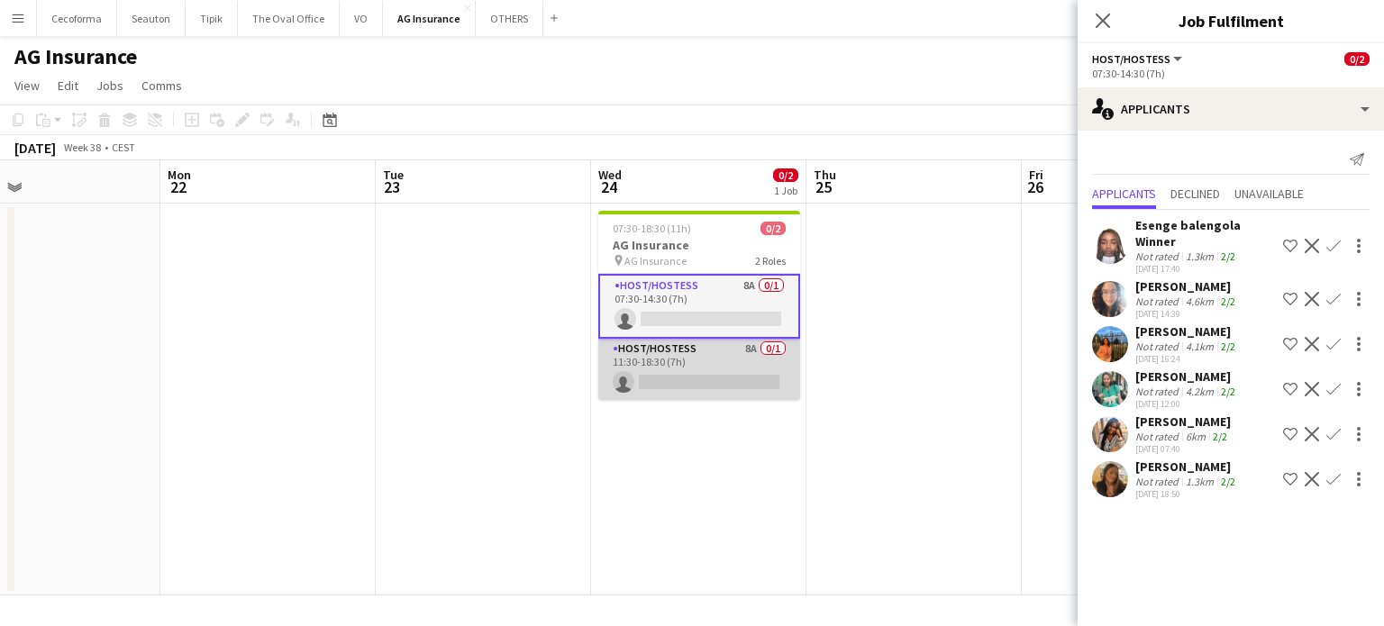
click at [689, 379] on app-card-role "Host/Hostess 8A 0/1 11:30-18:30 (7h) single-neutral-actions" at bounding box center [699, 369] width 202 height 61
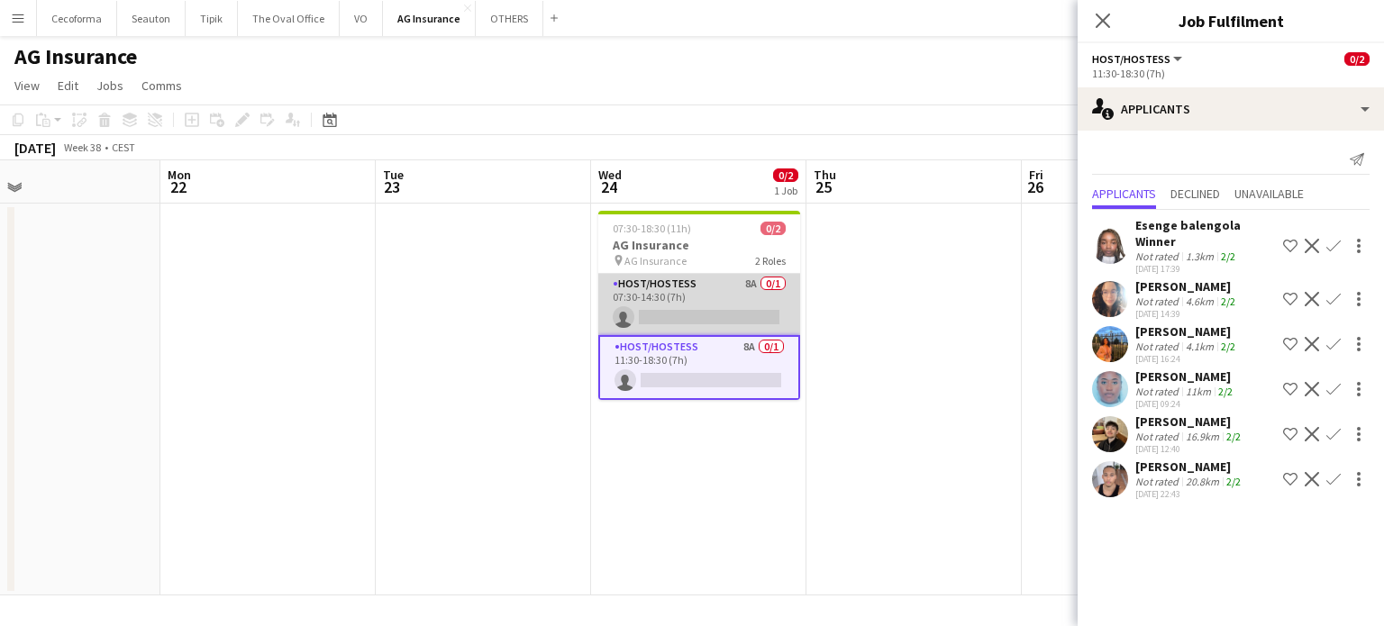
click at [689, 317] on app-card-role "Host/Hostess 8A 0/1 07:30-14:30 (7h) single-neutral-actions" at bounding box center [699, 304] width 202 height 61
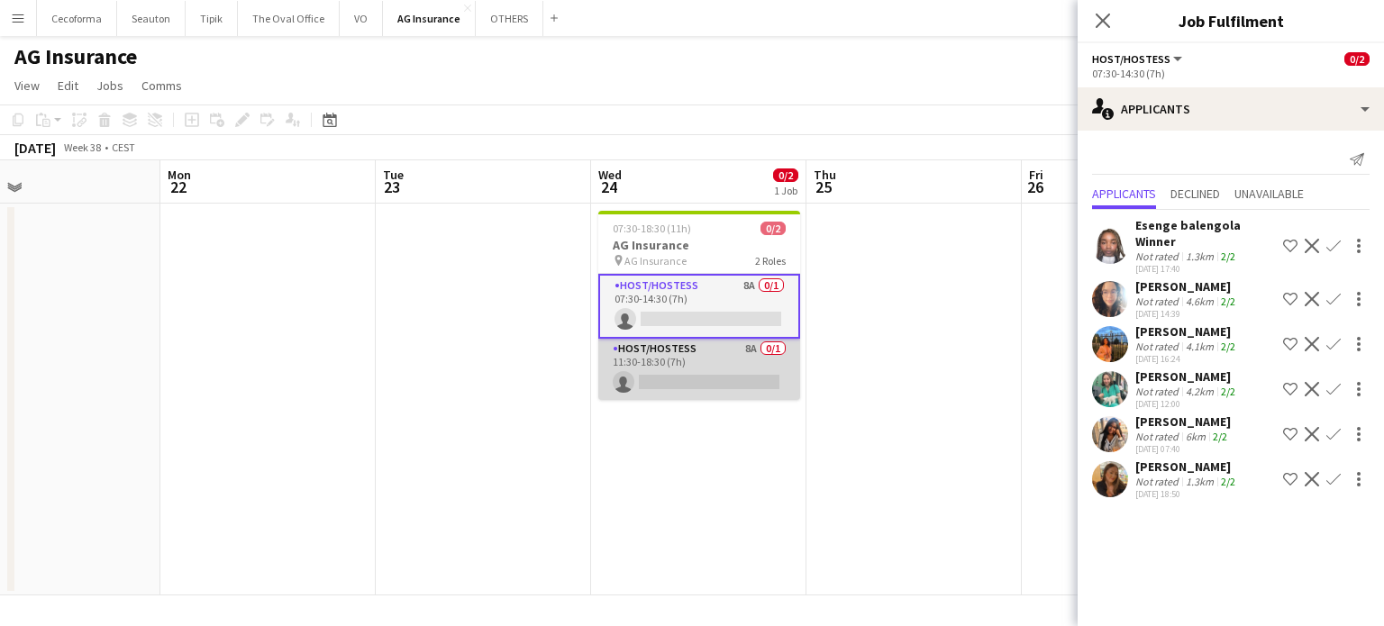
click at [711, 374] on app-card-role "Host/Hostess 8A 0/1 11:30-18:30 (7h) single-neutral-actions" at bounding box center [699, 369] width 202 height 61
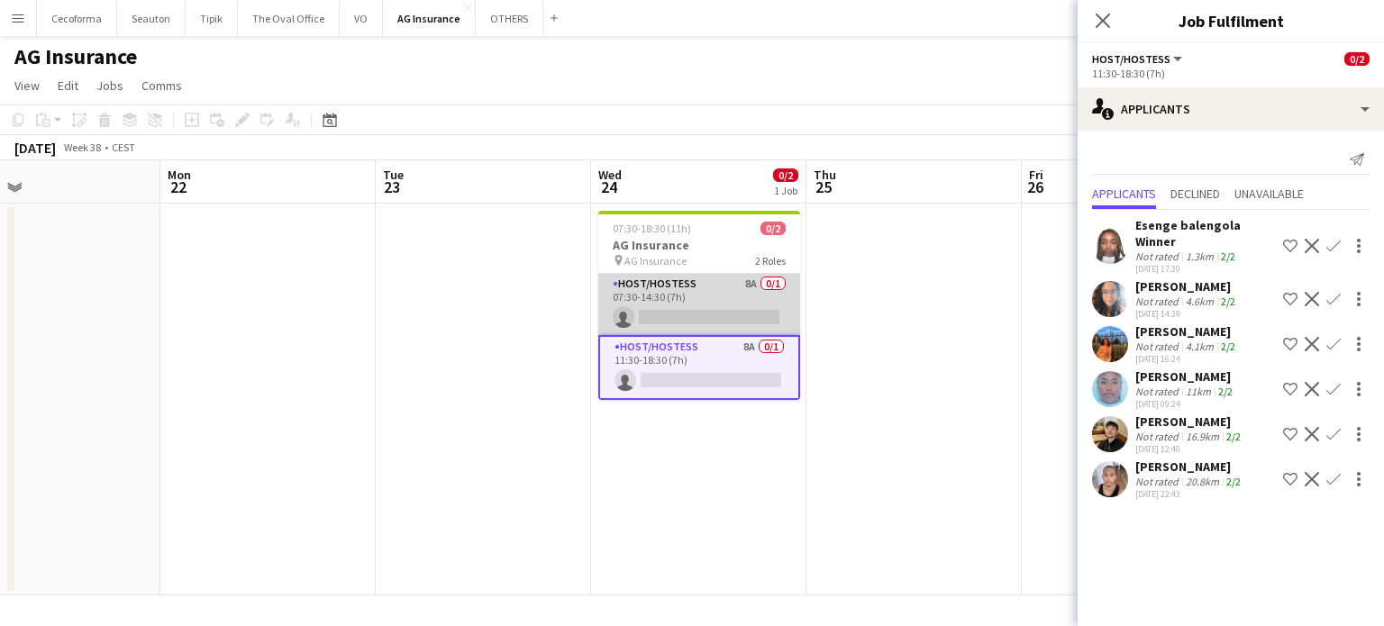
click at [701, 311] on app-card-role "Host/Hostess 8A 0/1 07:30-14:30 (7h) single-neutral-actions" at bounding box center [699, 304] width 202 height 61
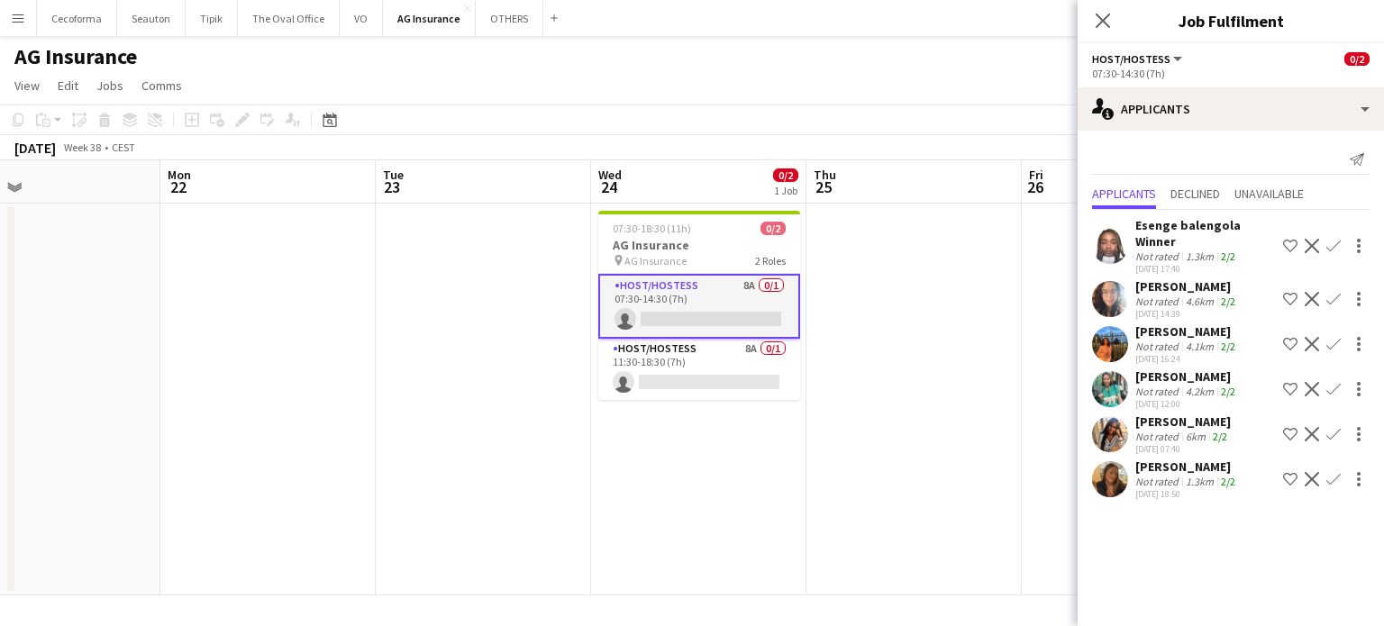
click at [1330, 427] on app-icon "Confirm" at bounding box center [1334, 434] width 14 height 14
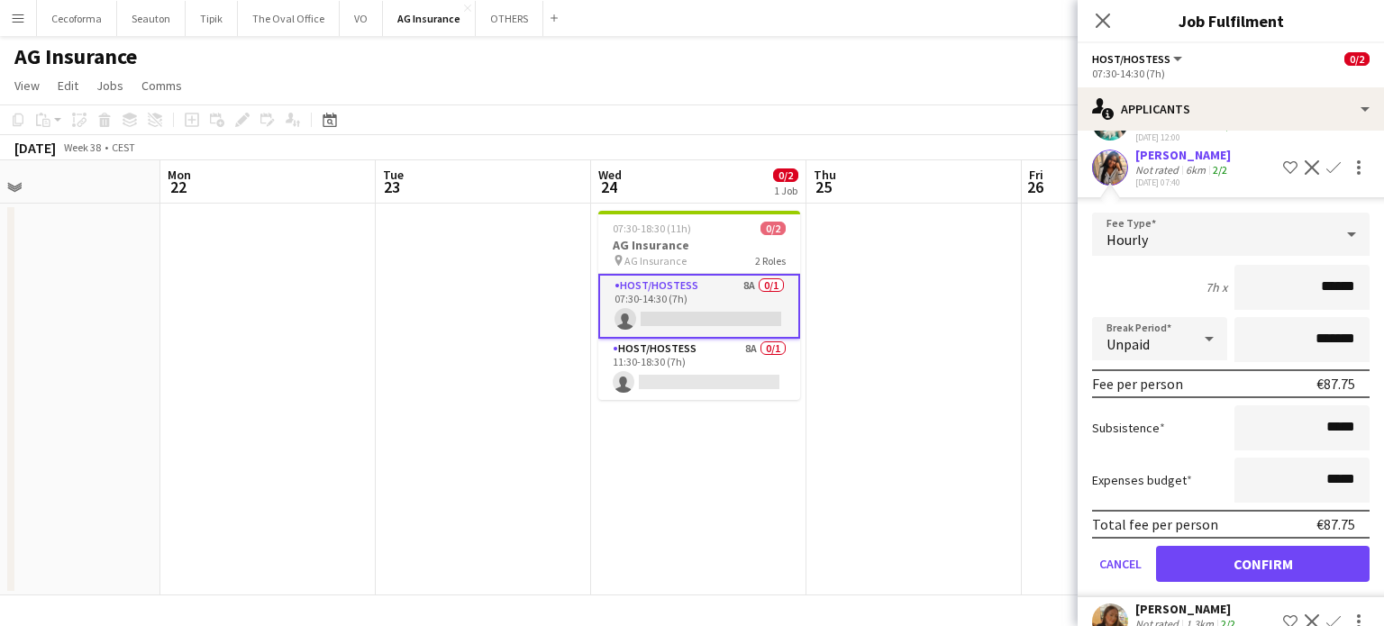
scroll to position [270, 0]
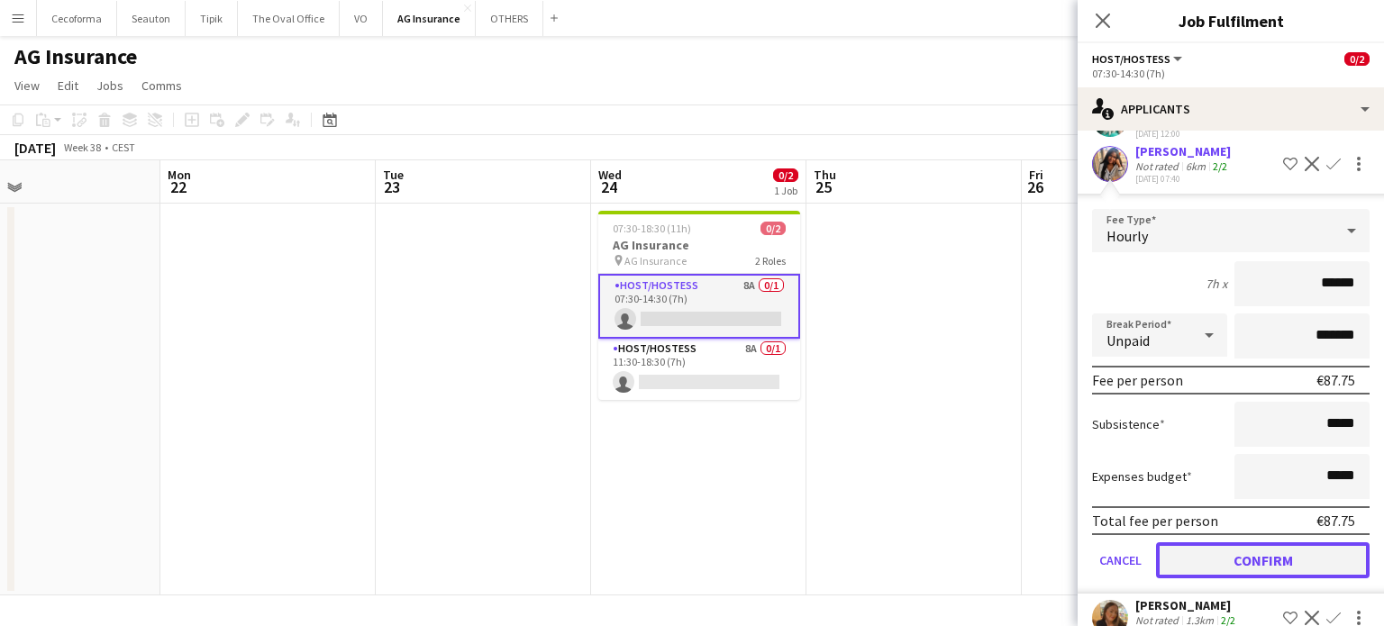
click at [1294, 561] on button "Confirm" at bounding box center [1263, 561] width 214 height 36
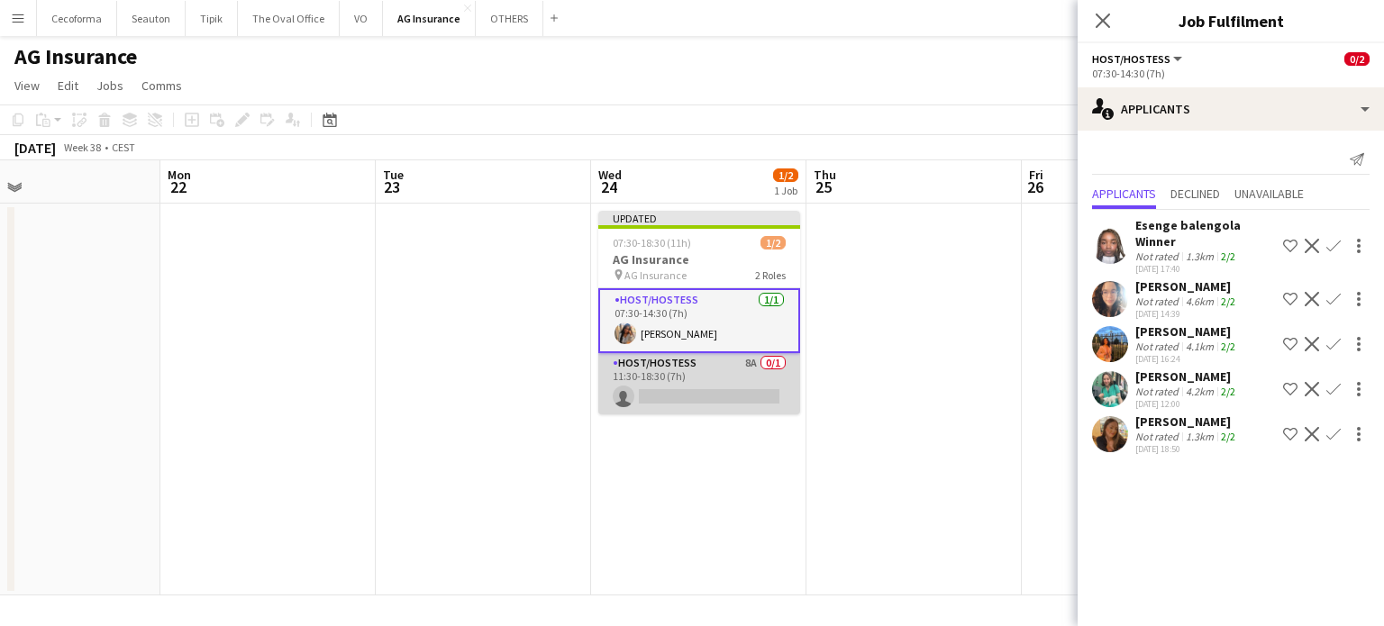
click at [703, 396] on app-card-role "Host/Hostess 8A 0/1 11:30-18:30 (7h) single-neutral-actions" at bounding box center [699, 383] width 202 height 61
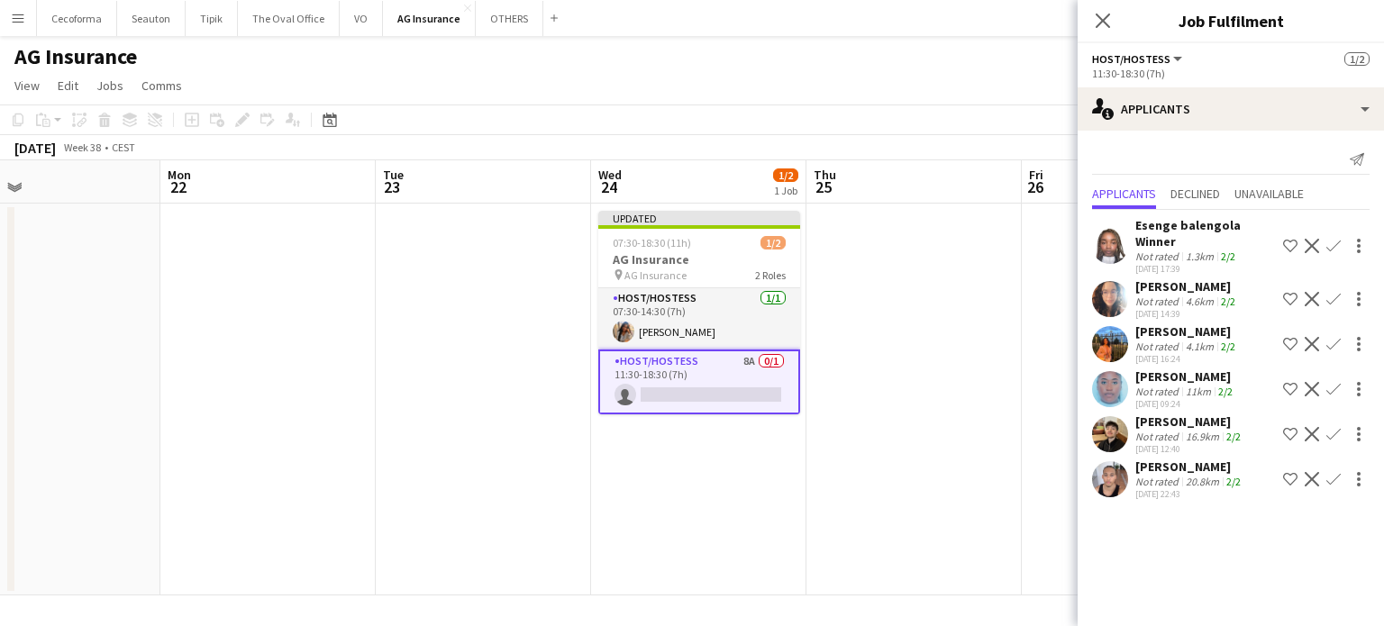
click at [963, 470] on app-date-cell at bounding box center [914, 400] width 215 height 392
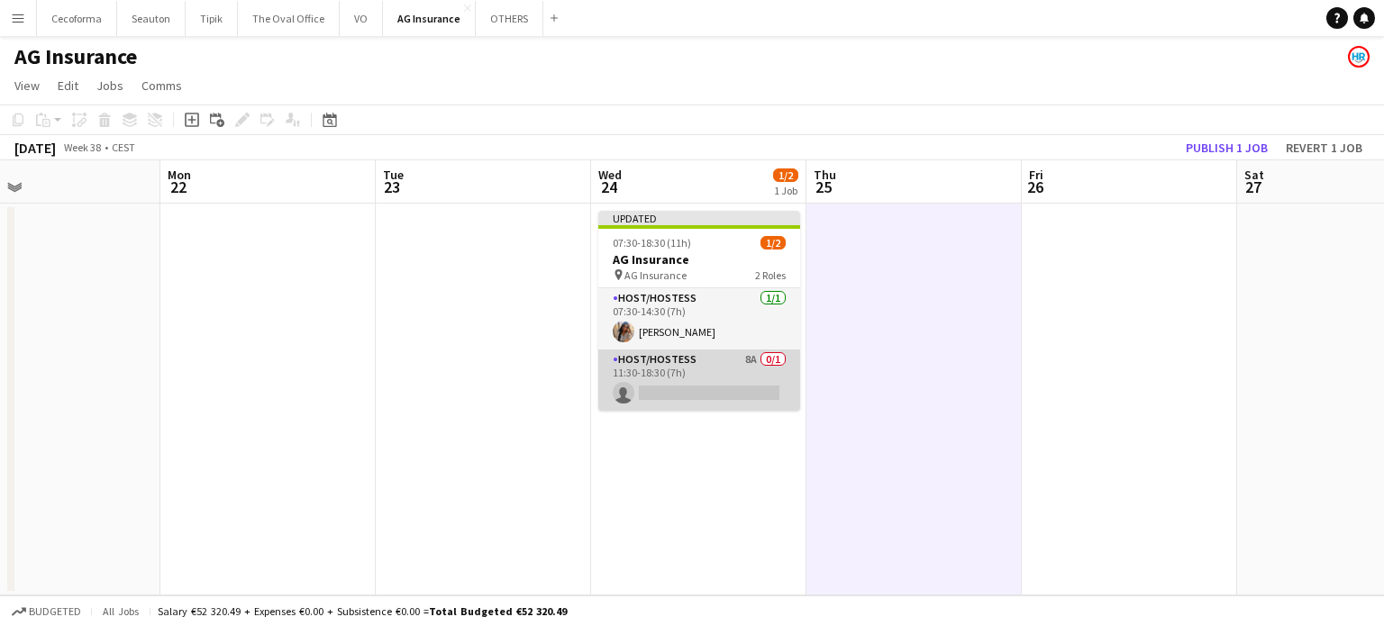
click at [703, 390] on app-card-role "Host/Hostess 8A 0/1 11:30-18:30 (7h) single-neutral-actions" at bounding box center [699, 380] width 202 height 61
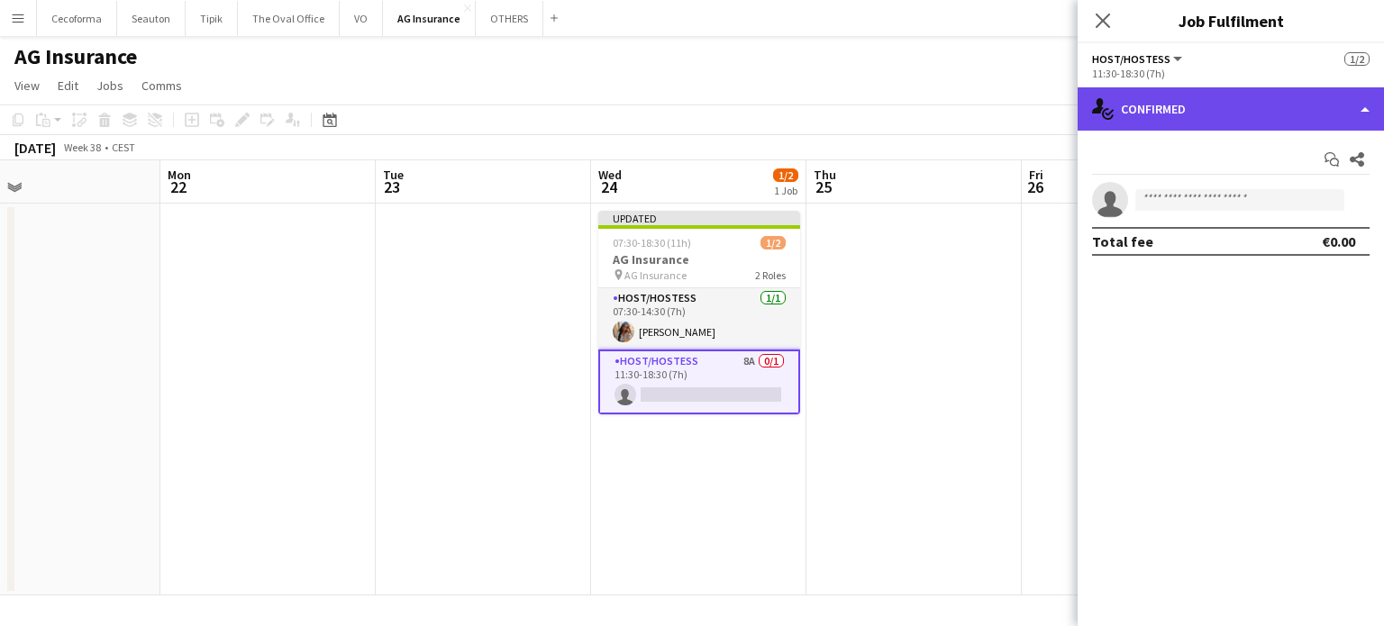
click at [1363, 110] on div "single-neutral-actions-check-2 Confirmed" at bounding box center [1231, 108] width 306 height 43
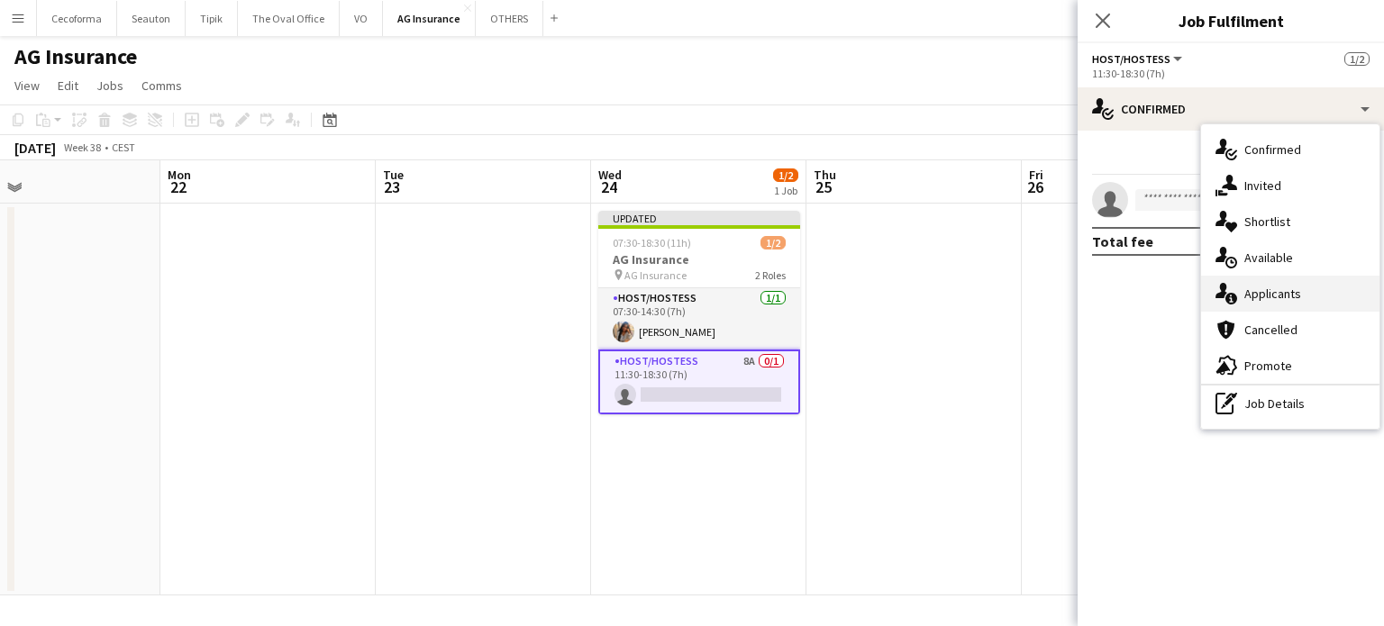
click at [1278, 290] on span "Applicants" at bounding box center [1273, 294] width 57 height 16
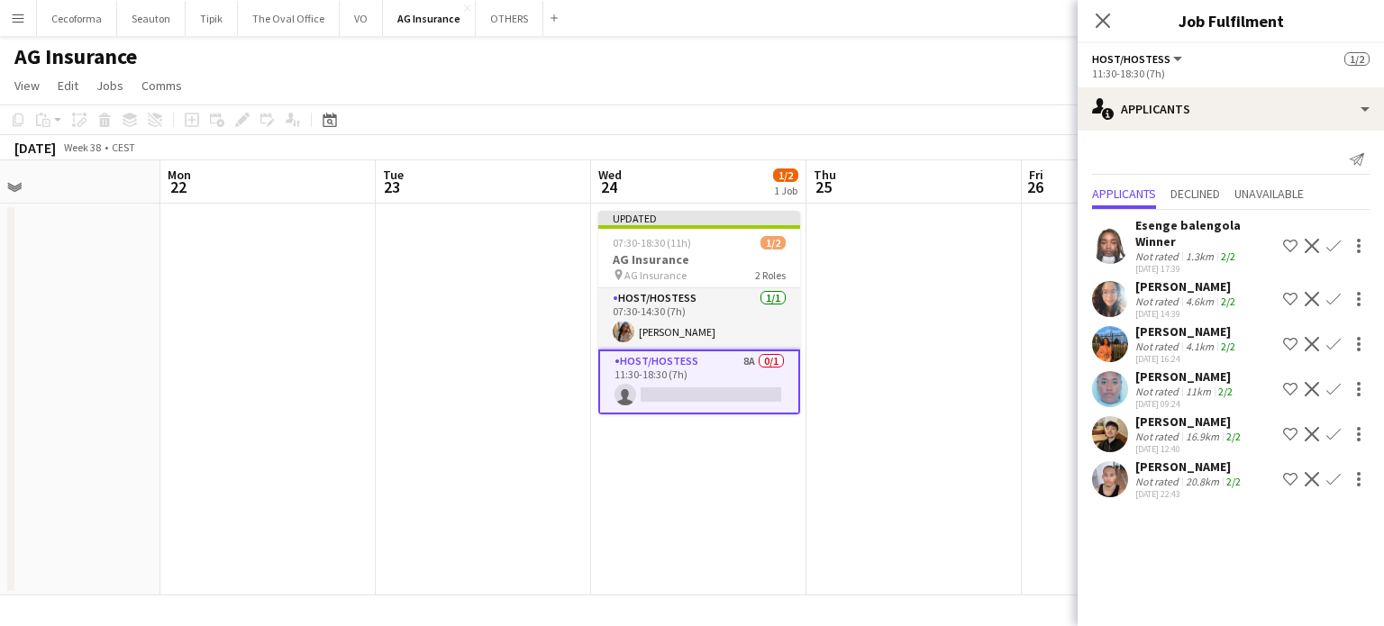
click at [890, 446] on app-date-cell at bounding box center [914, 400] width 215 height 392
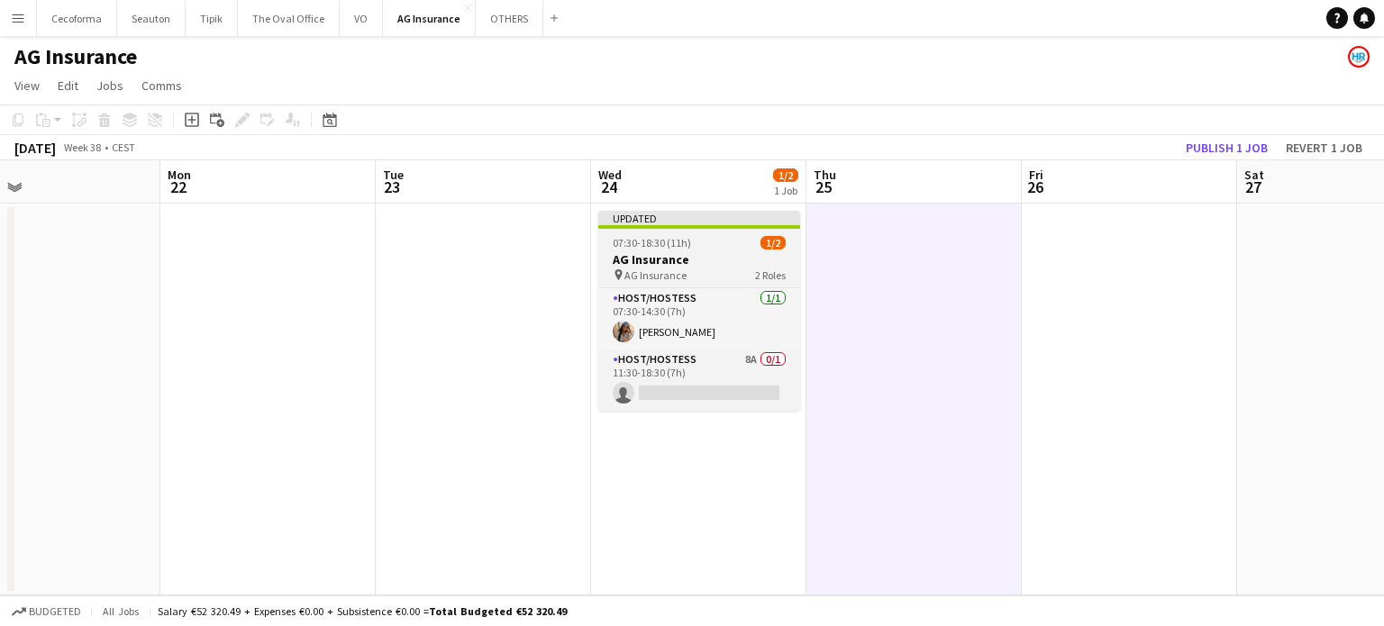
click at [639, 248] on span "07:30-18:30 (11h)" at bounding box center [652, 243] width 78 height 14
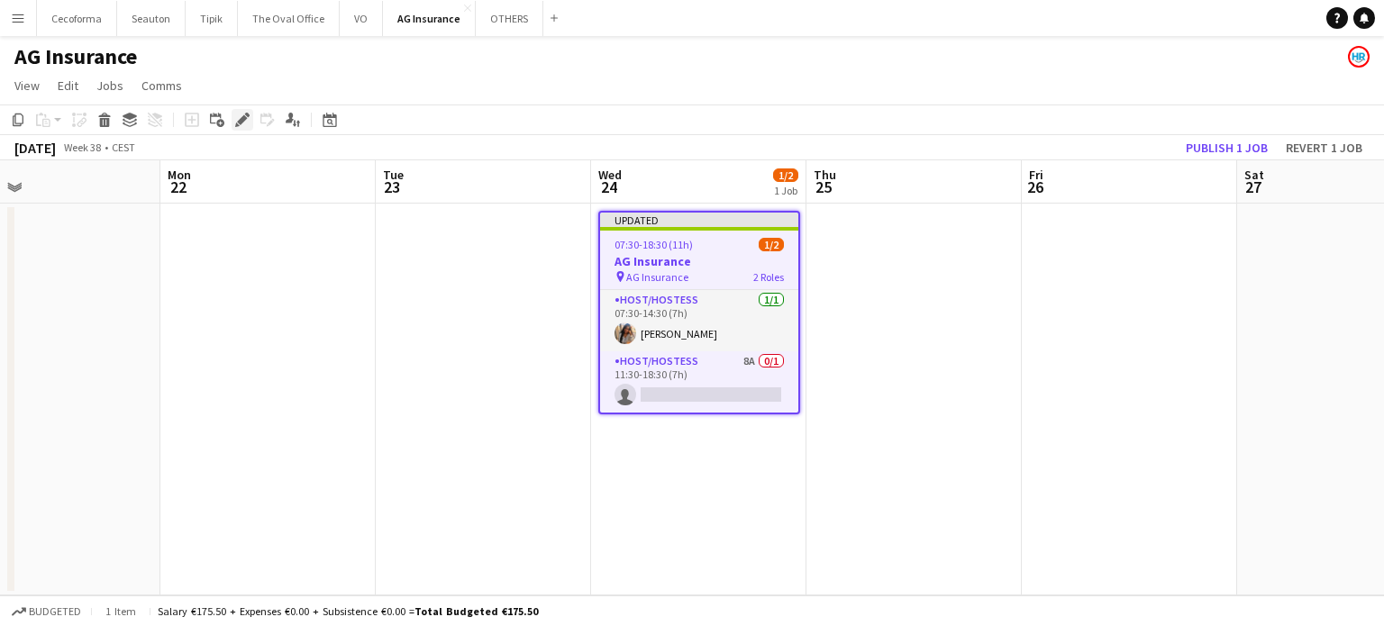
click at [242, 118] on icon at bounding box center [242, 120] width 10 height 10
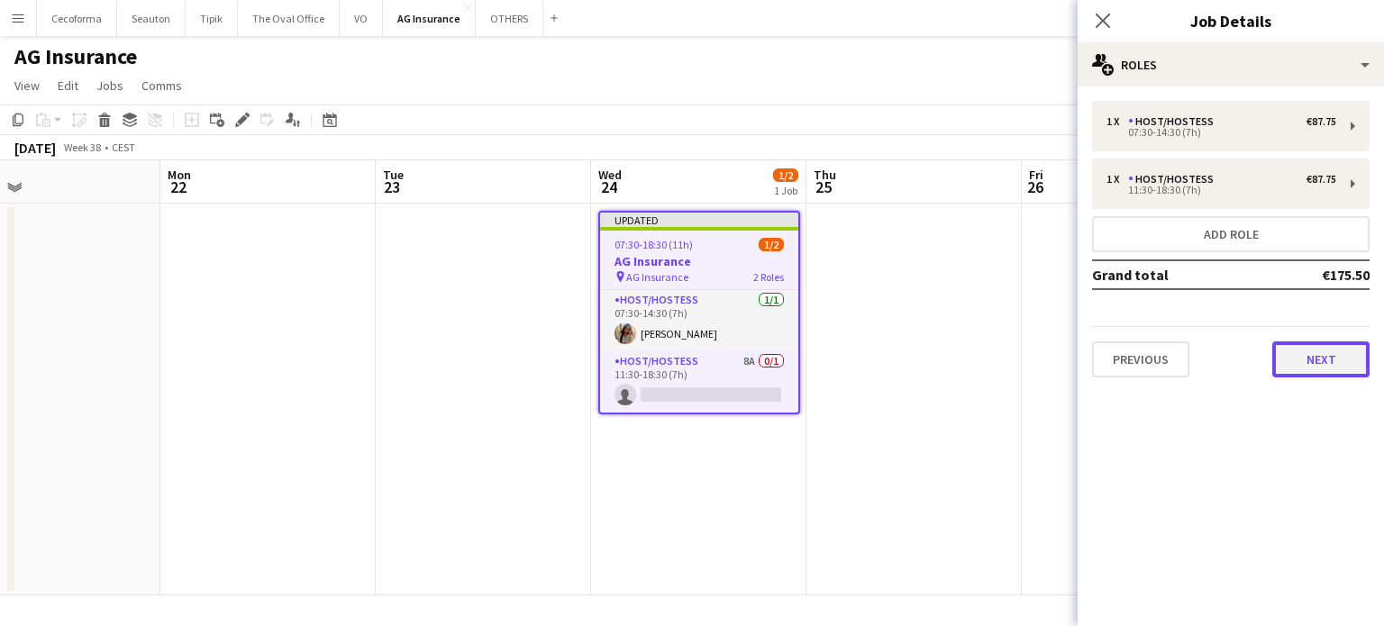
click at [1343, 358] on button "Next" at bounding box center [1321, 360] width 97 height 36
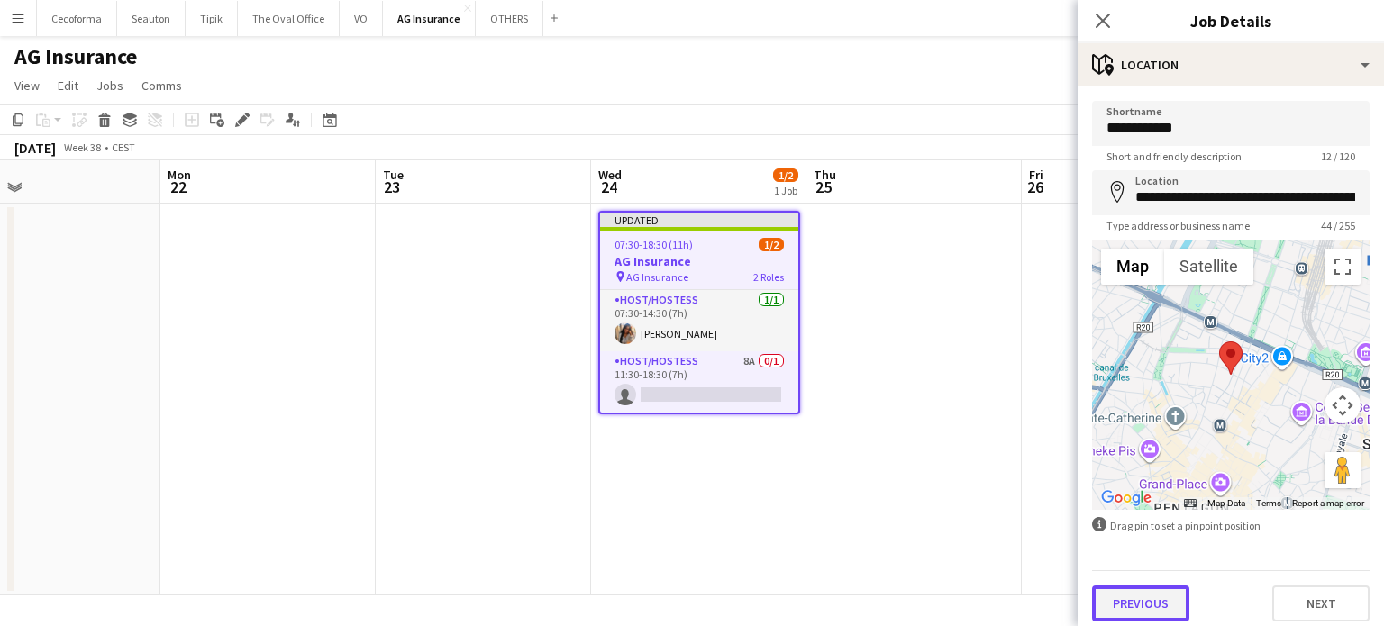
click at [1170, 598] on button "Previous" at bounding box center [1140, 604] width 97 height 36
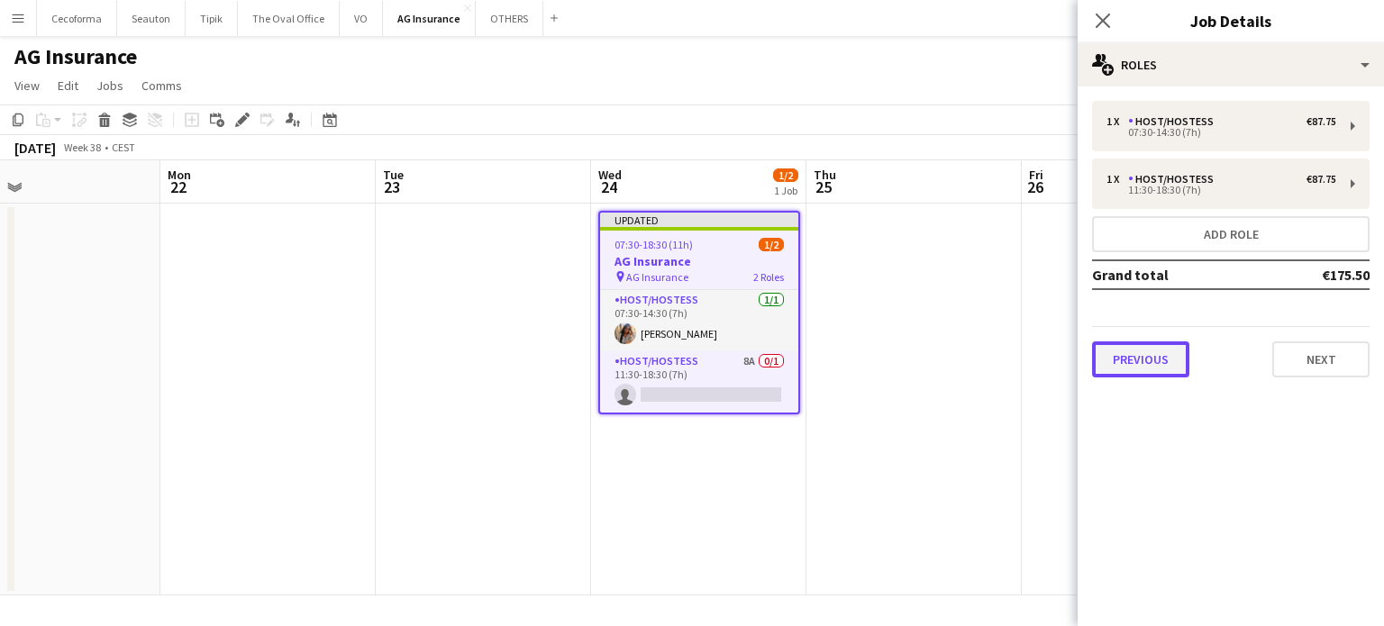
click at [1119, 362] on button "Previous" at bounding box center [1140, 360] width 97 height 36
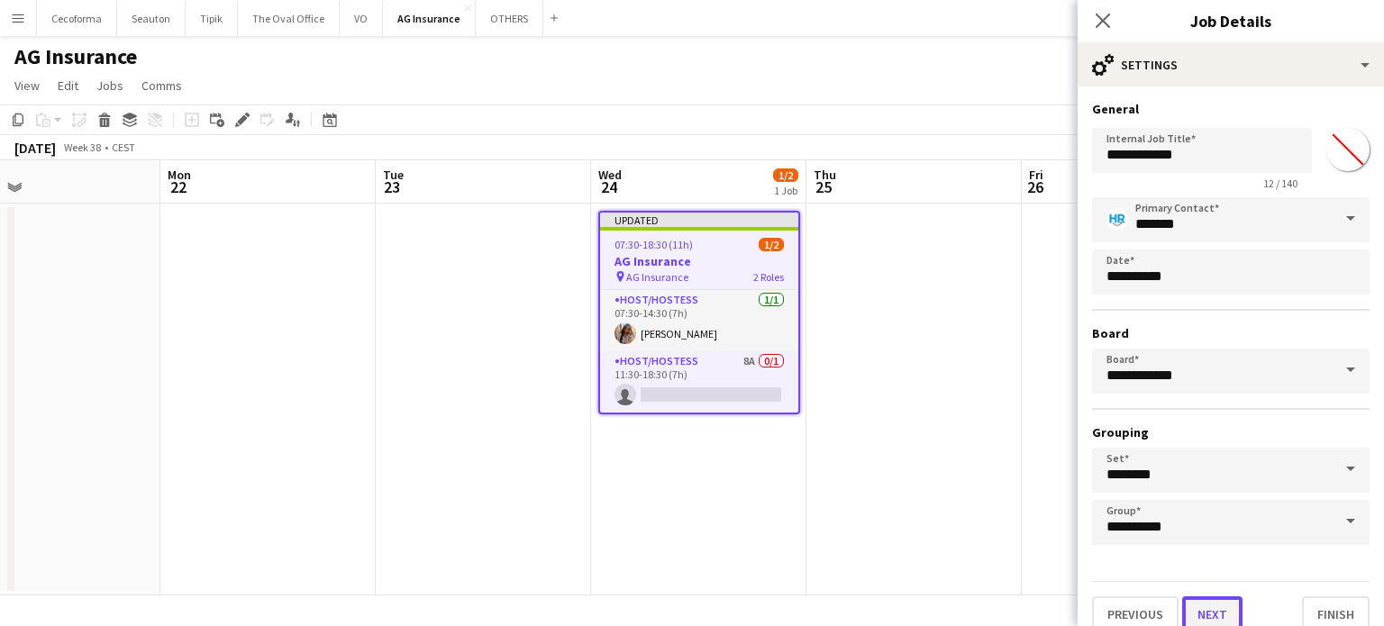
click at [1225, 610] on button "Next" at bounding box center [1212, 615] width 60 height 36
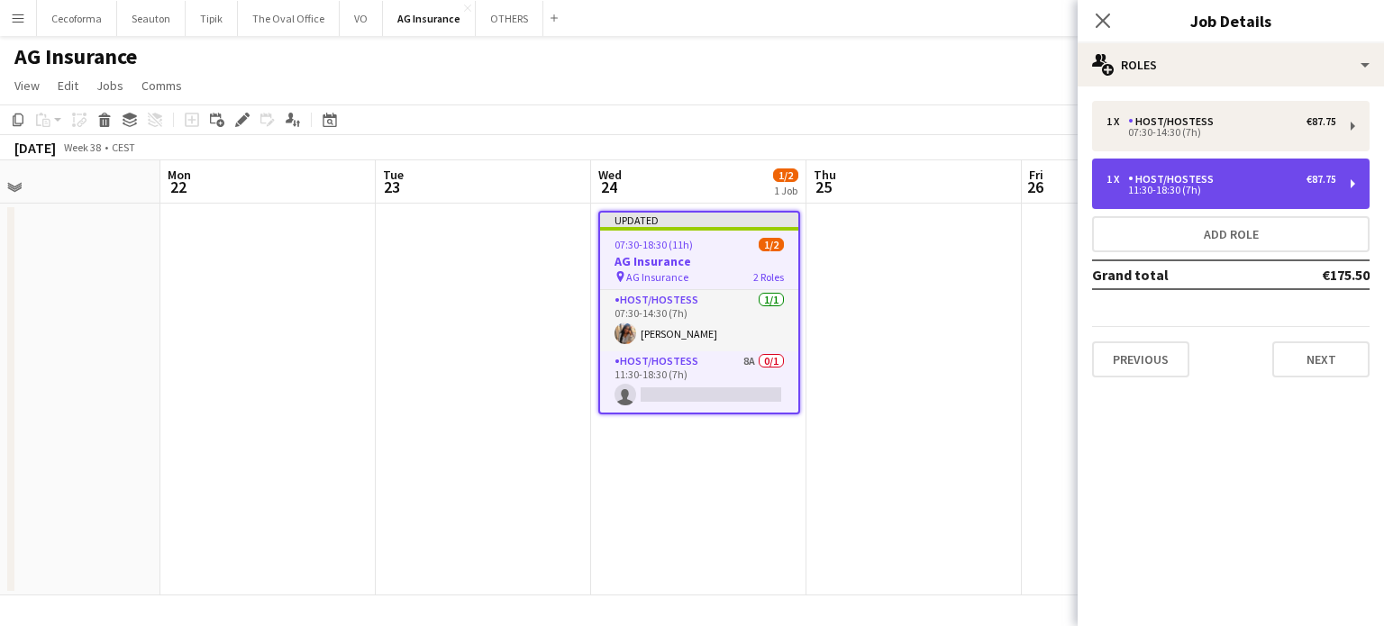
click at [1161, 195] on div "11:30-18:30 (7h)" at bounding box center [1222, 190] width 230 height 9
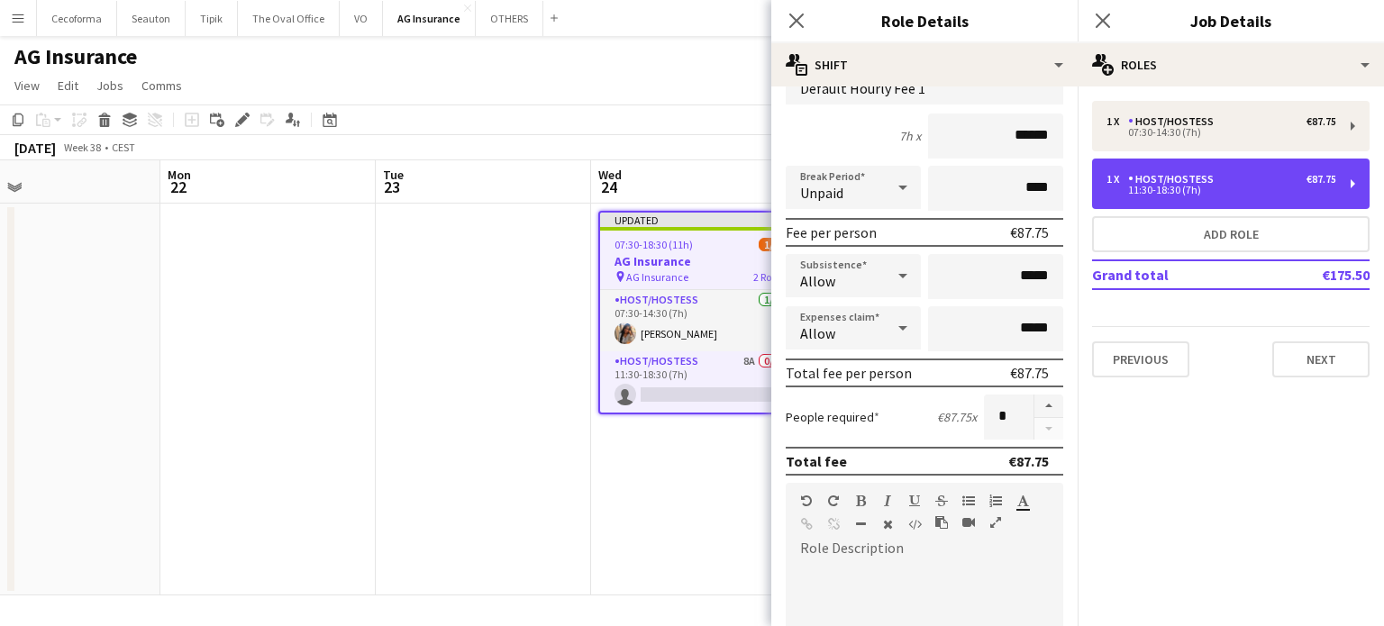
scroll to position [589, 0]
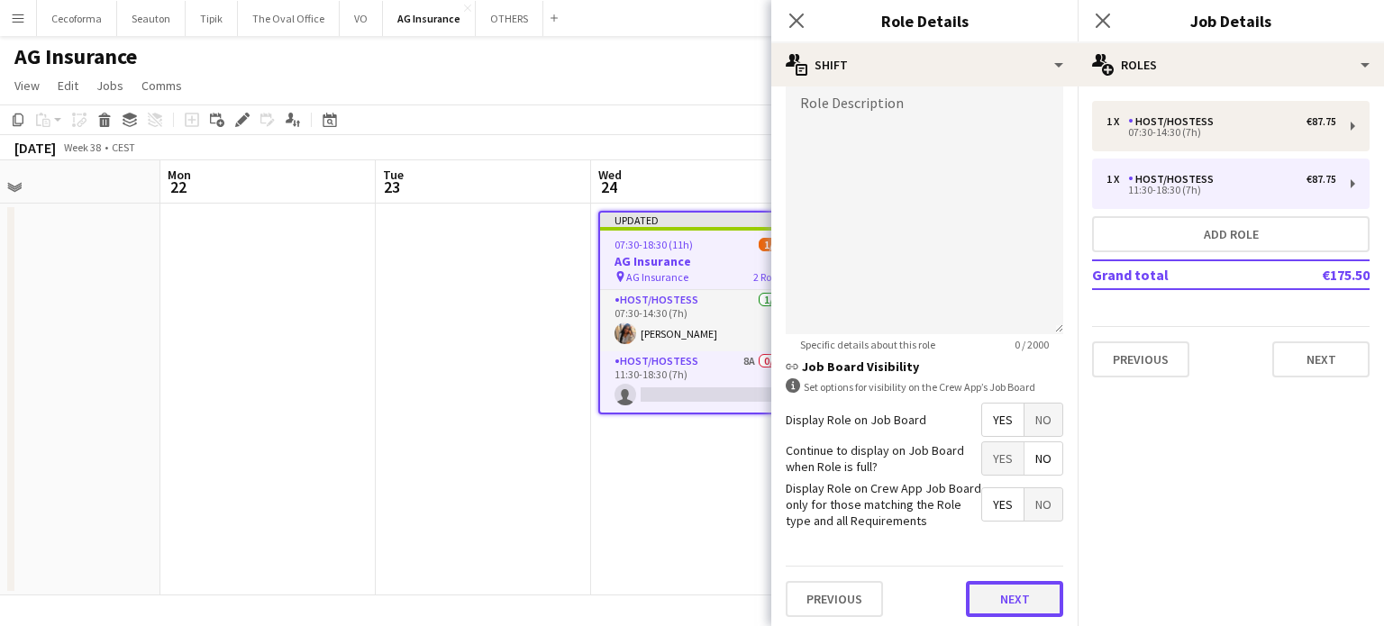
click at [1007, 600] on button "Next" at bounding box center [1014, 599] width 97 height 36
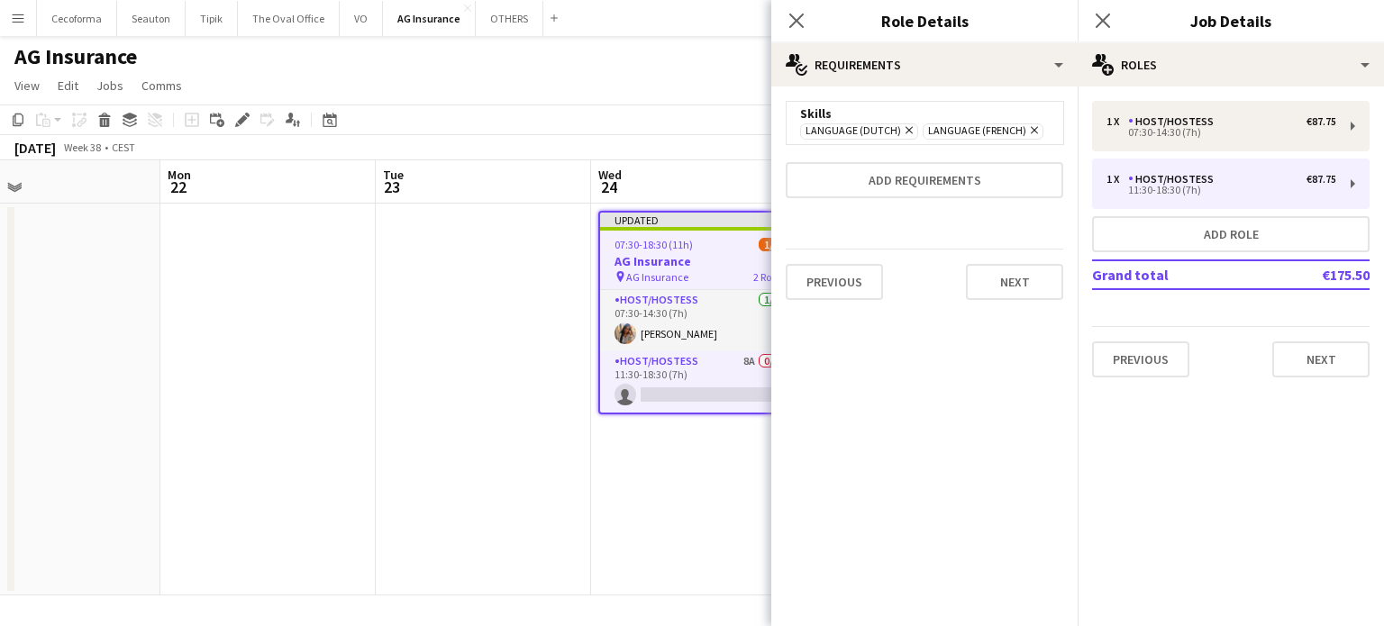
scroll to position [0, 0]
click at [786, 19] on app-icon "Close pop-in" at bounding box center [797, 21] width 26 height 26
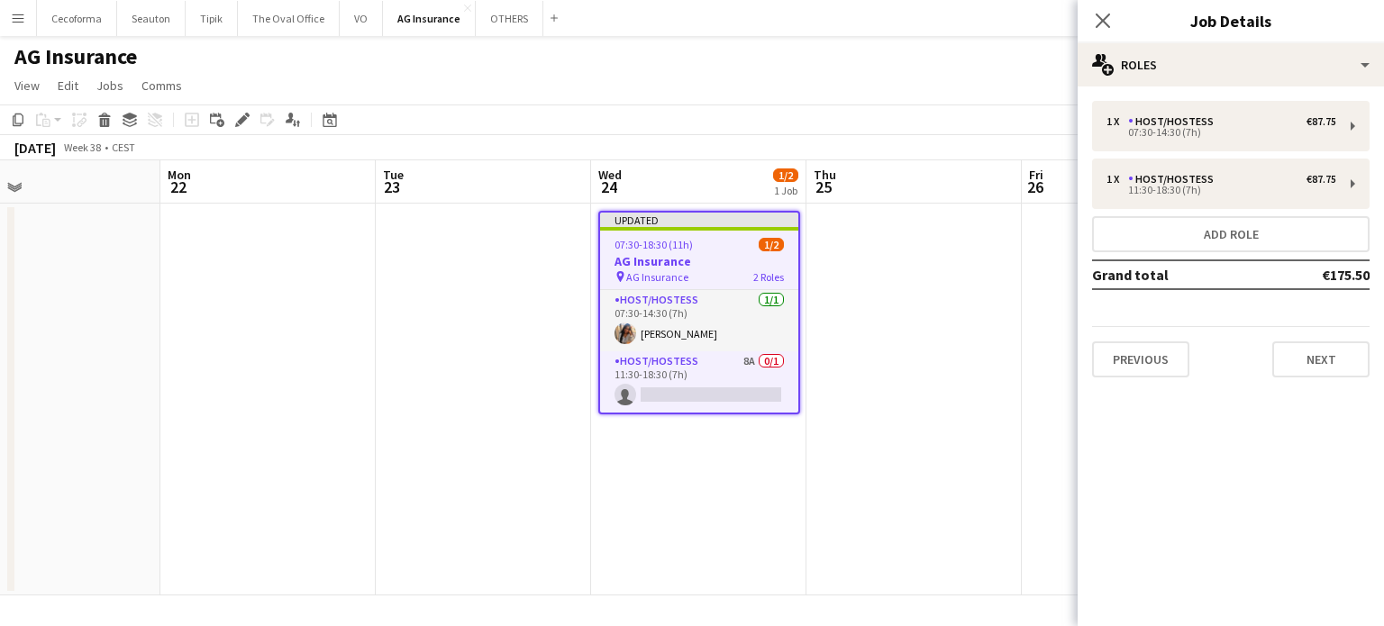
click at [962, 367] on app-date-cell at bounding box center [914, 400] width 215 height 392
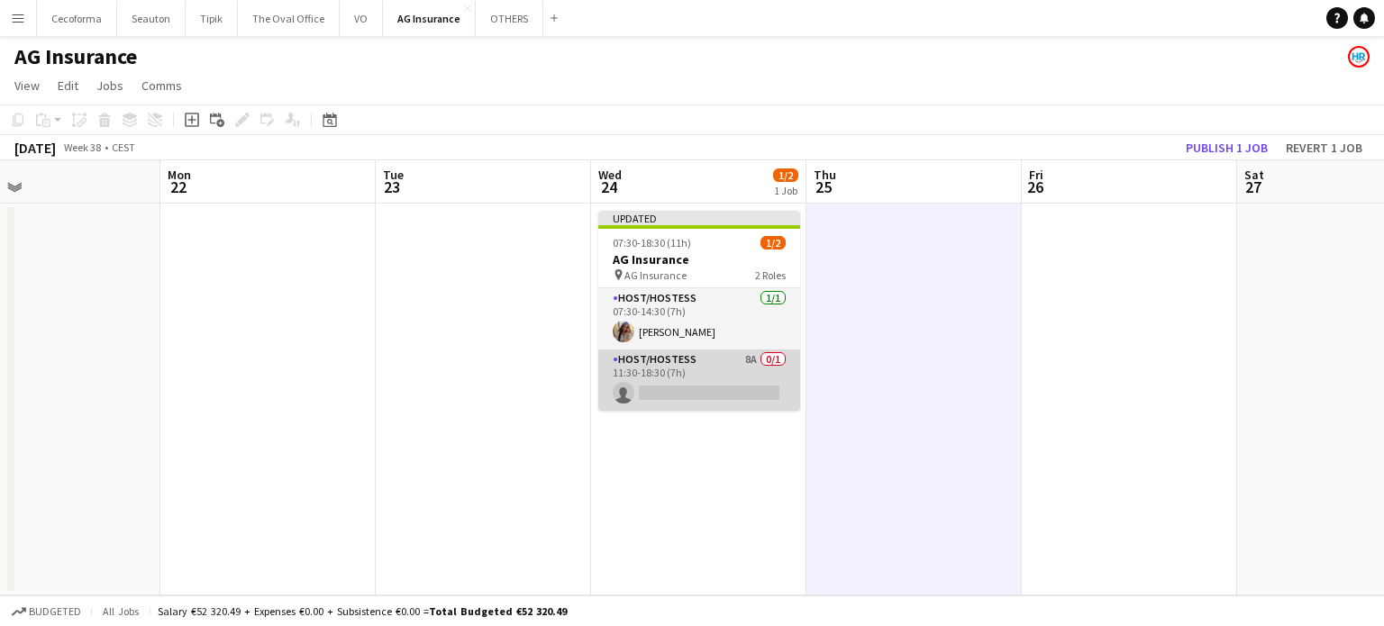
click at [687, 376] on app-card-role "Host/Hostess 8A 0/1 11:30-18:30 (7h) single-neutral-actions" at bounding box center [699, 380] width 202 height 61
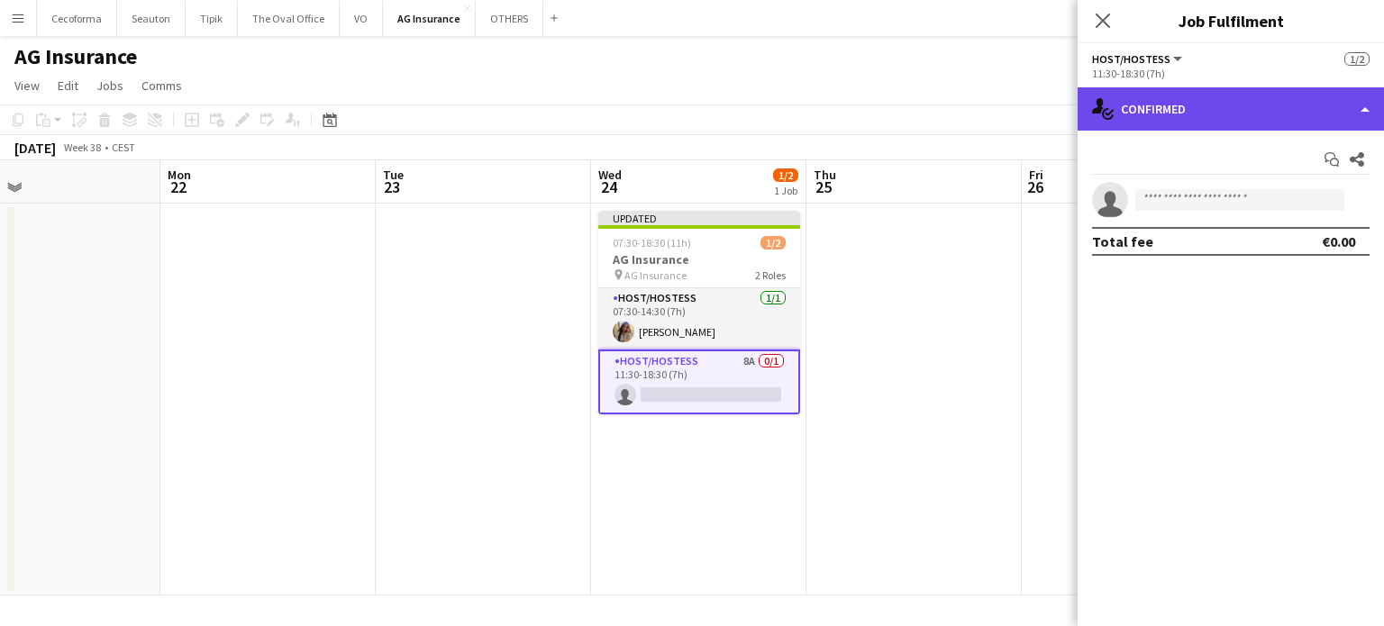
click at [1373, 106] on div "single-neutral-actions-check-2 Confirmed" at bounding box center [1231, 108] width 306 height 43
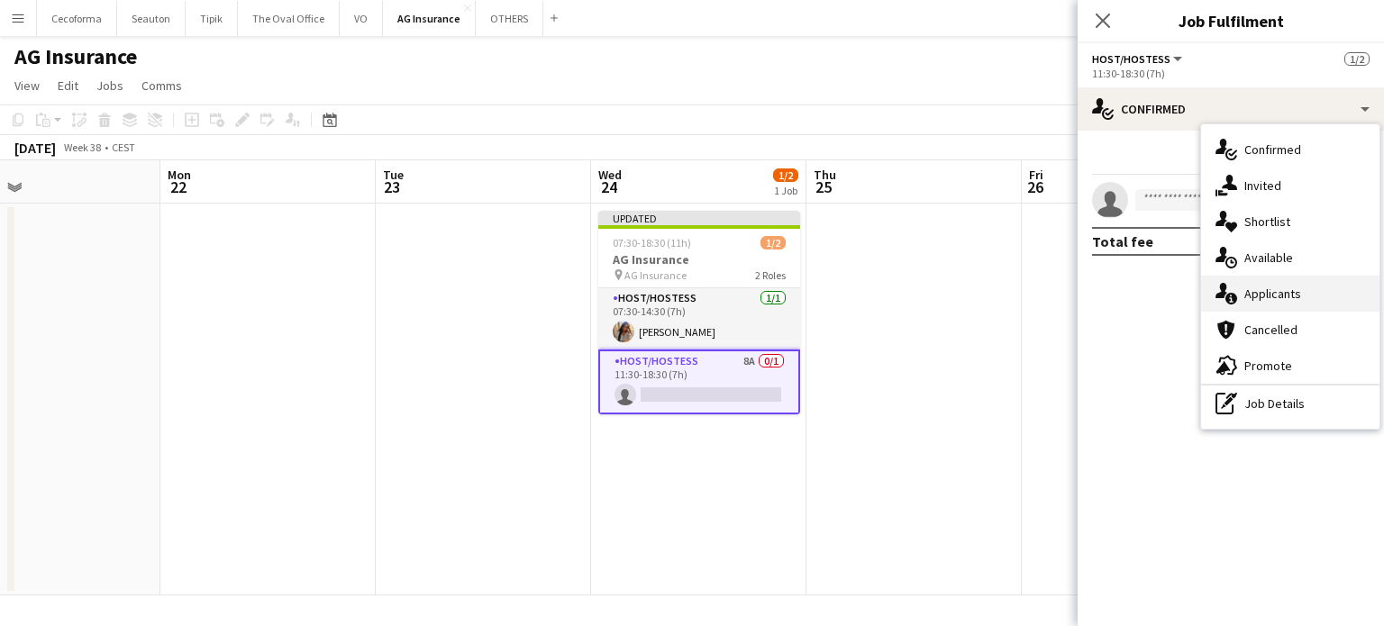
click at [1265, 287] on span "Applicants" at bounding box center [1273, 294] width 57 height 16
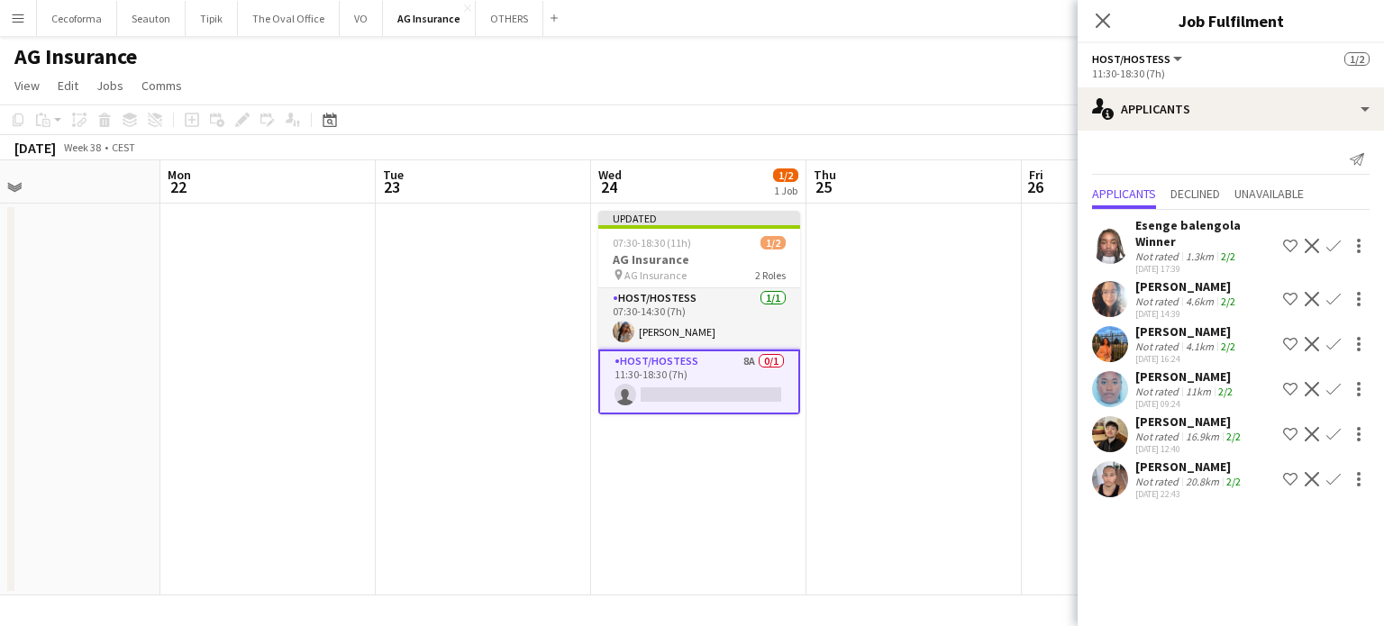
click at [896, 388] on app-date-cell at bounding box center [914, 400] width 215 height 392
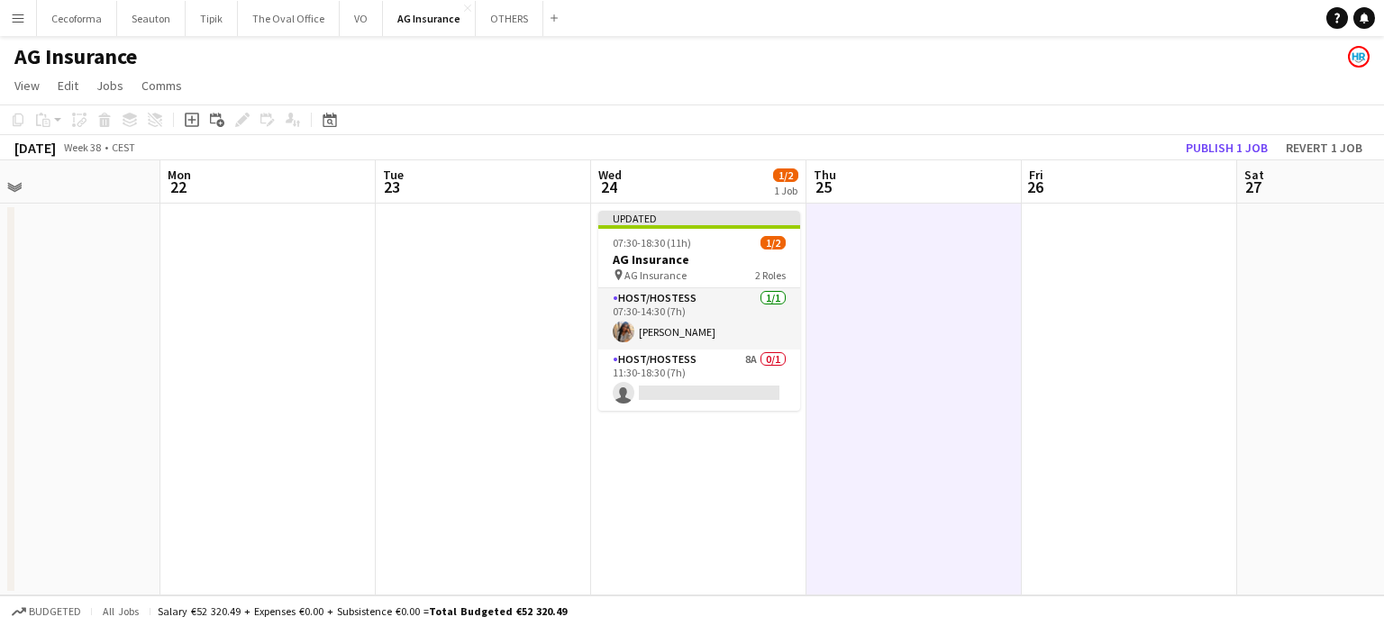
click at [708, 527] on app-date-cell "Updated 07:30-18:30 (11h) 1/2 AG Insurance pin AG Insurance 2 Roles Host/Hostes…" at bounding box center [698, 400] width 215 height 392
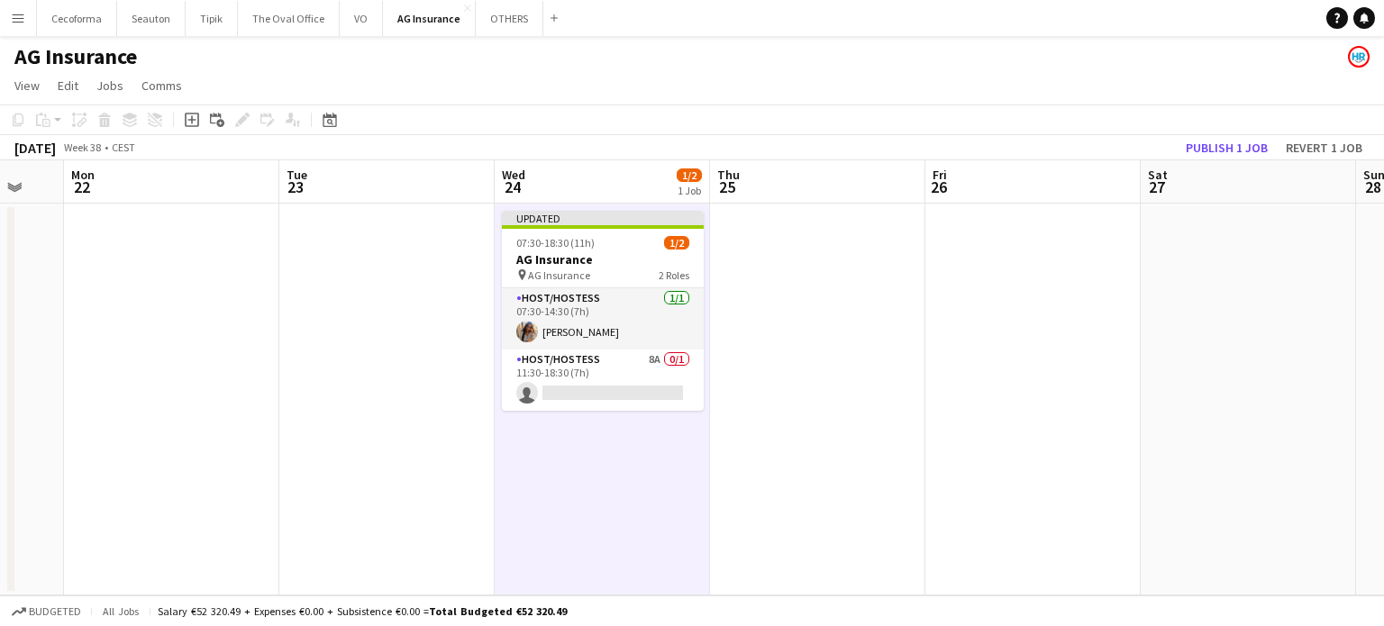
drag, startPoint x: 848, startPoint y: 333, endPoint x: 747, endPoint y: 358, distance: 103.8
click at [747, 358] on app-calendar-viewport "Thu 18 Fri 19 Sat 20 Sun 21 Mon 22 Tue 23 Wed 24 1/2 1 Job Thu 25 Fri 26 Sat 27…" at bounding box center [692, 377] width 1384 height 435
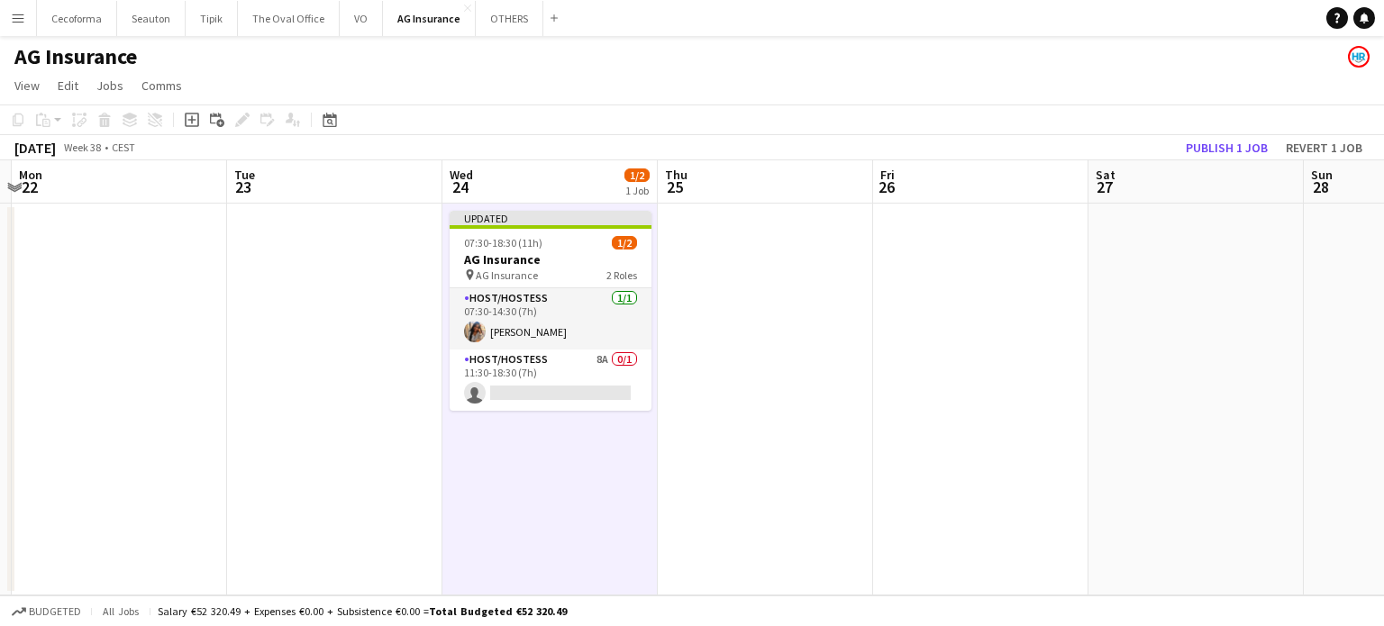
drag, startPoint x: 953, startPoint y: 432, endPoint x: 751, endPoint y: 426, distance: 201.9
click at [755, 426] on app-calendar-viewport "Thu 18 Fri 19 Sat 20 Sun 21 Mon 22 Tue 23 Wed 24 1/2 1 Job Thu 25 Fri 26 Sat 27…" at bounding box center [692, 377] width 1384 height 435
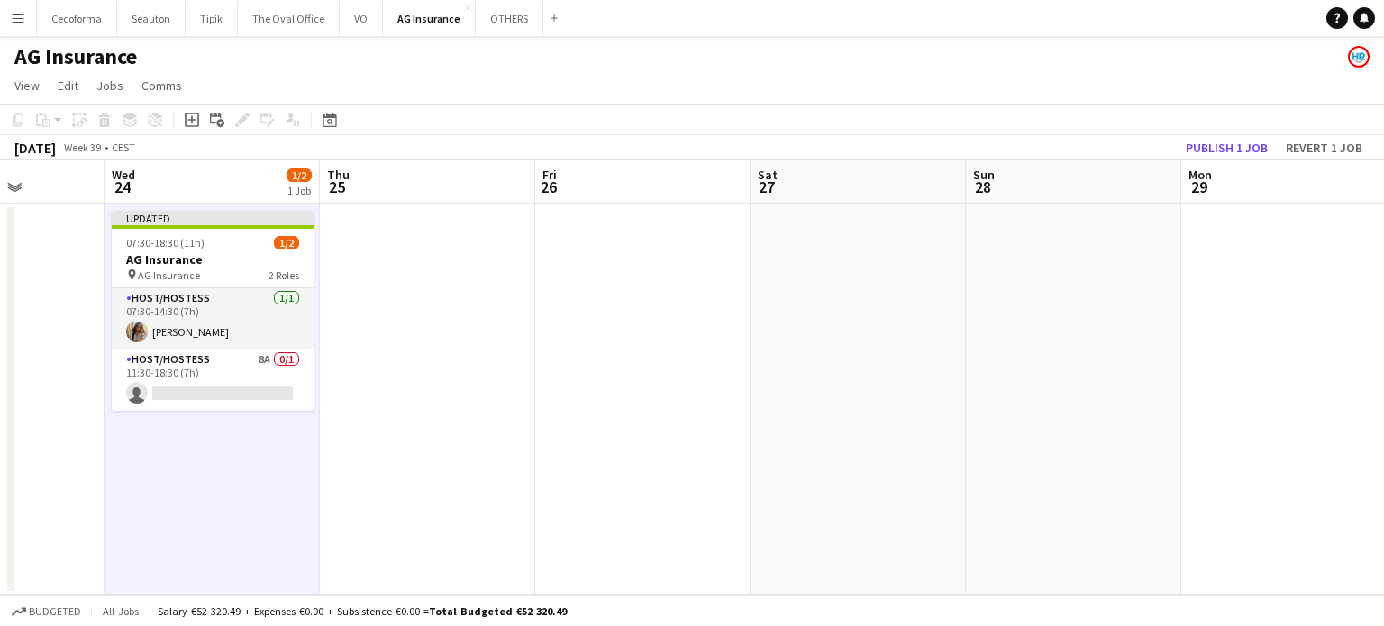
drag, startPoint x: 881, startPoint y: 414, endPoint x: 567, endPoint y: 402, distance: 313.8
click at [584, 404] on app-calendar-viewport "Sat 20 Sun 21 Mon 22 Tue 23 Wed 24 1/2 1 Job Thu 25 Fri 26 Sat 27 Sun 28 Mon 29…" at bounding box center [692, 377] width 1384 height 435
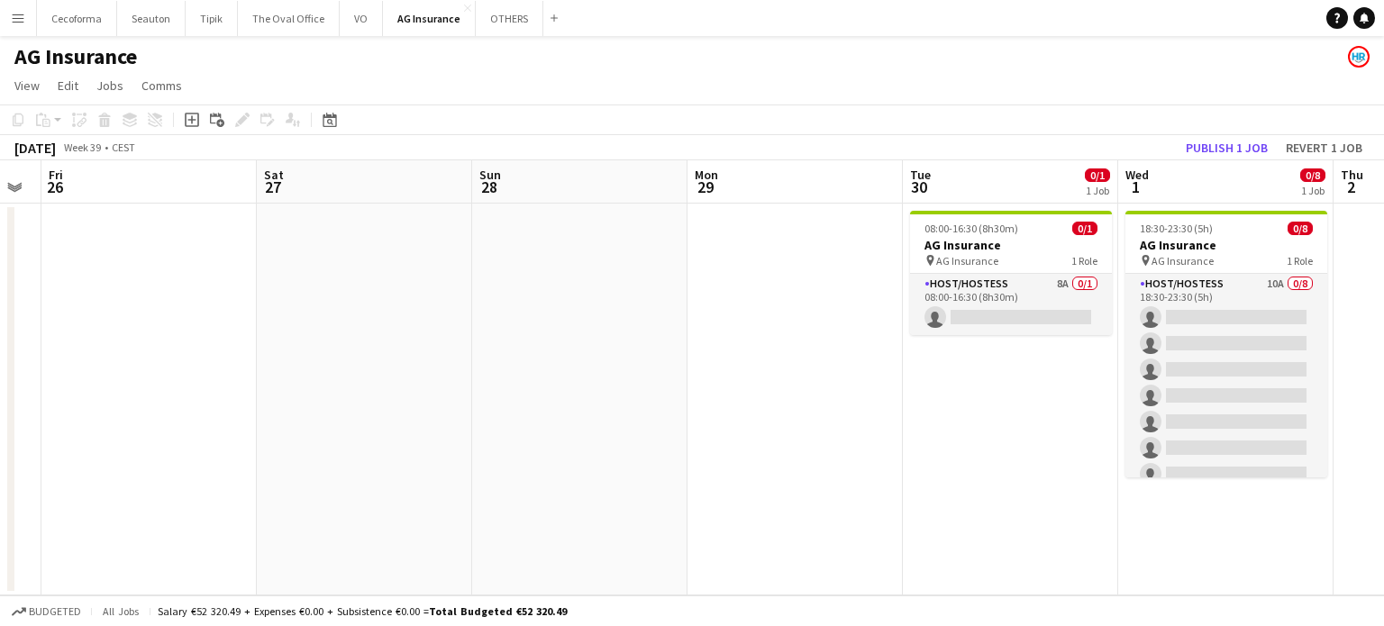
drag, startPoint x: 591, startPoint y: 429, endPoint x: 386, endPoint y: 420, distance: 205.7
click at [403, 422] on app-calendar-viewport "Mon 22 Tue 23 Wed 24 1/2 1 Job Thu 25 Fri 26 Sat 27 Sun 28 Mon 29 Tue 30 0/1 1 …" at bounding box center [692, 377] width 1384 height 435
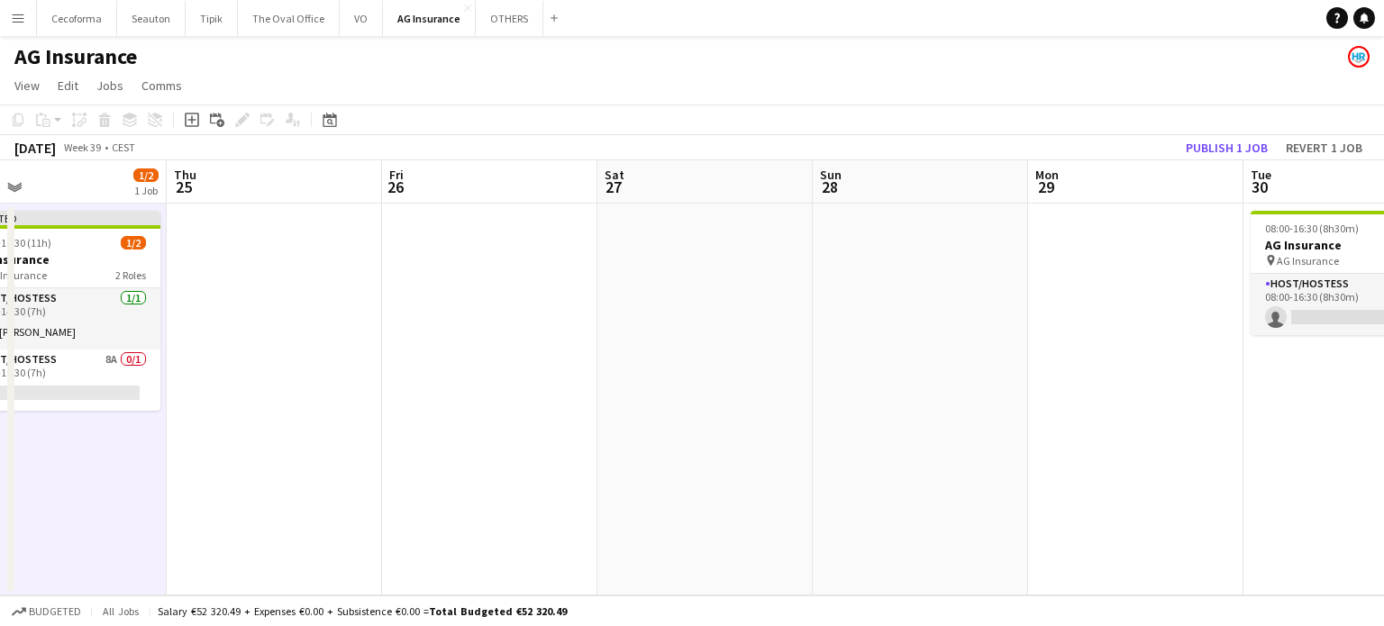
drag, startPoint x: 506, startPoint y: 436, endPoint x: 243, endPoint y: 426, distance: 262.4
click at [261, 428] on app-calendar-viewport "Mon 22 Tue 23 Wed 24 1/2 1 Job Thu 25 Fri 26 Sat 27 Sun 28 Mon 29 Tue 30 0/1 1 …" at bounding box center [692, 377] width 1384 height 435
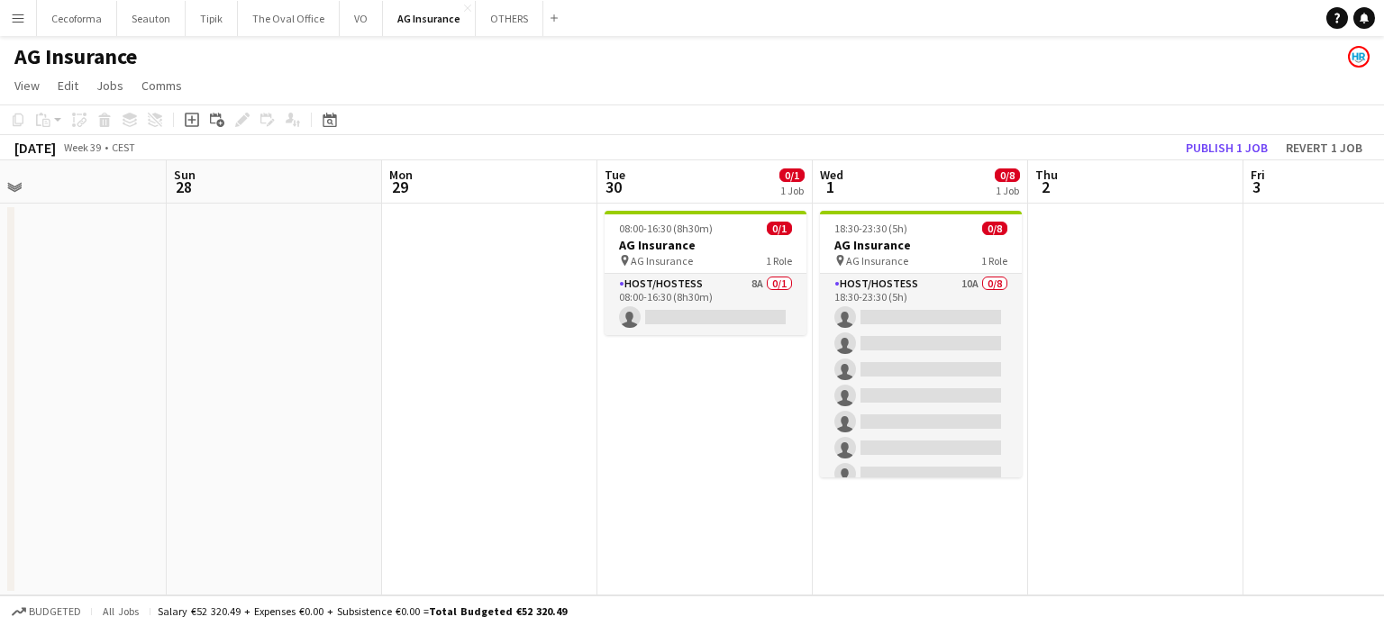
scroll to position [0, 566]
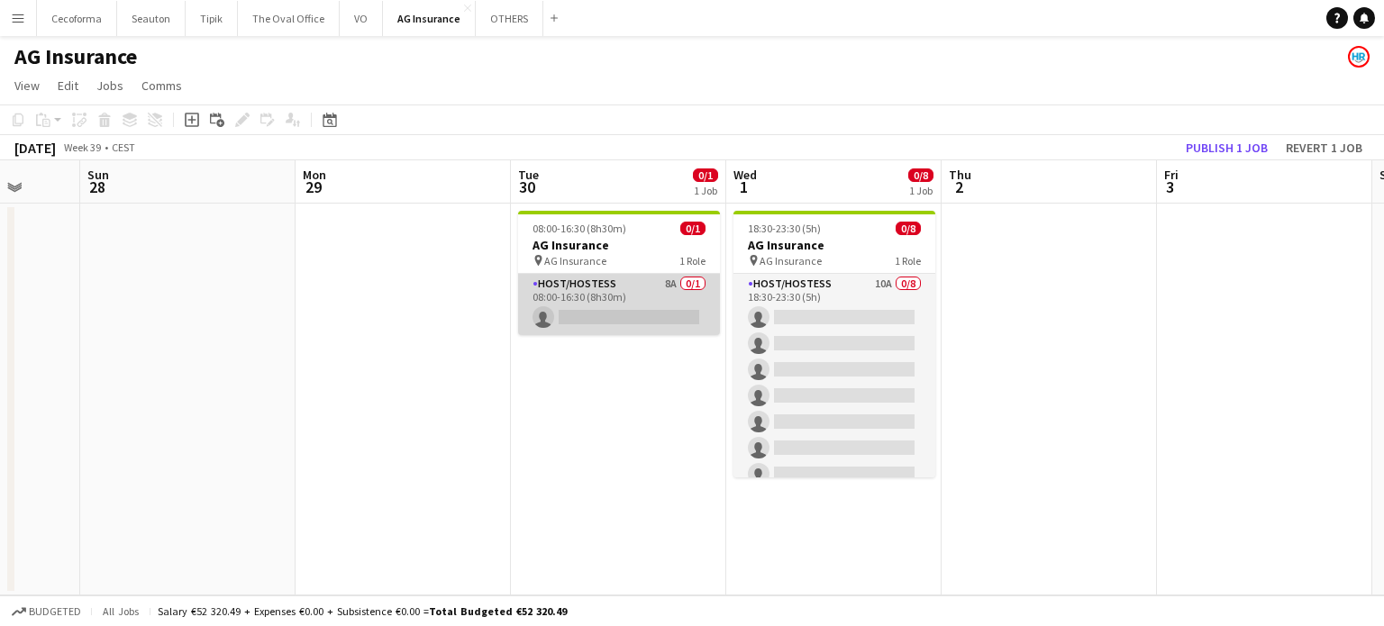
click at [612, 311] on app-card-role "Host/Hostess 8A 0/1 08:00-16:30 (8h30m) single-neutral-actions" at bounding box center [619, 304] width 202 height 61
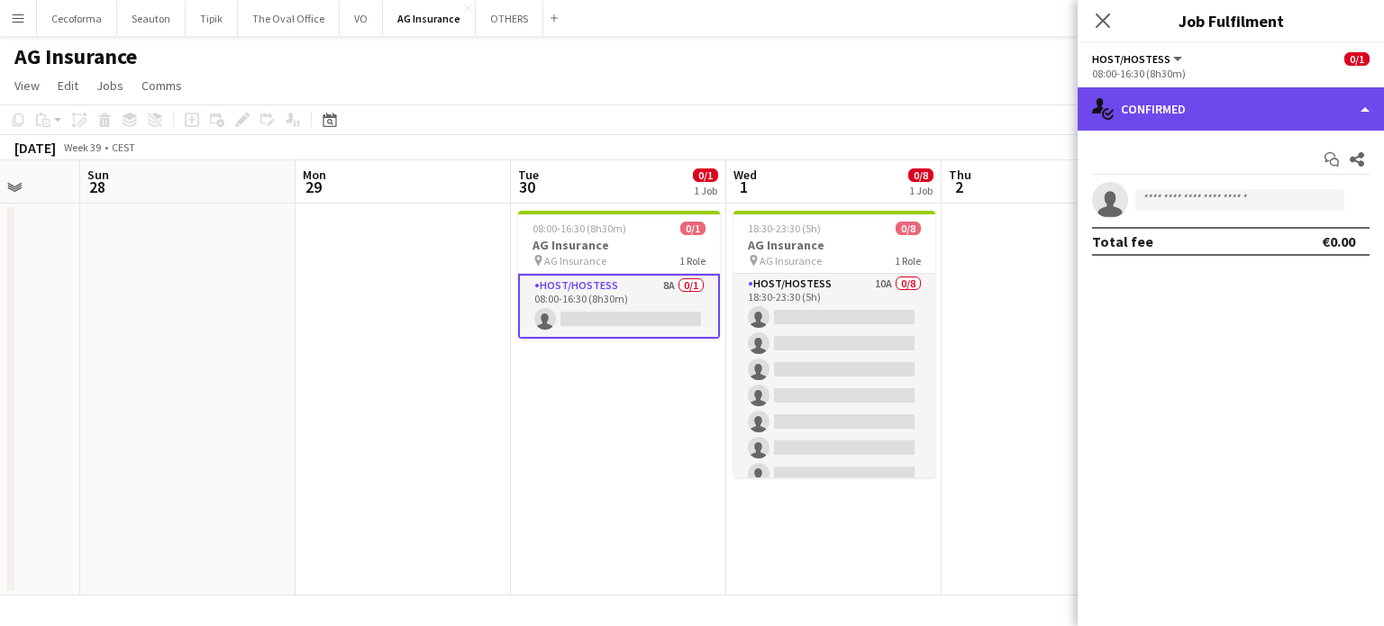
click at [1305, 120] on div "single-neutral-actions-check-2 Confirmed" at bounding box center [1231, 108] width 306 height 43
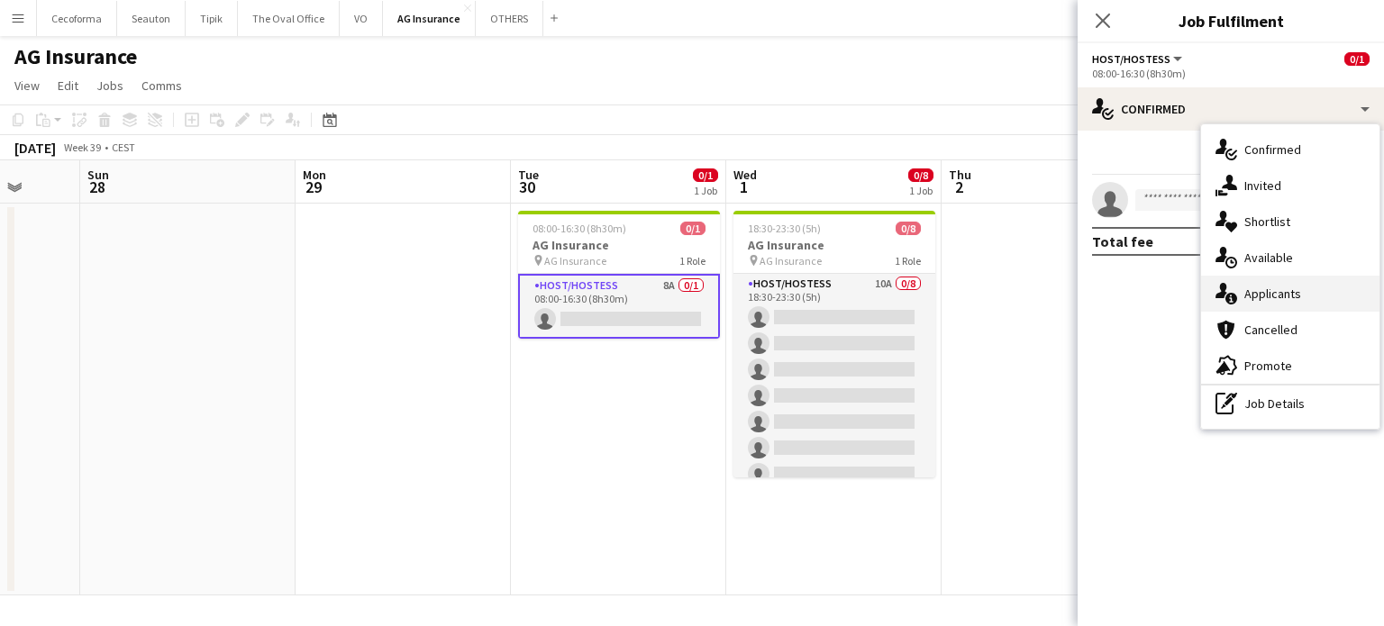
click at [1281, 287] on span "Applicants" at bounding box center [1273, 294] width 57 height 16
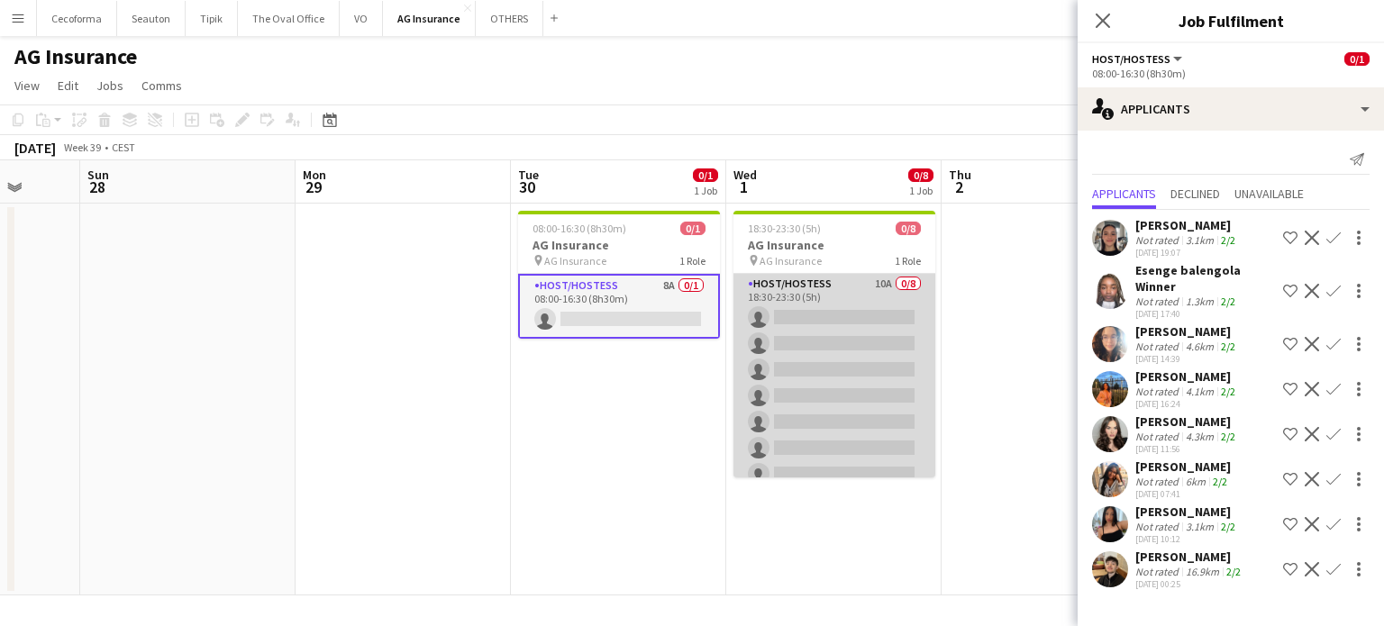
click at [871, 420] on app-card-role "Host/Hostess 10A 0/8 18:30-23:30 (5h) single-neutral-actions single-neutral-act…" at bounding box center [835, 396] width 202 height 244
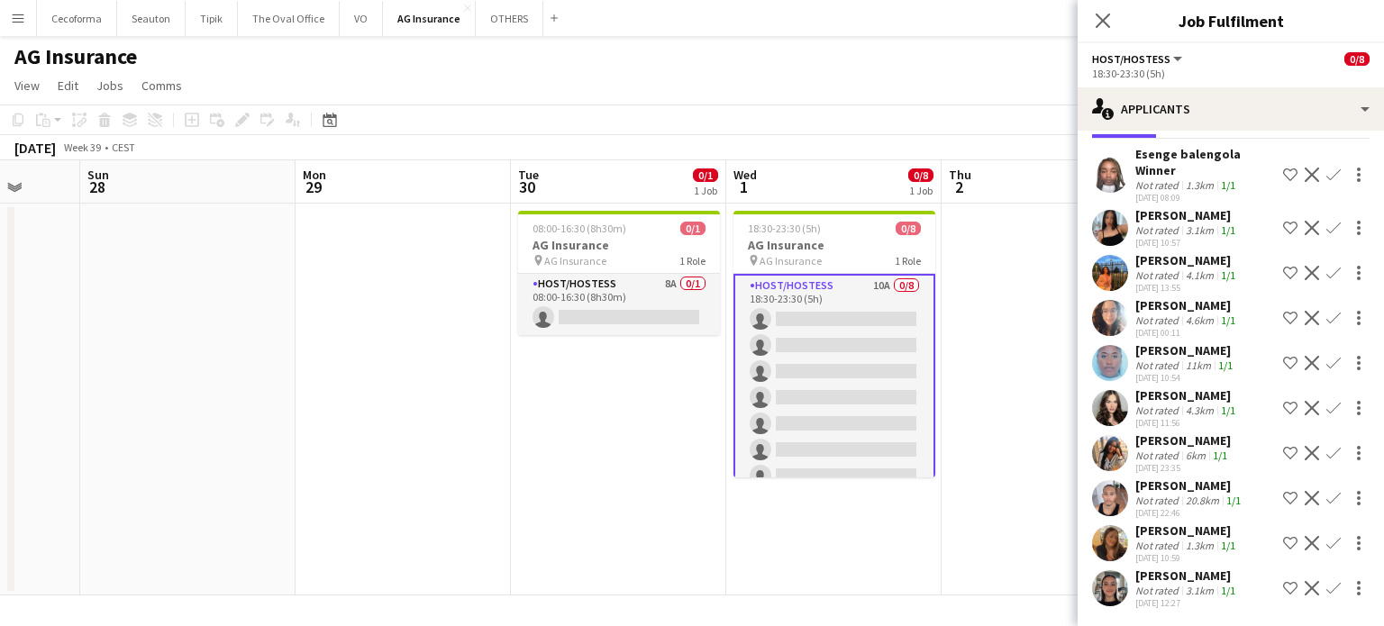
scroll to position [0, 0]
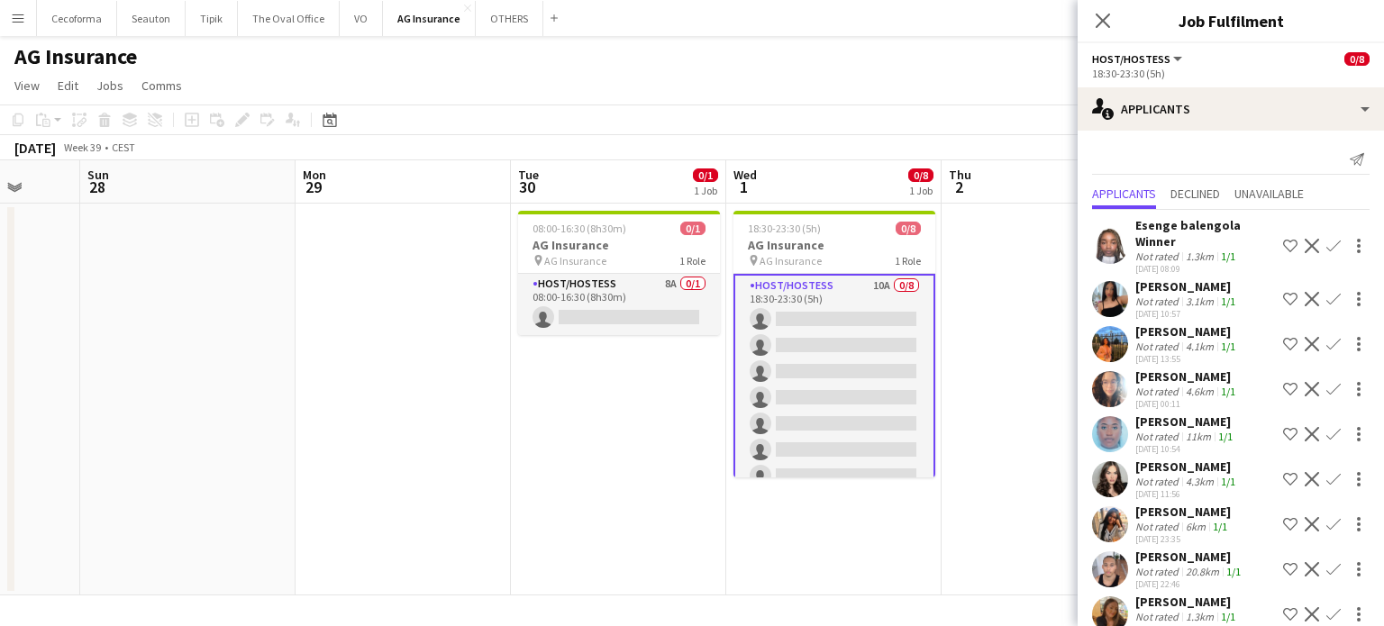
click at [807, 604] on app-board "AG Insurance View Day view expanded Day view collapsed Month view Date picker J…" at bounding box center [692, 331] width 1384 height 590
